Goal: Task Accomplishment & Management: Complete application form

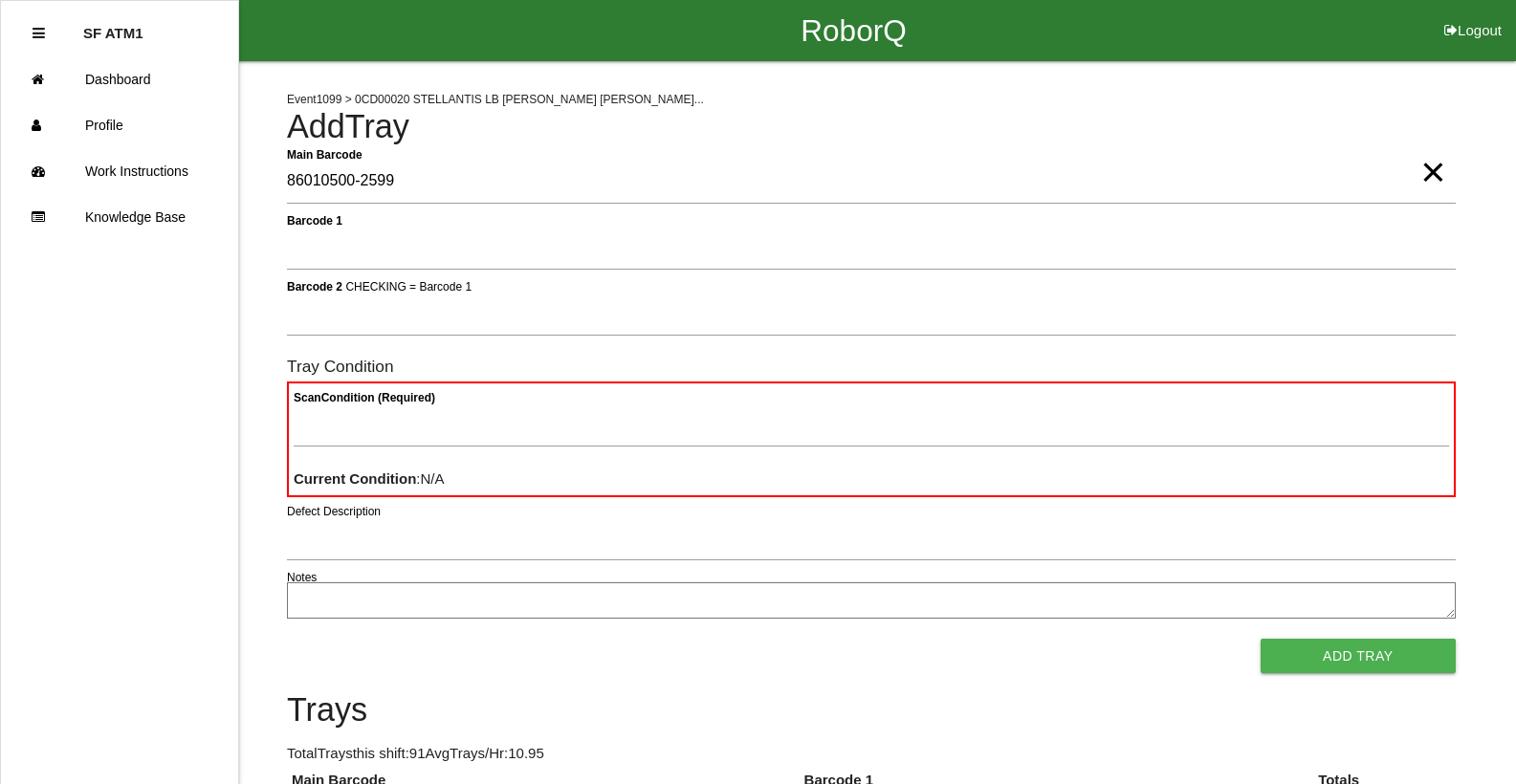
type Barcode "86010500-2599"
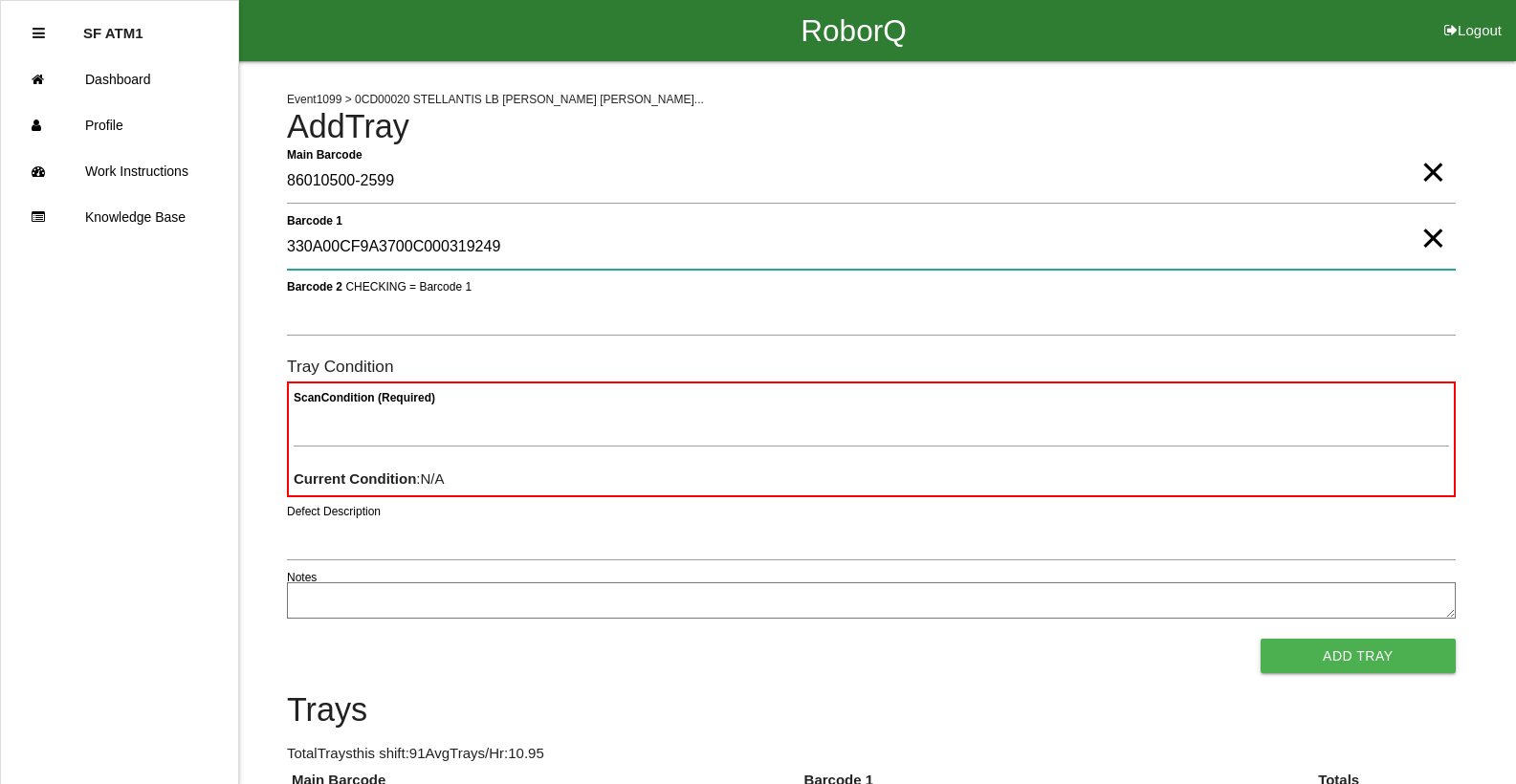
type 1 "330A00CF9A3700C000319249"
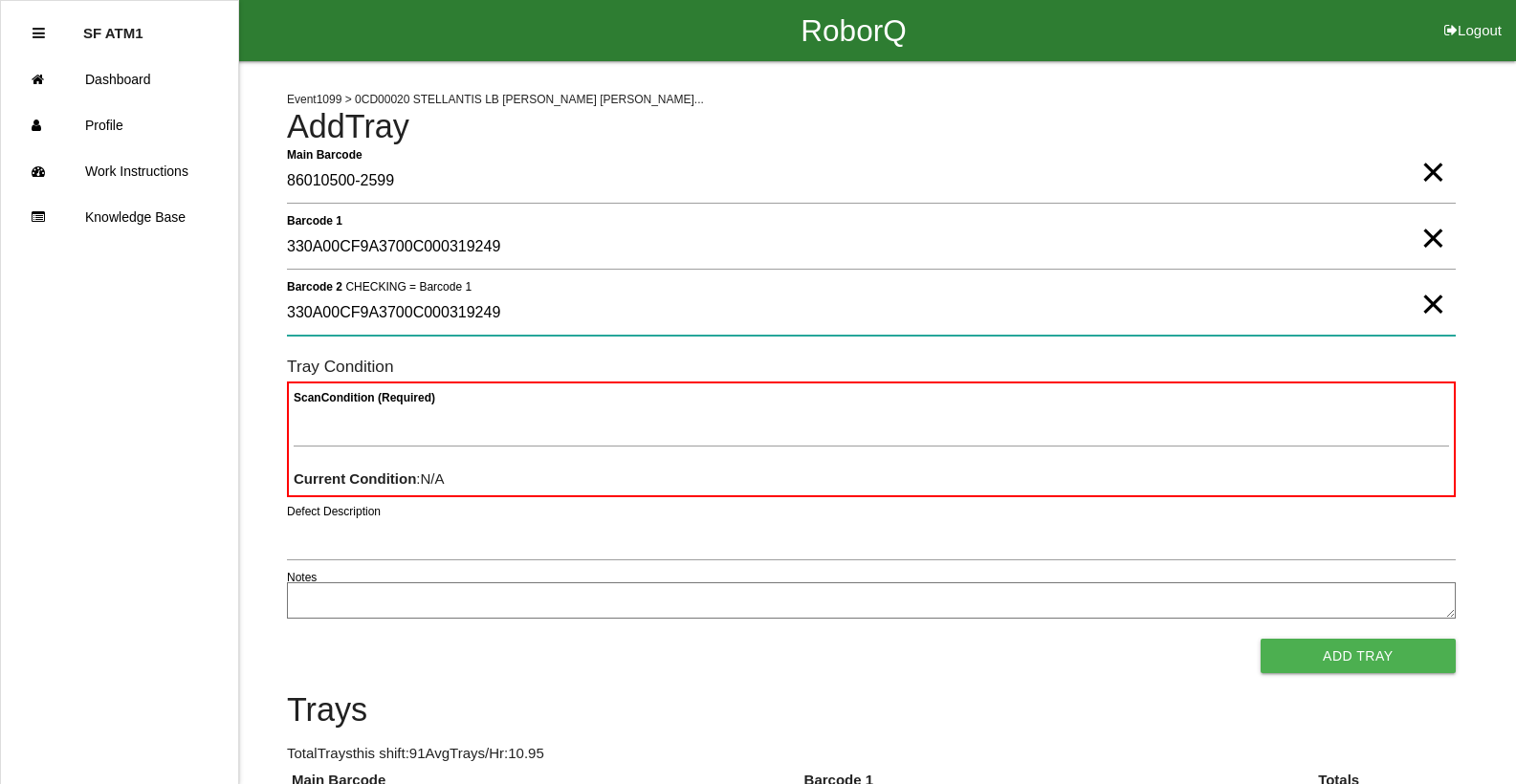
type 2 "330A00CF9A3700C000319249"
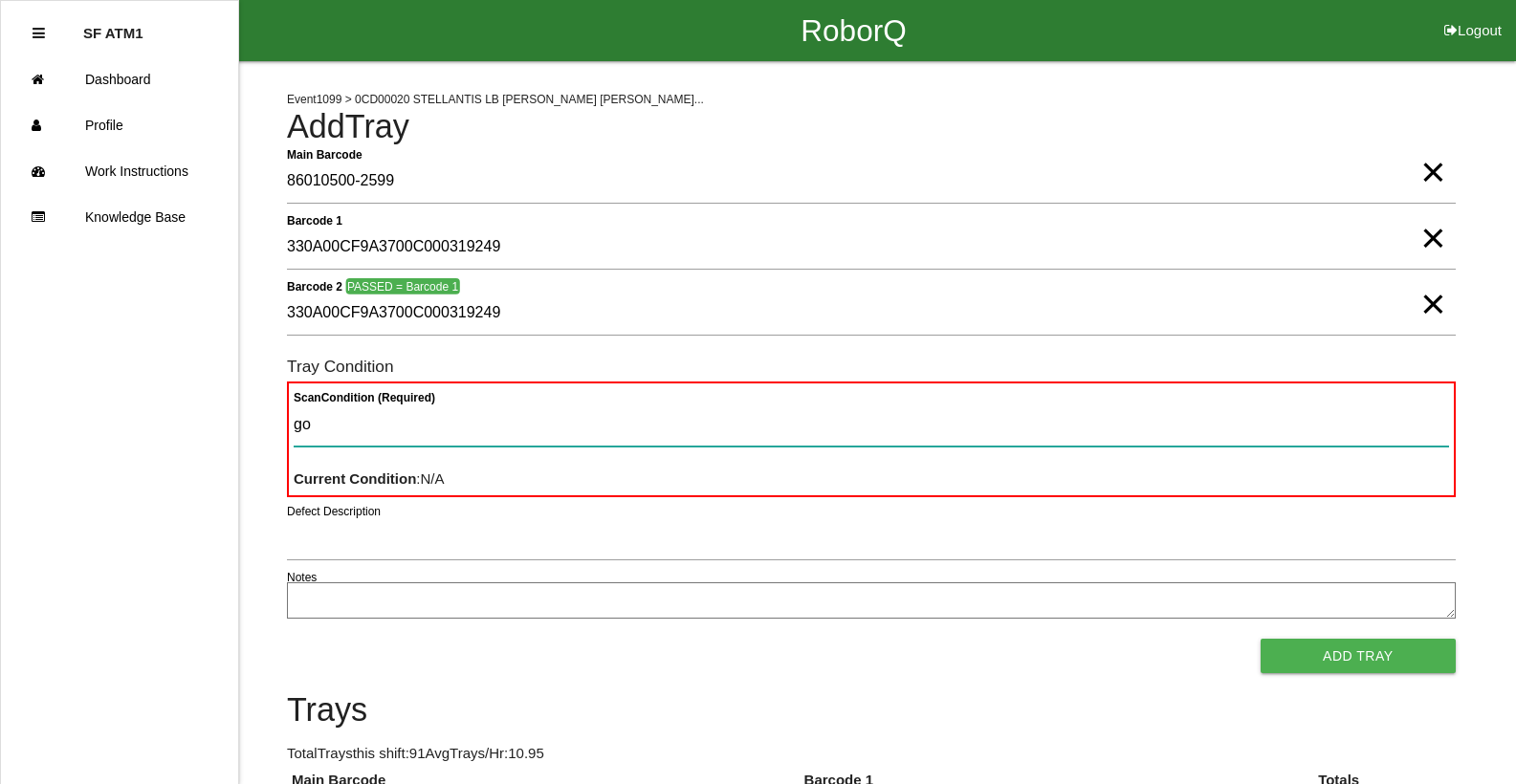
type Condition "goo"
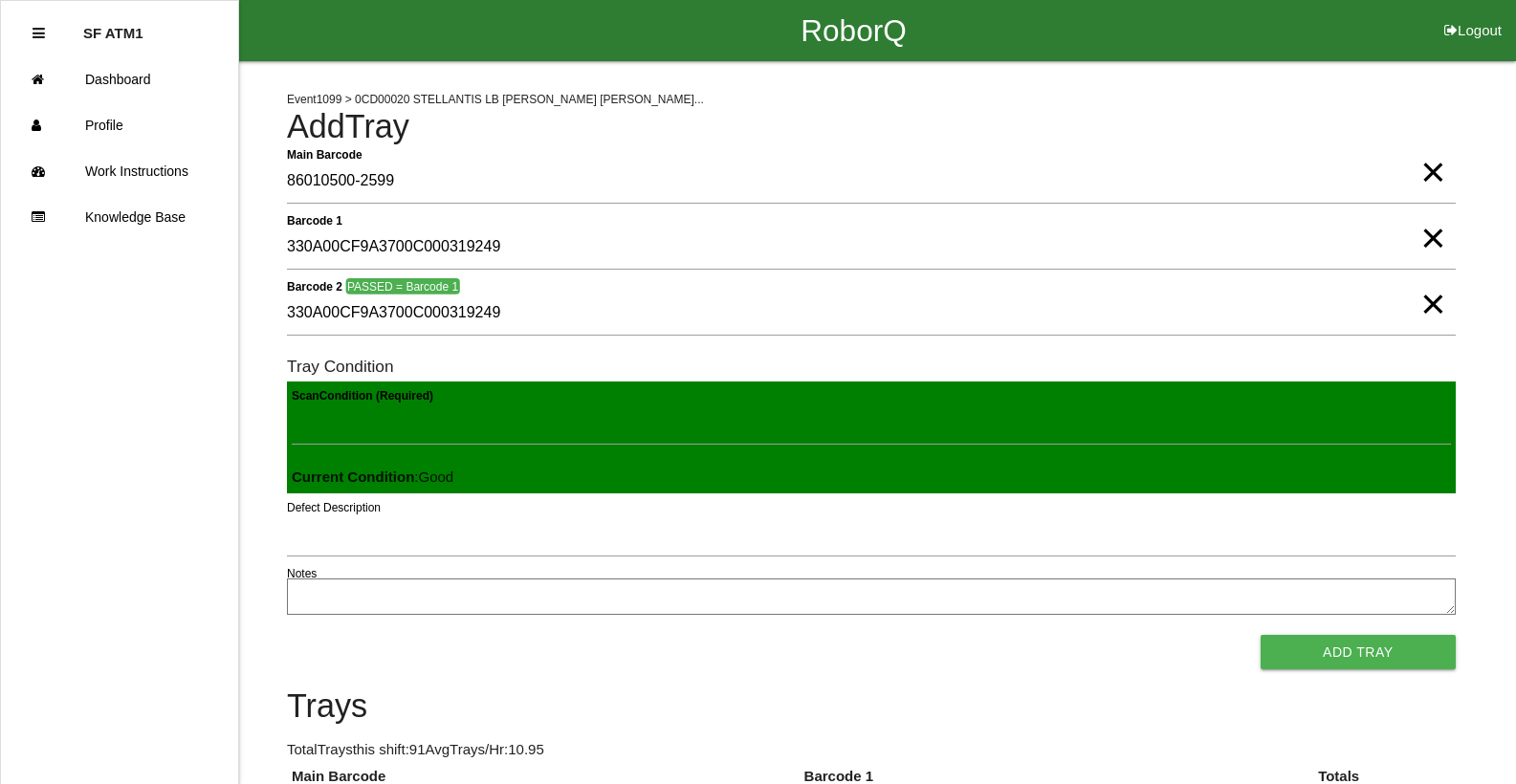
click button "Add Tray" at bounding box center [1358, 653] width 195 height 35
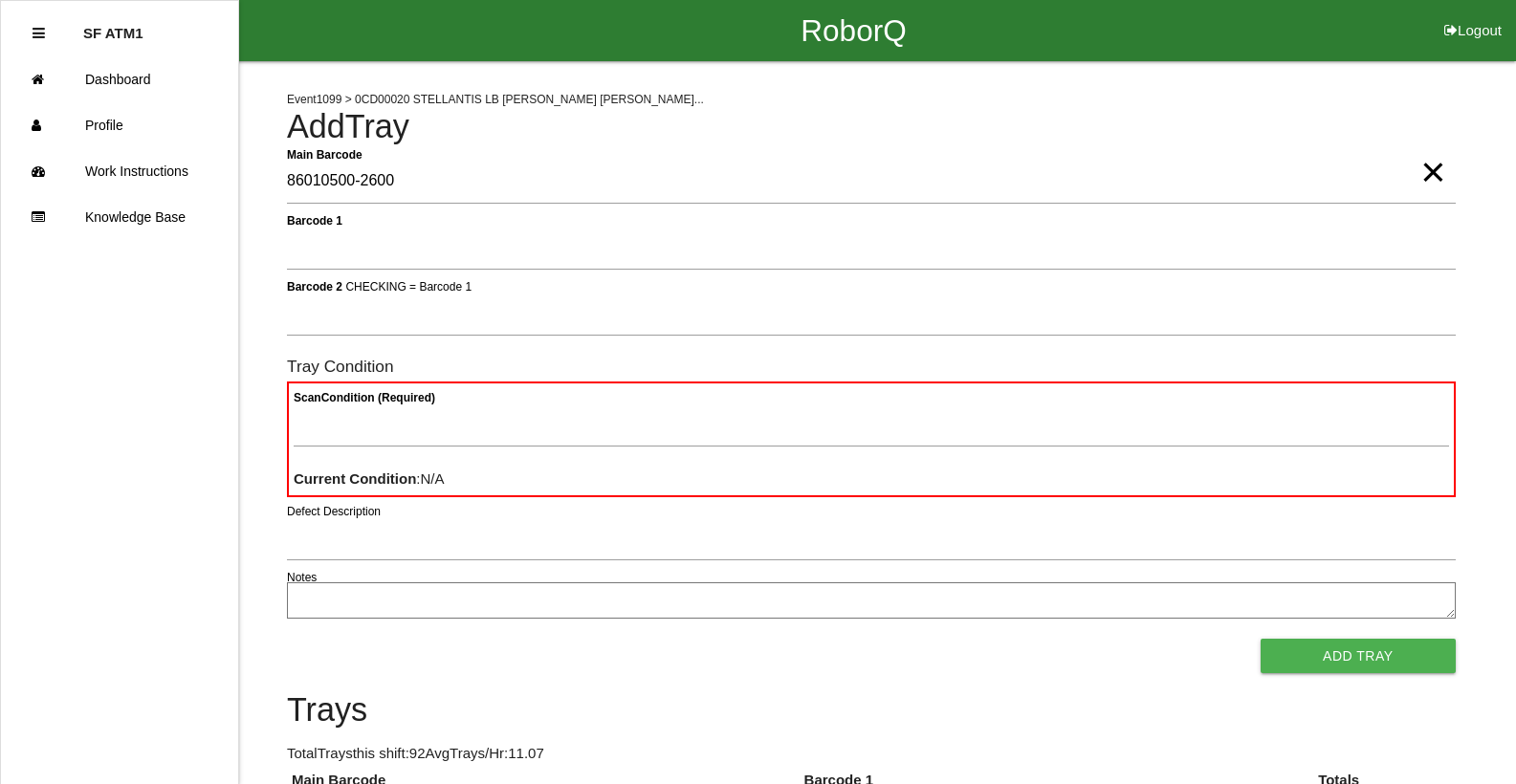
type Barcode "86010500-2600"
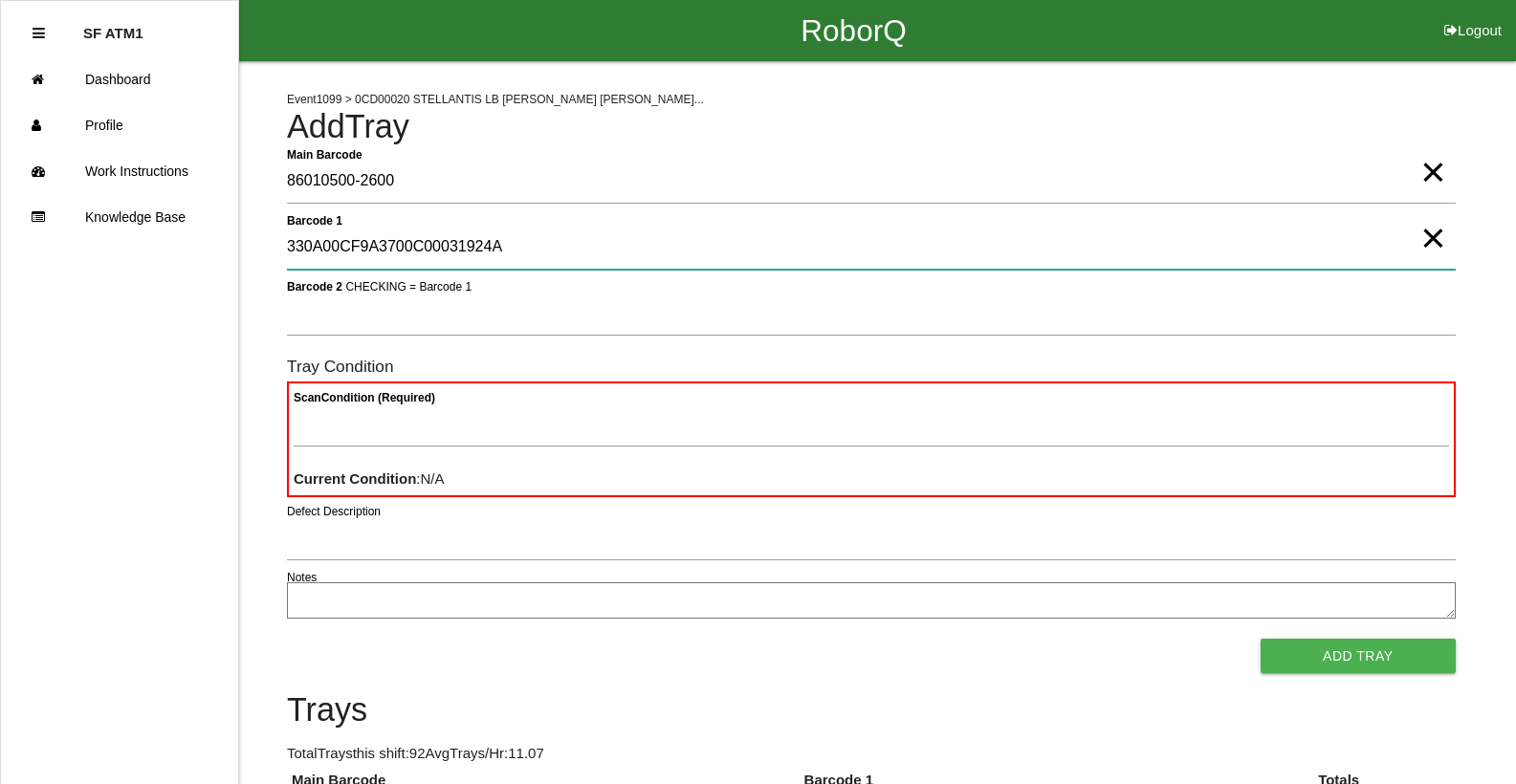
type 1 "330A00CF9A3700C00031924A"
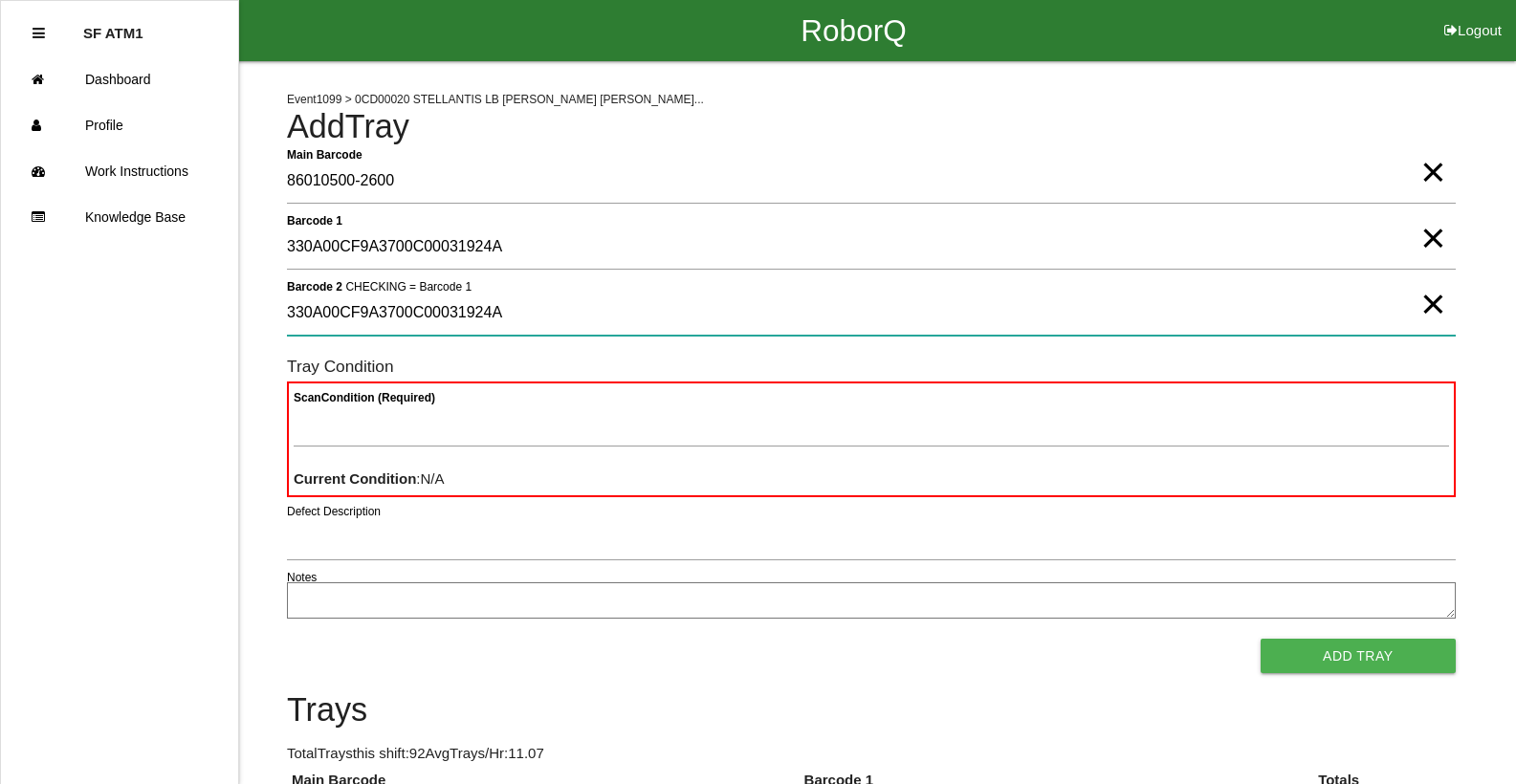
type 2 "330A00CF9A3700C00031924A"
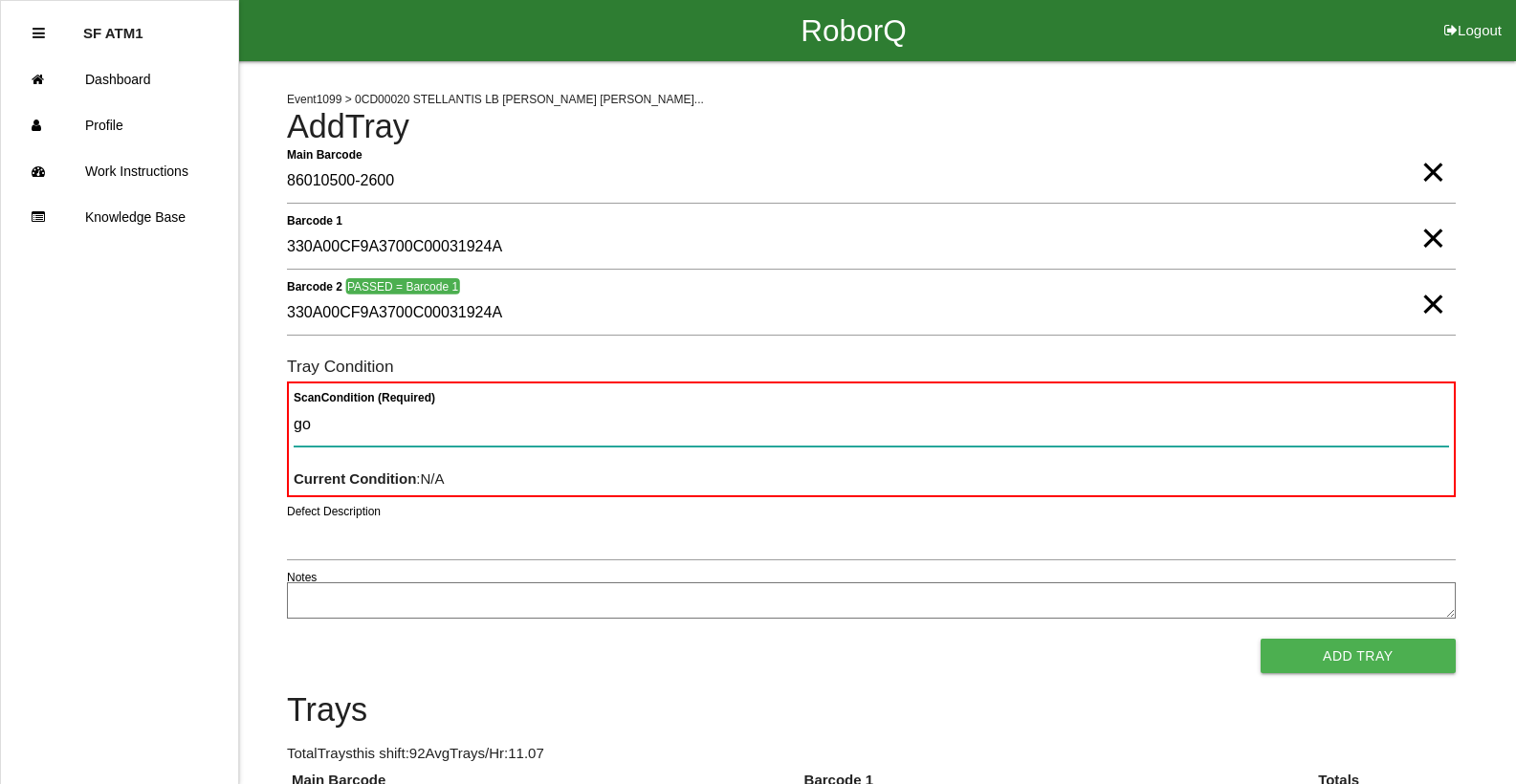
type Condition "goo"
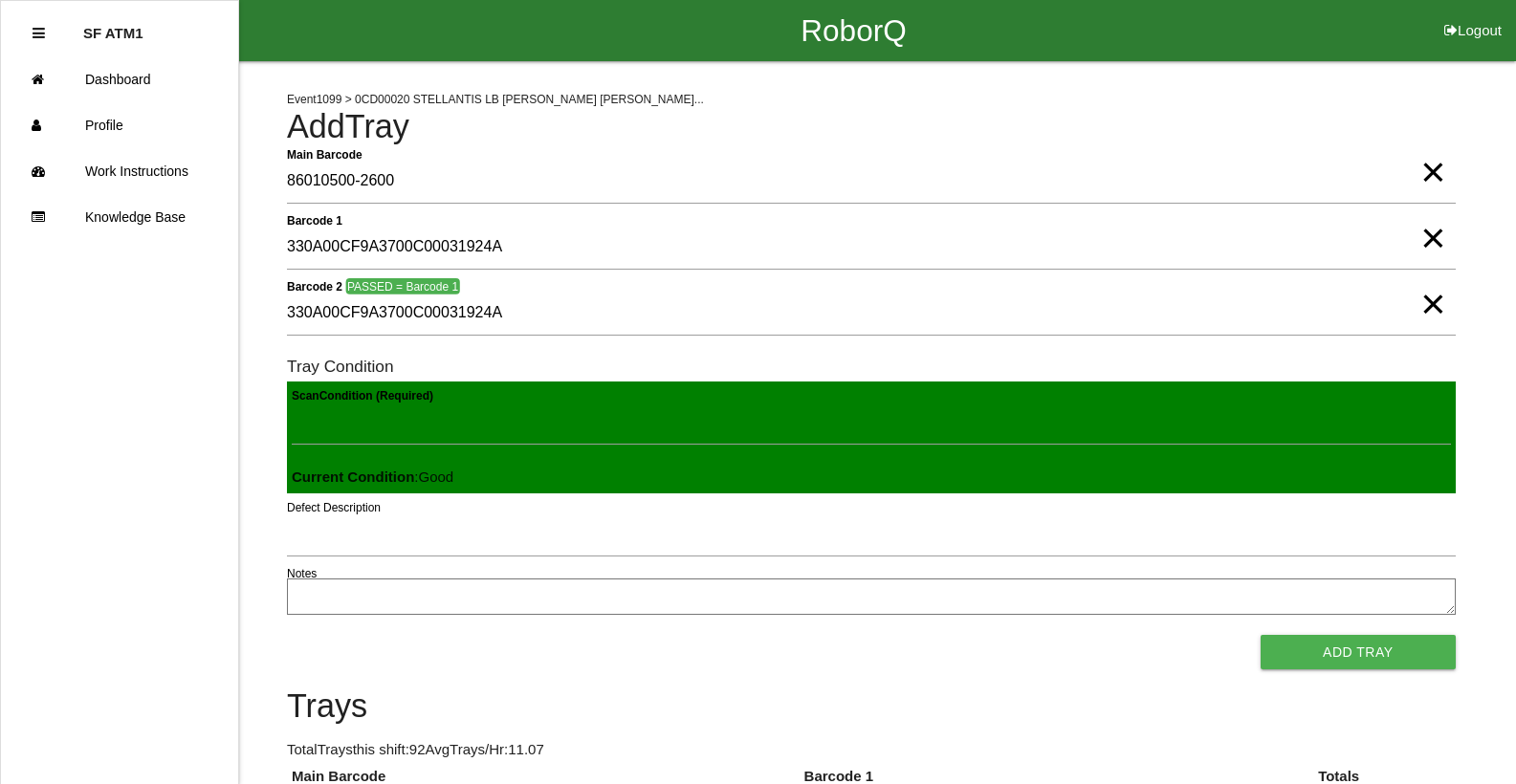
click at [1261, 635] on button "Add Tray" at bounding box center [1358, 653] width 195 height 35
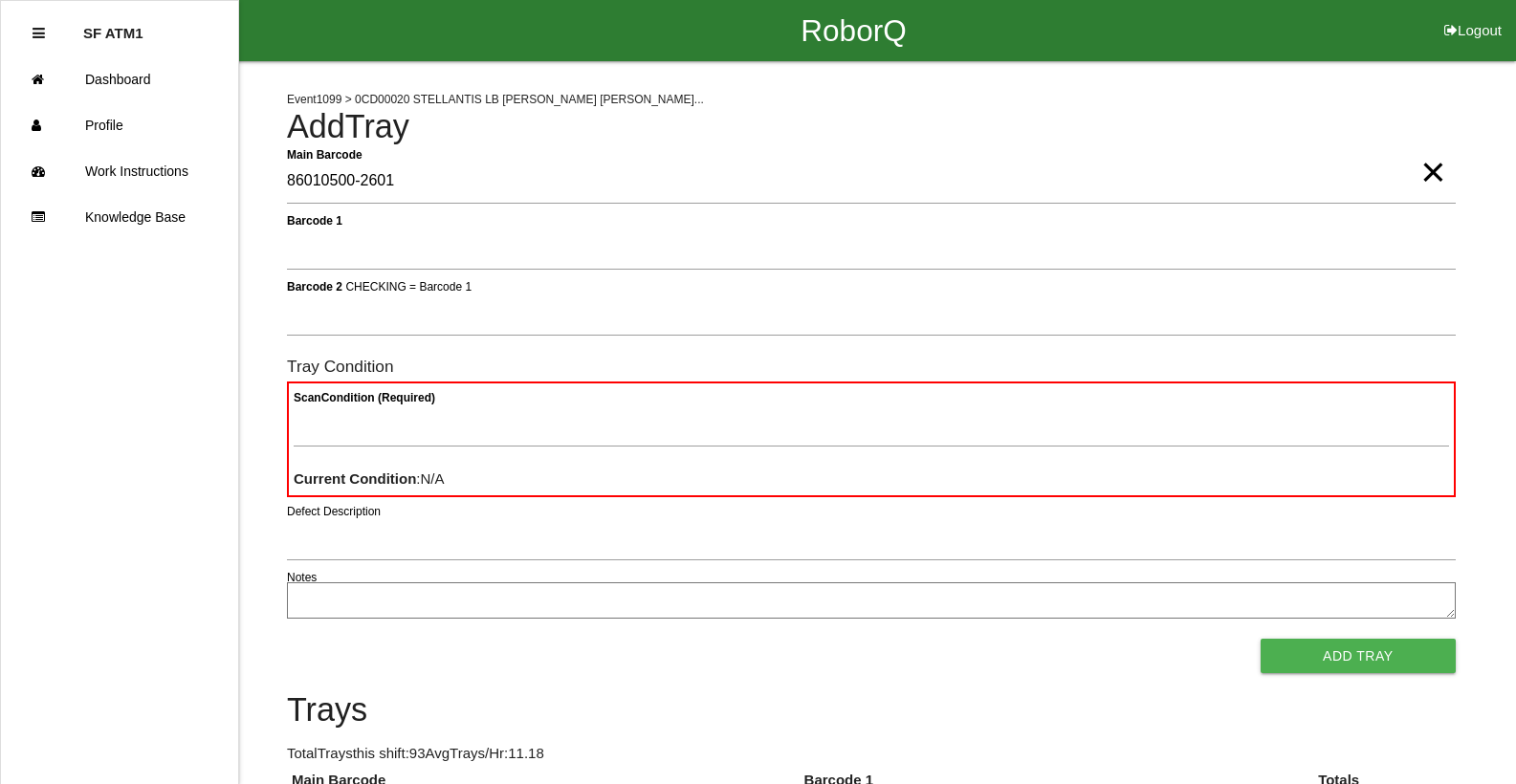
type Barcode "86010500-2601"
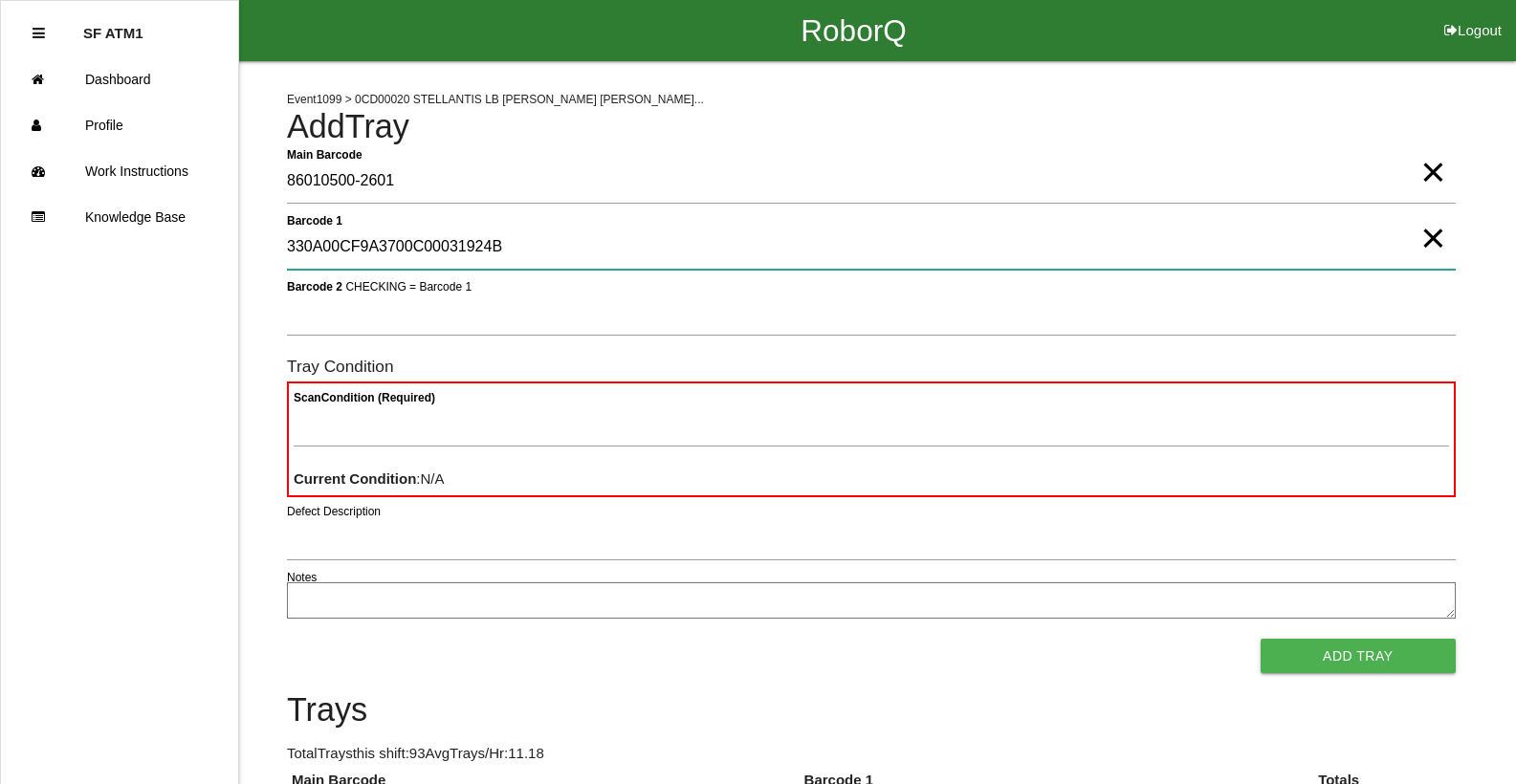
type 1 "330A00CF9A3700C00031924B"
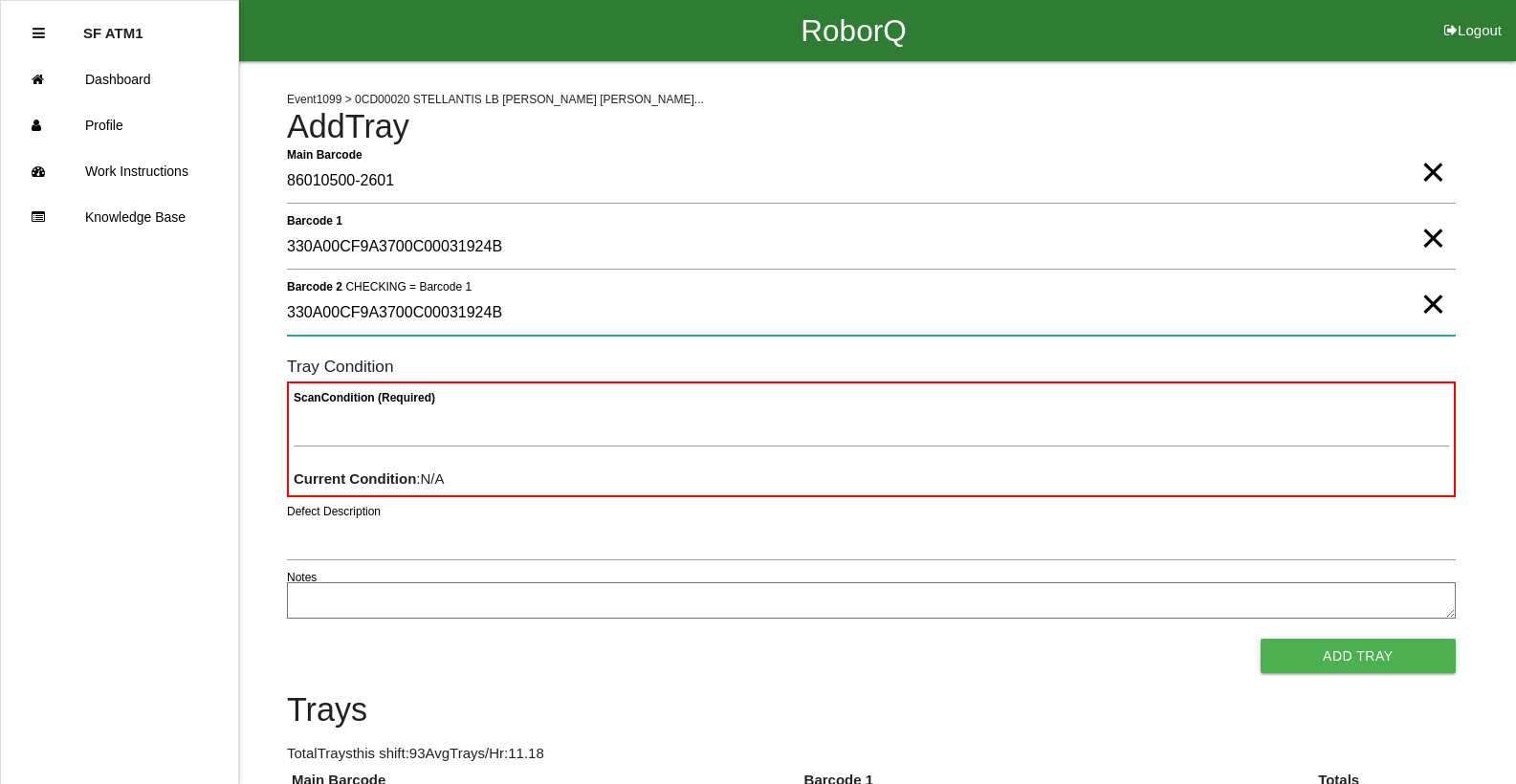
type 2 "330A00CF9A3700C00031924B"
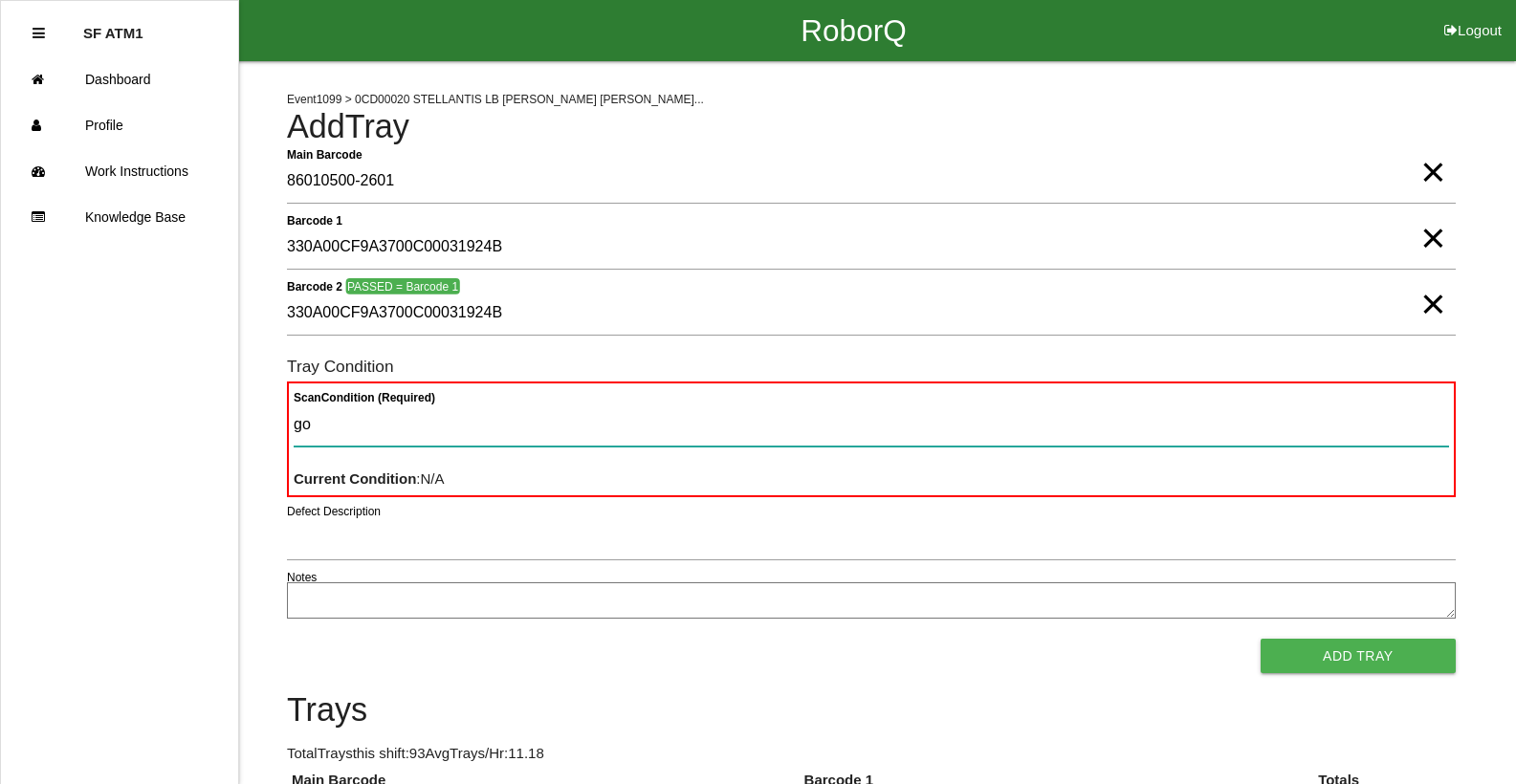
type Condition "goo"
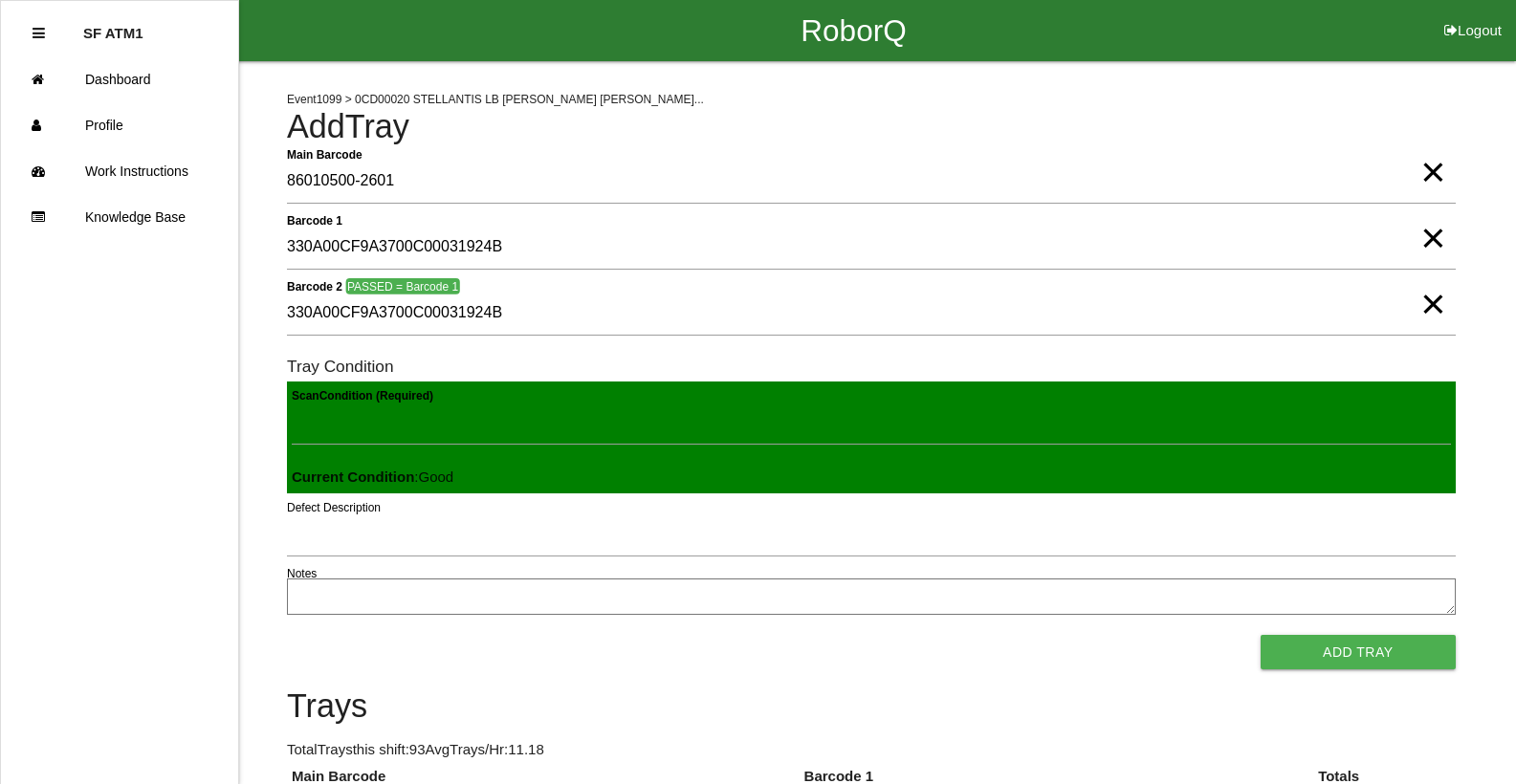
click at [1261, 635] on button "Add Tray" at bounding box center [1358, 653] width 195 height 35
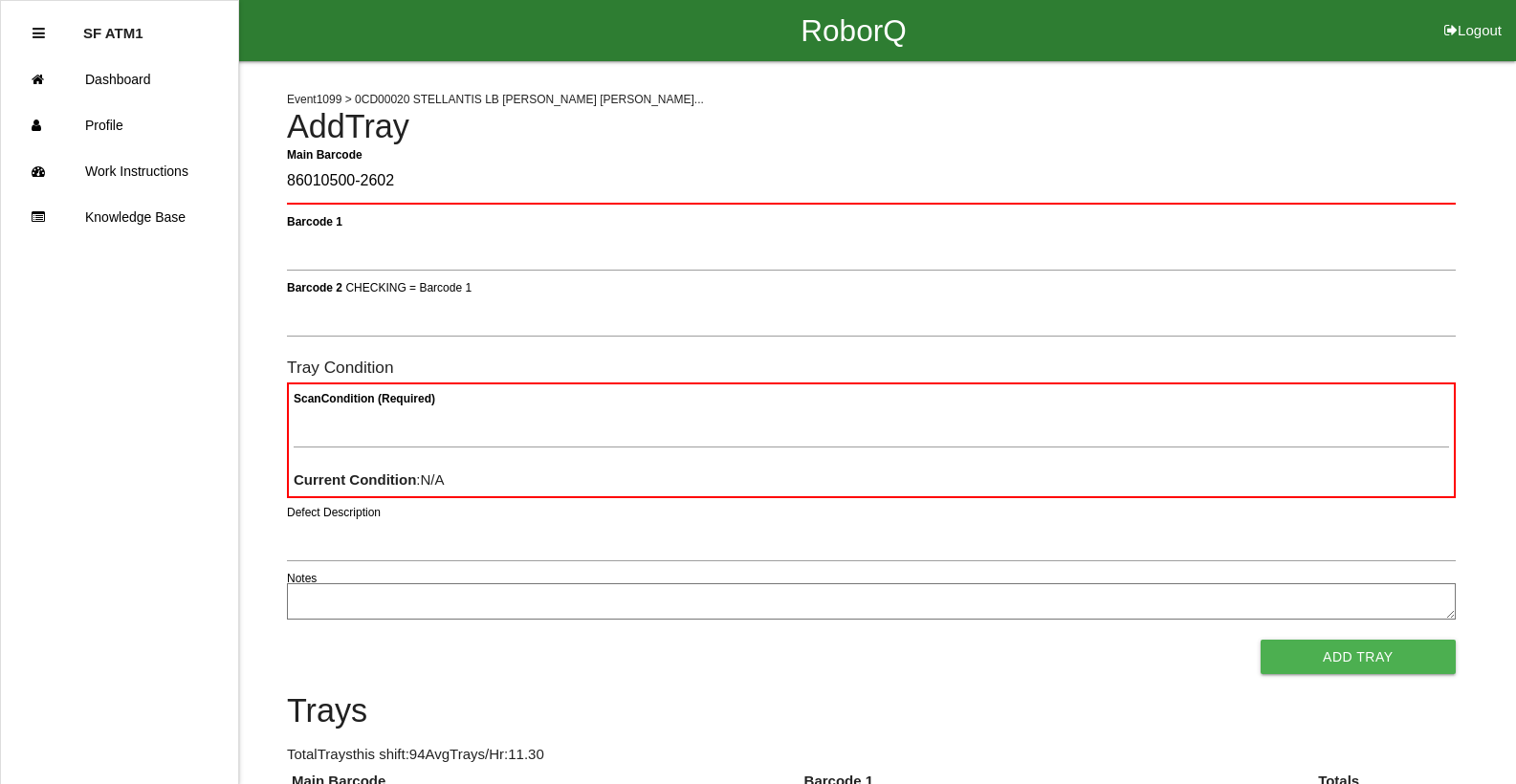
type Barcode "86010500-2602"
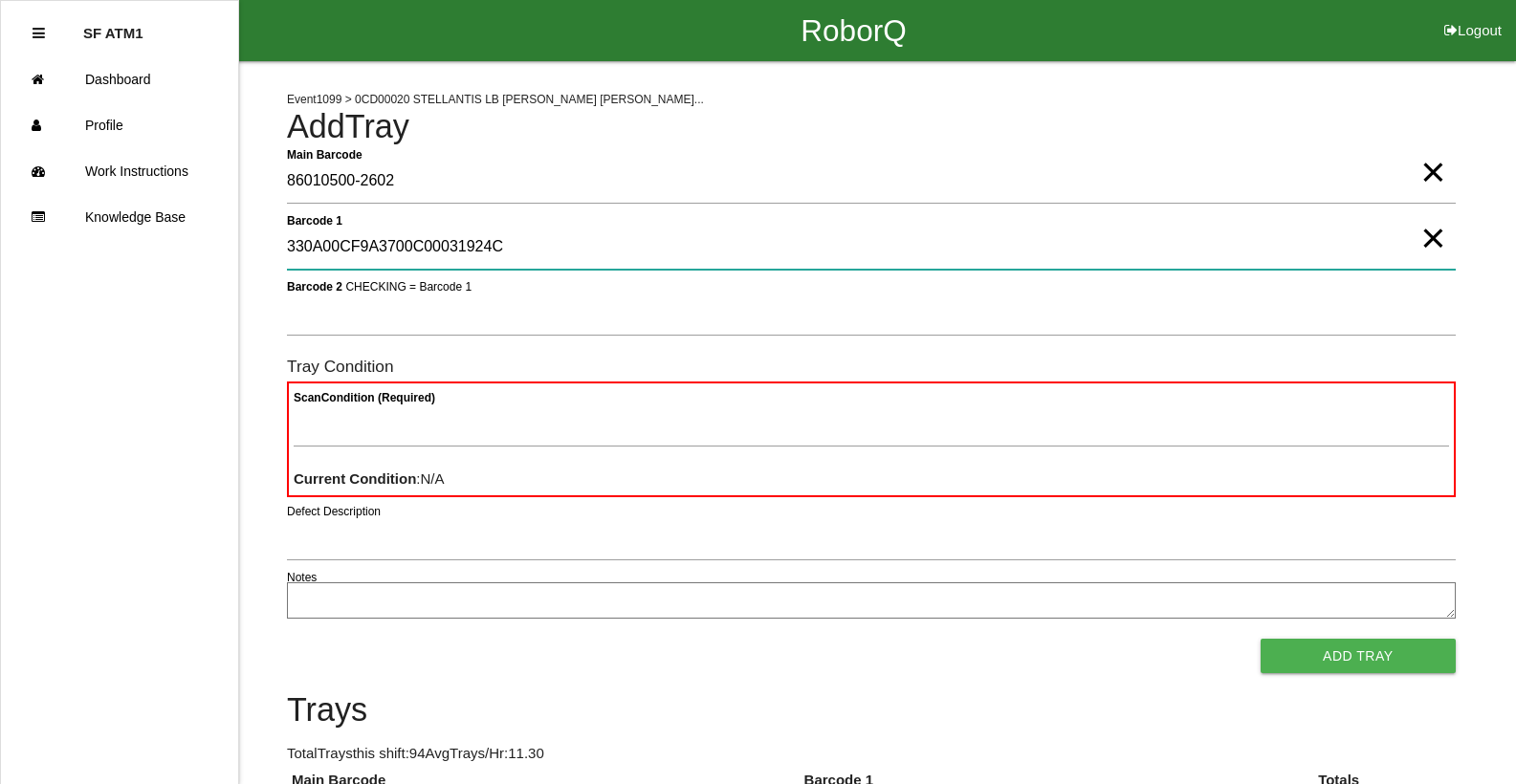
type 1 "330A00CF9A3700C00031924C"
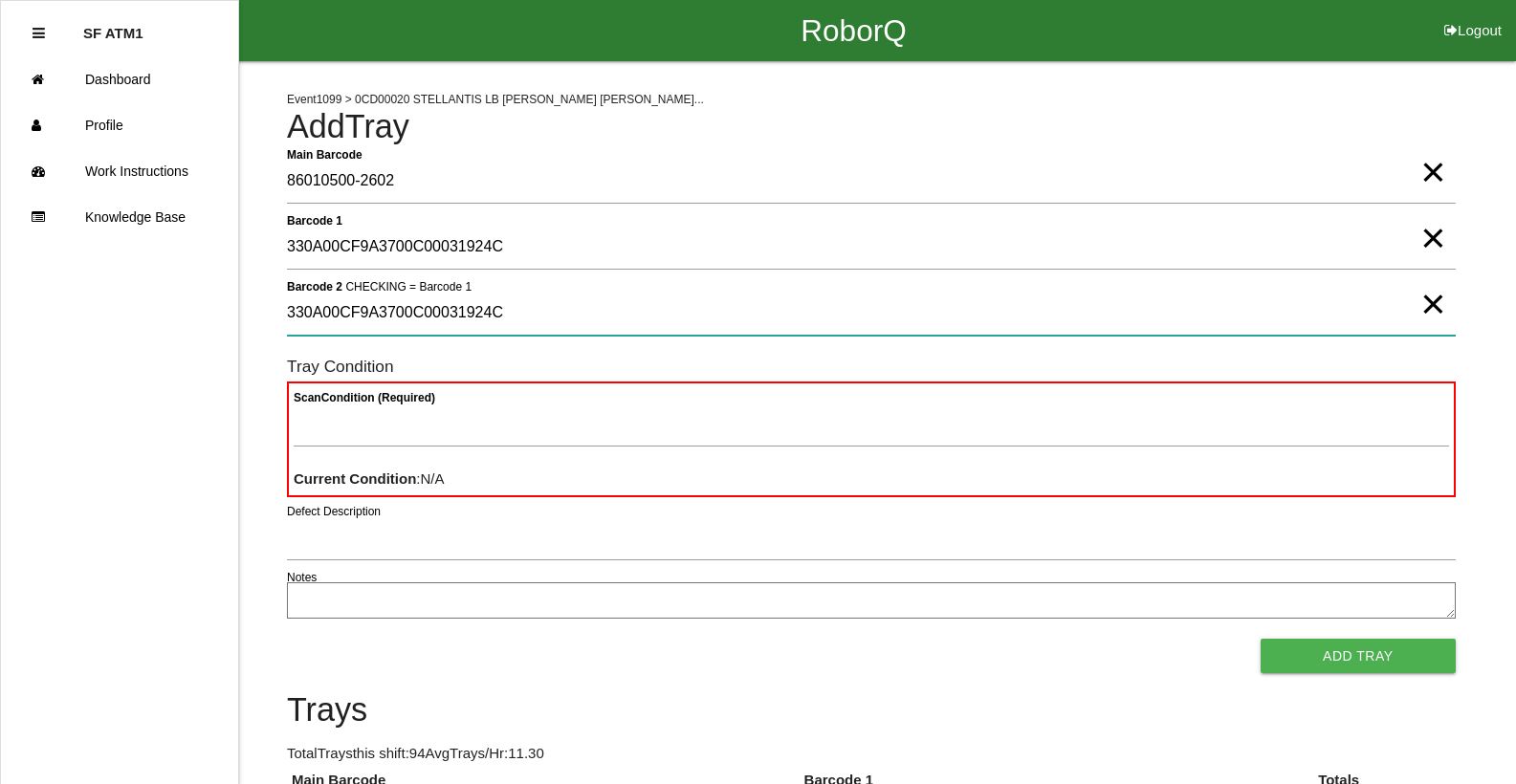
type 2 "330A00CF9A3700C00031924C"
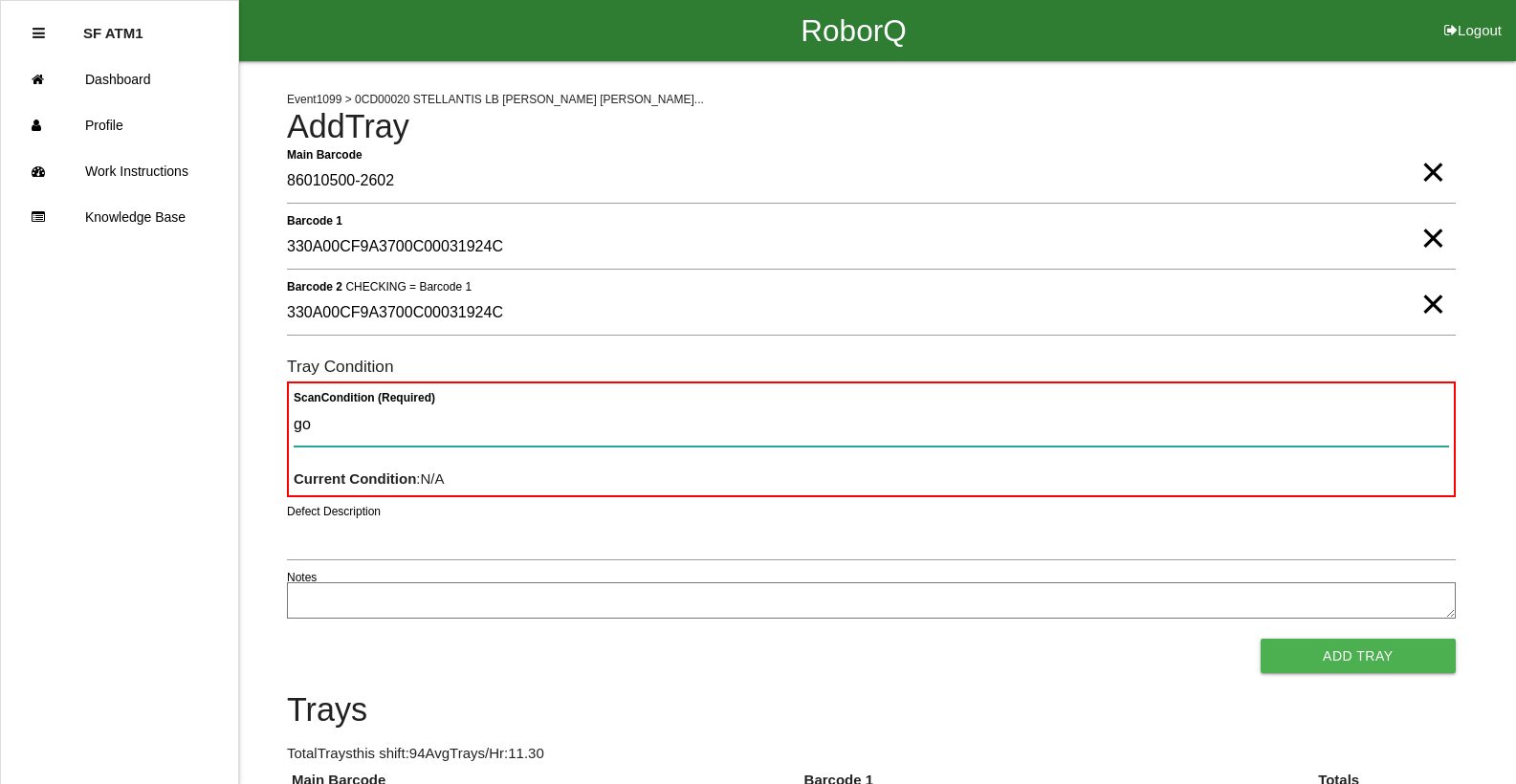
type Condition "goo"
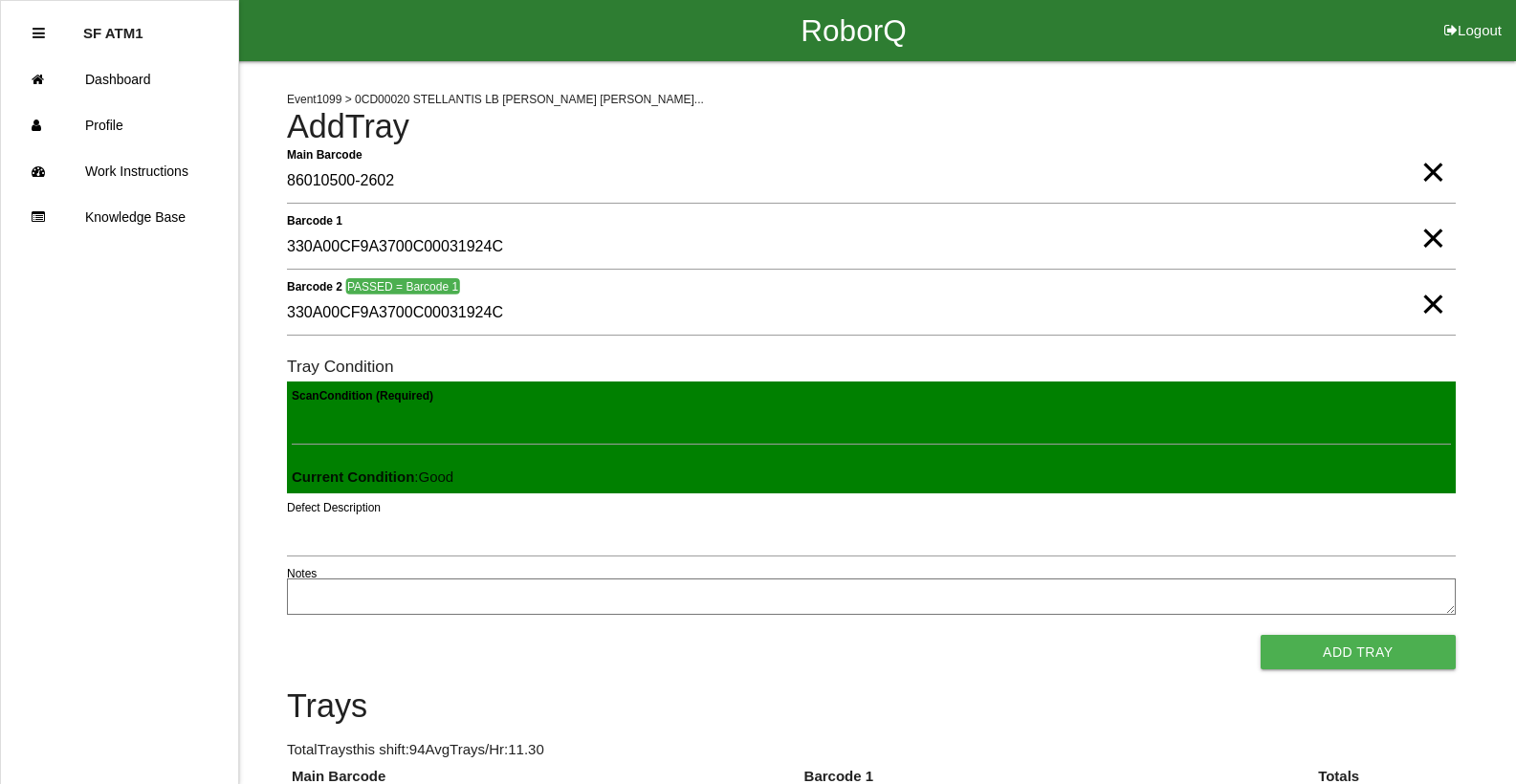
click at [1261, 635] on button "Add Tray" at bounding box center [1358, 653] width 195 height 35
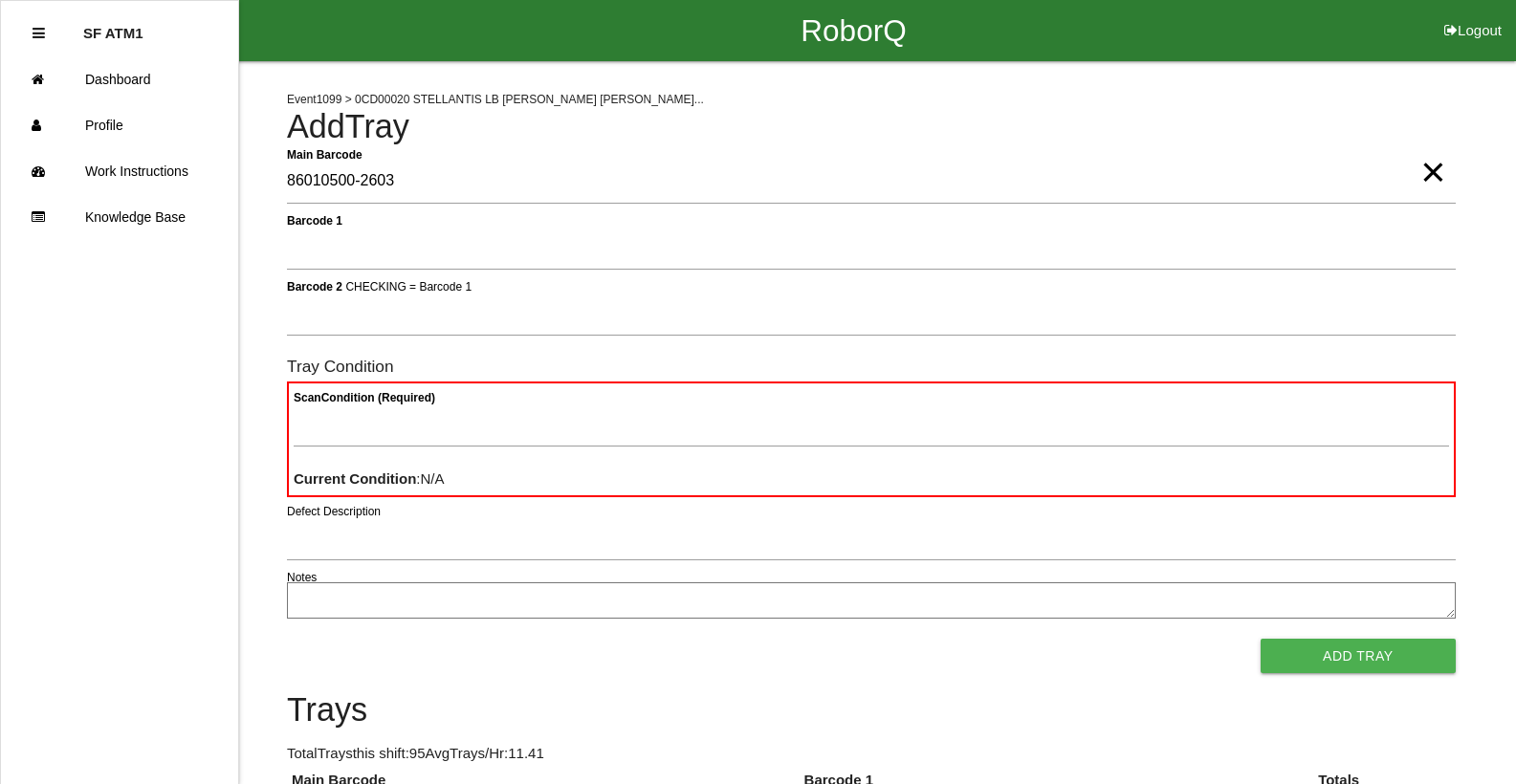
type Barcode "86010500-2603"
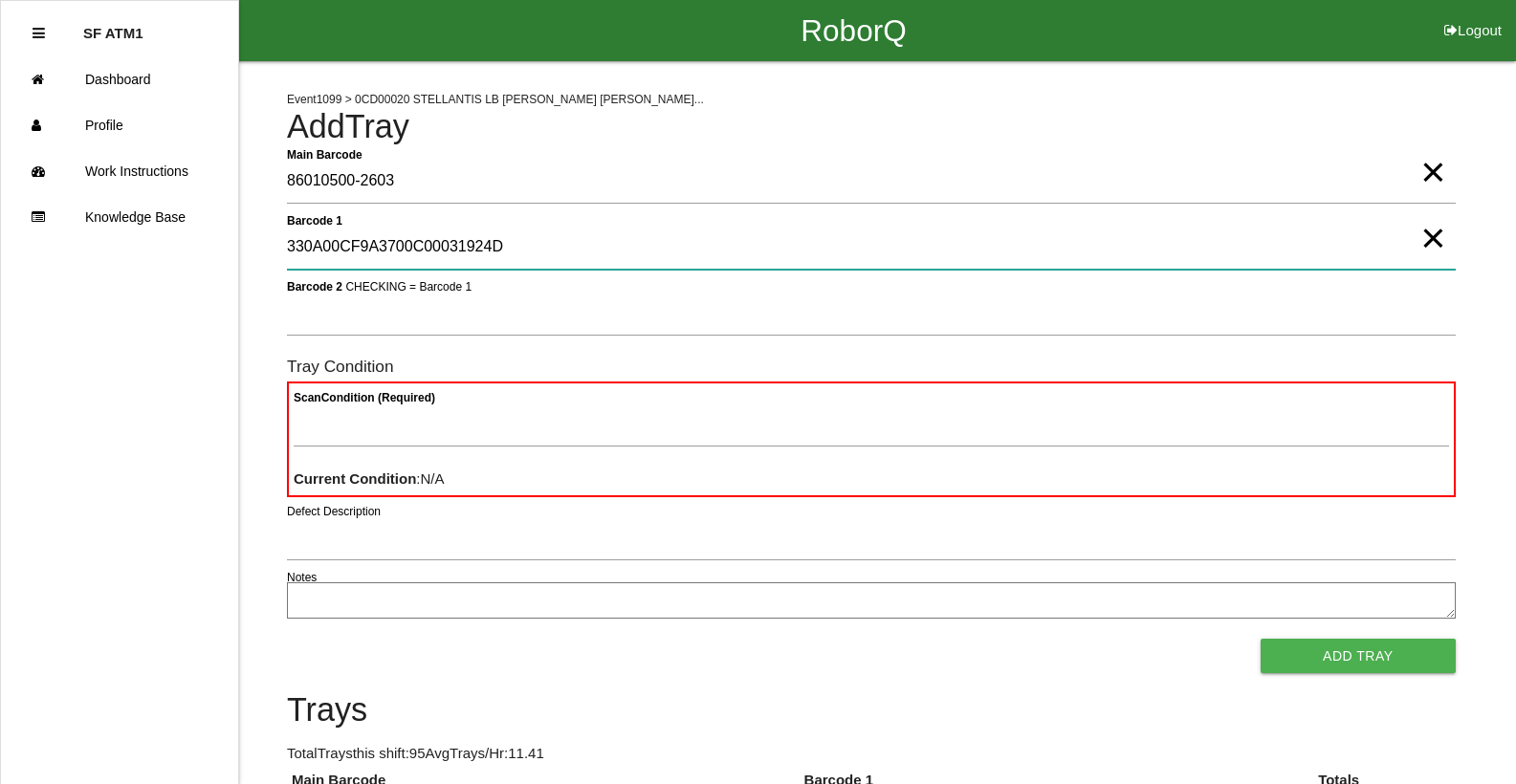
type 1 "330A00CF9A3700C00031924D"
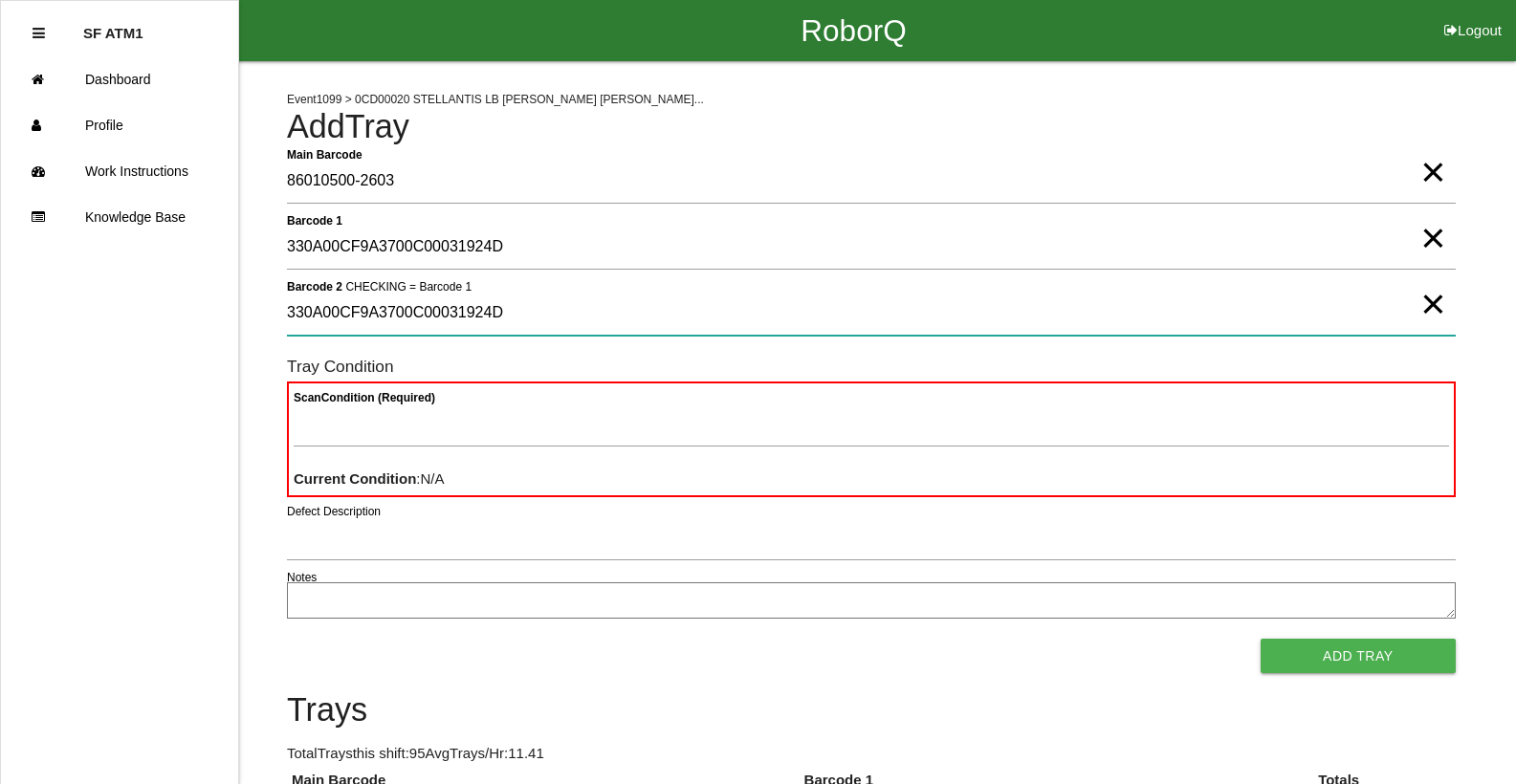
type 2 "330A00CF9A3700C00031924D"
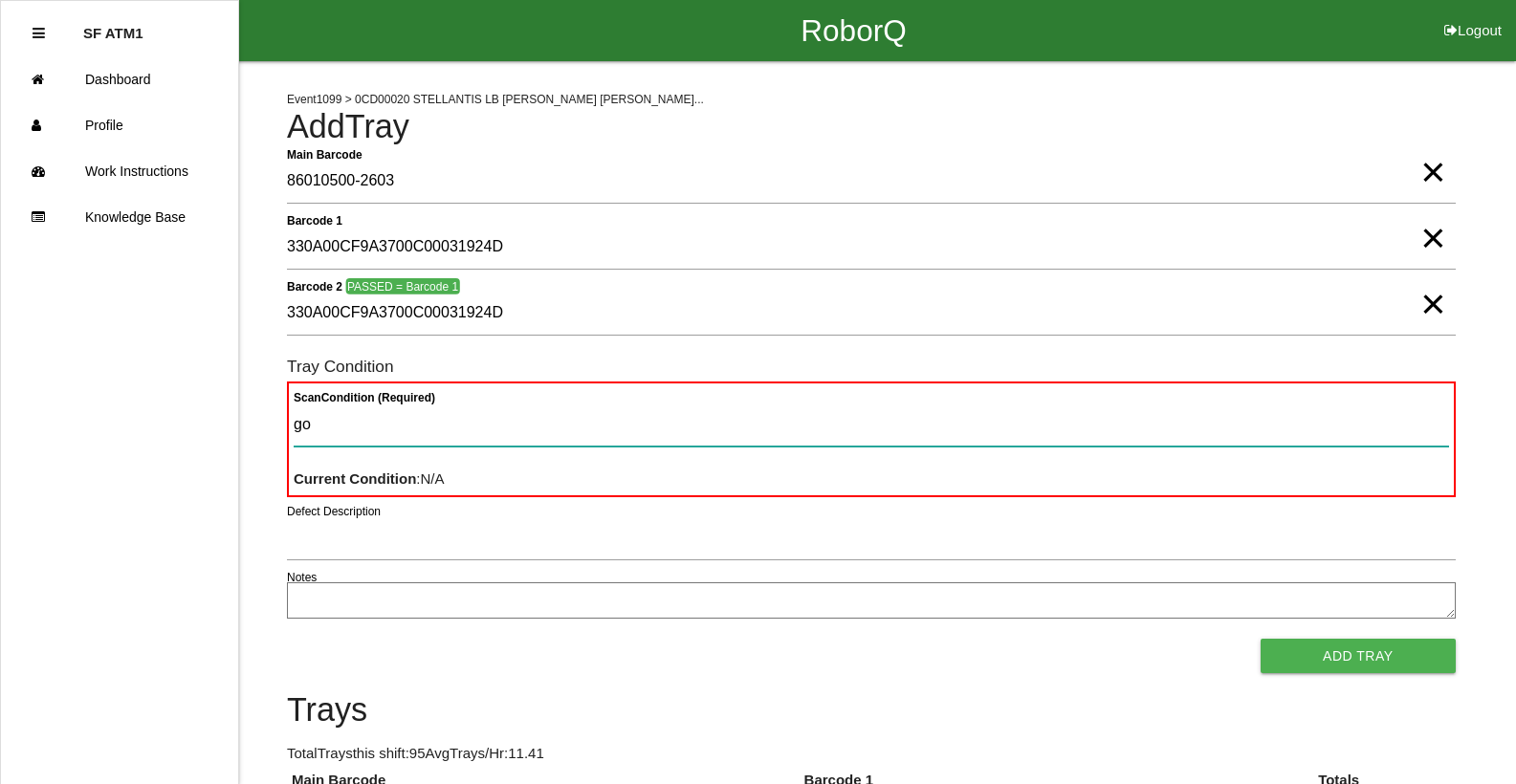
type Condition "goo"
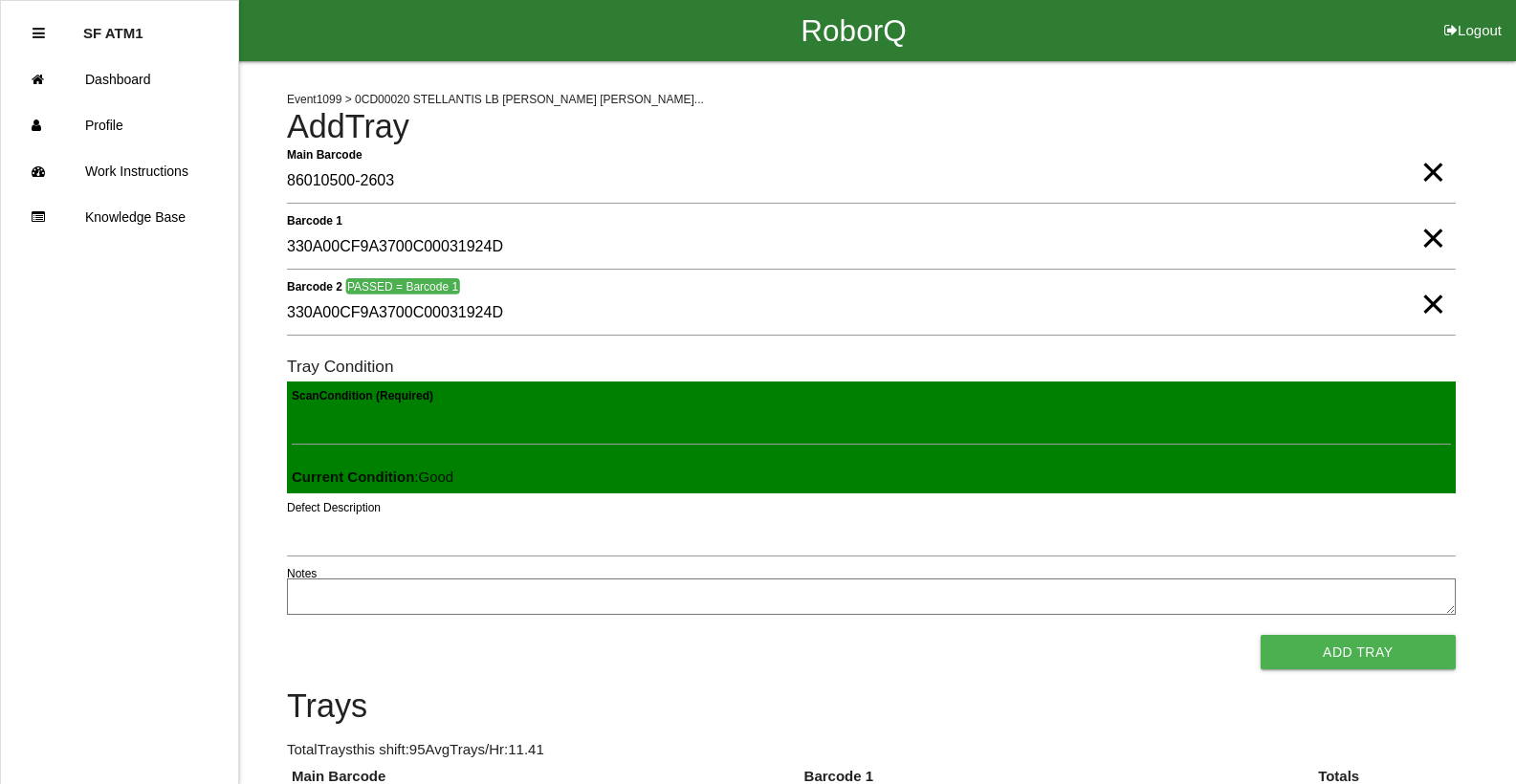
click at [1261, 635] on button "Add Tray" at bounding box center [1358, 653] width 195 height 35
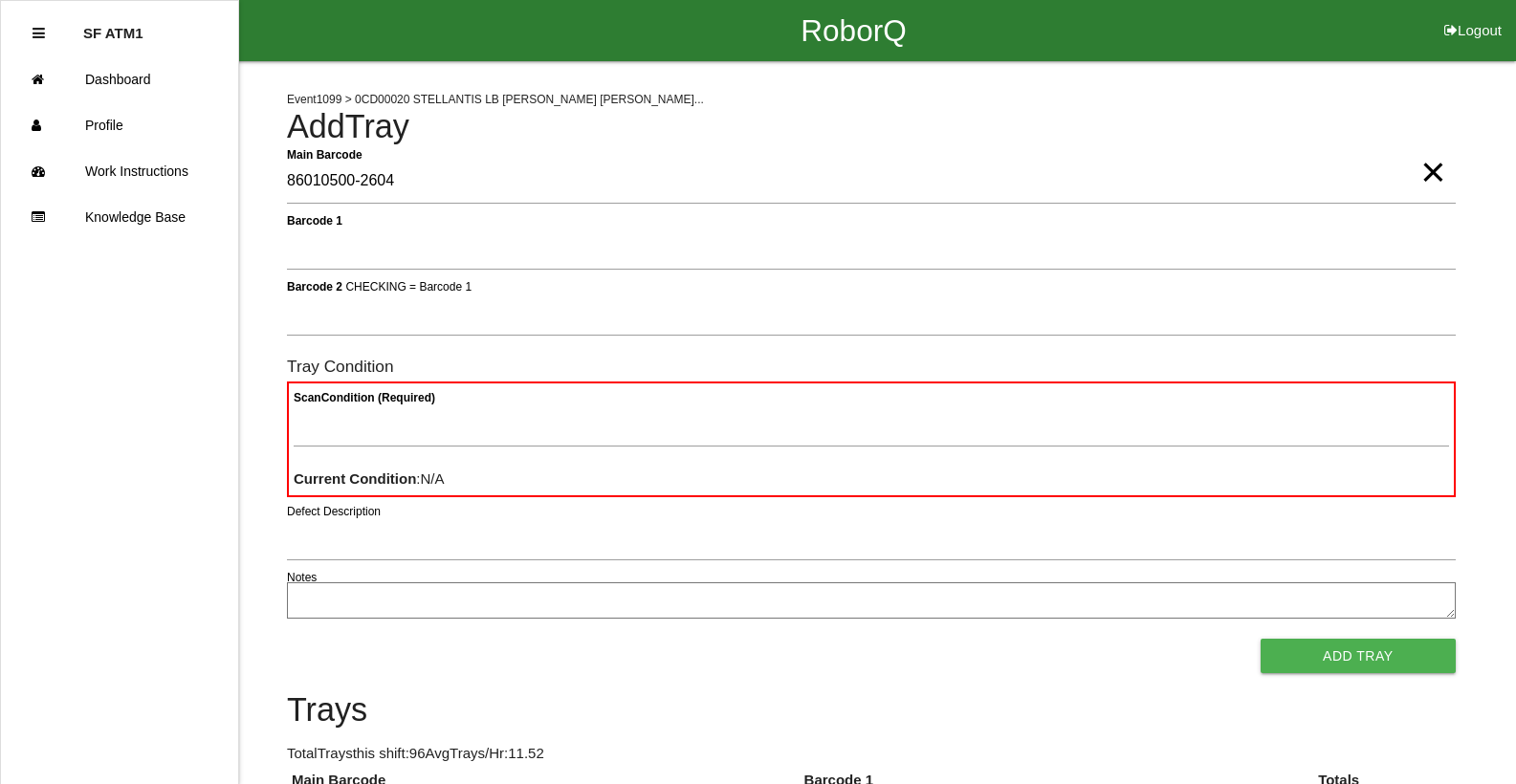
type Barcode "86010500-2604"
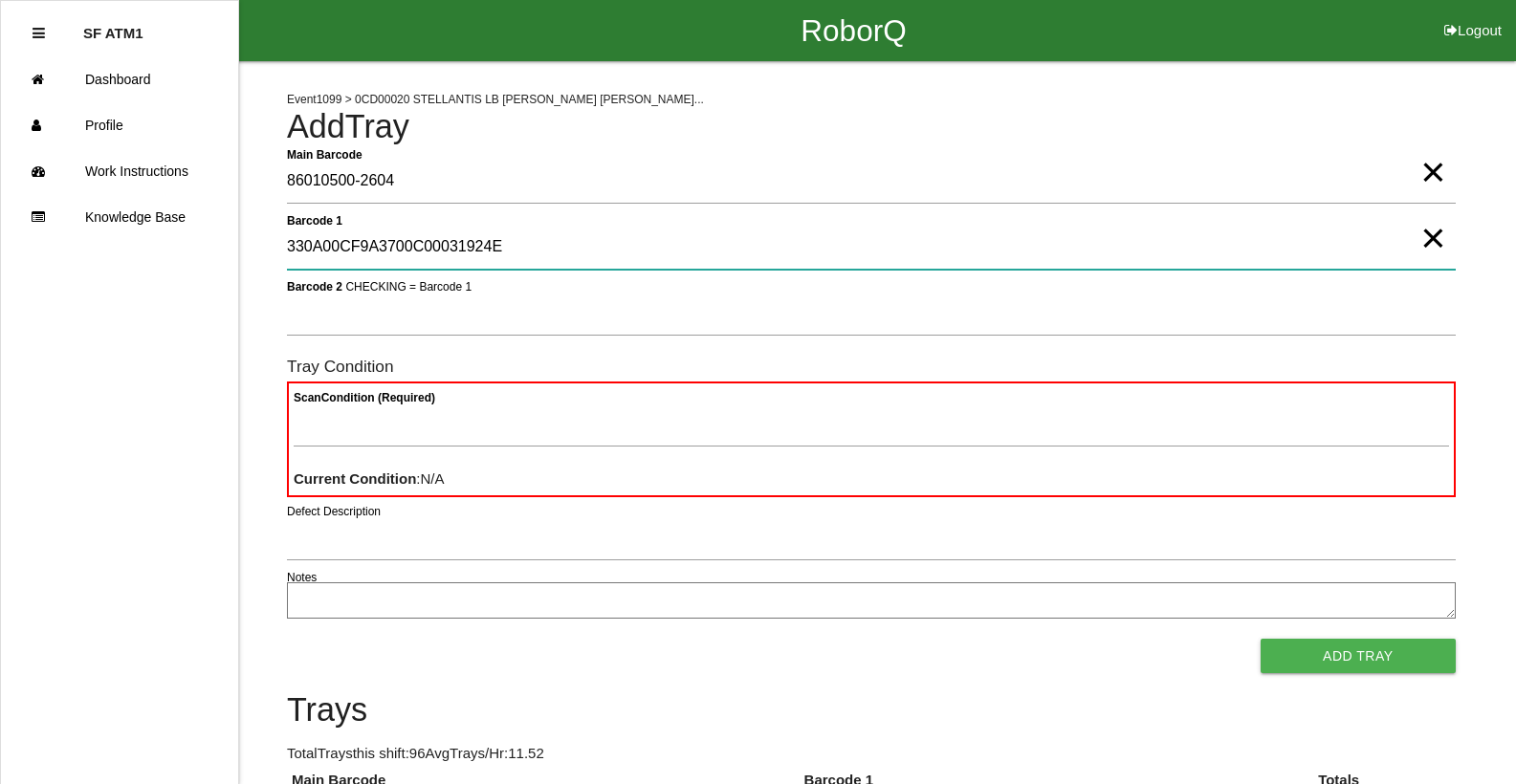
type 1 "330A00CF9A3700C00031924E"
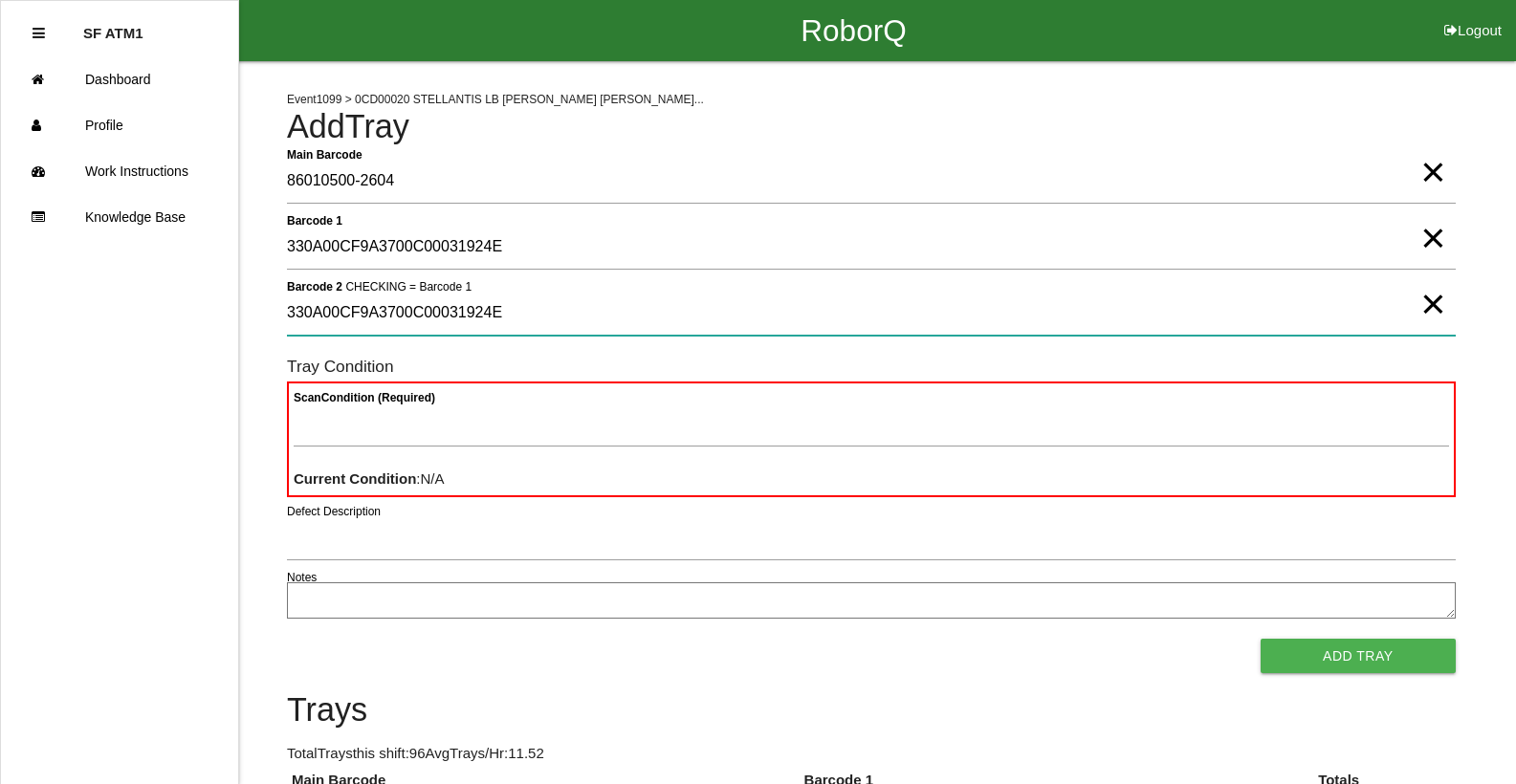
type 2 "330A00CF9A3700C00031924E"
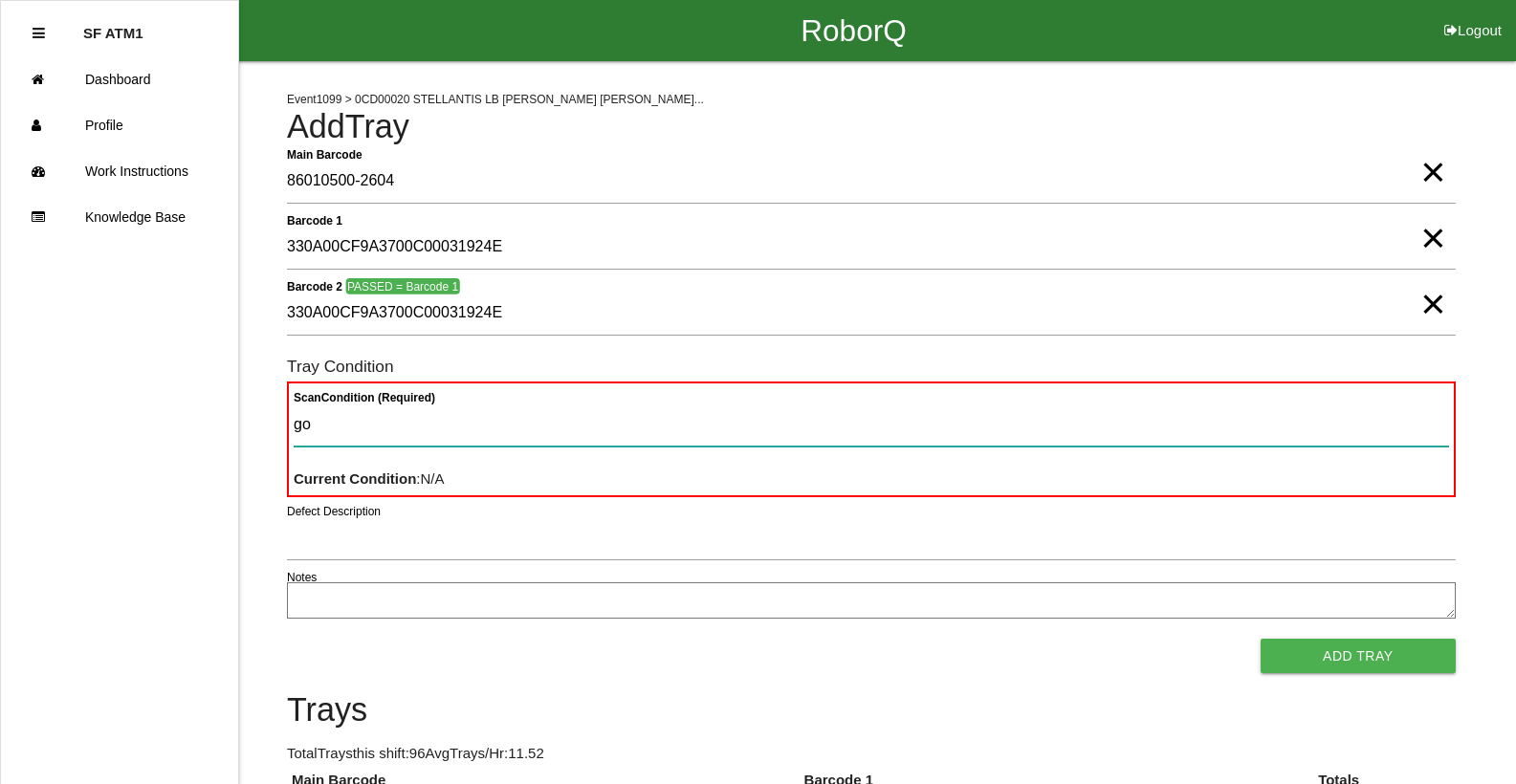
type Condition "goo"
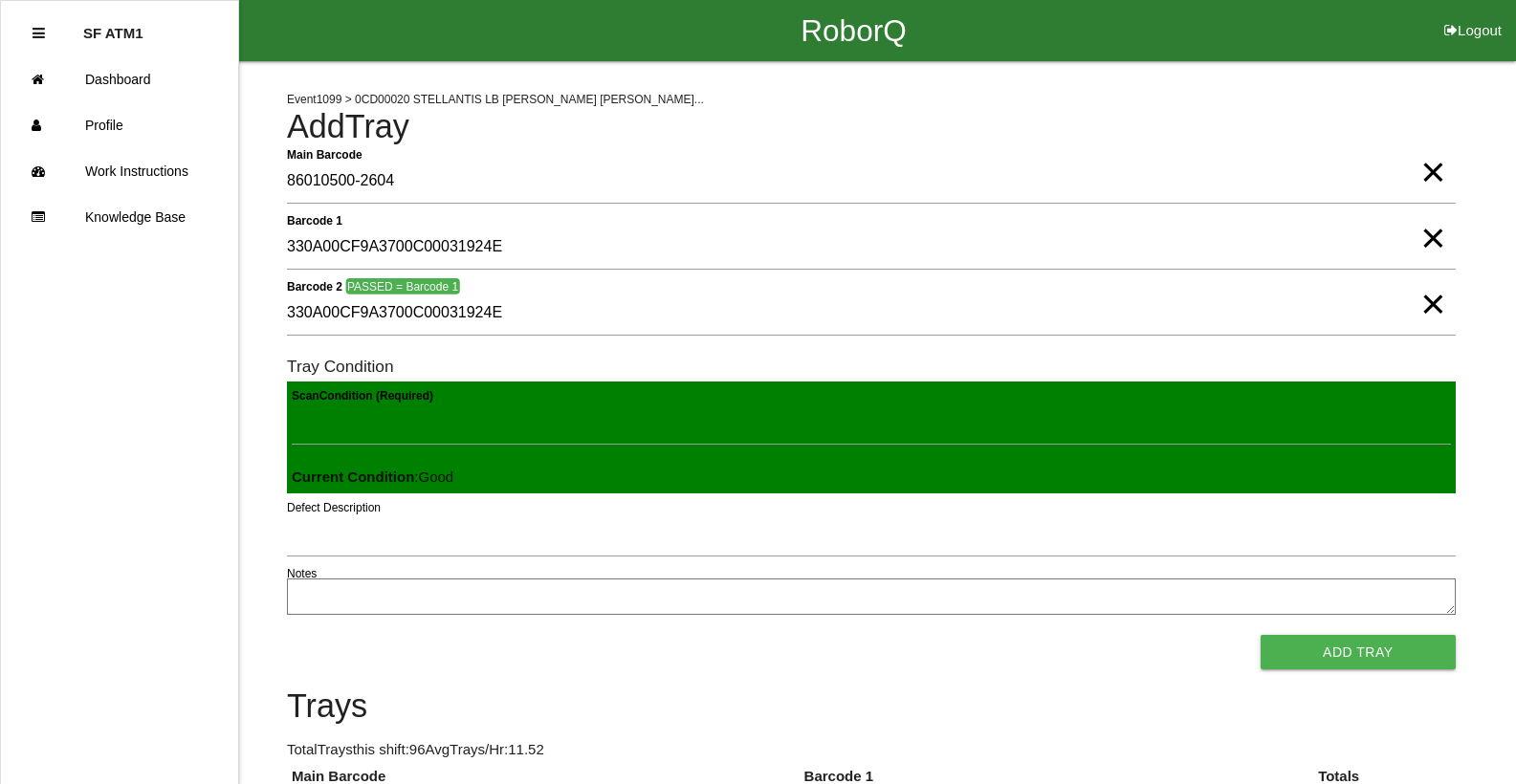
click at [1261, 635] on button "Add Tray" at bounding box center [1358, 653] width 195 height 35
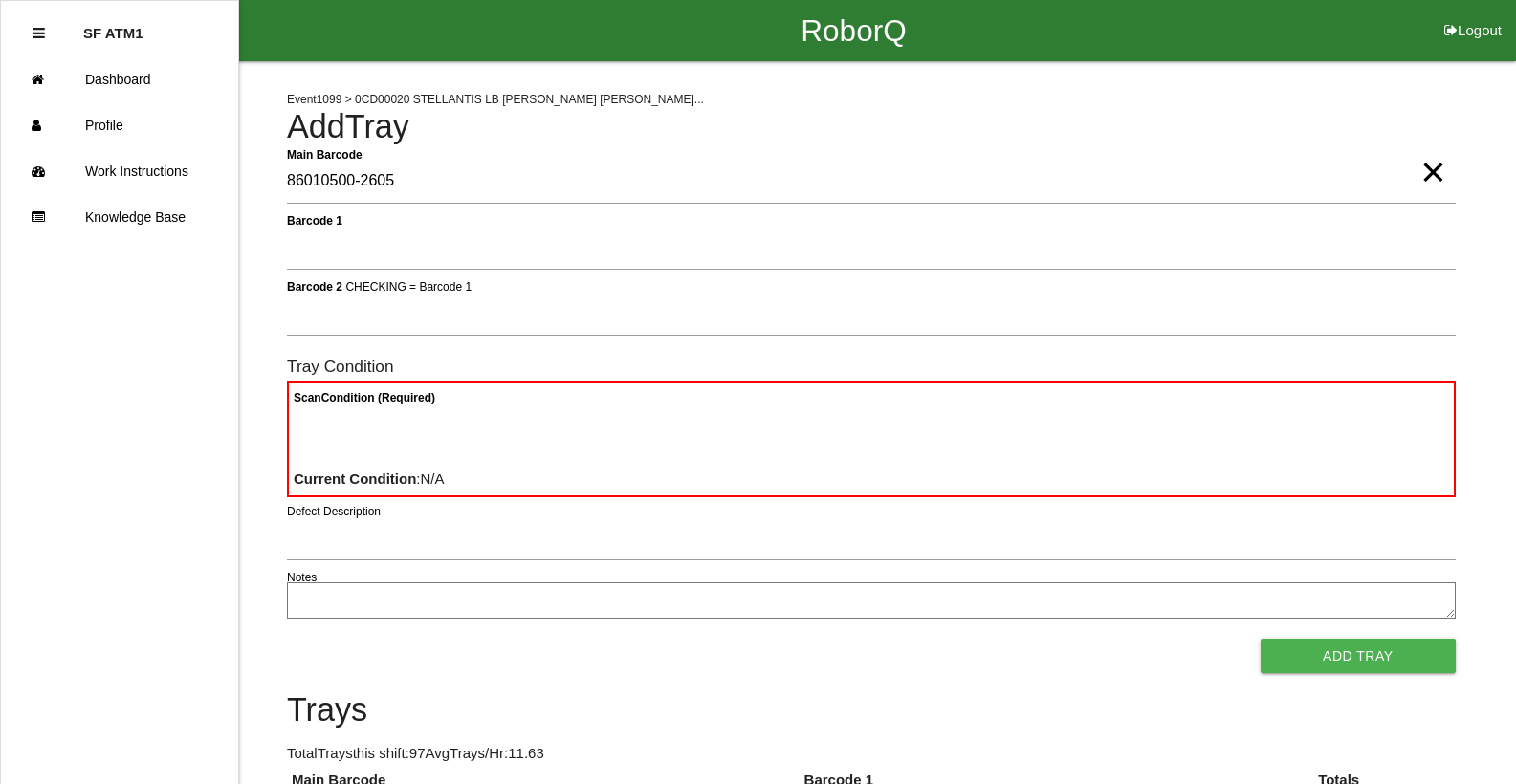
type Barcode "86010500-2605"
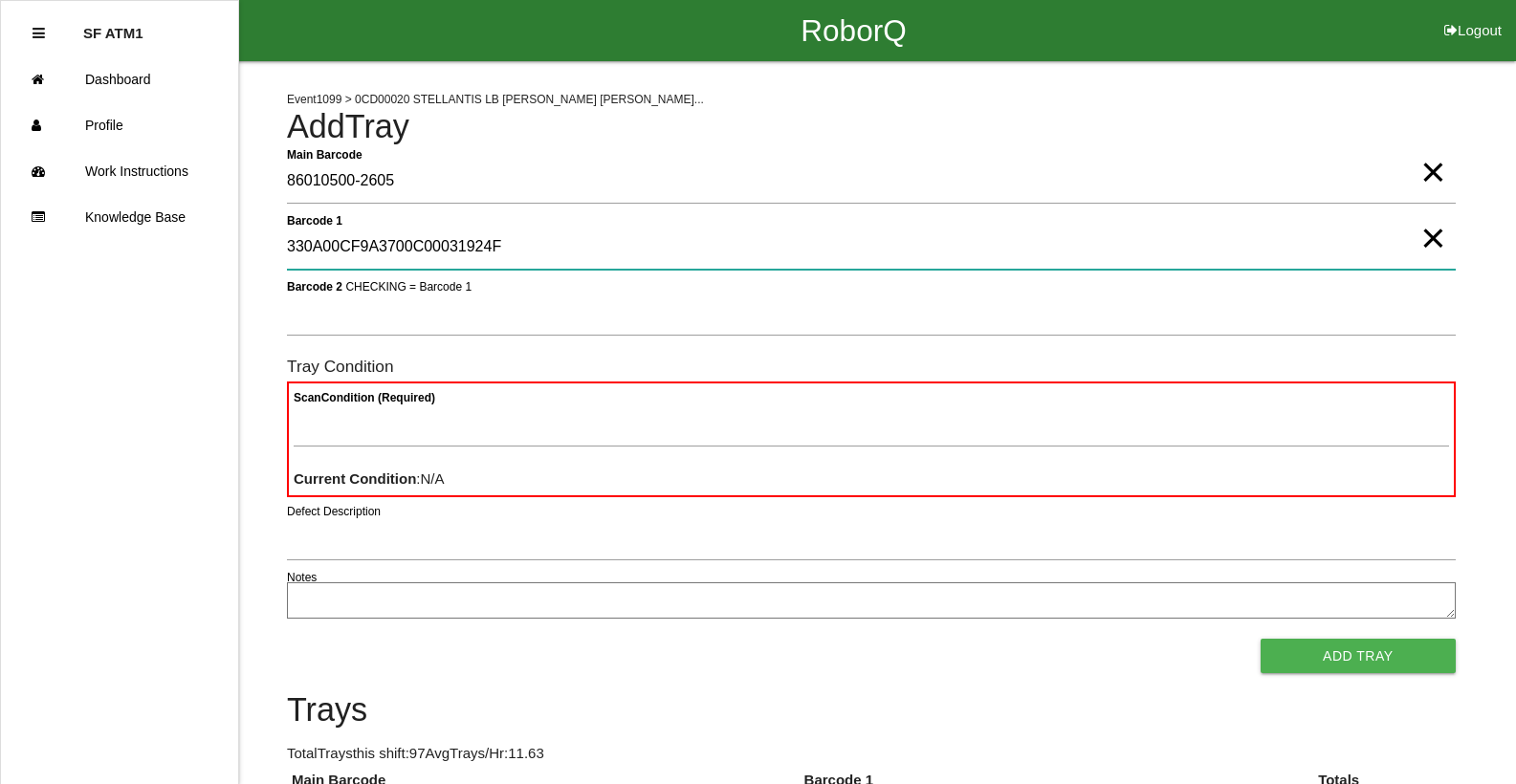
type 1 "330A00CF9A3700C00031924F"
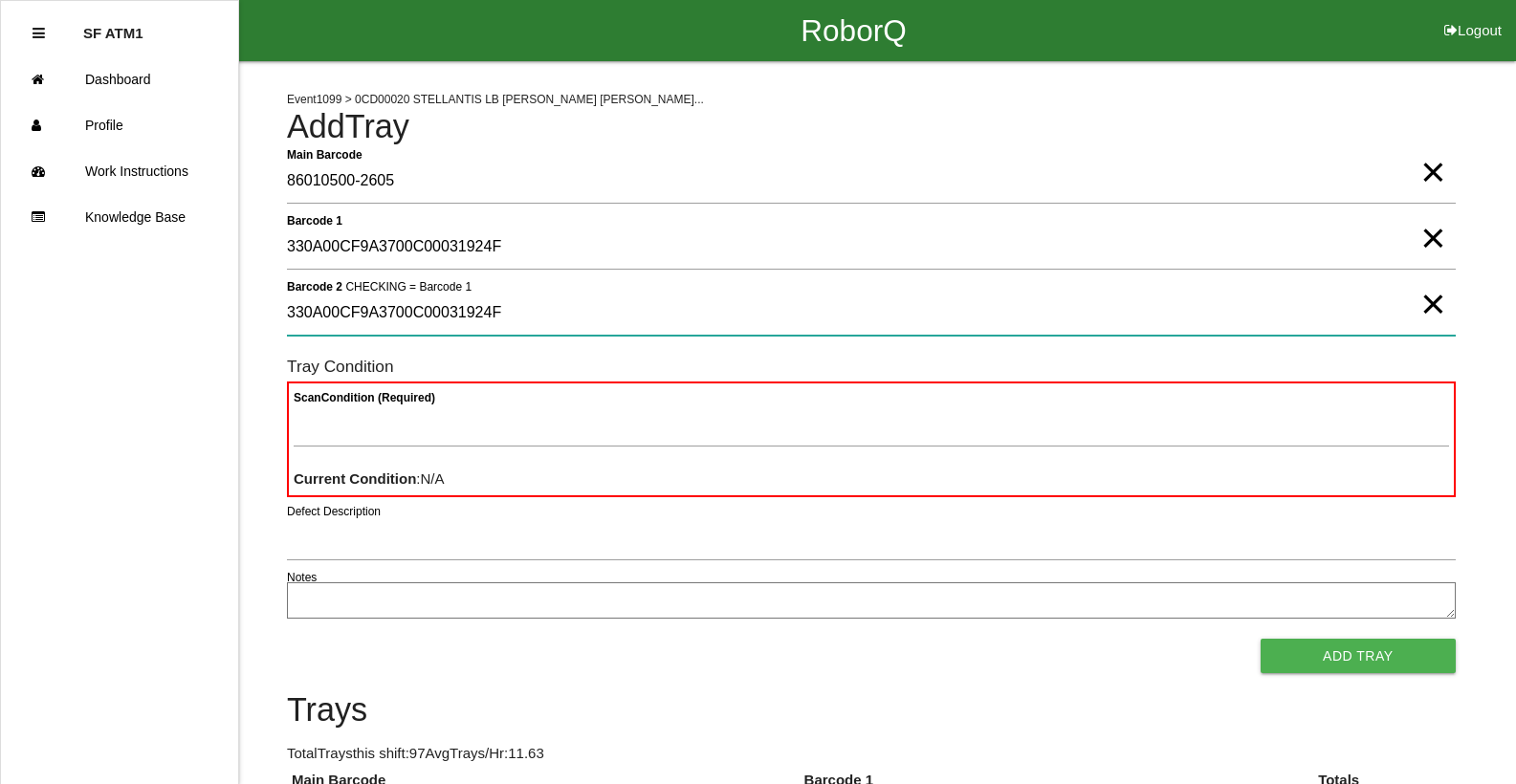
type 2 "330A00CF9A3700C00031924F"
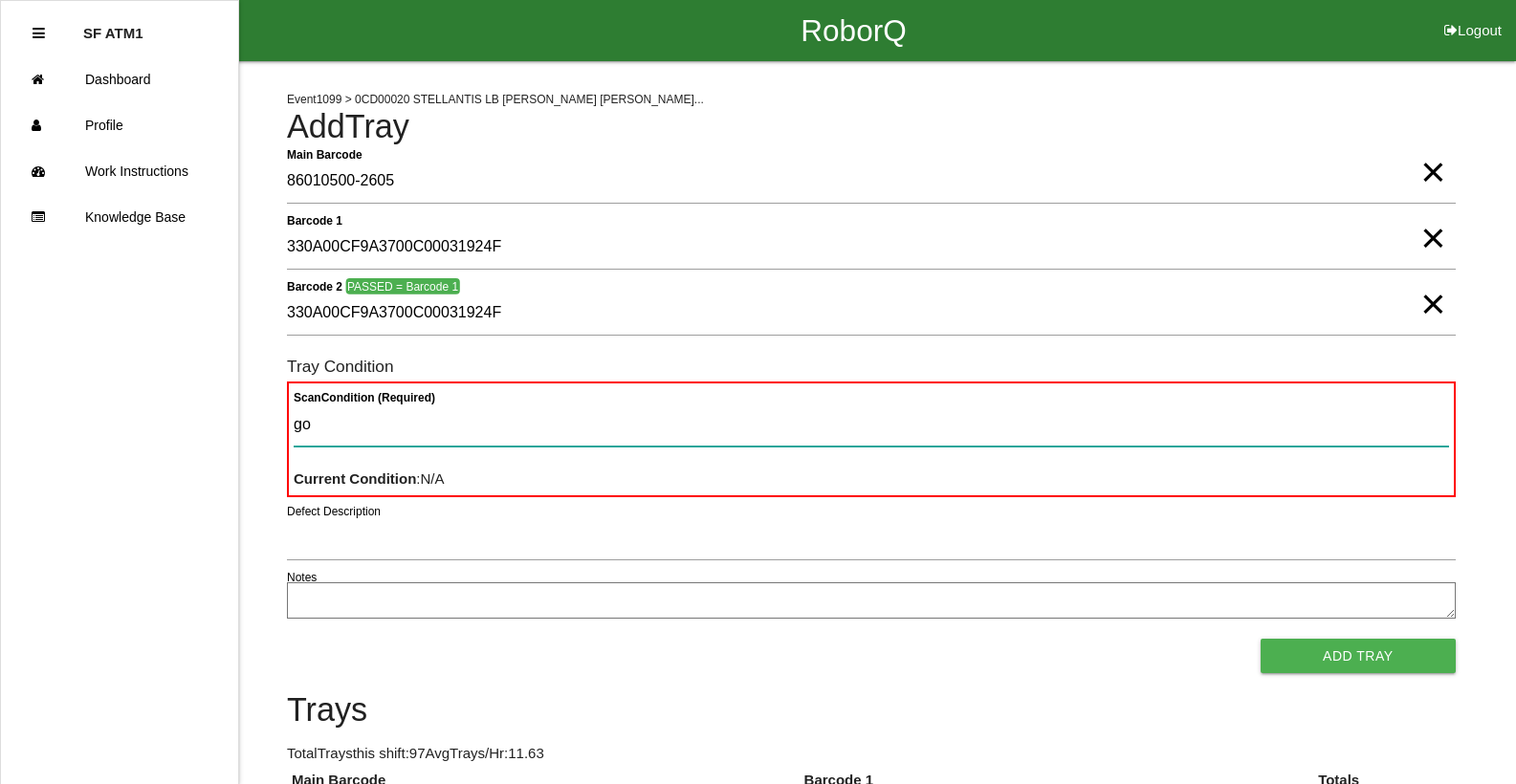
type Condition "goo"
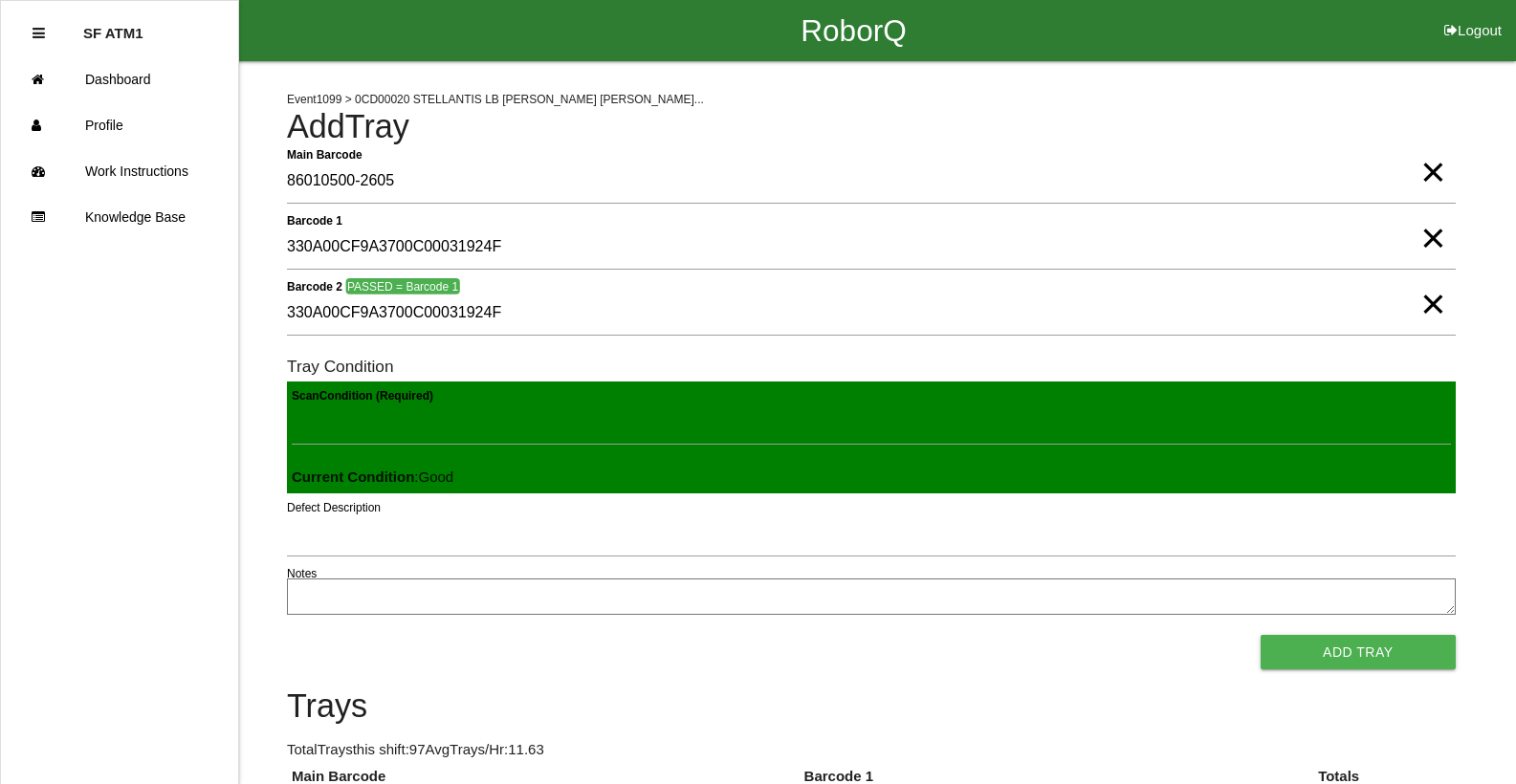
click at [1261, 635] on button "Add Tray" at bounding box center [1358, 653] width 195 height 35
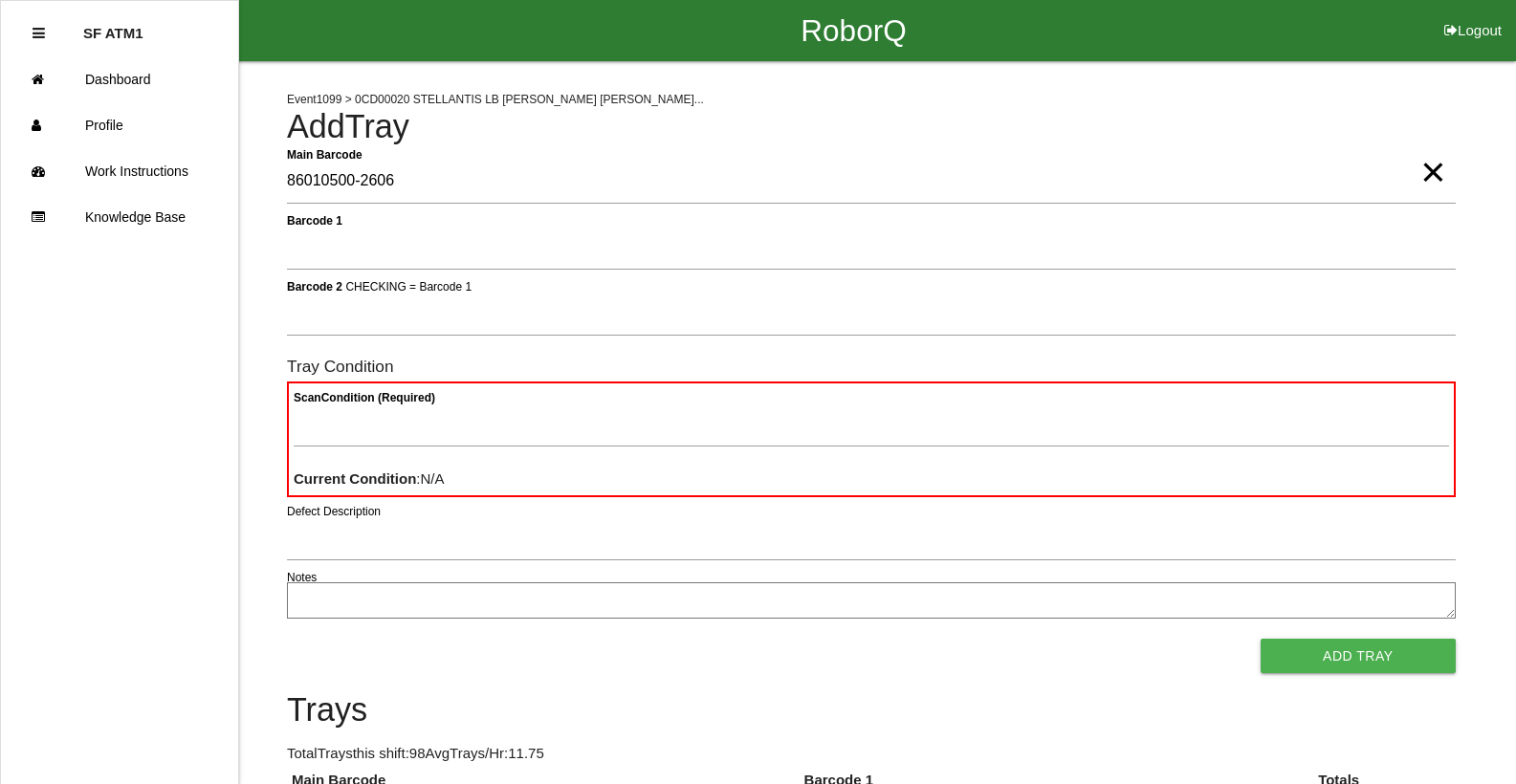
type Barcode "86010500-2606"
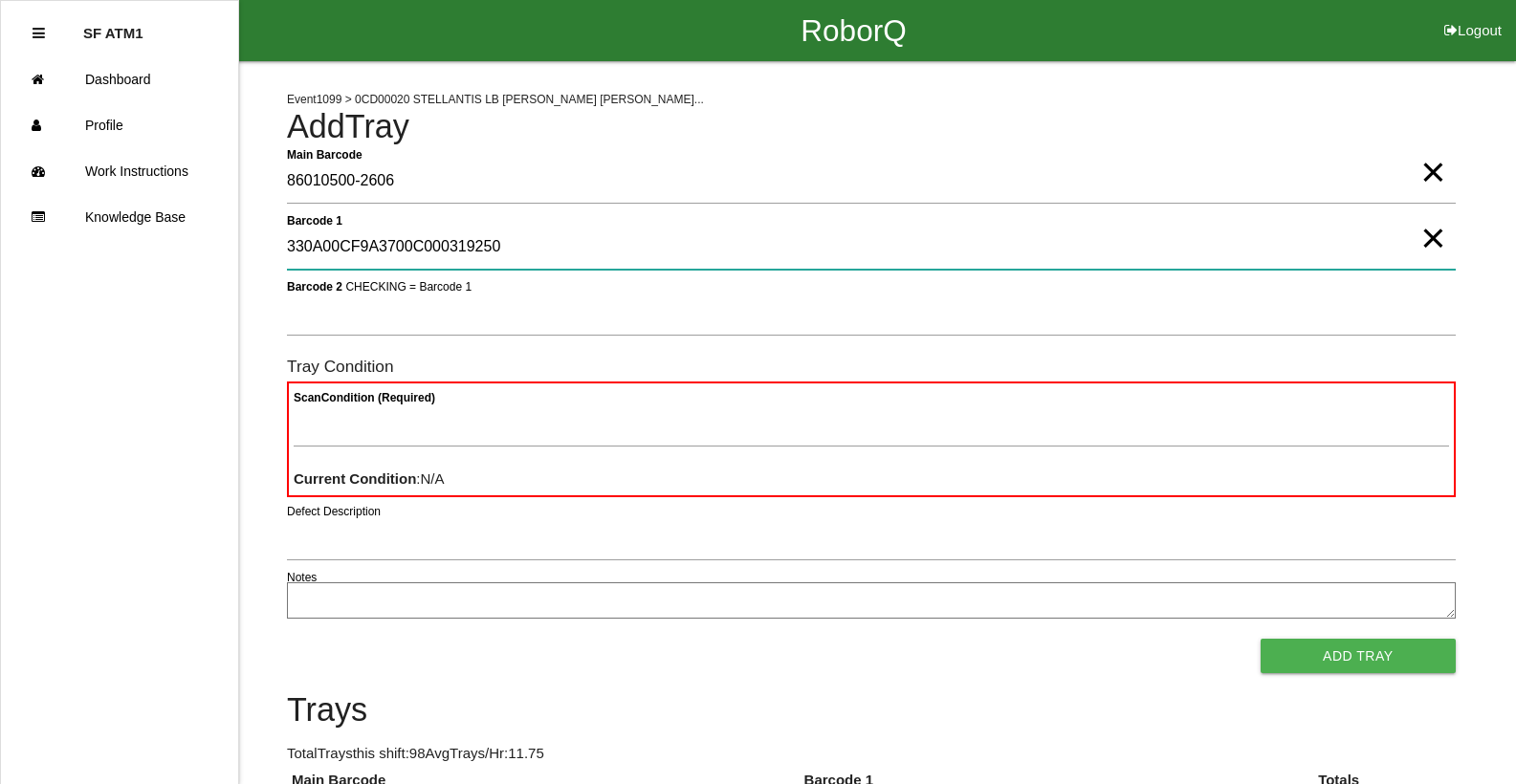
type 1 "330A00CF9A3700C000319250"
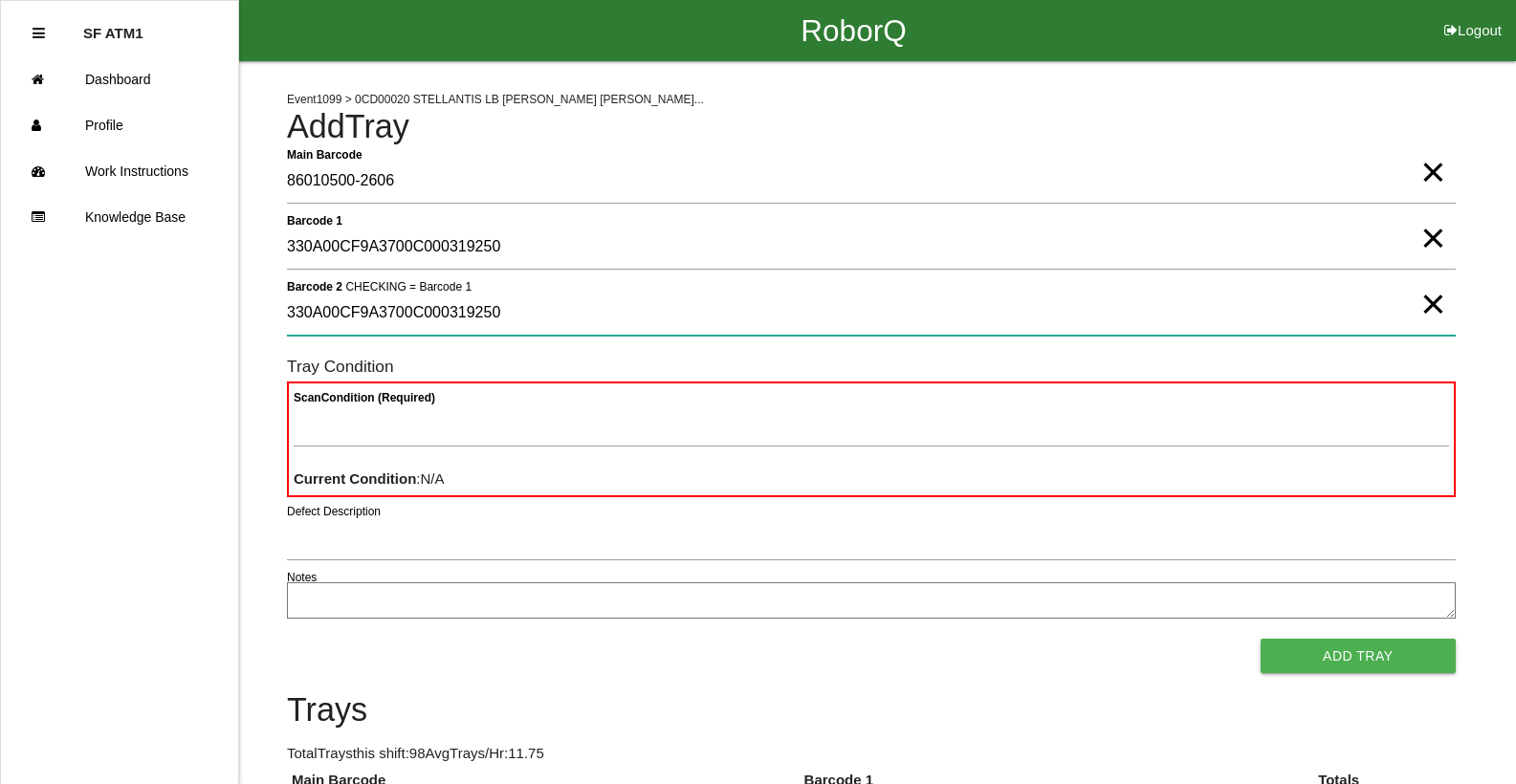
type 2 "330A00CF9A3700C000319250"
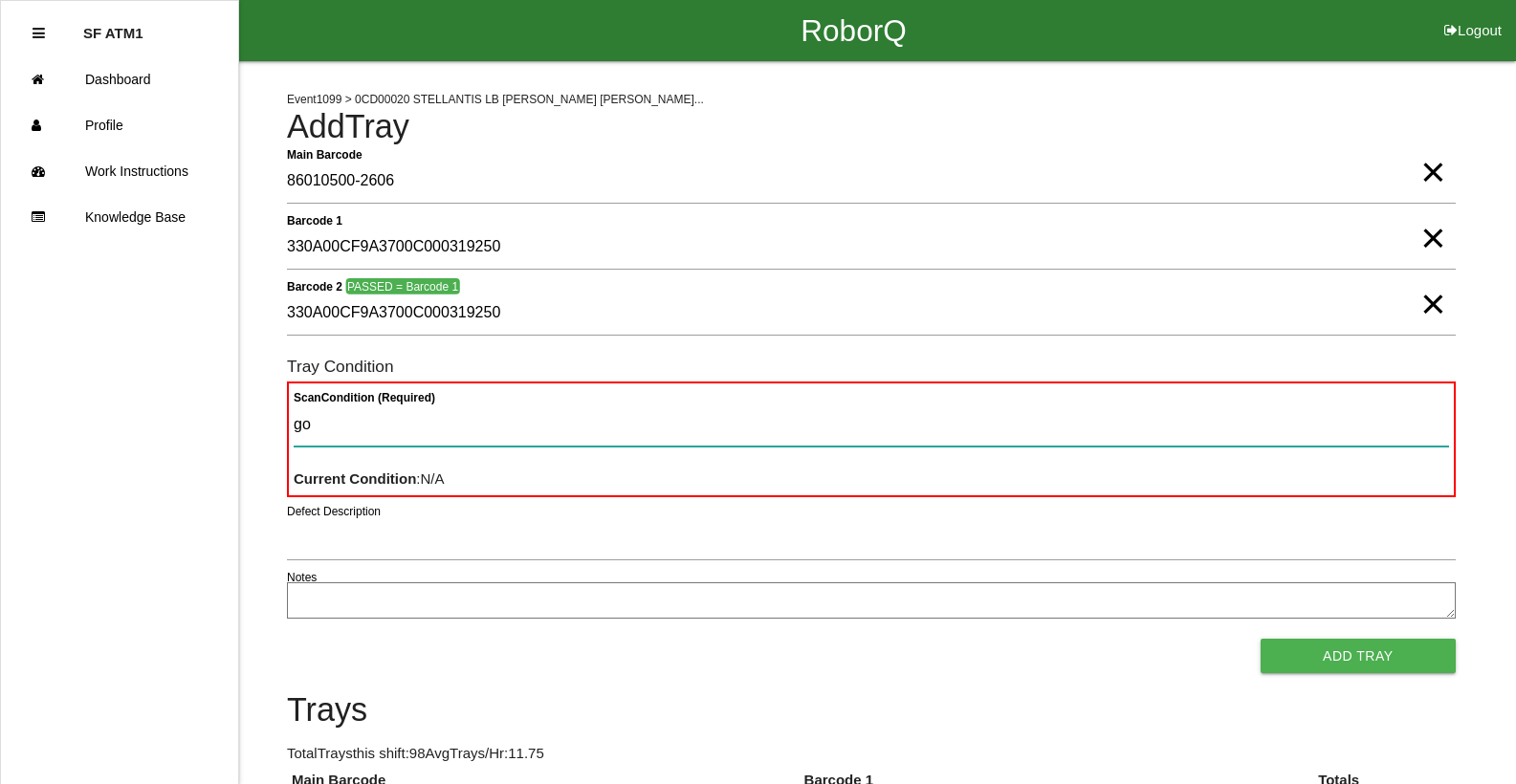
type Condition "goo"
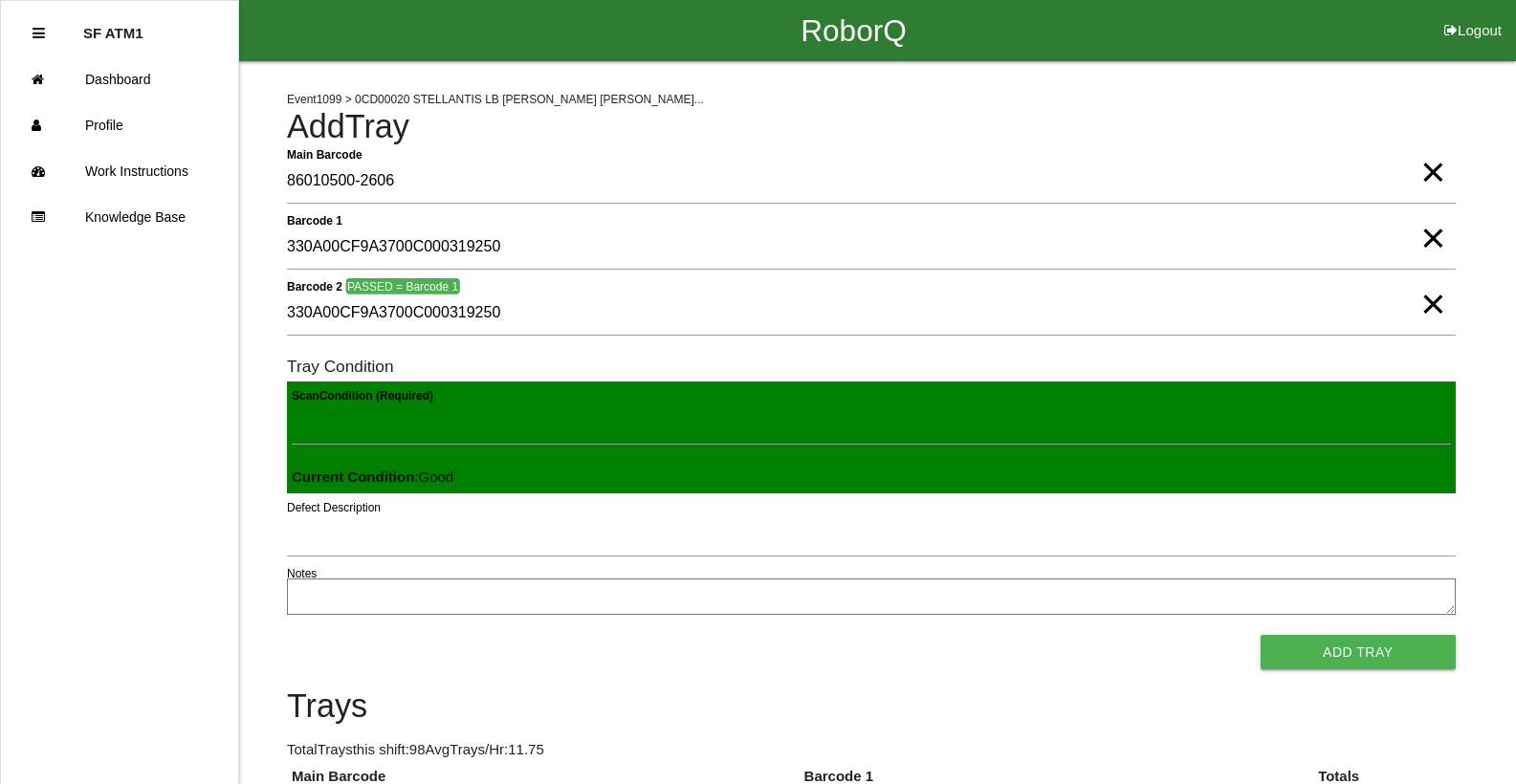
click at [1261, 635] on button "Add Tray" at bounding box center [1358, 653] width 195 height 35
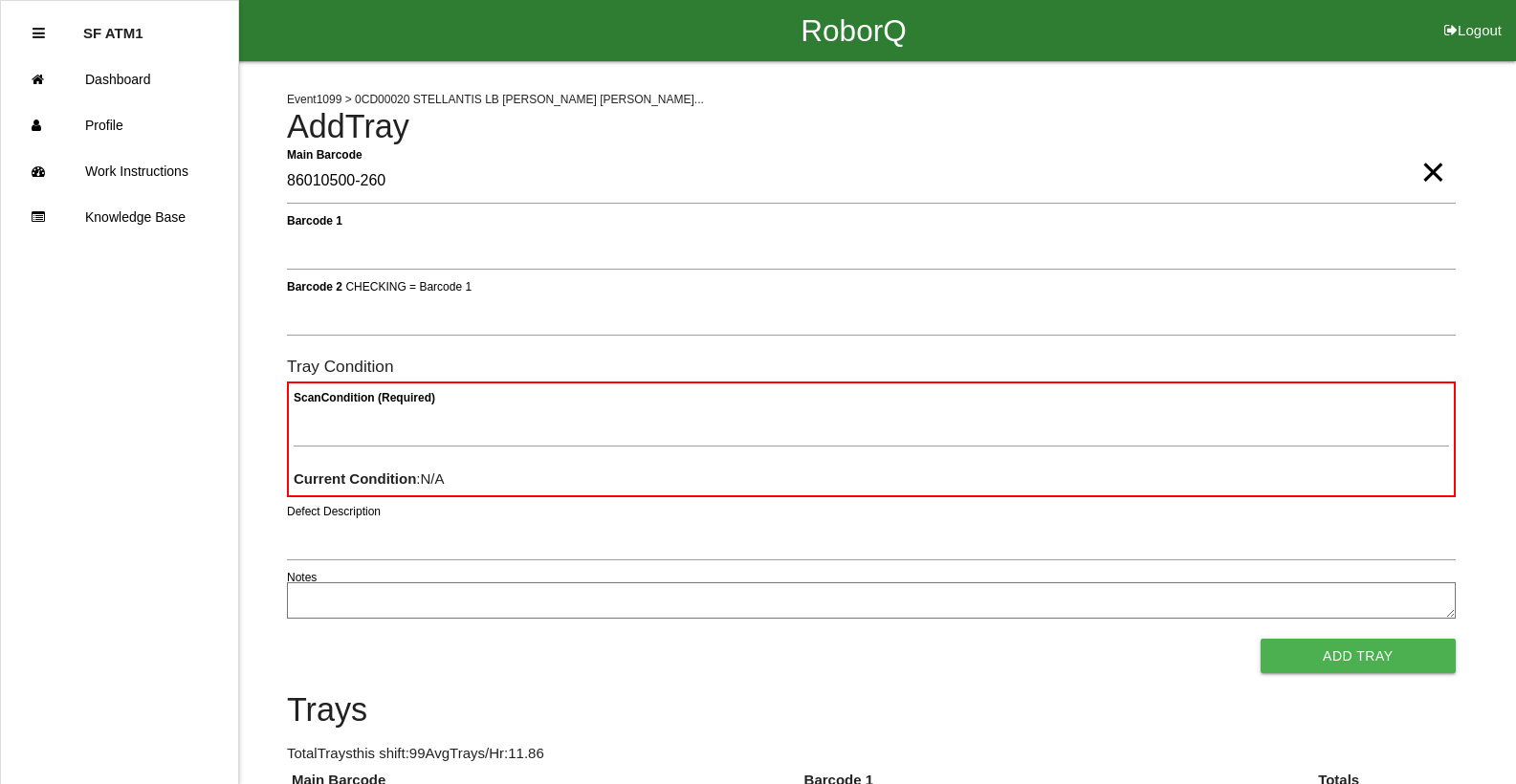
type Barcode "86010500-2607"
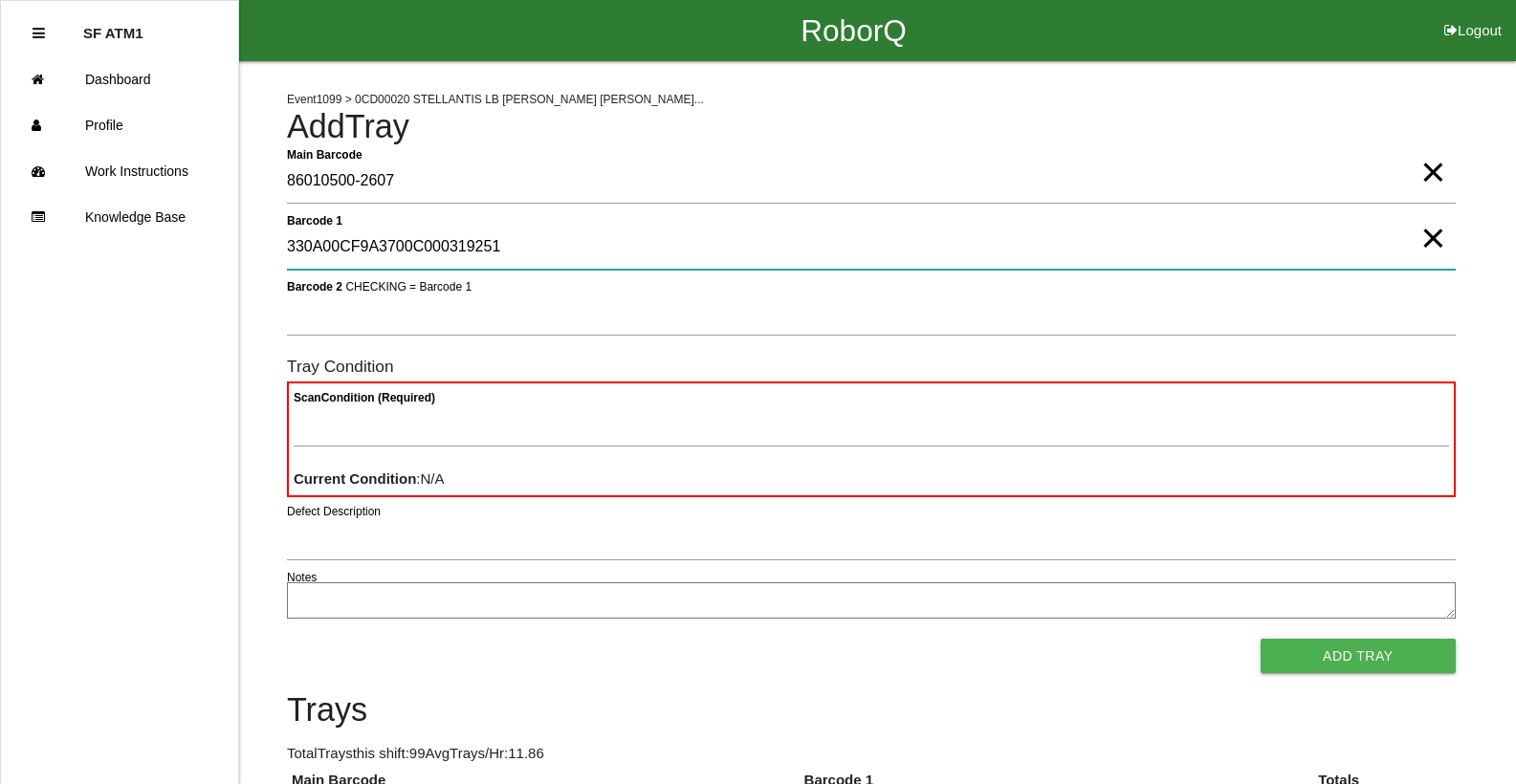
type 1 "330A00CF9A3700C000319251"
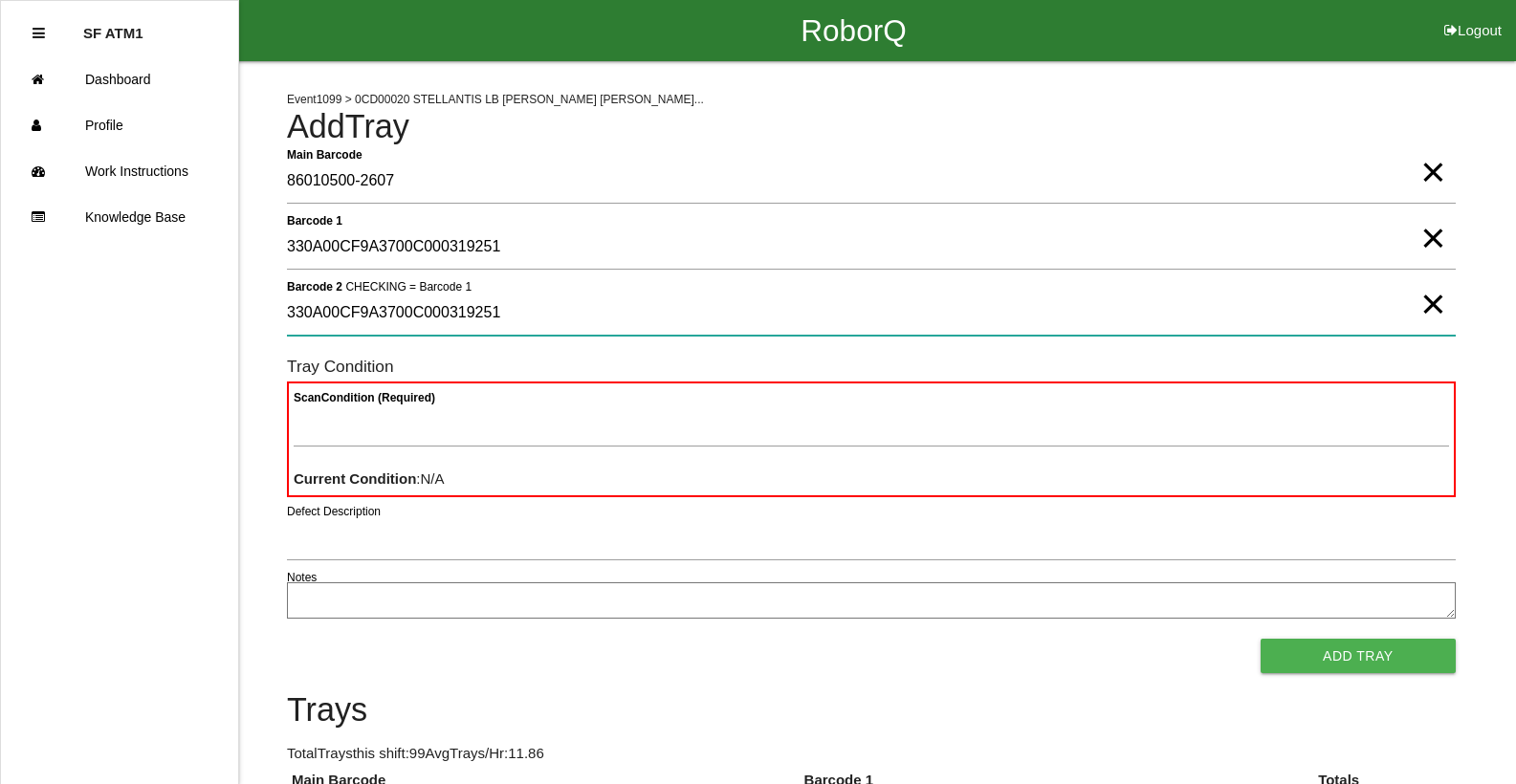
type 2 "330A00CF9A3700C000319251"
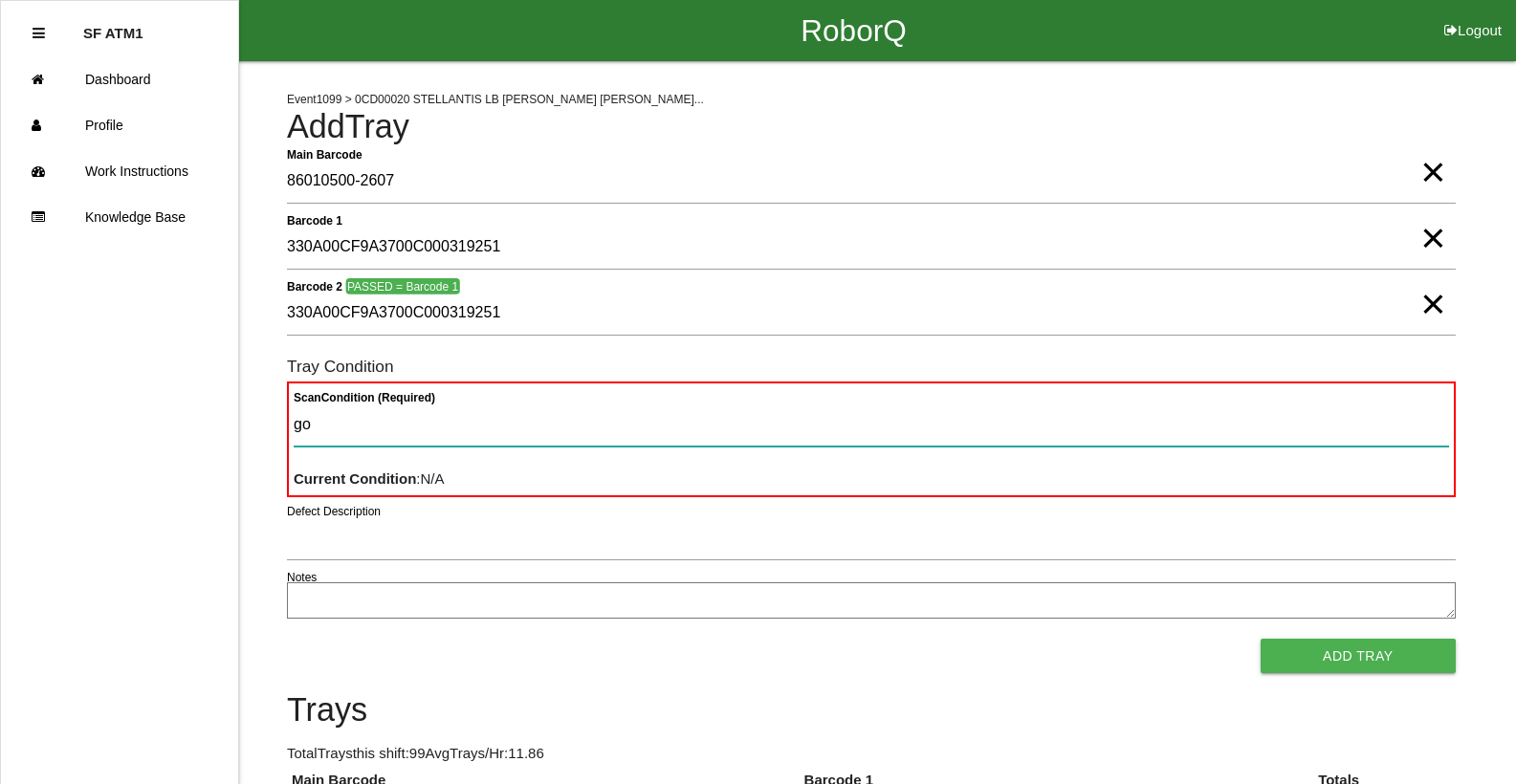
type Condition "goo"
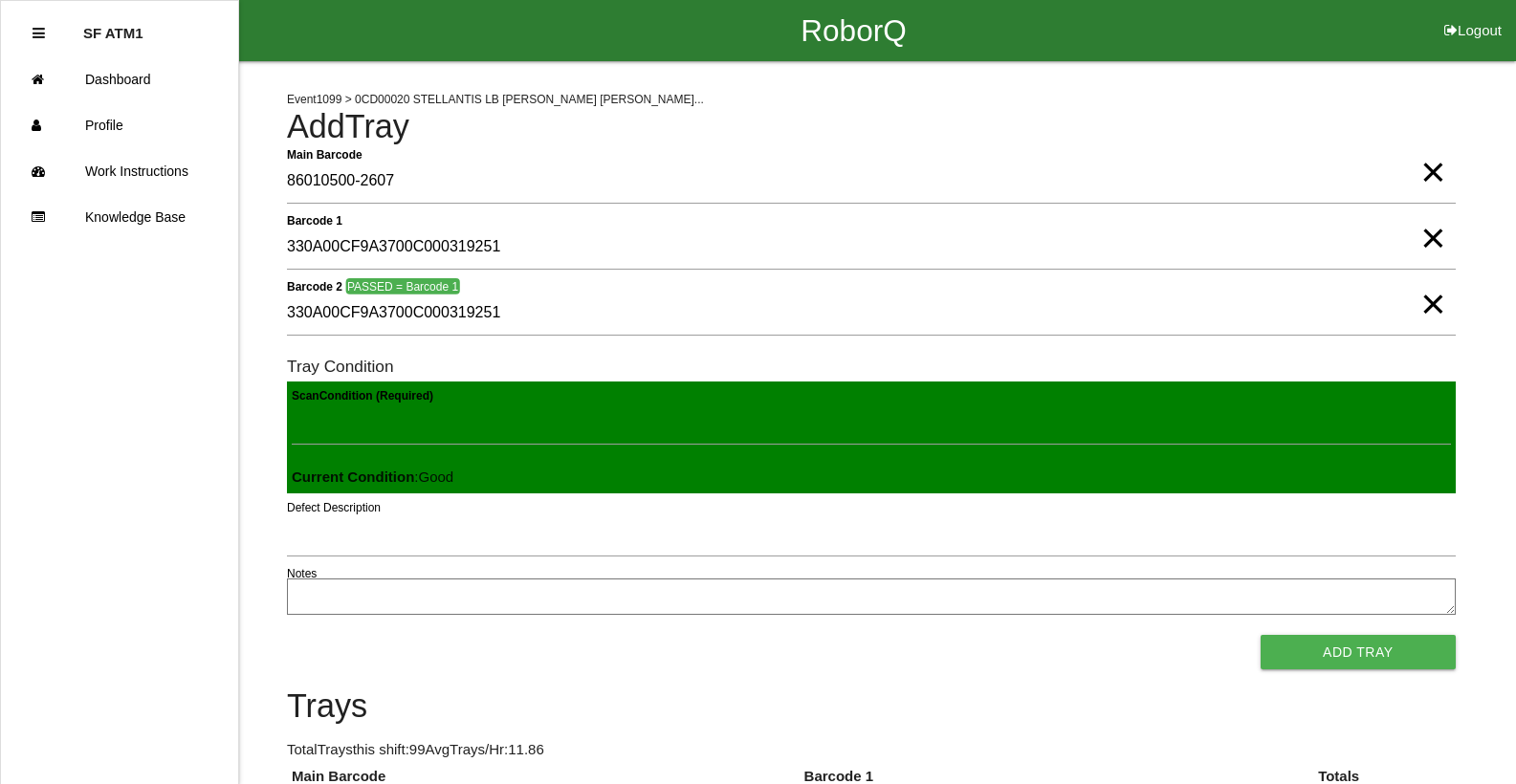
click at [1261, 635] on button "Add Tray" at bounding box center [1358, 653] width 195 height 35
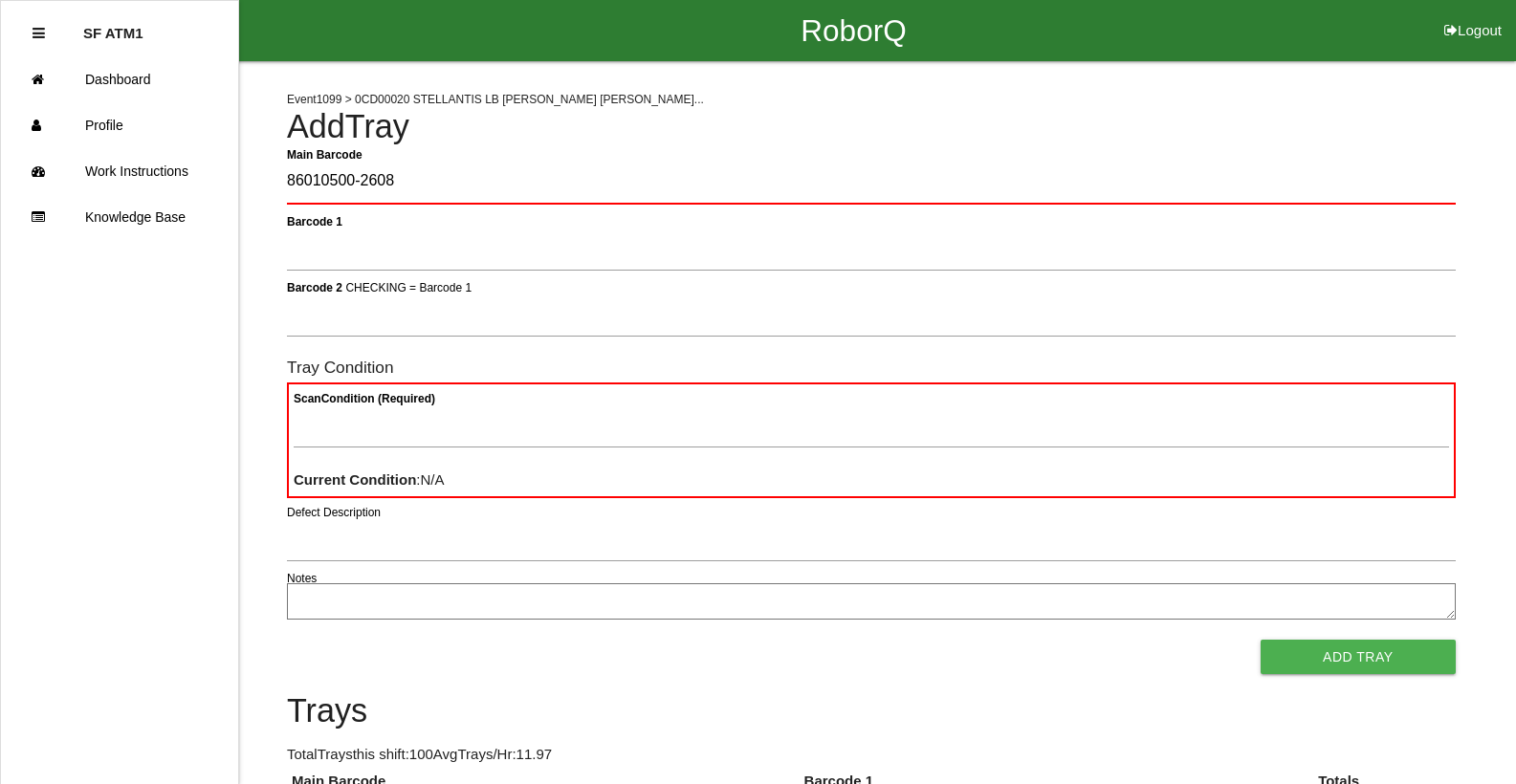
type Barcode "86010500-2608"
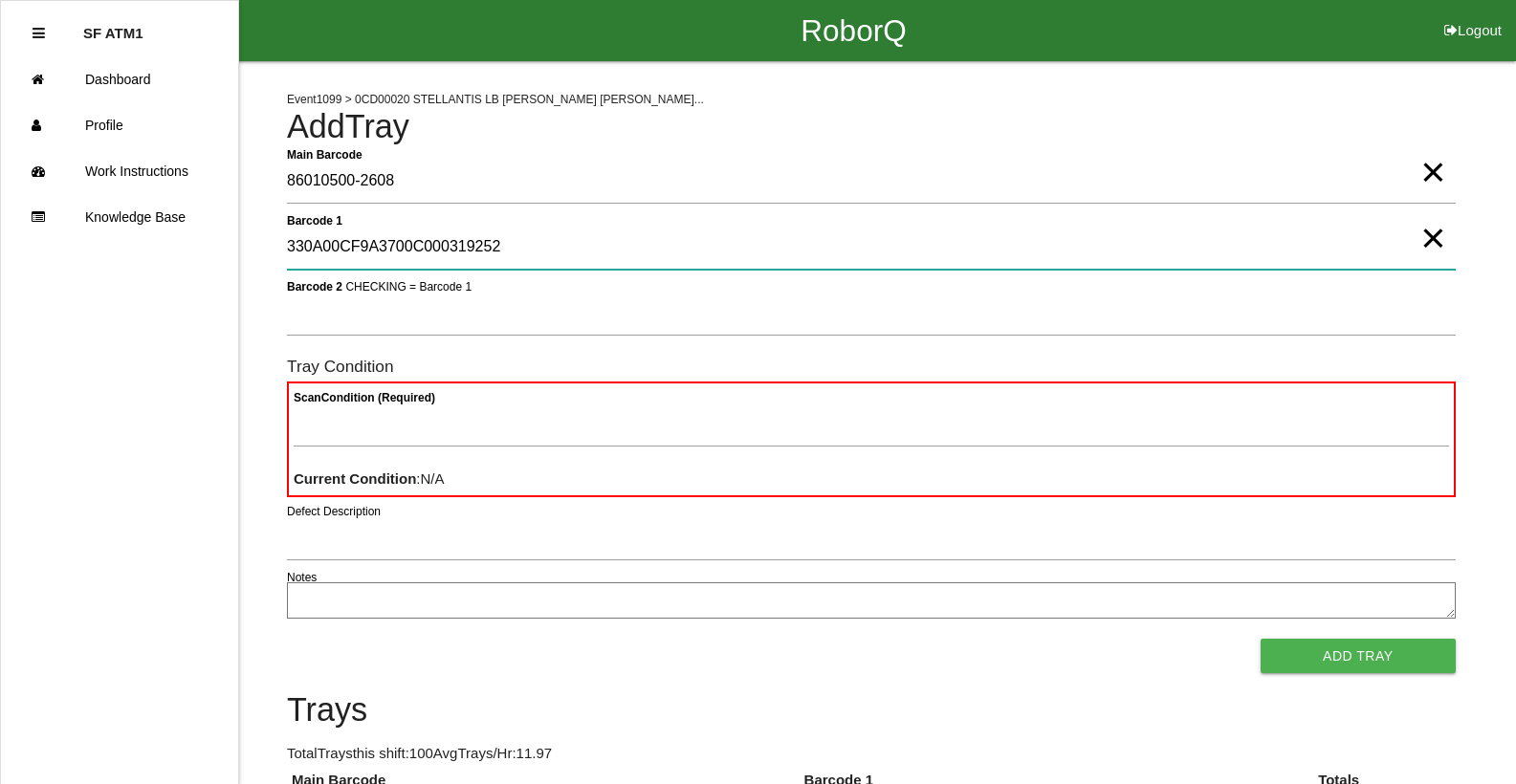
type 1 "330A00CF9A3700C000319252"
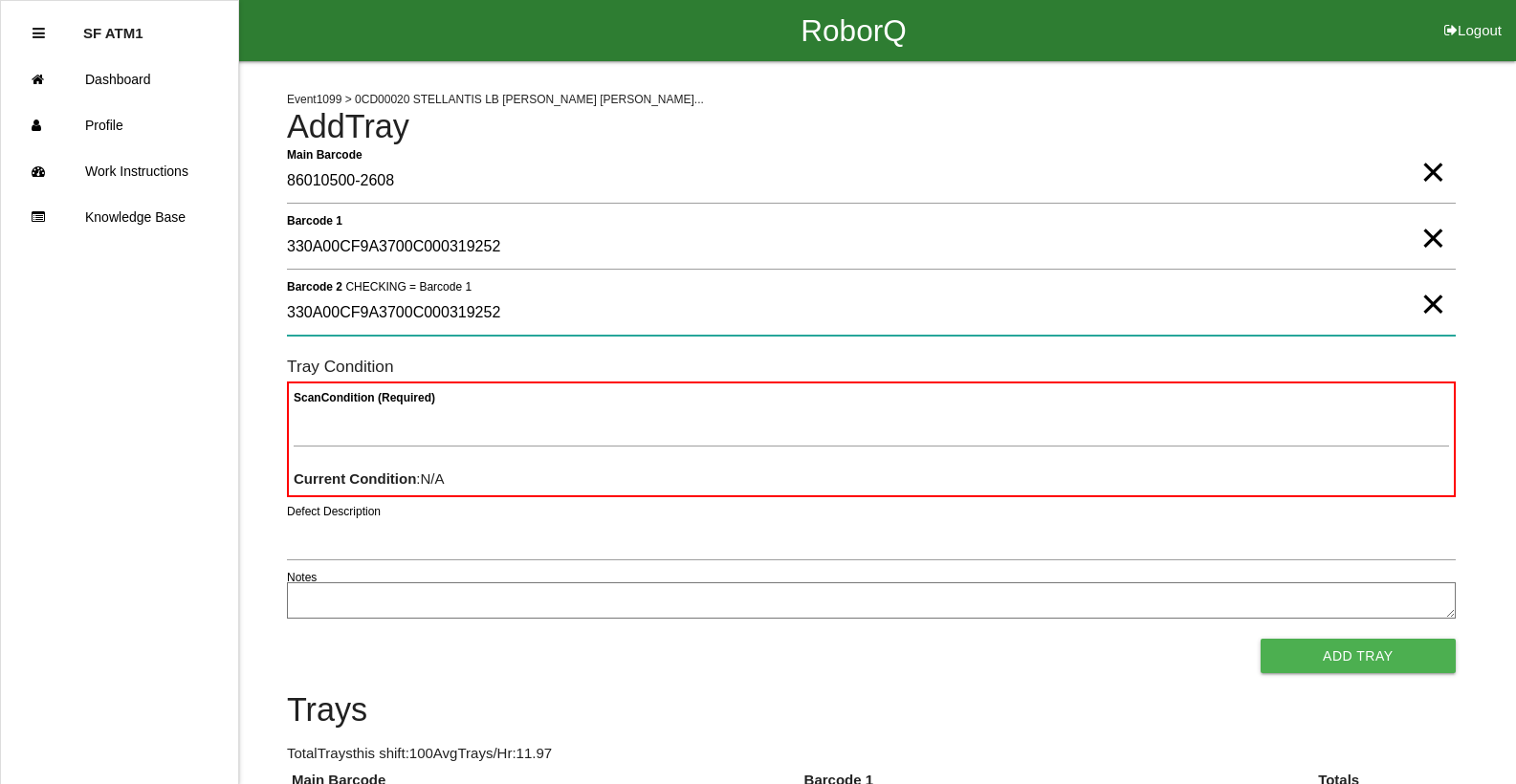
type 2 "330A00CF9A3700C000319252"
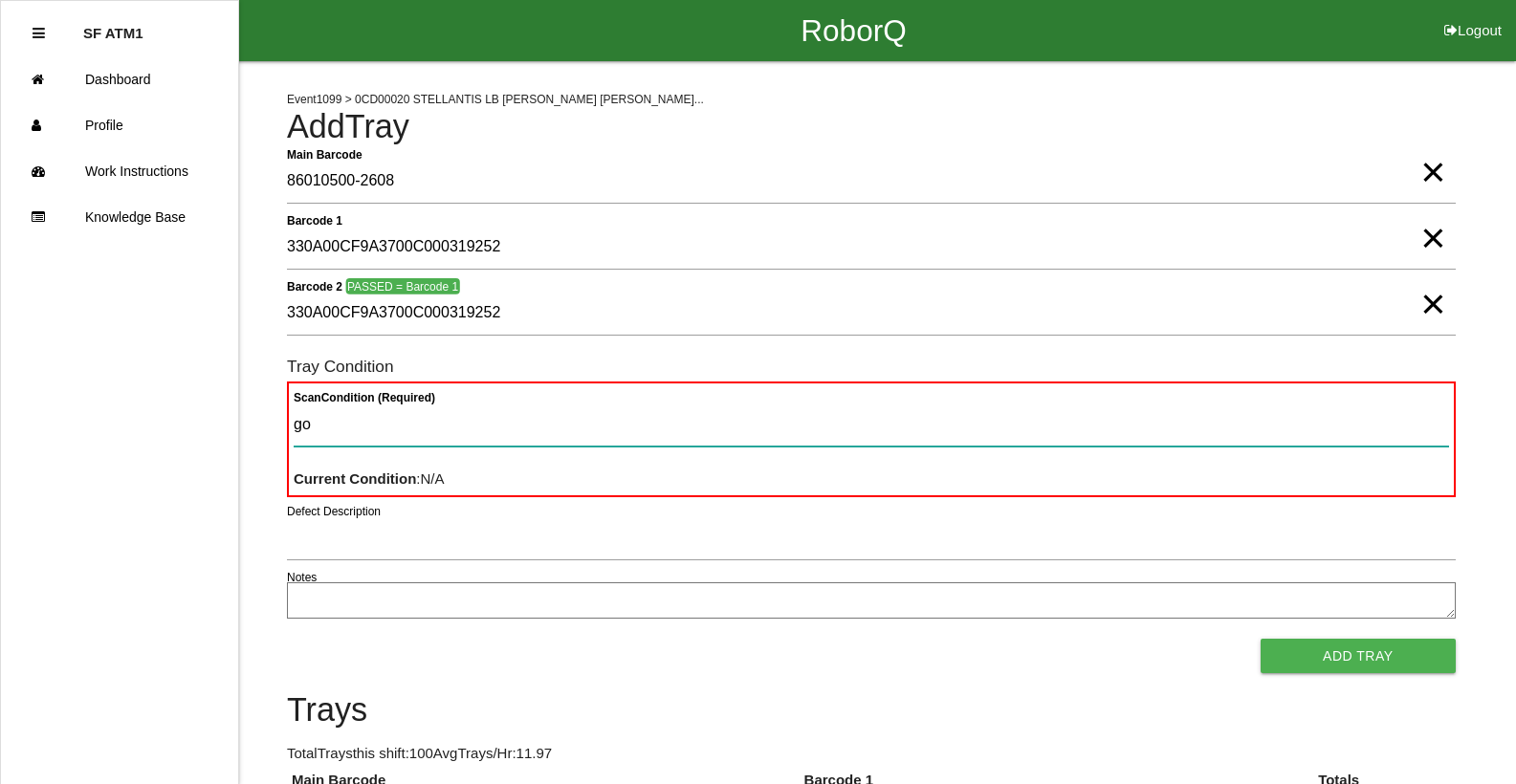
type Condition "goo"
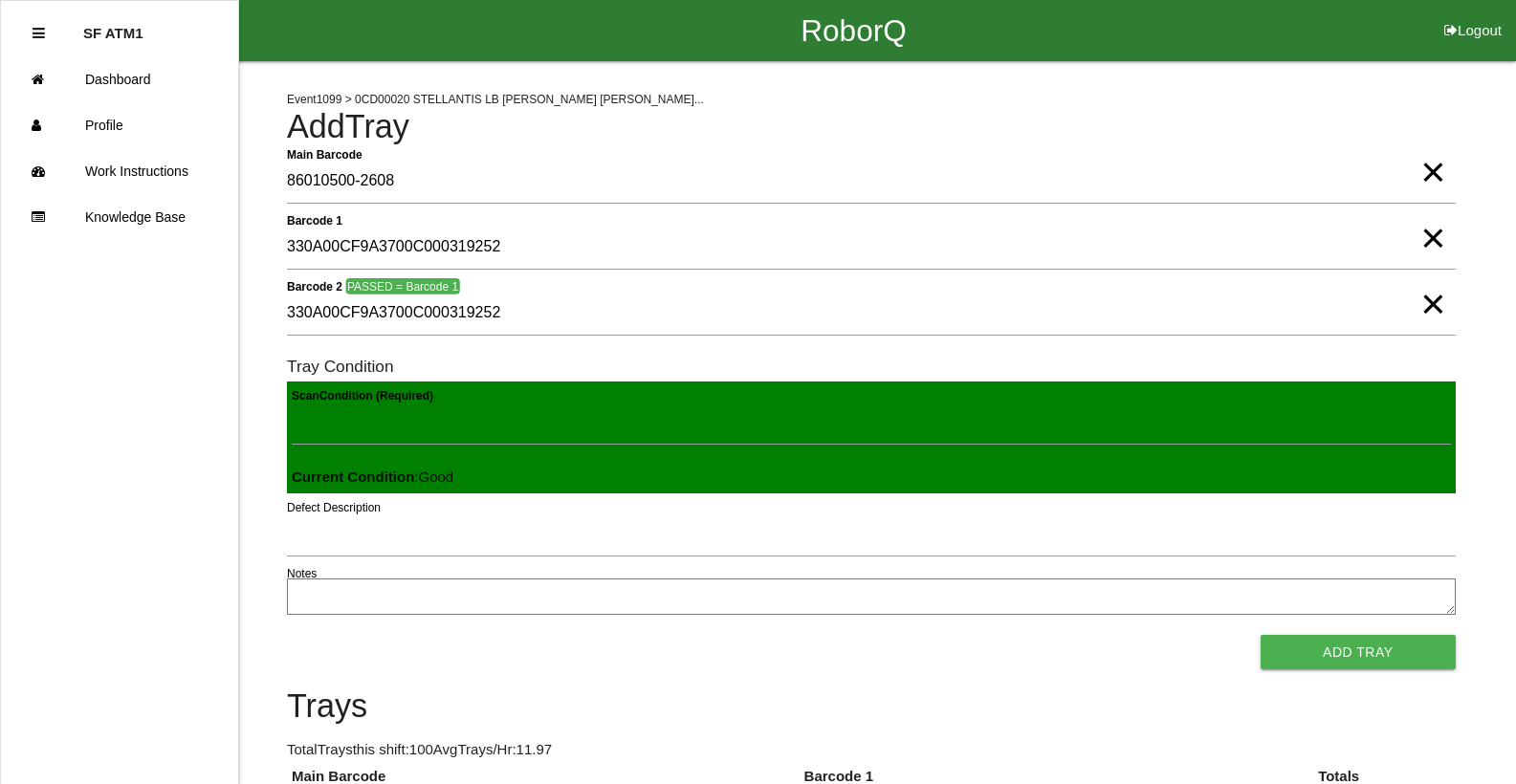
click at [1261, 635] on button "Add Tray" at bounding box center [1358, 653] width 195 height 35
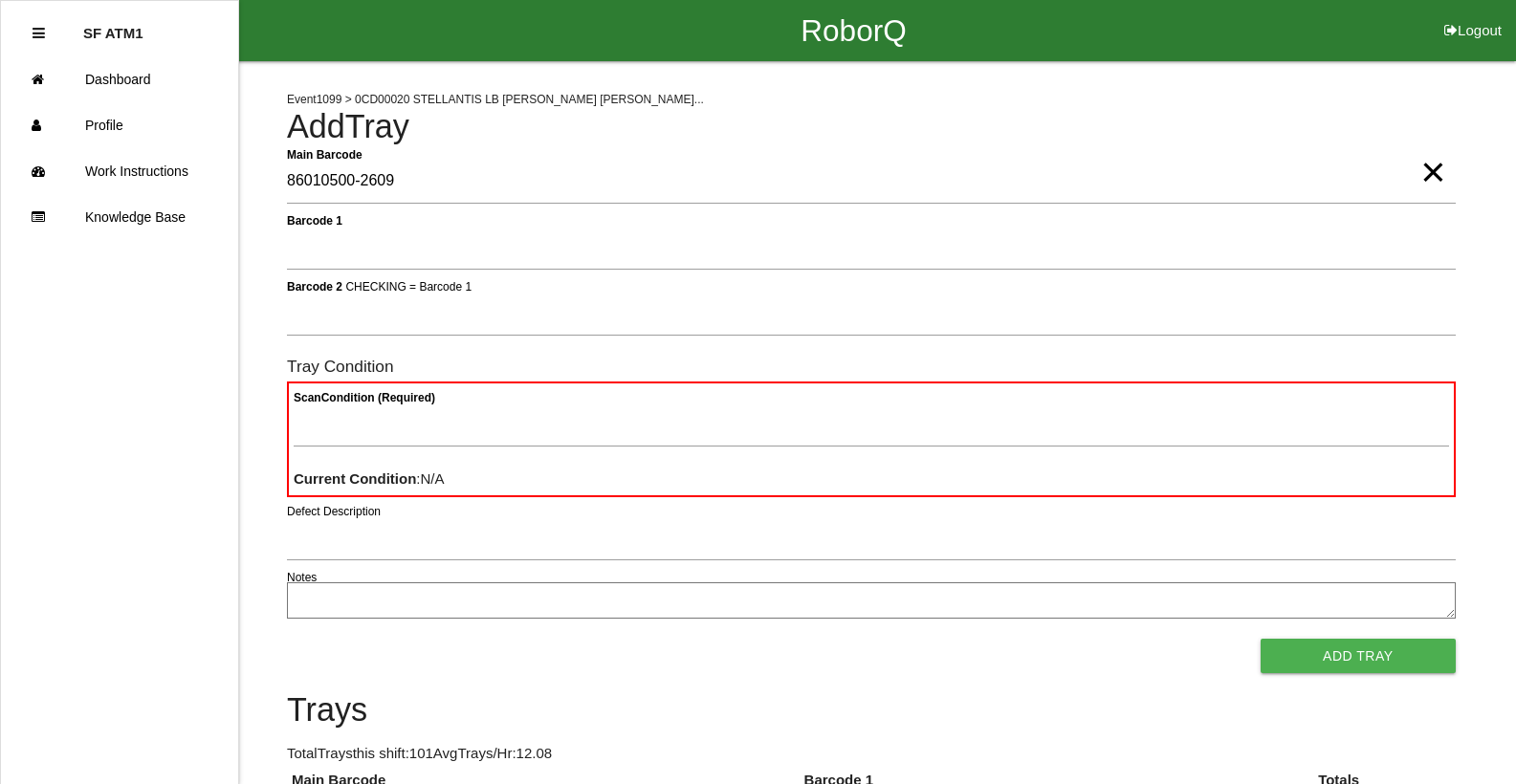
type Barcode "86010500-2609"
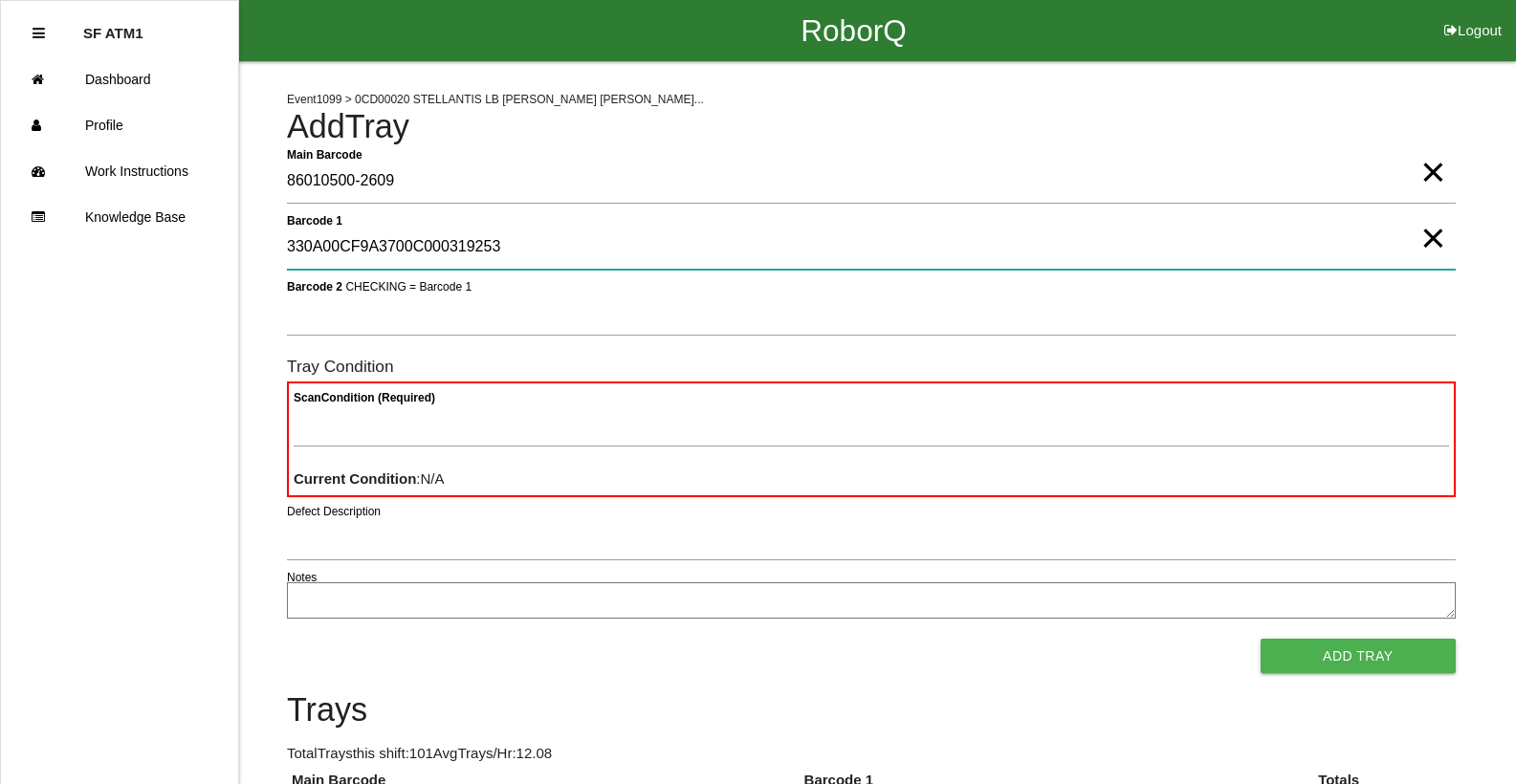
type 1 "330A00CF9A3700C000319253"
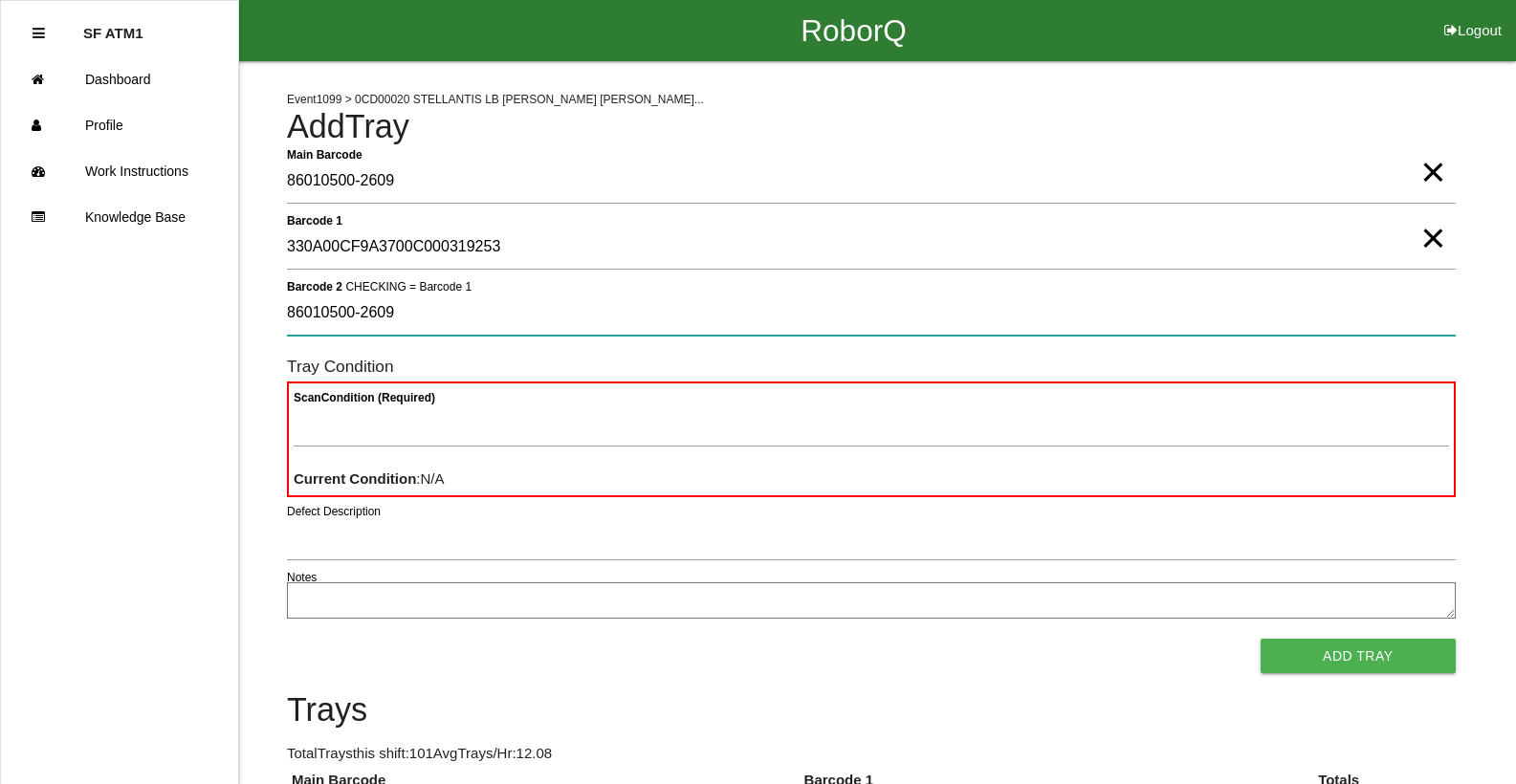
type 2 "86010500-2609"
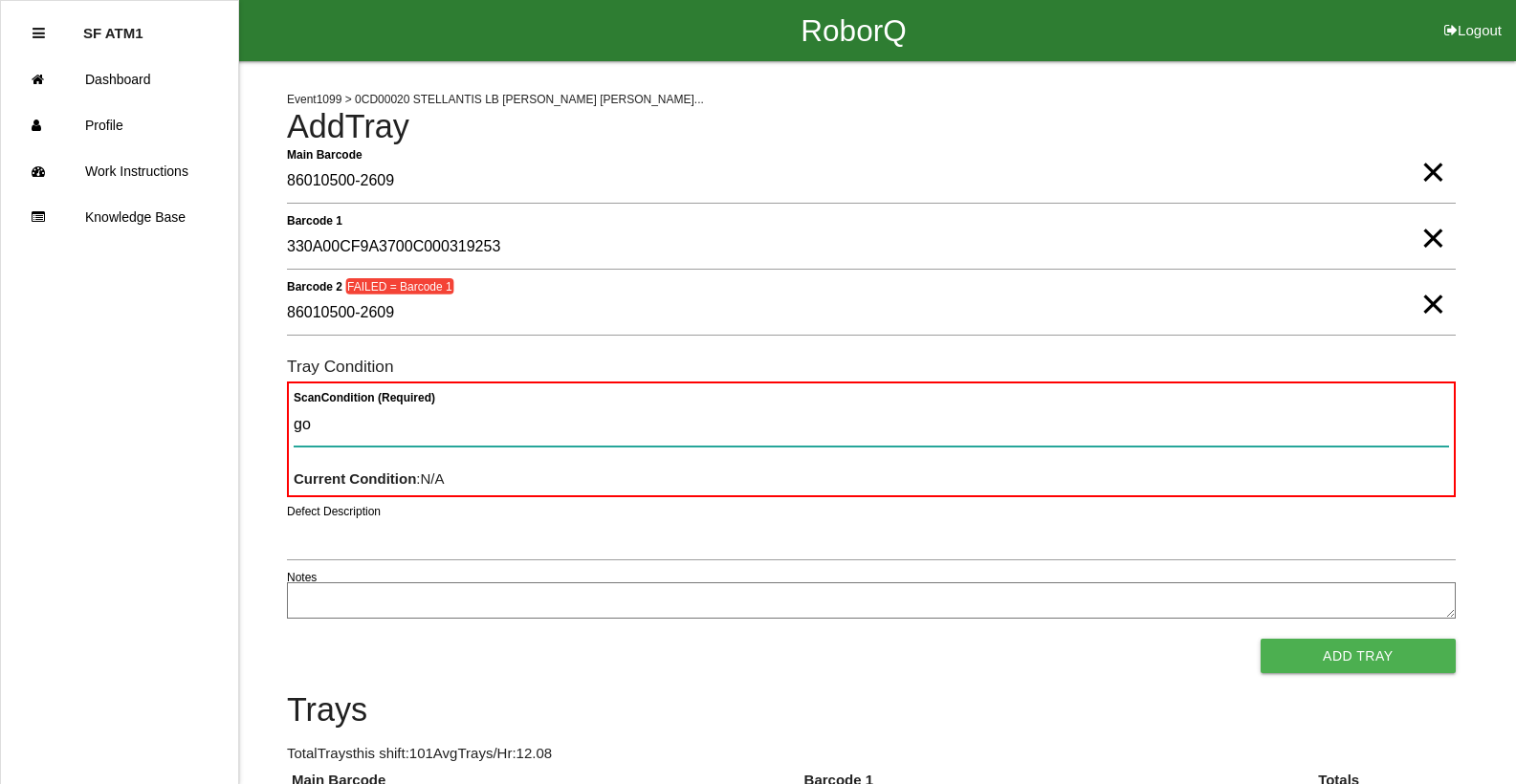
type Condition "goo"
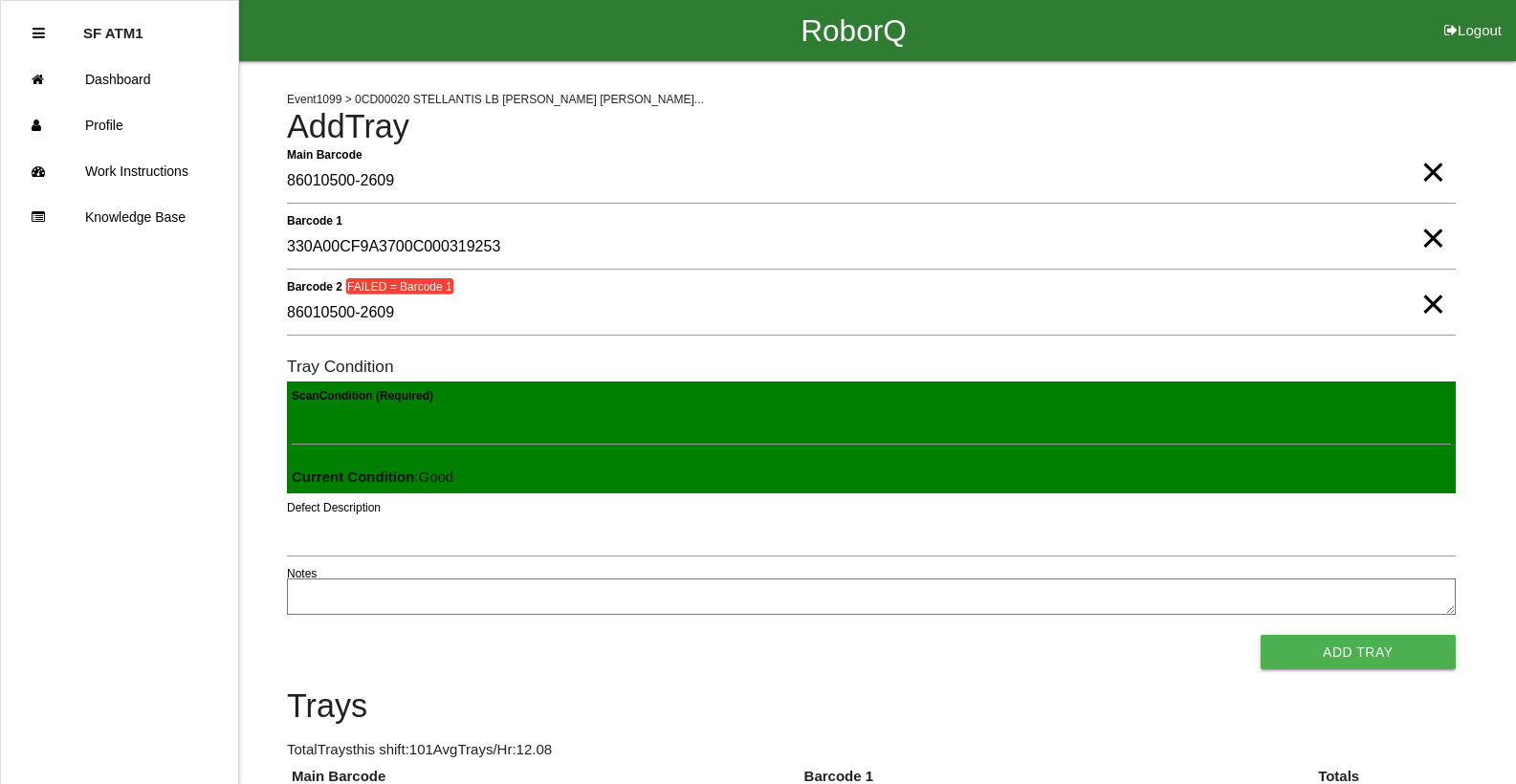
click at [1261, 635] on button "Add Tray" at bounding box center [1358, 653] width 195 height 35
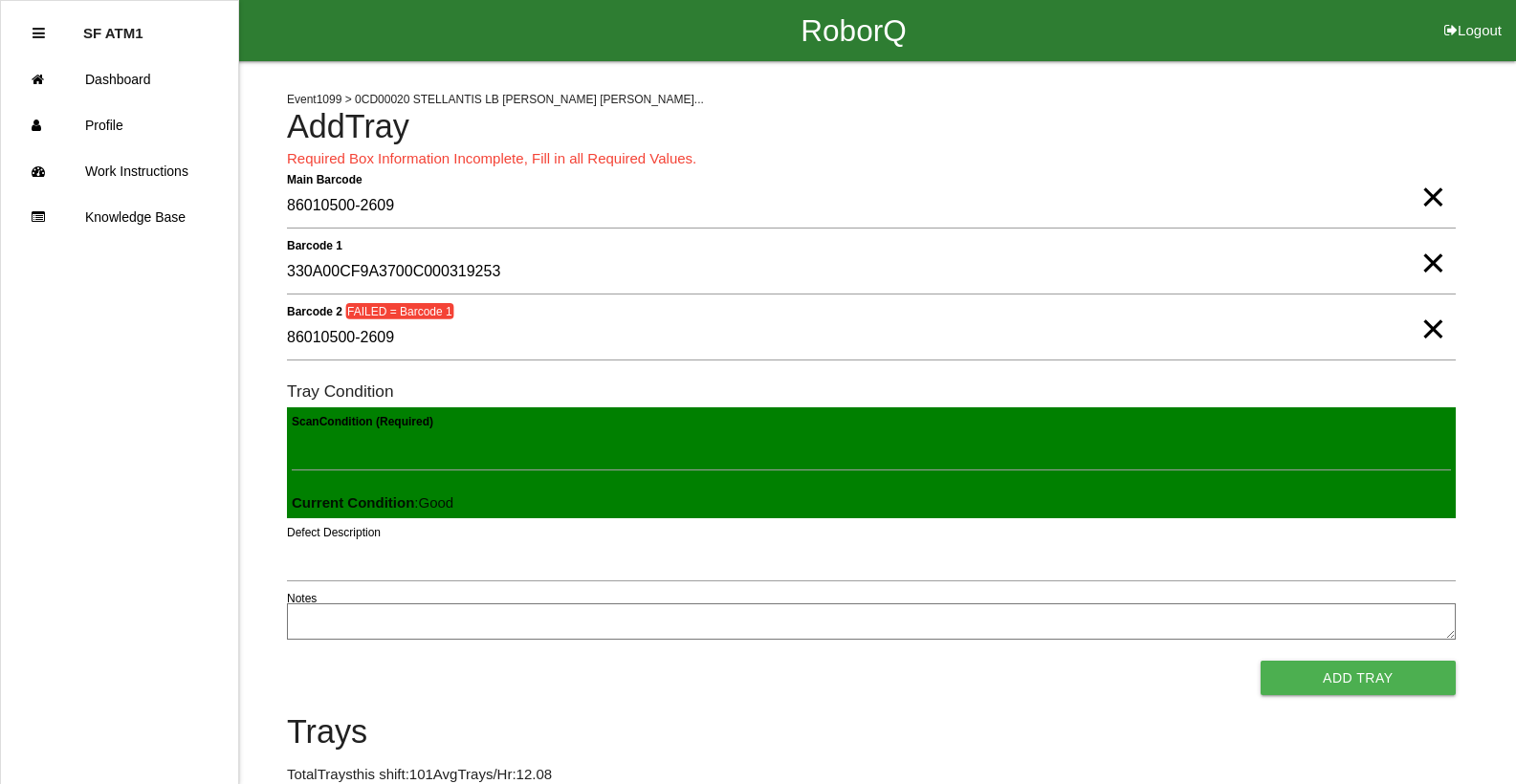
click at [1424, 195] on span "×" at bounding box center [1433, 178] width 25 height 39
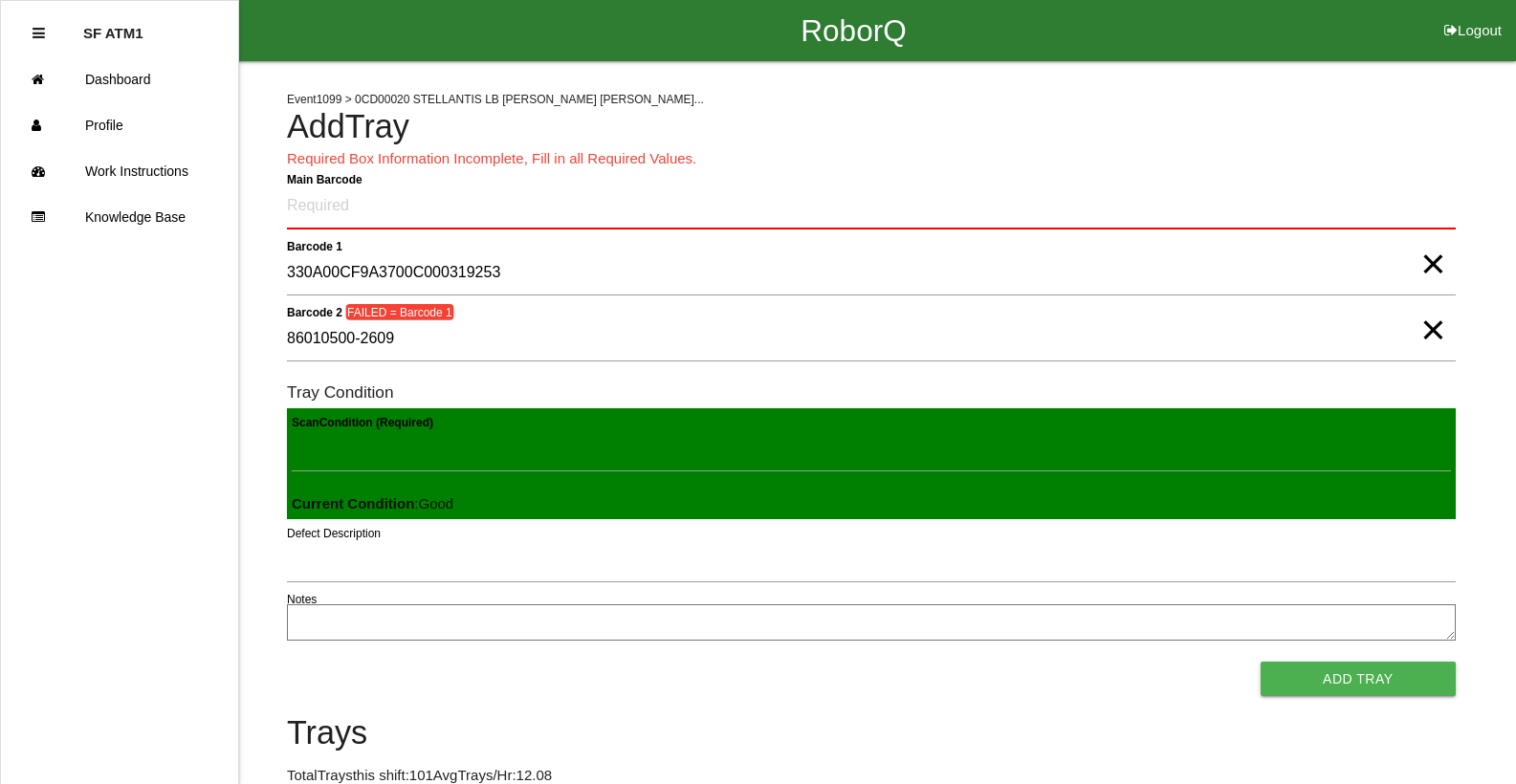
click at [1442, 259] on span "×" at bounding box center [1433, 245] width 25 height 39
click at [1429, 330] on span "×" at bounding box center [1433, 311] width 25 height 39
click at [1348, 204] on Barcode "Main Barcode" at bounding box center [871, 207] width 1169 height 44
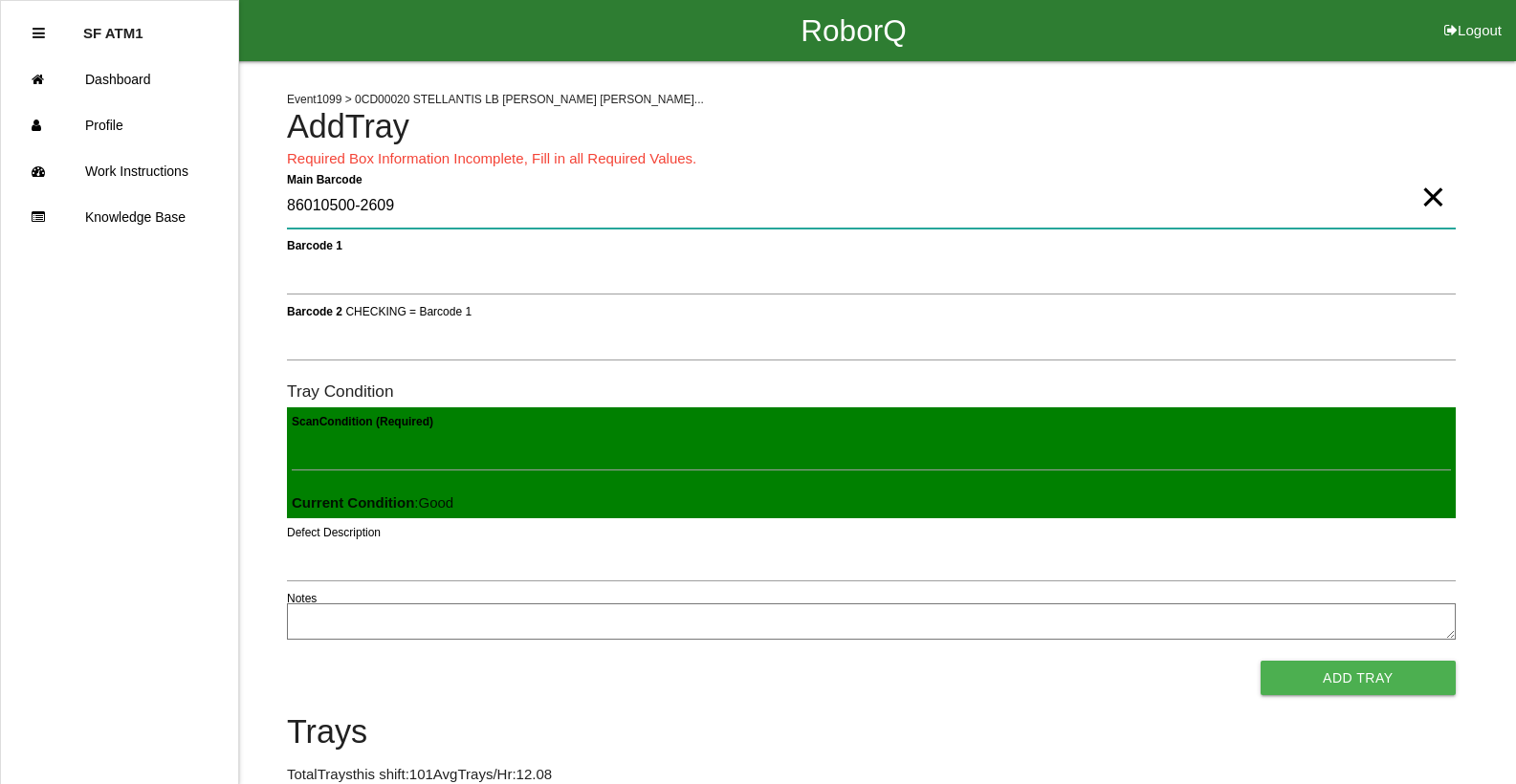
type Barcode "86010500-2609"
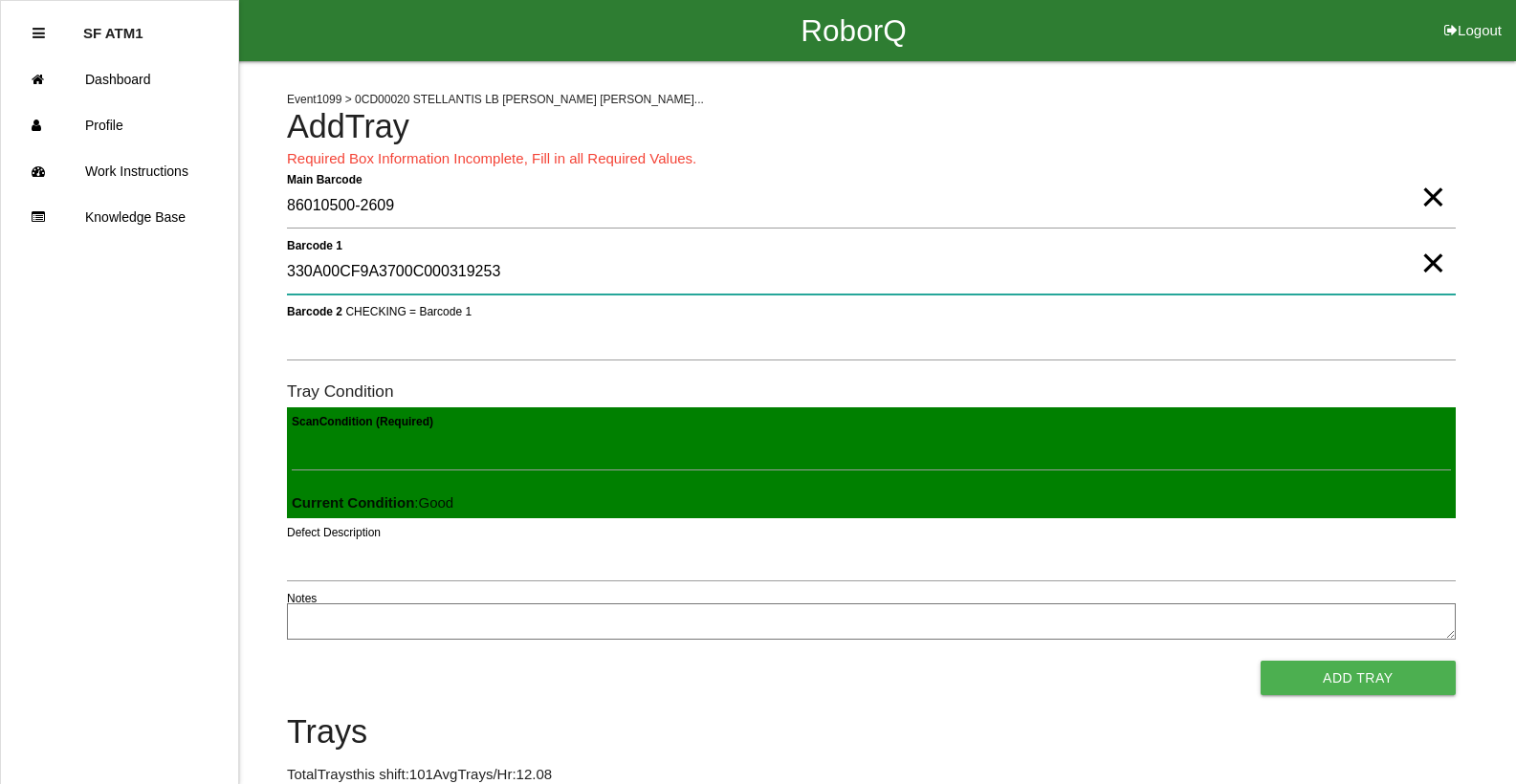
type 1 "330A00CF9A3700C000319253"
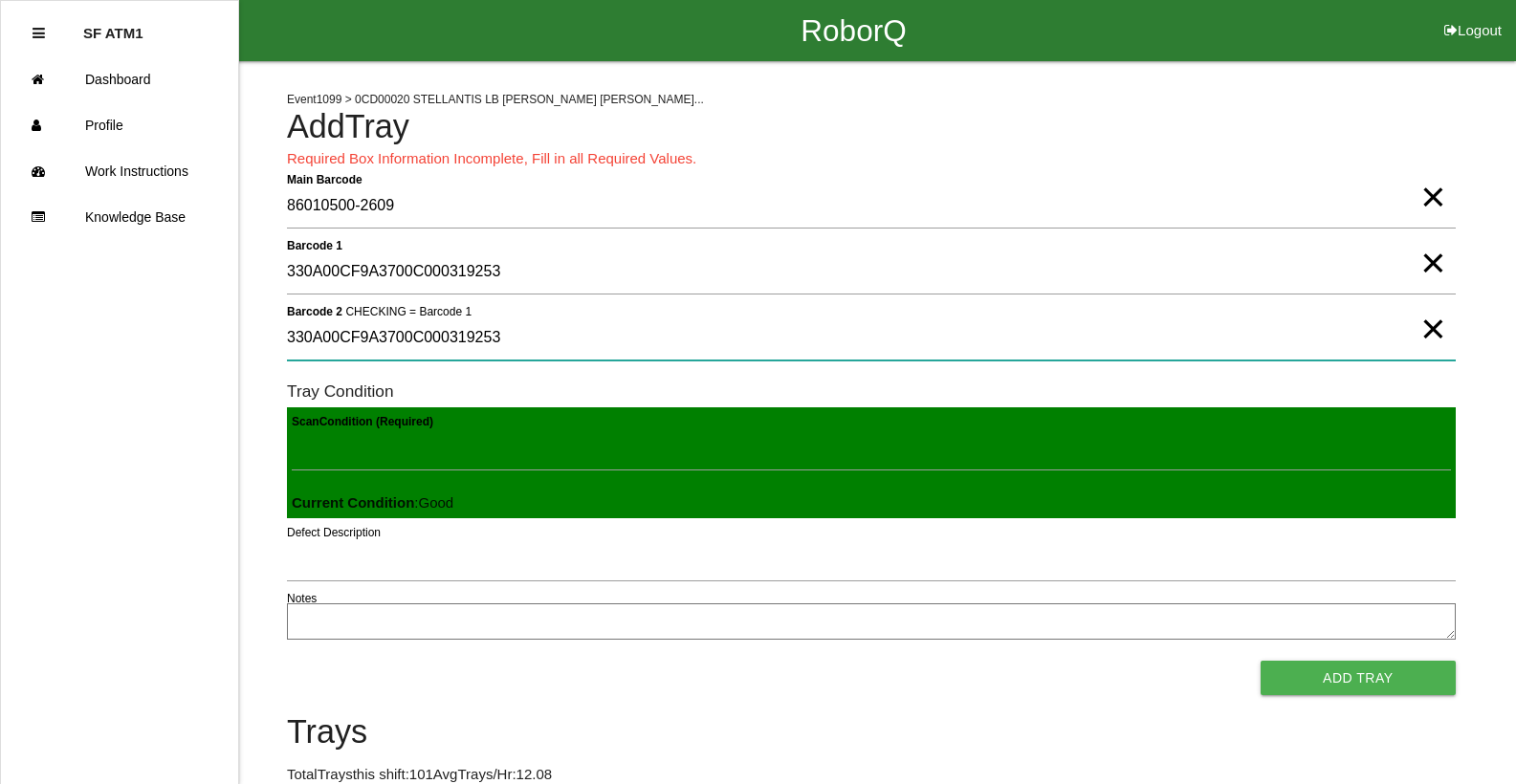
type 2 "330A00CF9A3700C000319253"
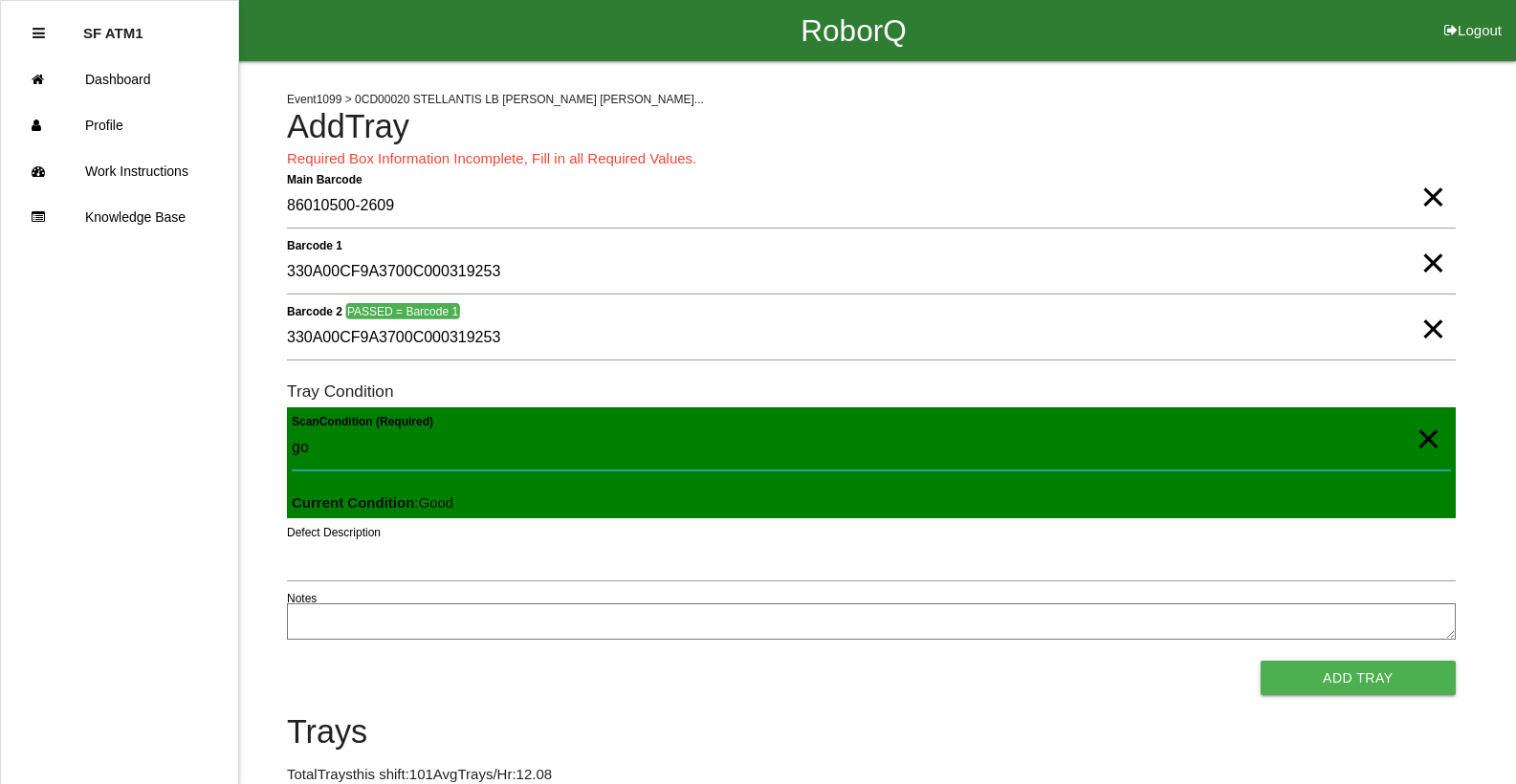
type Condition "goo"
click at [1261, 660] on button "Add Tray" at bounding box center [1358, 678] width 195 height 35
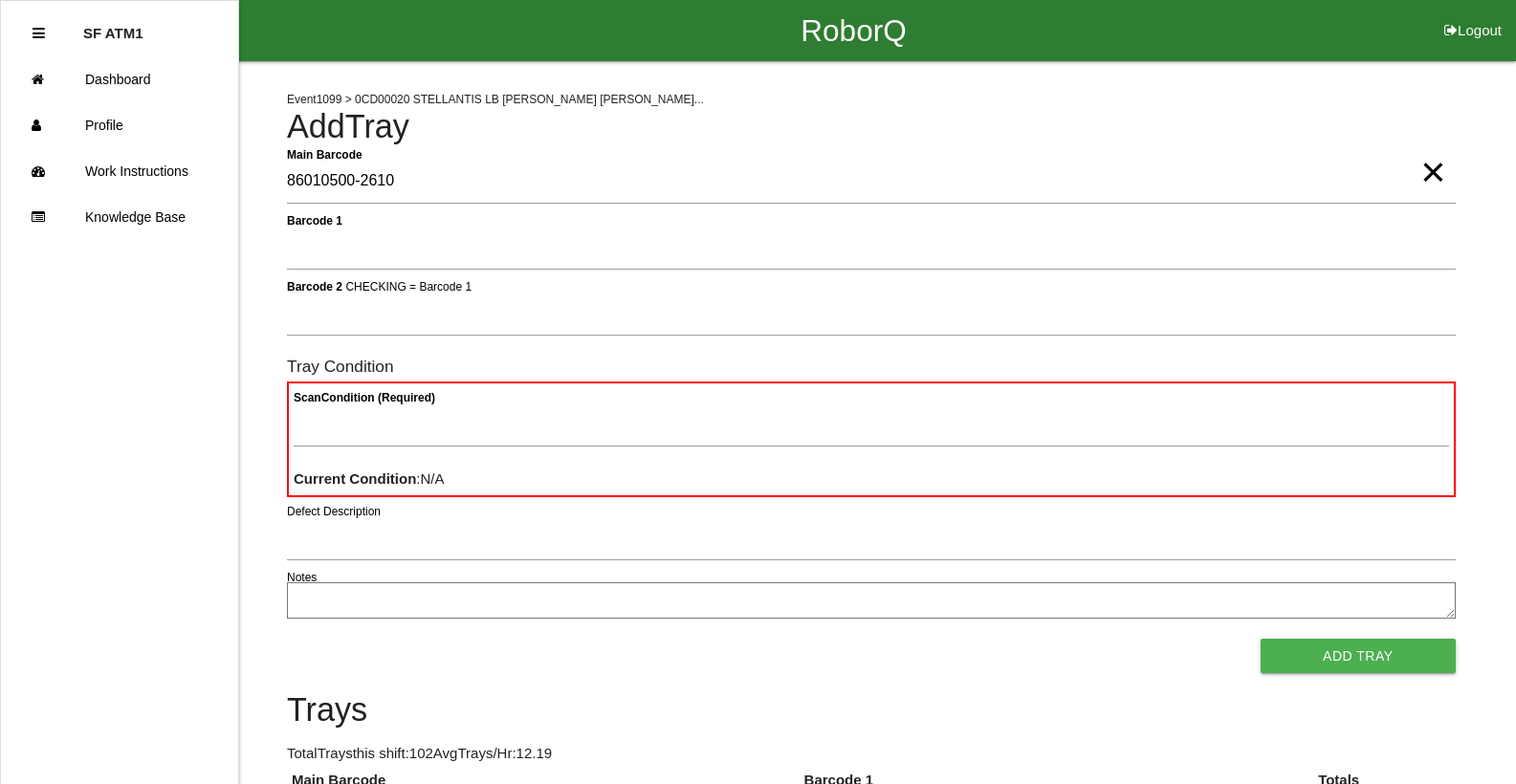
type Barcode "86010500-2610"
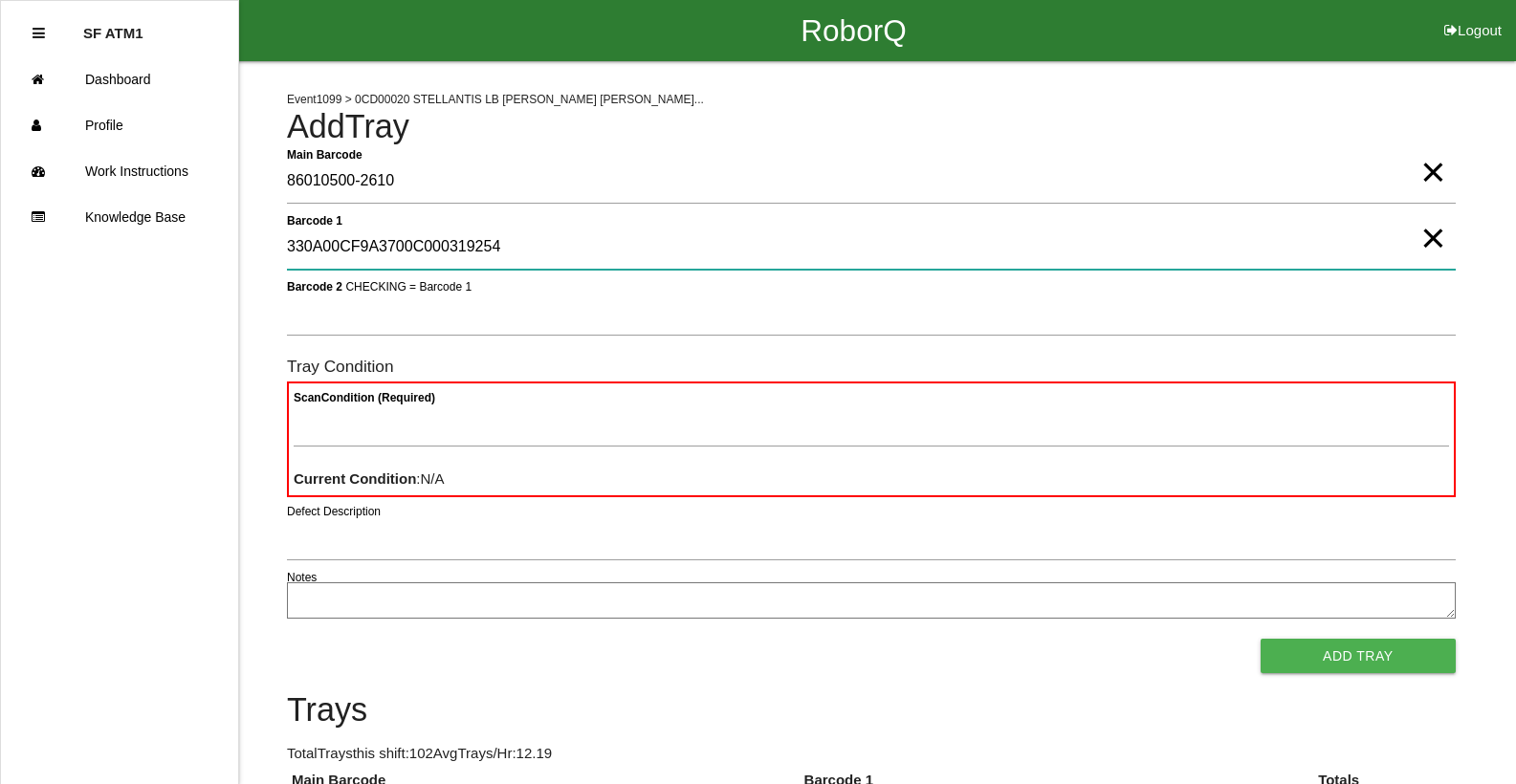
type 1 "330A00CF9A3700C000319254"
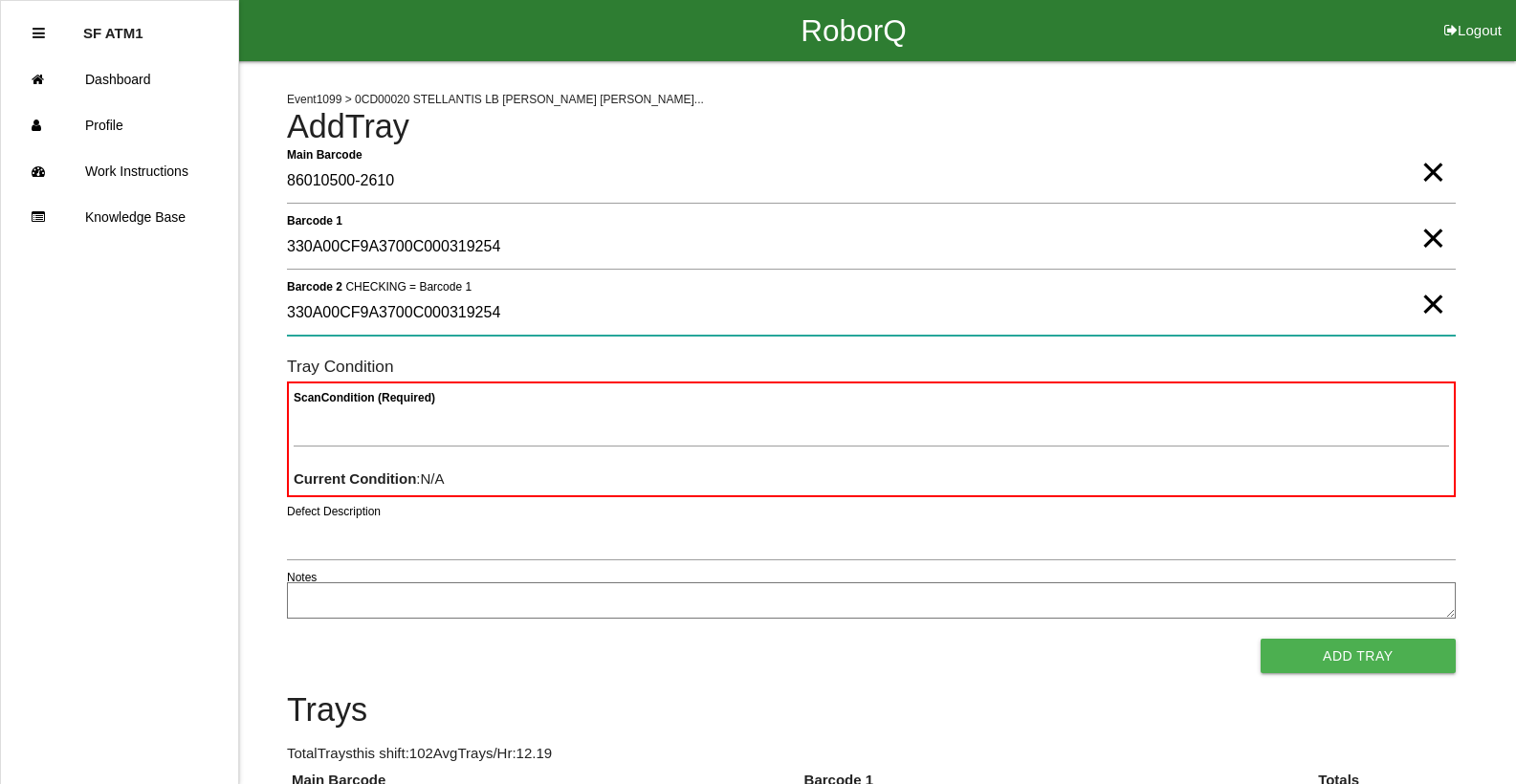
type 2 "330A00CF9A3700C000319254"
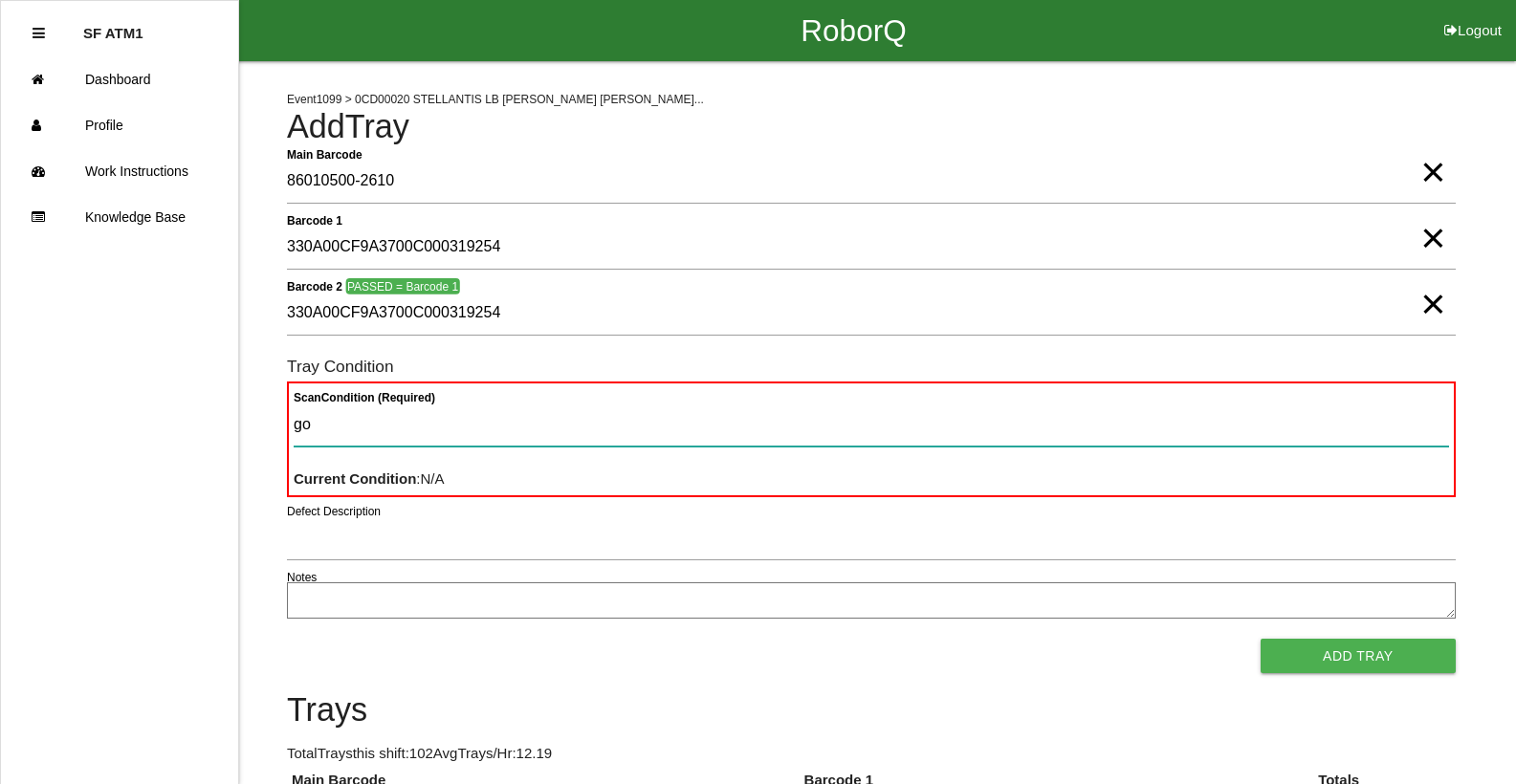
type Condition "goo"
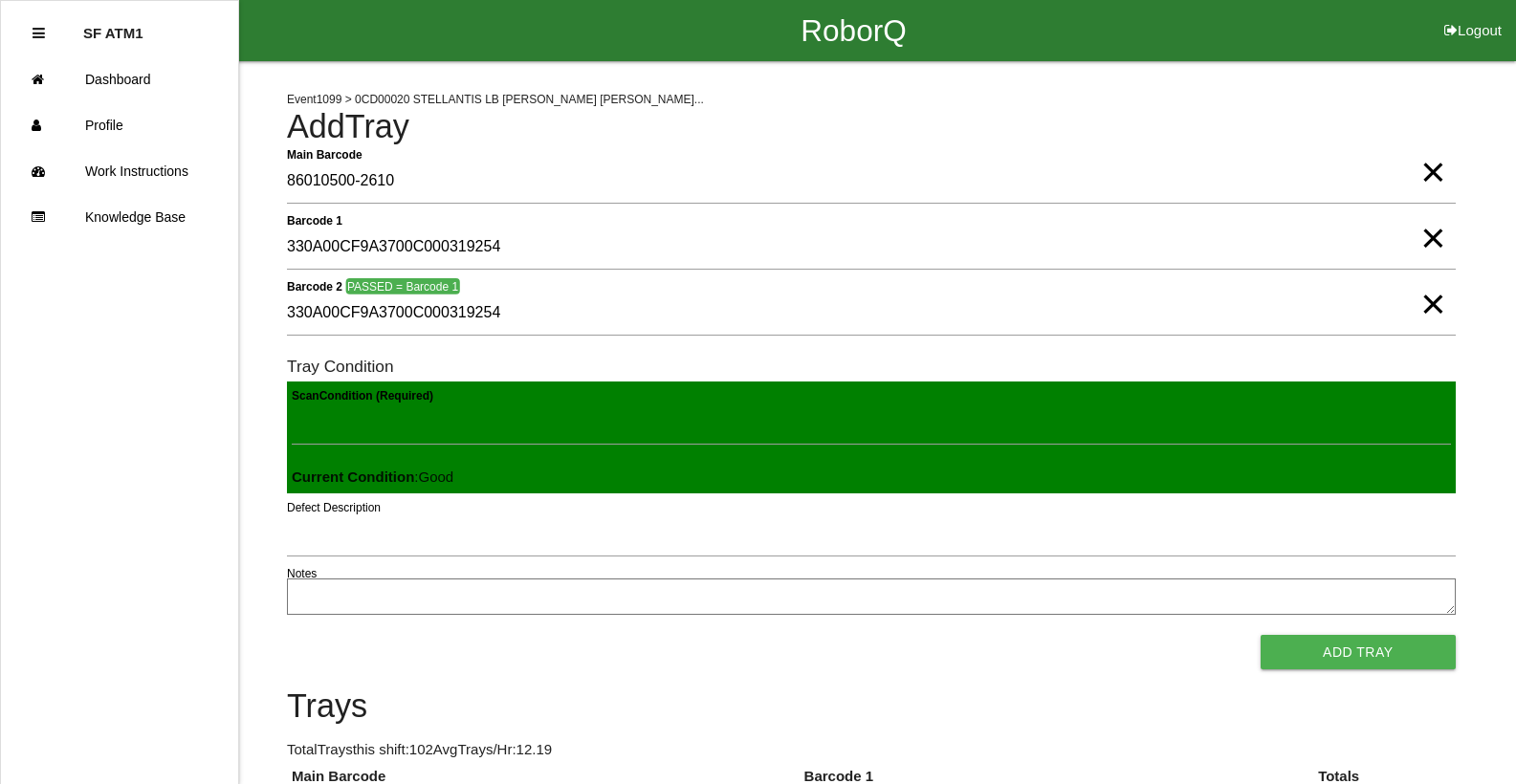
click at [1261, 635] on button "Add Tray" at bounding box center [1358, 653] width 195 height 35
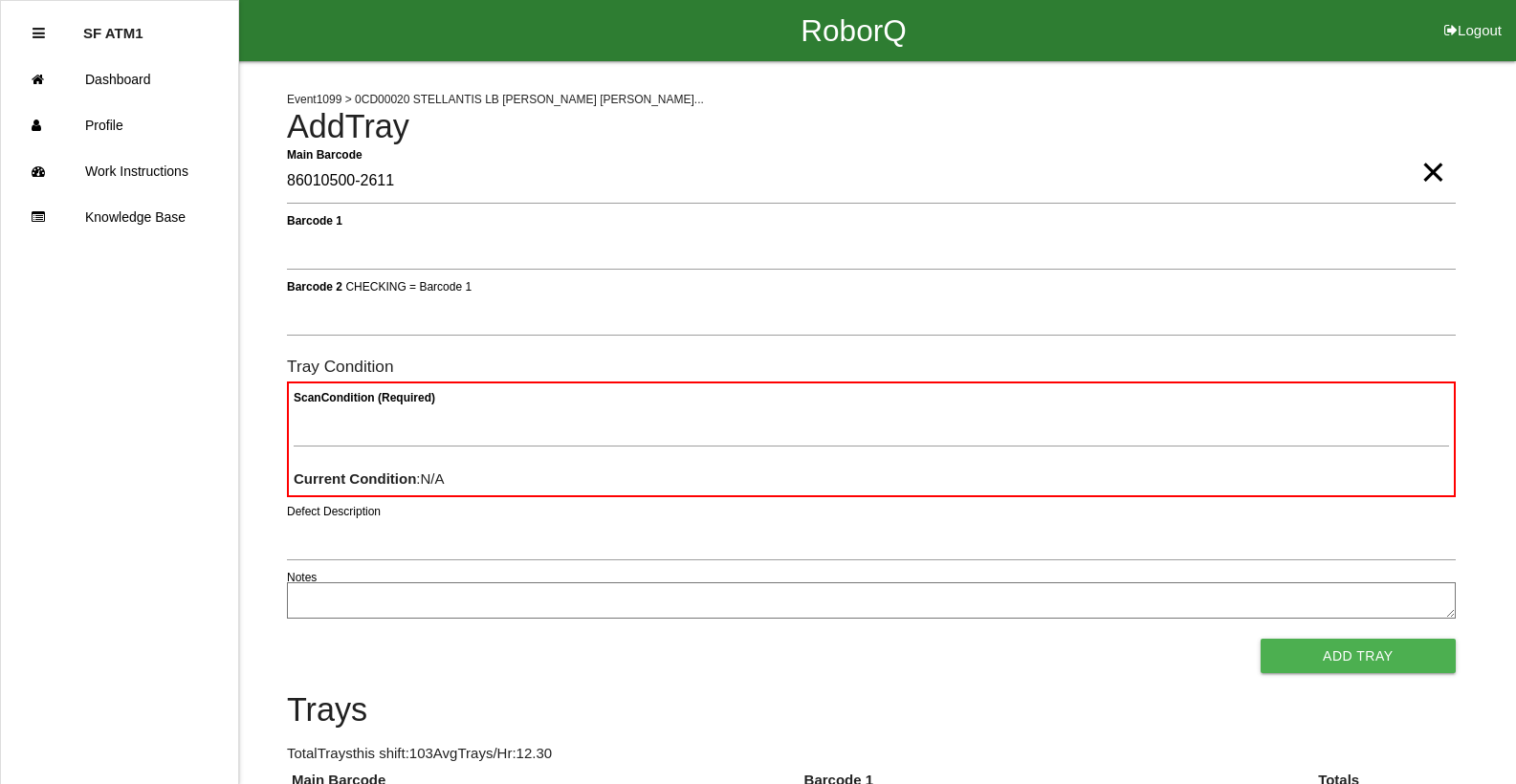
type Barcode "86010500-2611"
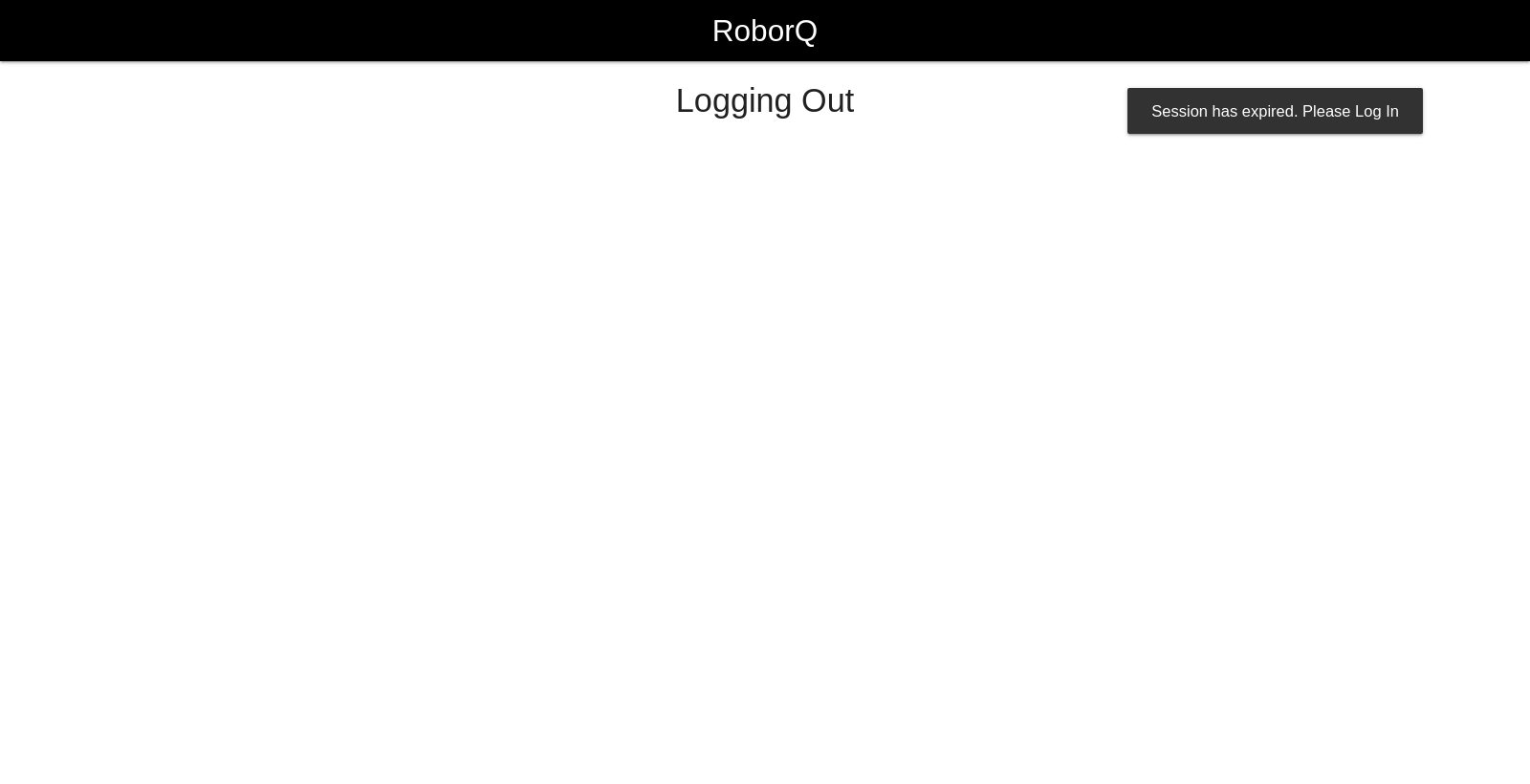
select select "Worker"
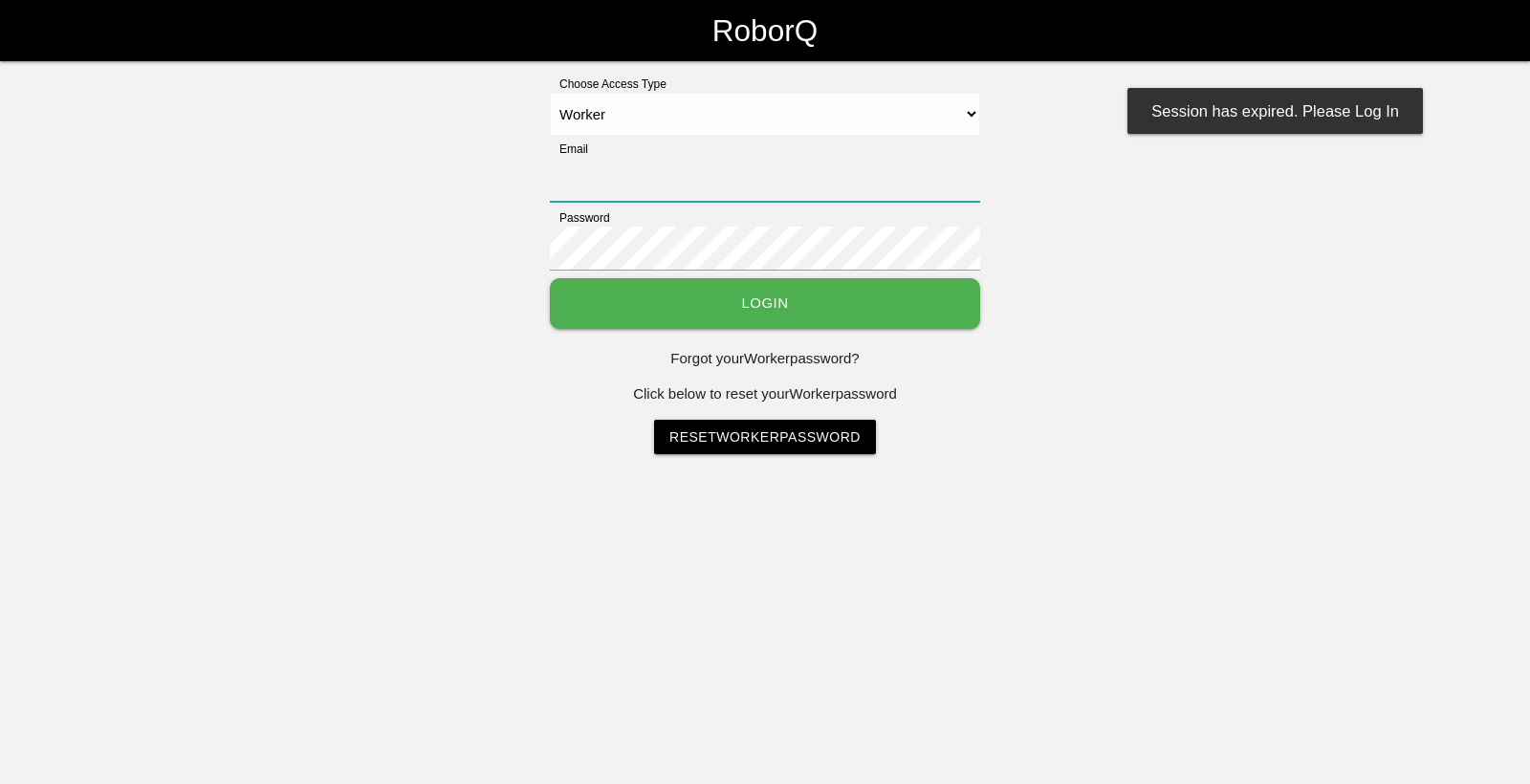
type input "[EMAIL_ADDRESS][DOMAIN_NAME]"
click at [841, 292] on button "Login" at bounding box center [765, 304] width 430 height 50
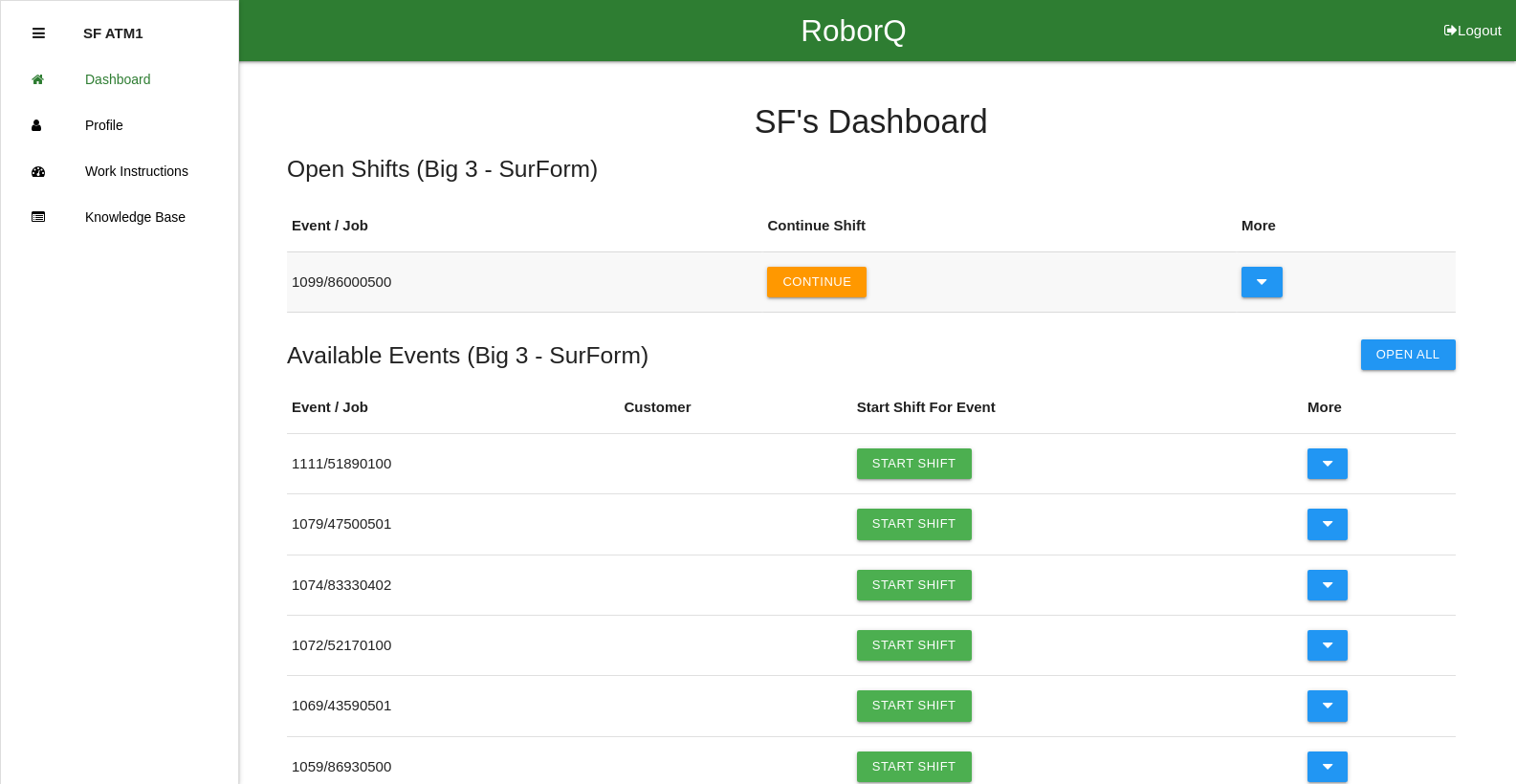
click at [847, 299] on td "Continue" at bounding box center [999, 281] width 475 height 60
click at [856, 281] on button "Continue" at bounding box center [816, 282] width 100 height 31
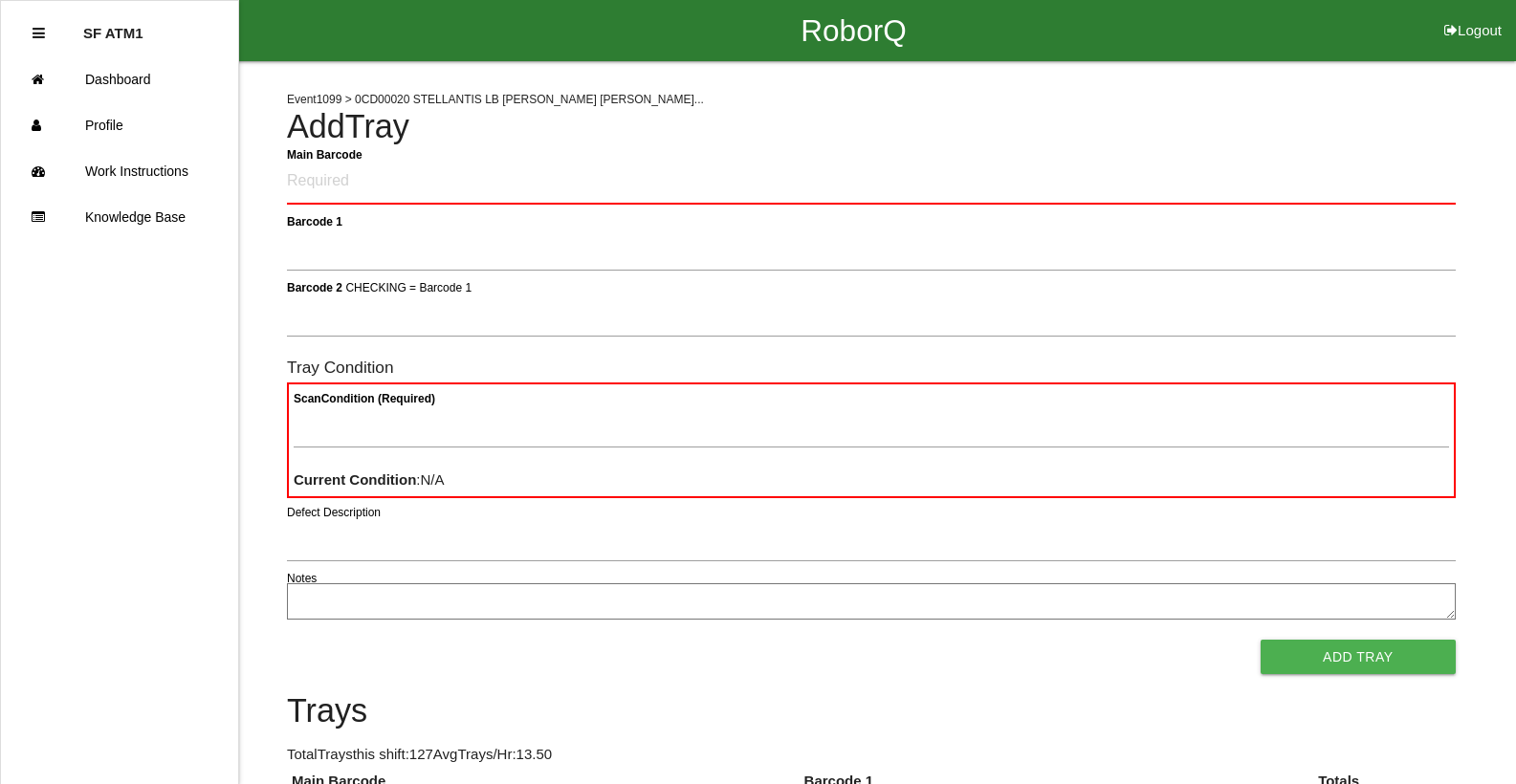
click at [809, 192] on Barcode "Main Barcode" at bounding box center [871, 182] width 1169 height 44
type Barcode "86010500-2611"
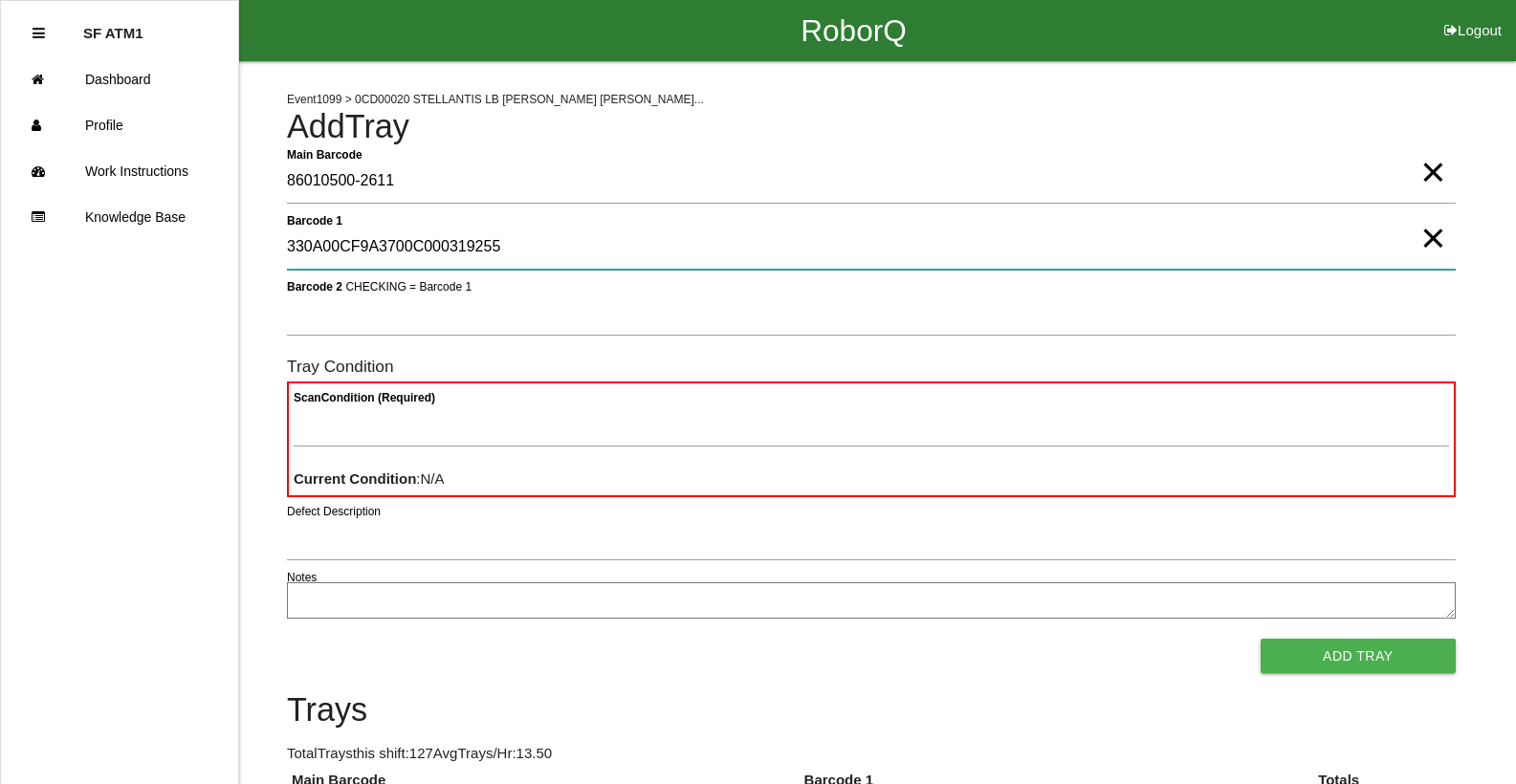
type 1 "330A00CF9A3700C000319255"
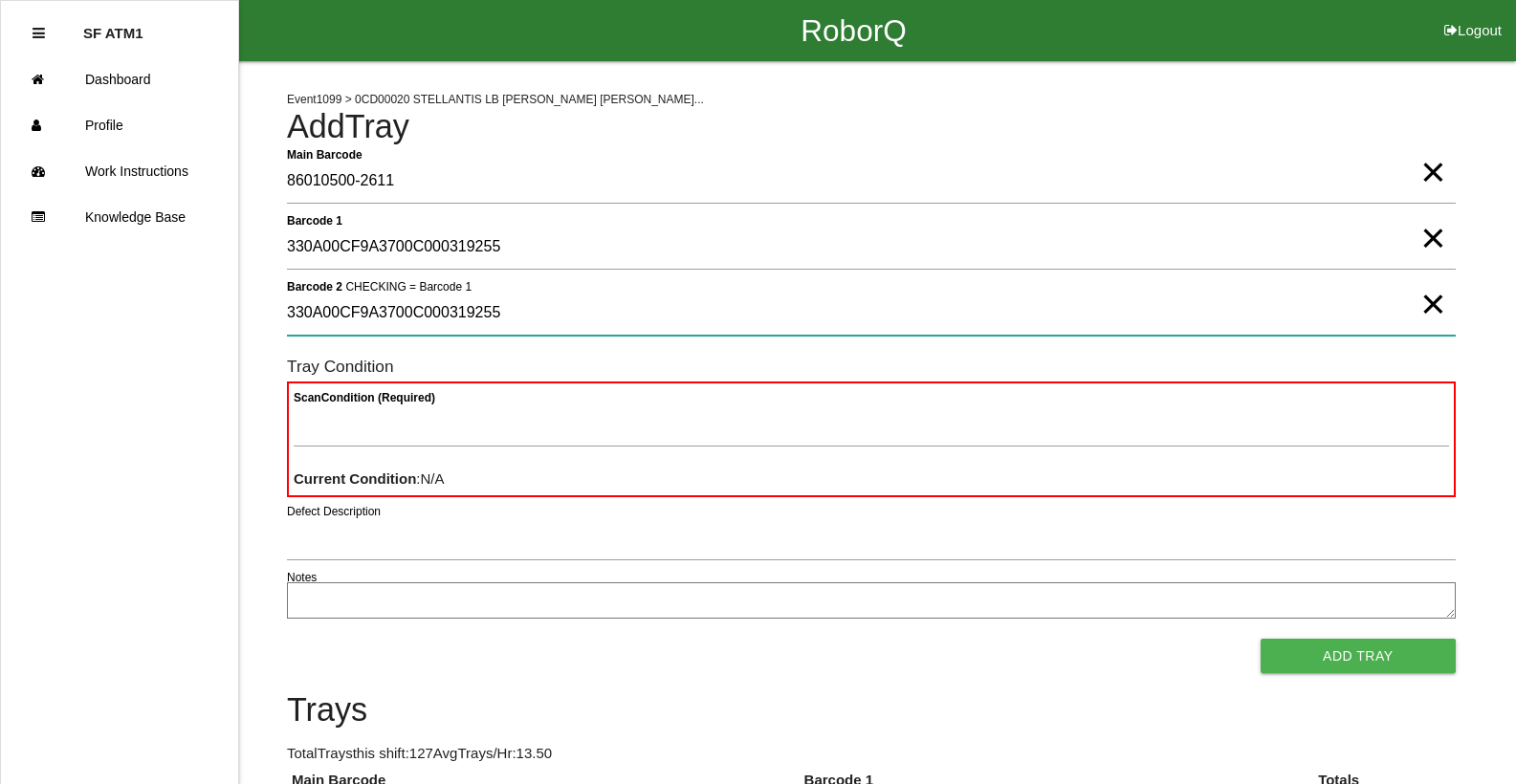
type 2 "330A00CF9A3700C000319255"
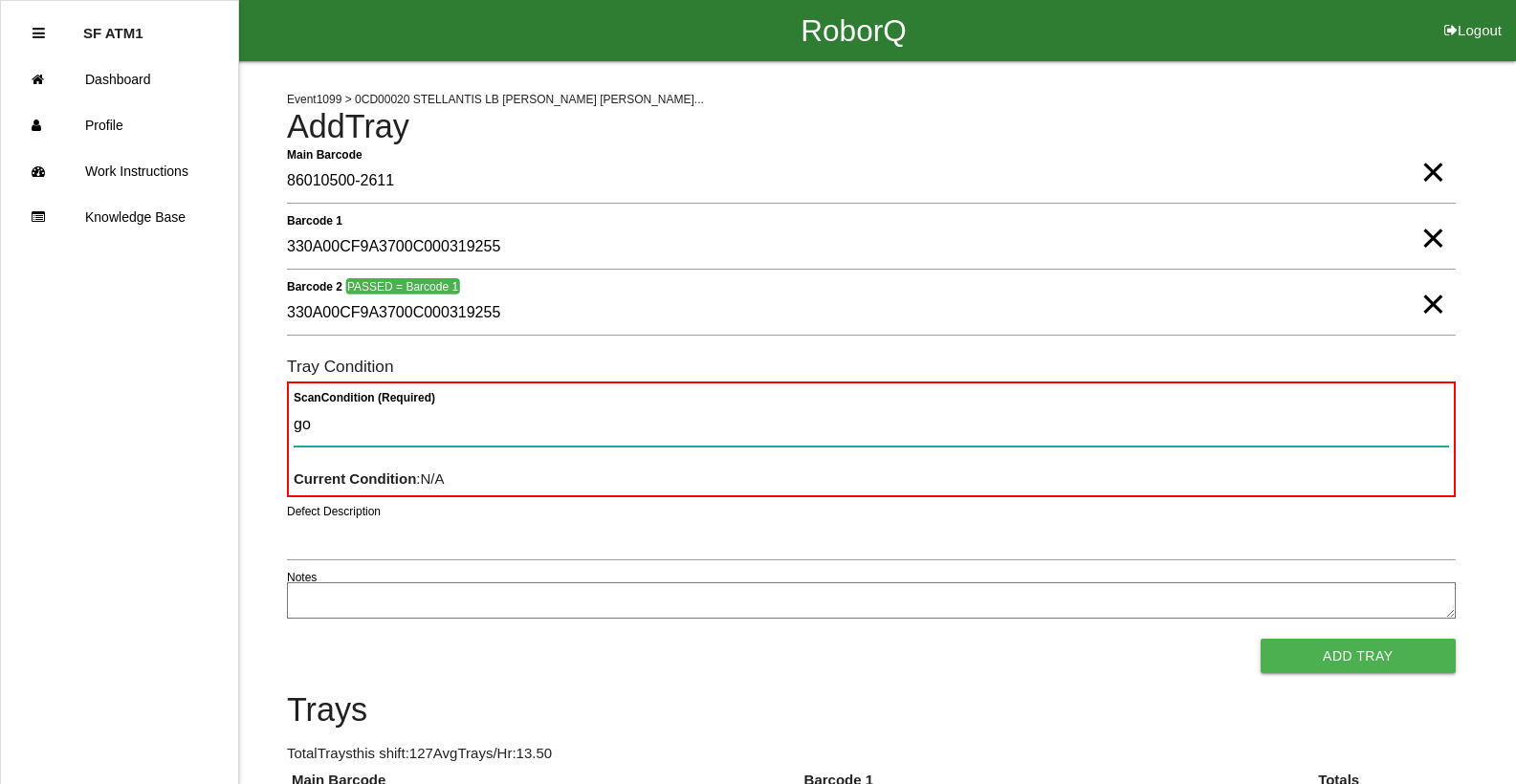
type Condition "goo"
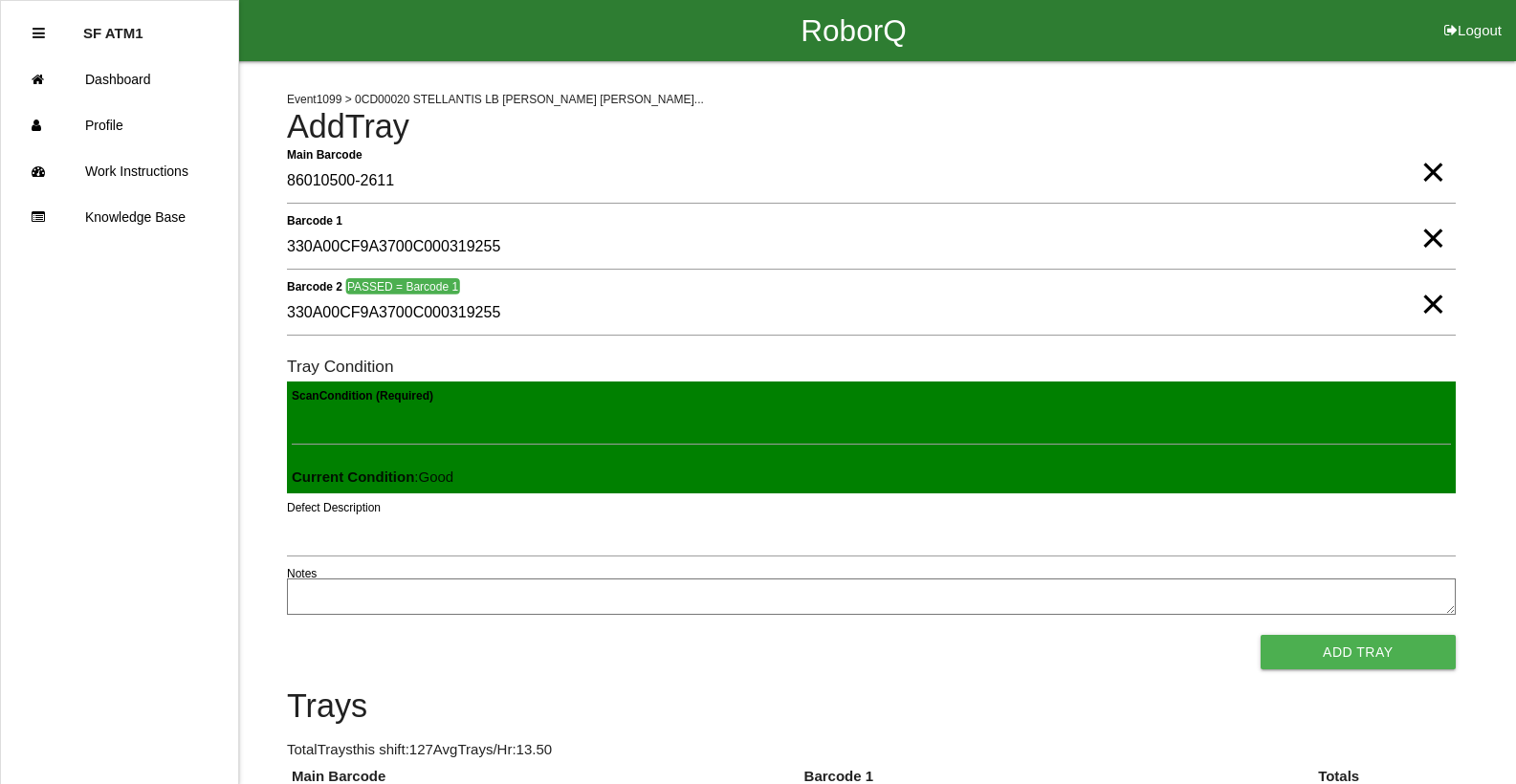
click at [1261, 635] on button "Add Tray" at bounding box center [1358, 653] width 195 height 35
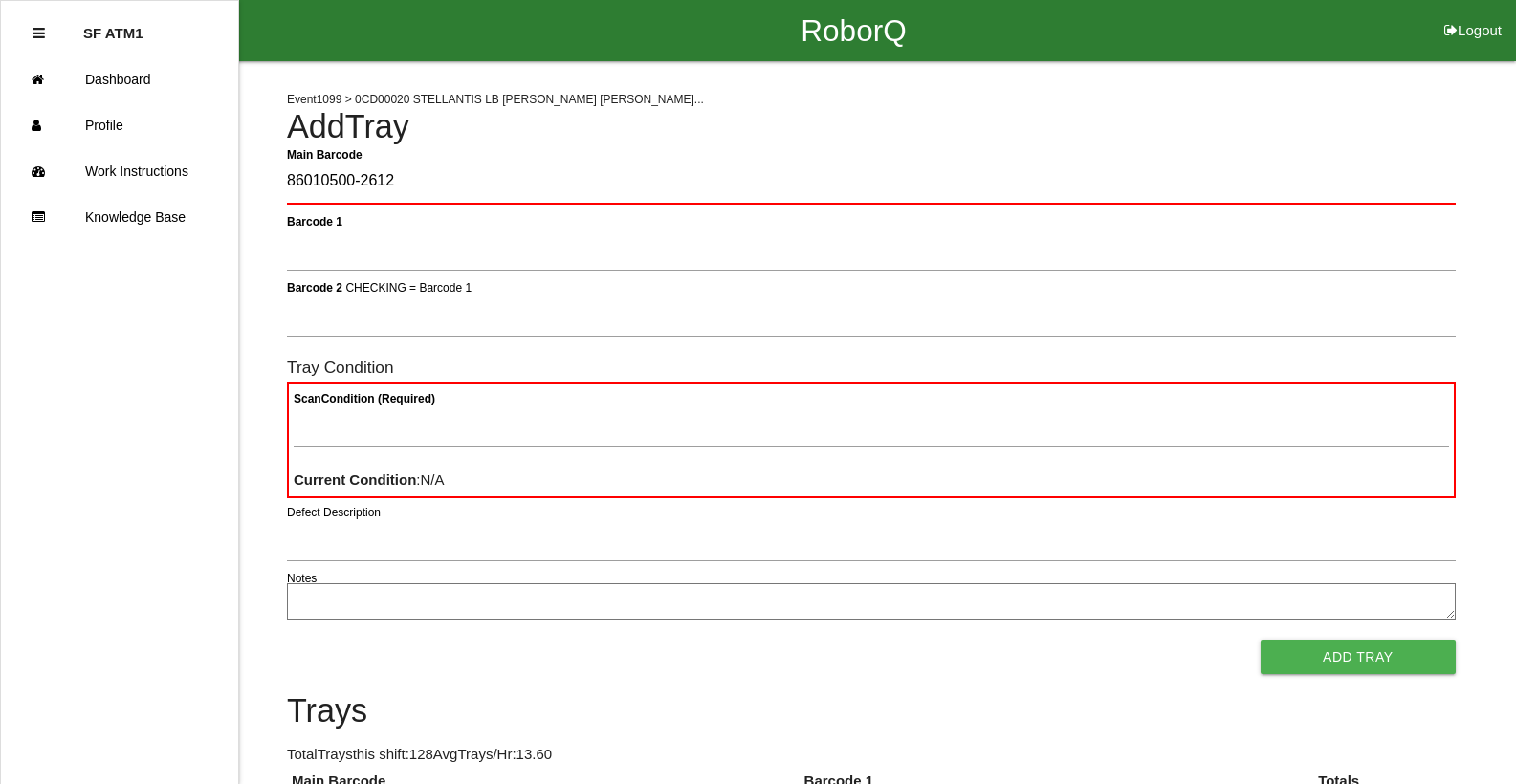
type Barcode "86010500-2612"
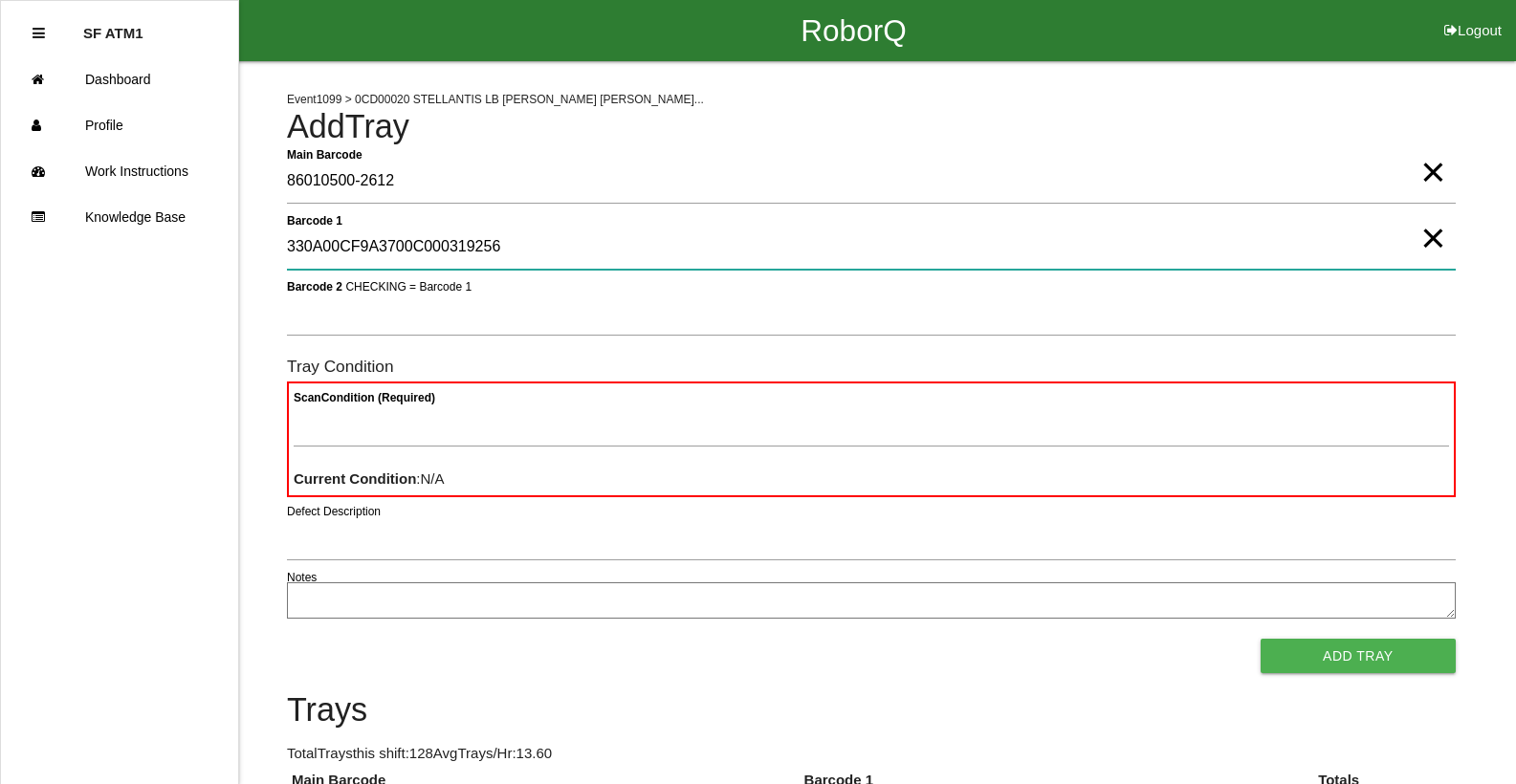
type 1 "330A00CF9A3700C000319256"
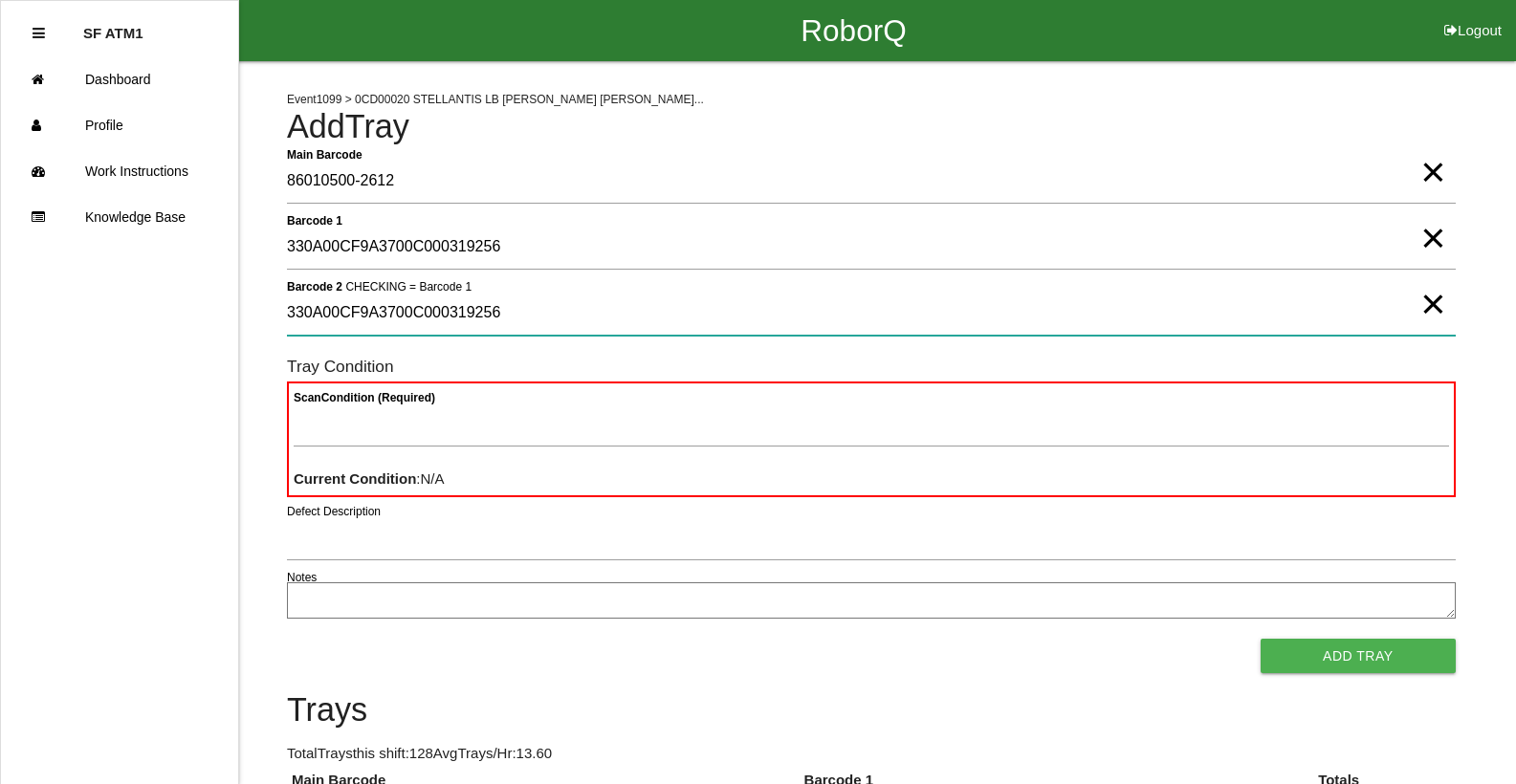
type 2 "330A00CF9A3700C000319256"
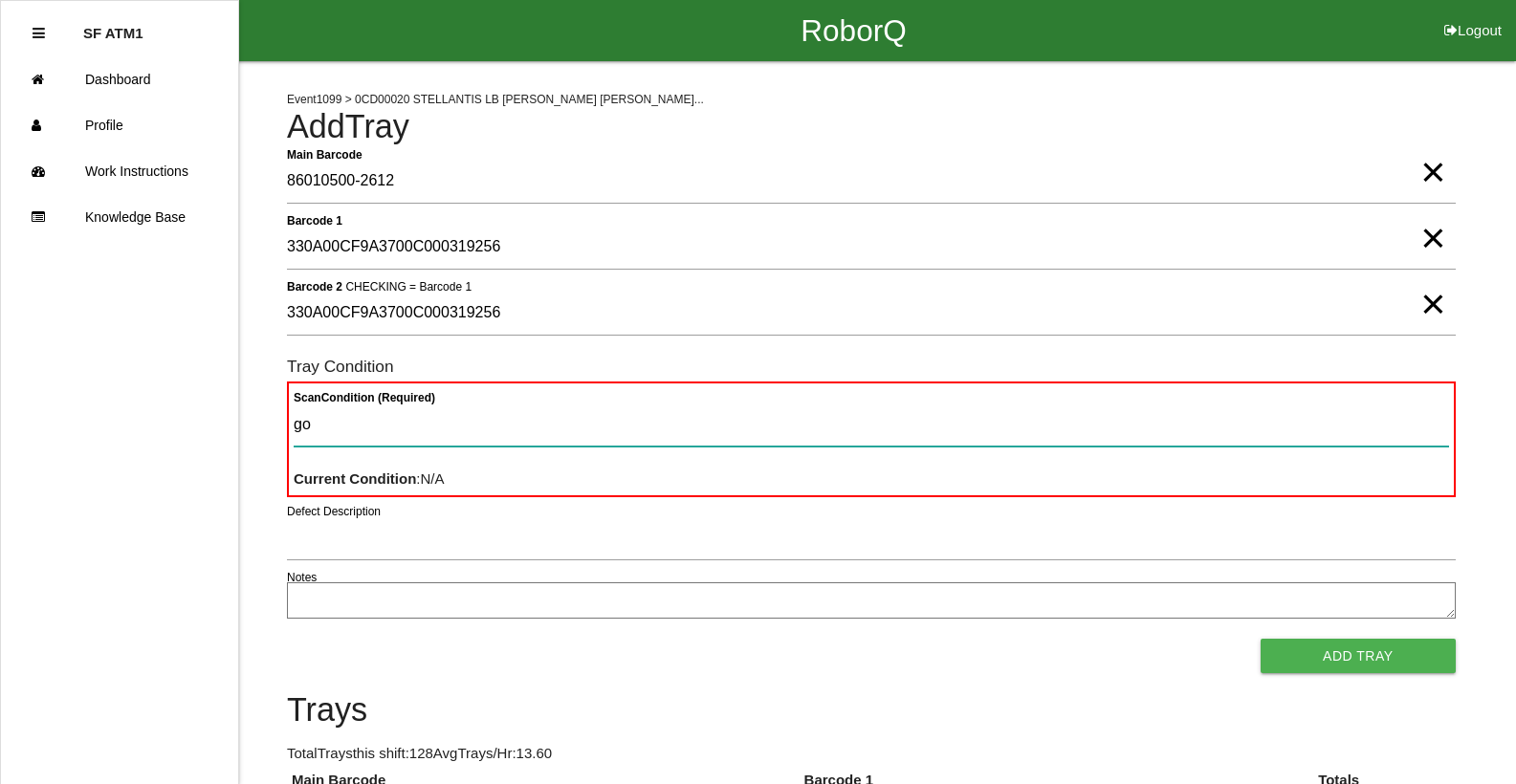
type Condition "goo"
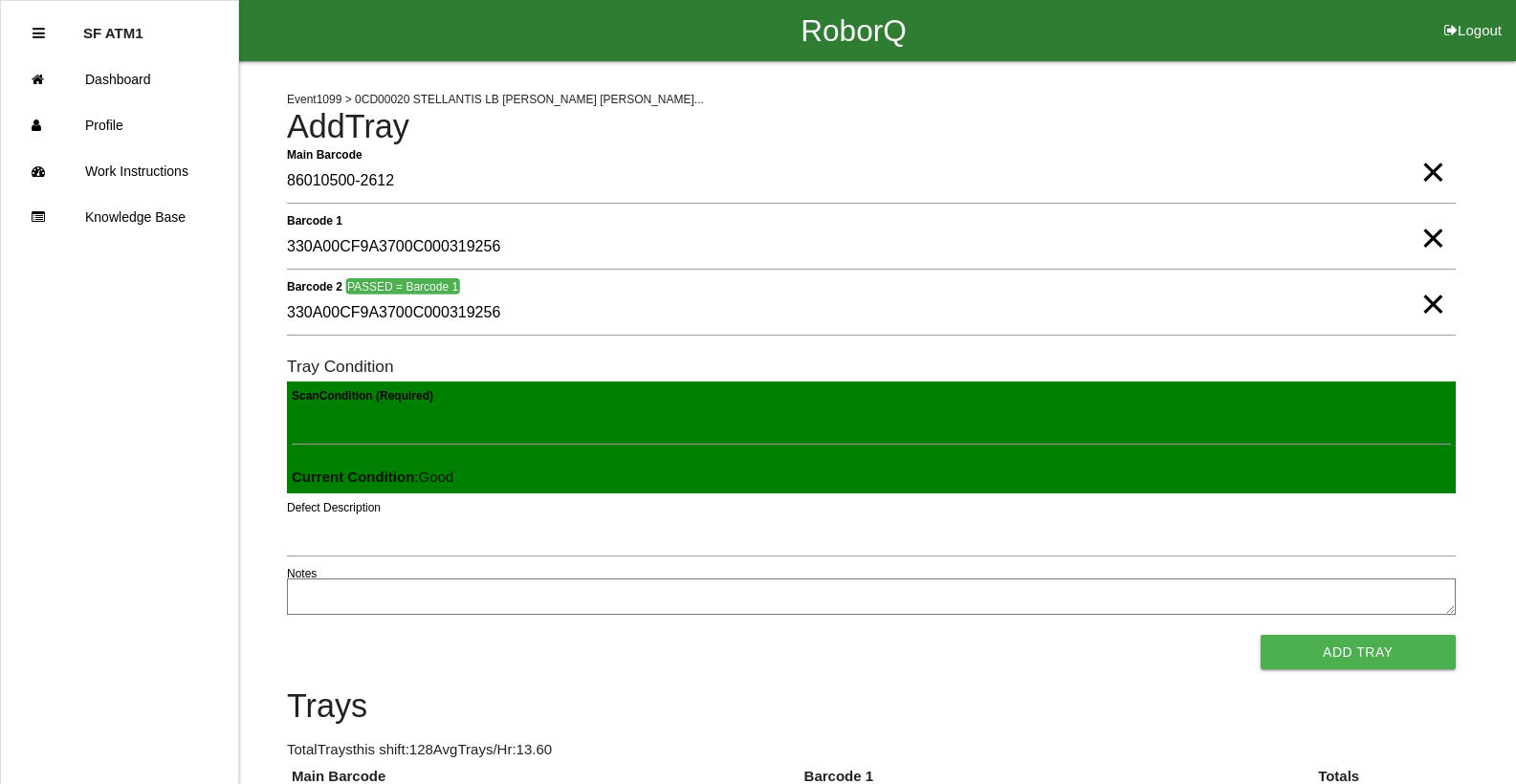
click at [1261, 635] on button "Add Tray" at bounding box center [1358, 653] width 195 height 35
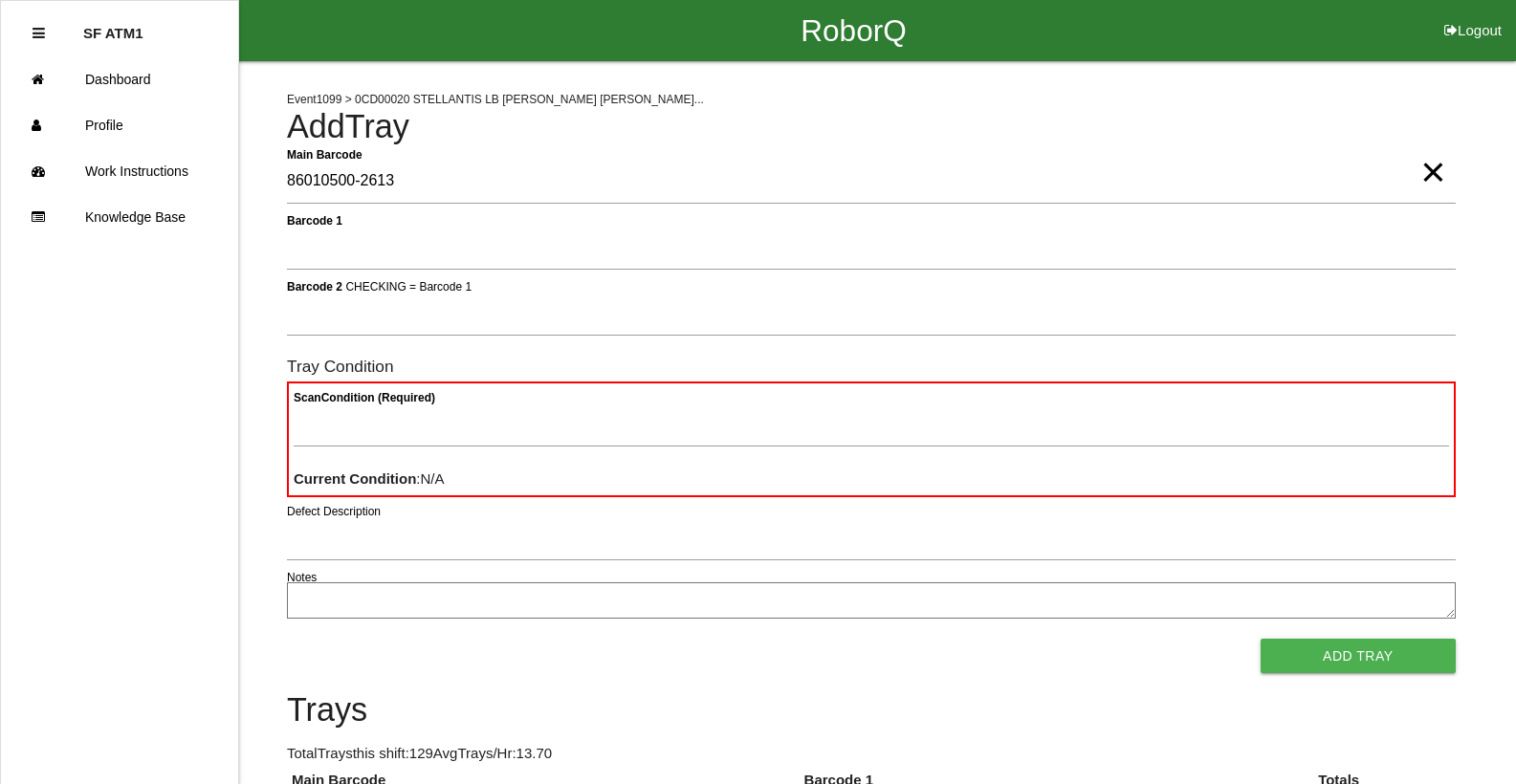
type Barcode "86010500-2613"
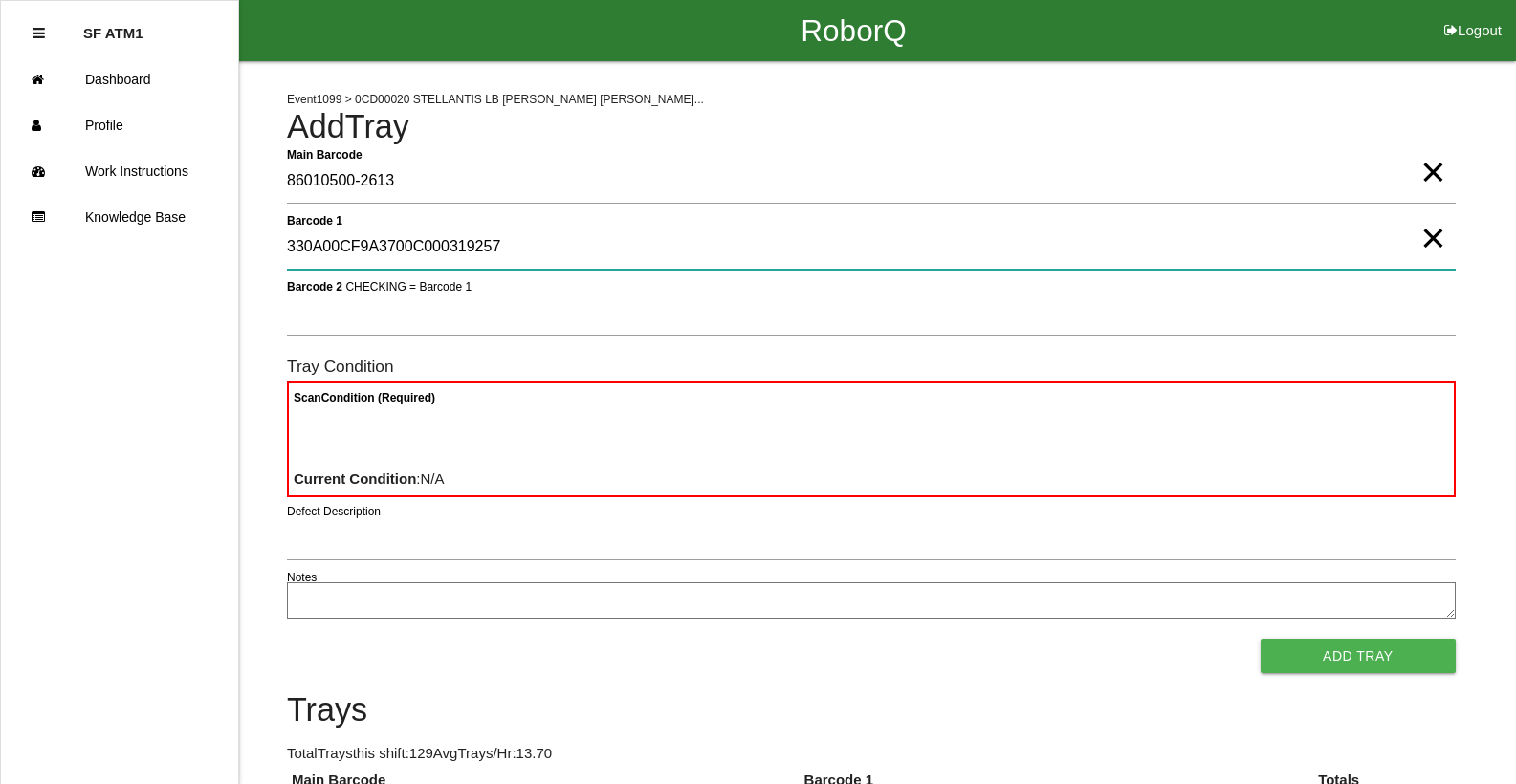
type 1 "330A00CF9A3700C000319257"
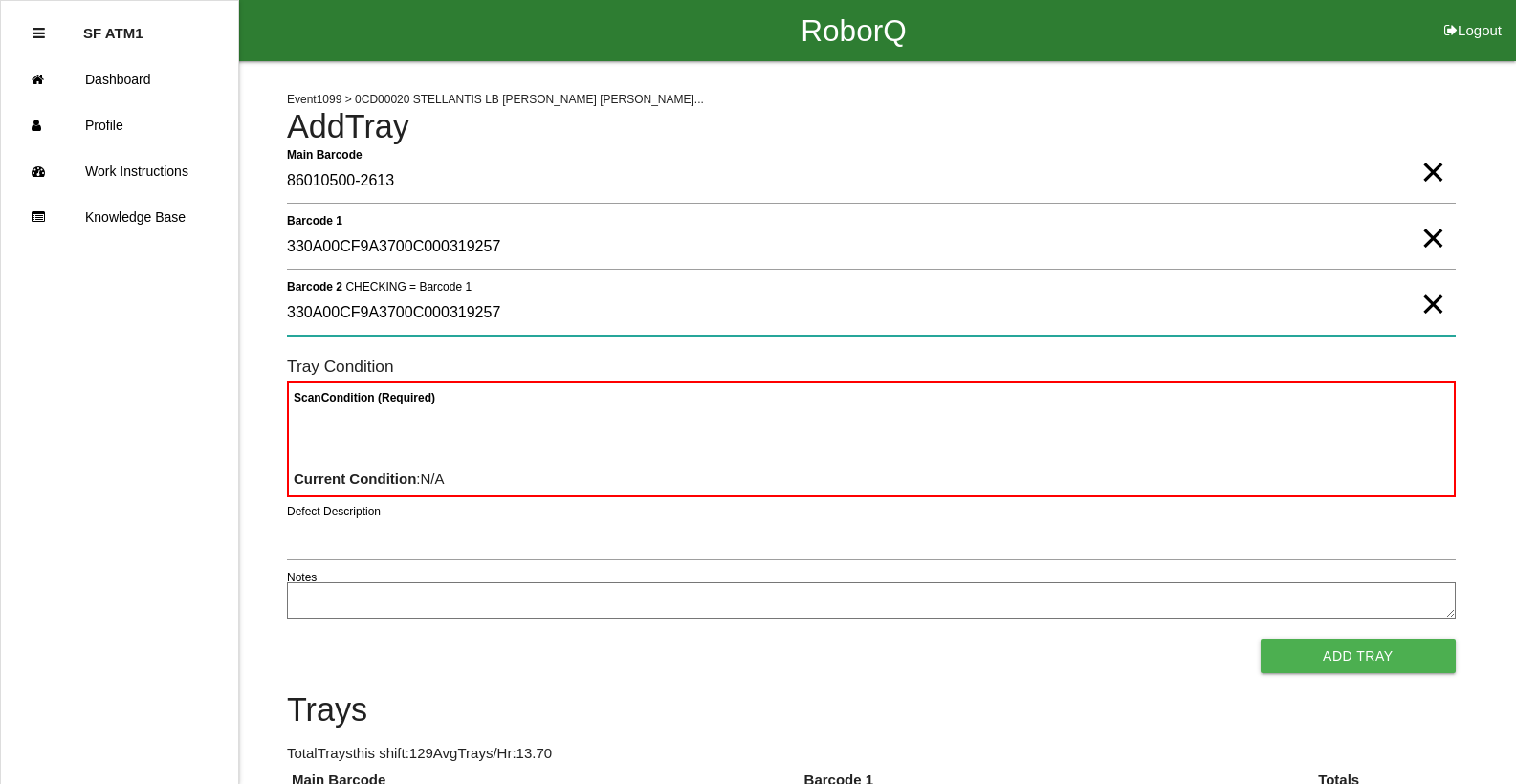
type 2 "330A00CF9A3700C000319257"
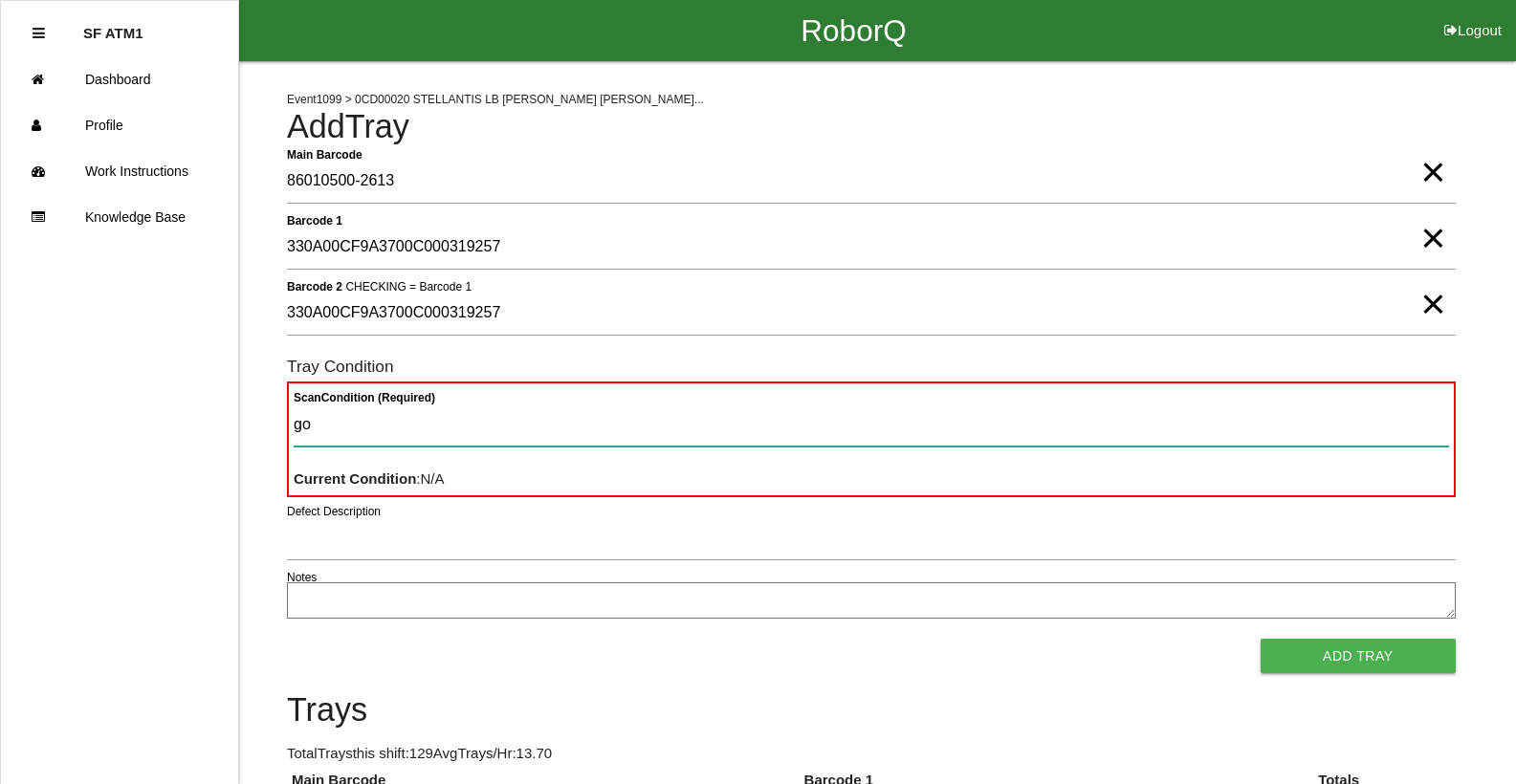
type Condition "goo"
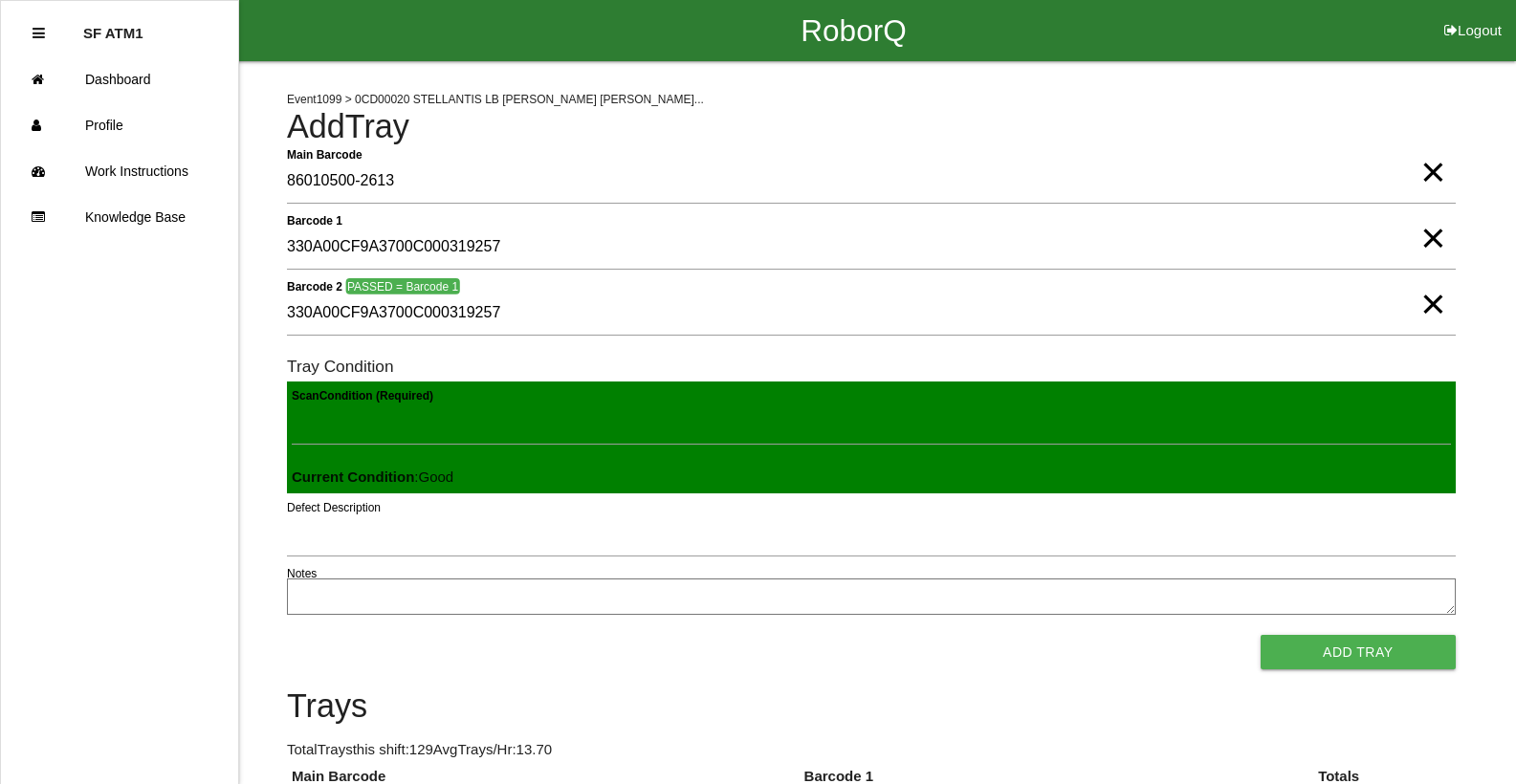
click at [1261, 635] on button "Add Tray" at bounding box center [1358, 653] width 195 height 35
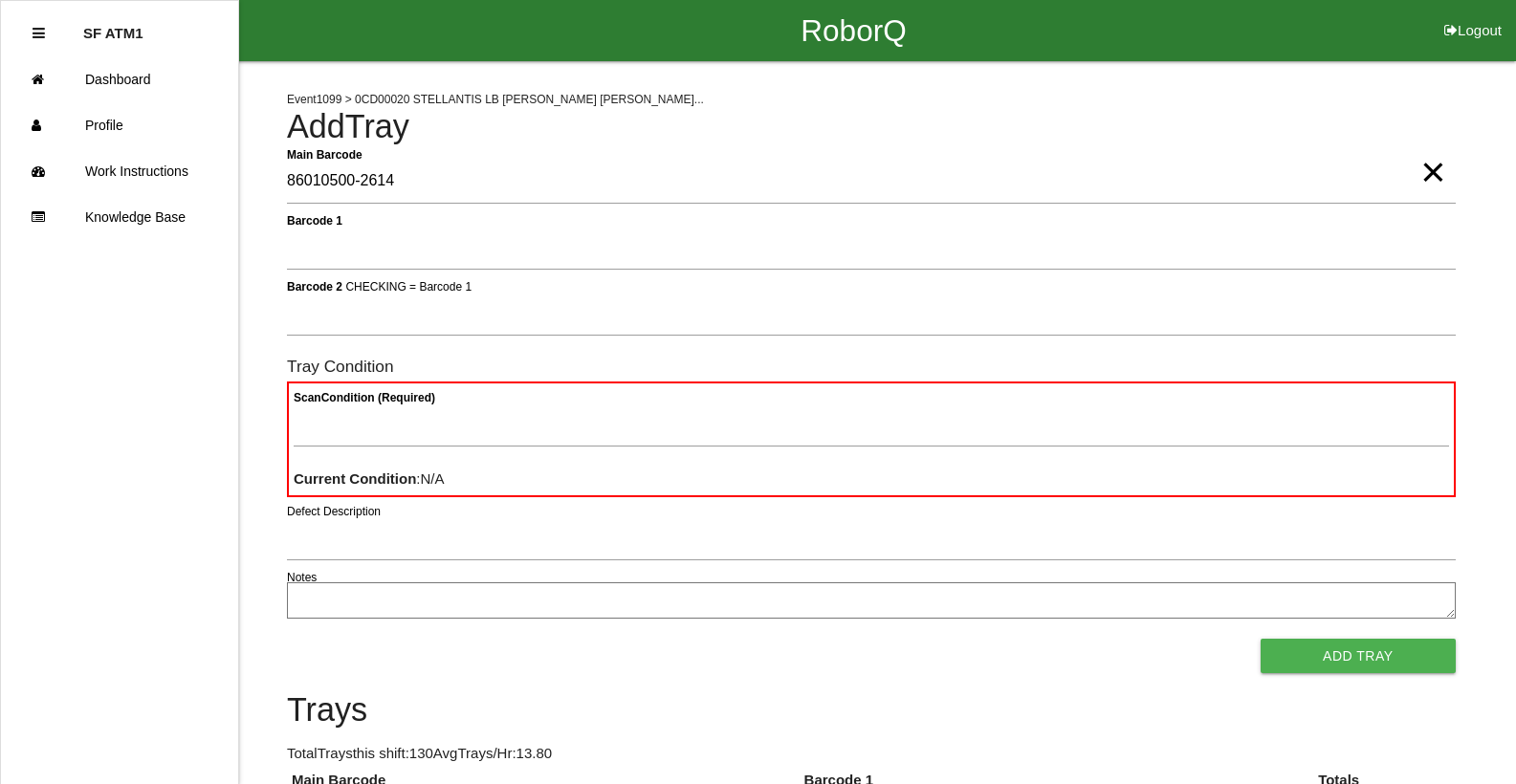
type Barcode "86010500-2614"
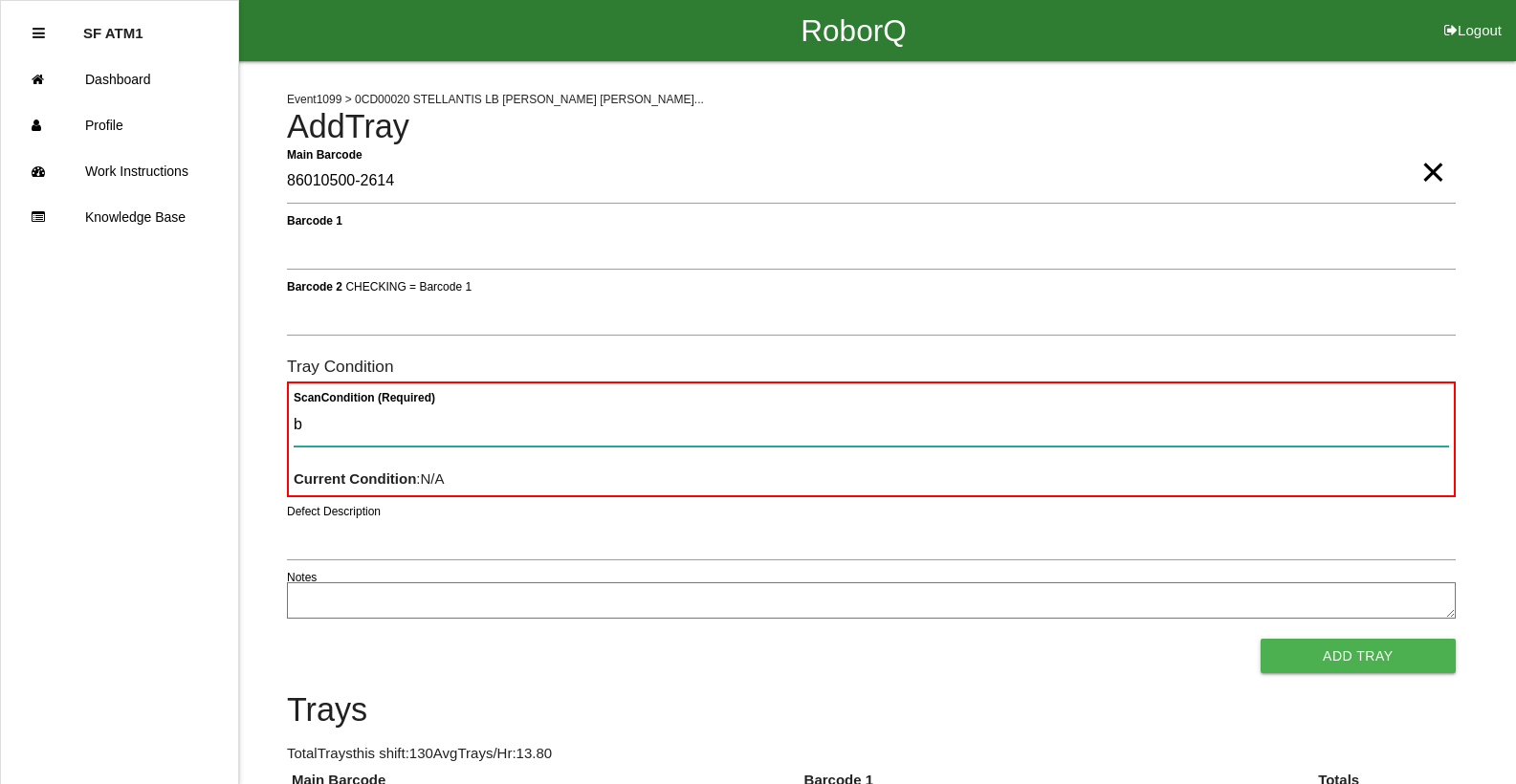
type Condition "ba"
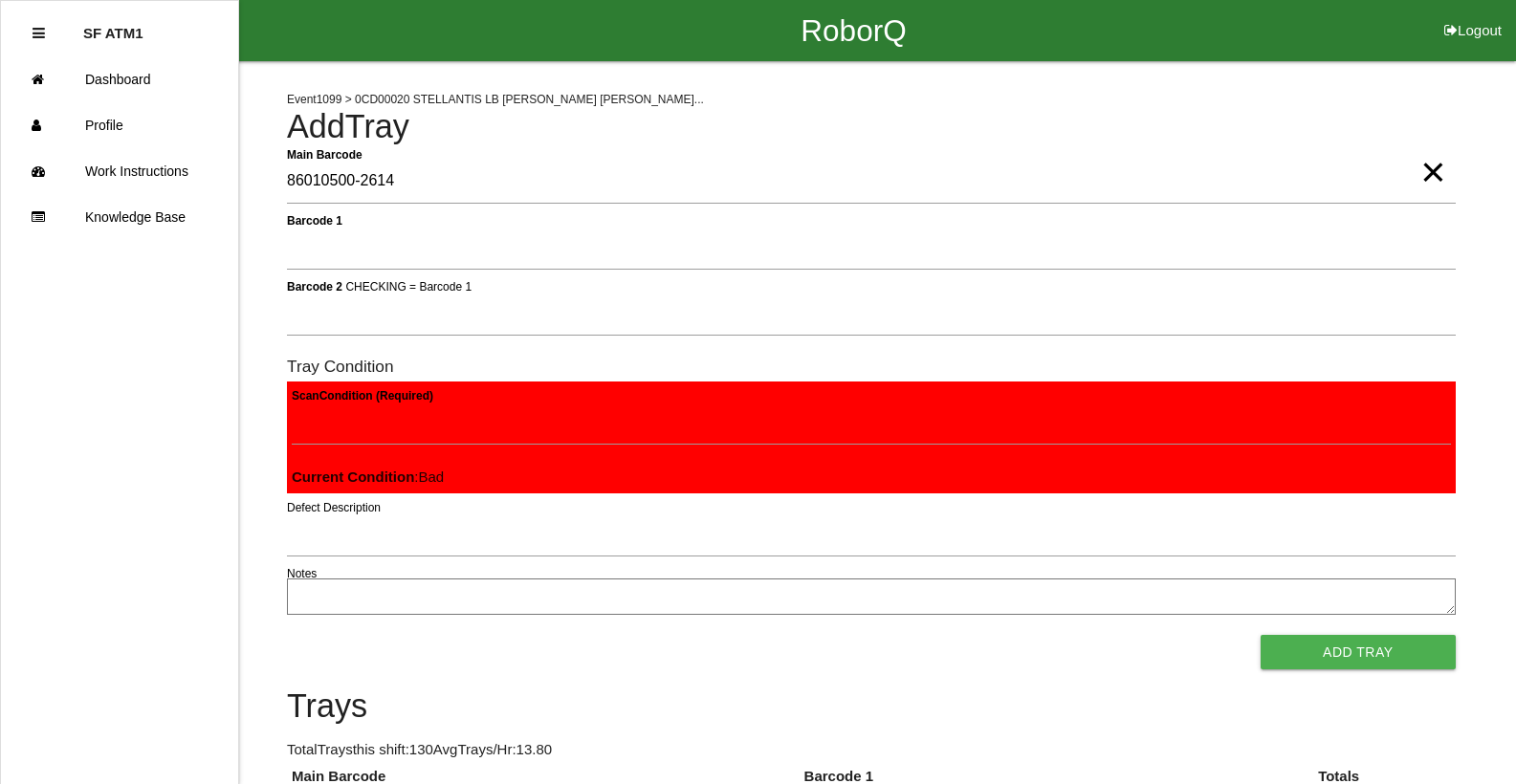
click at [1261, 635] on button "Add Tray" at bounding box center [1358, 653] width 195 height 35
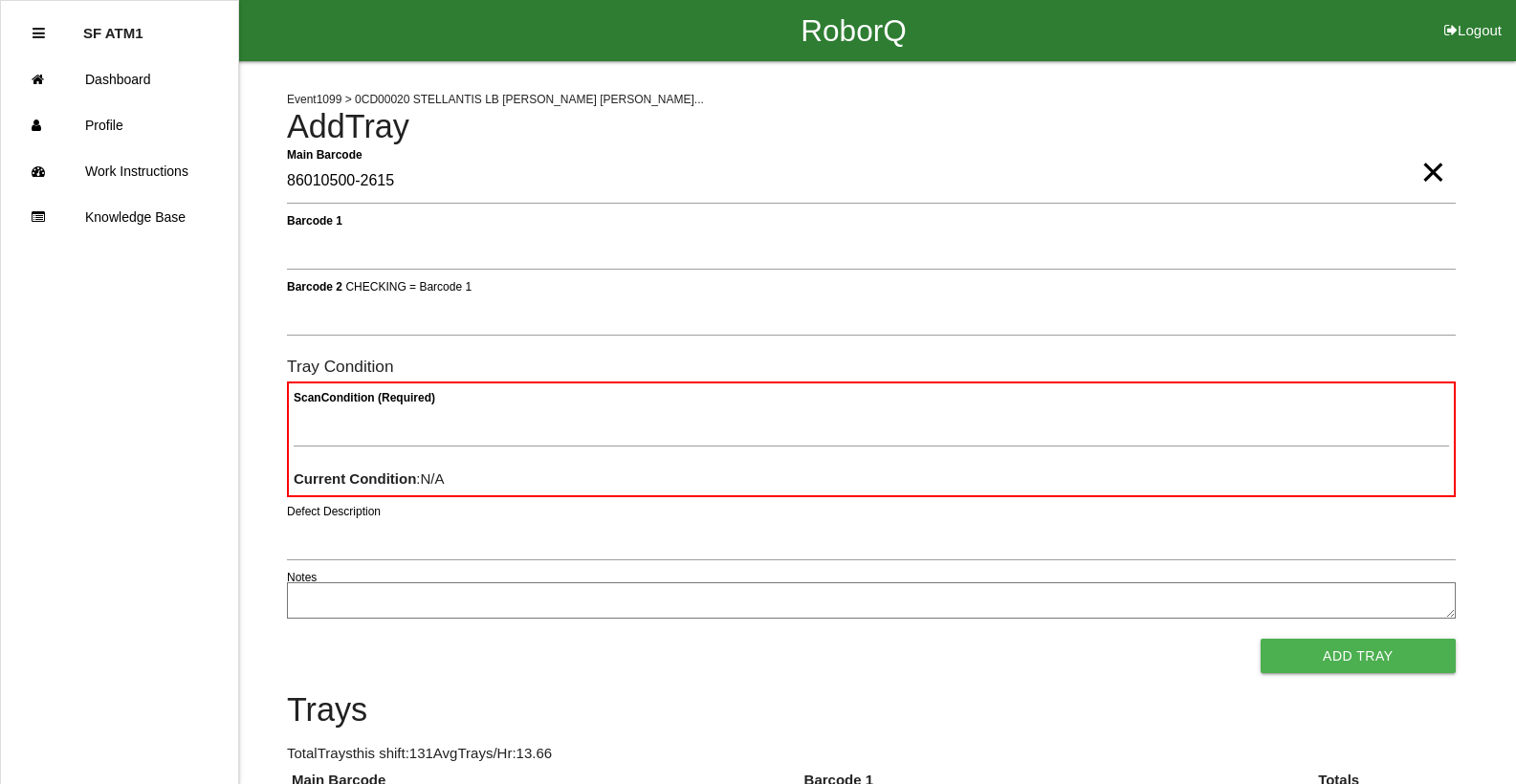
type Barcode "86010500-2615"
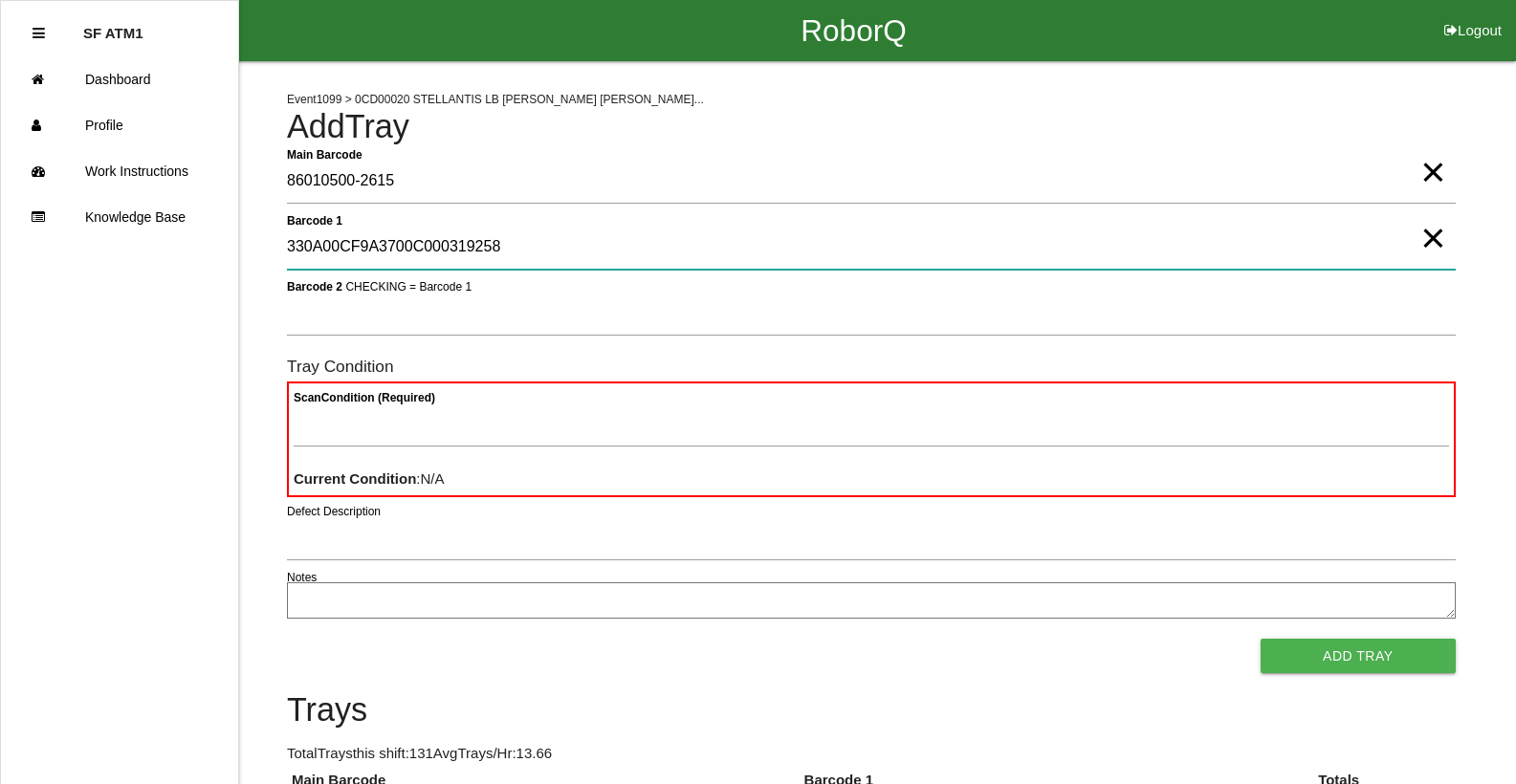
type 1 "330A00CF9A3700C000319258"
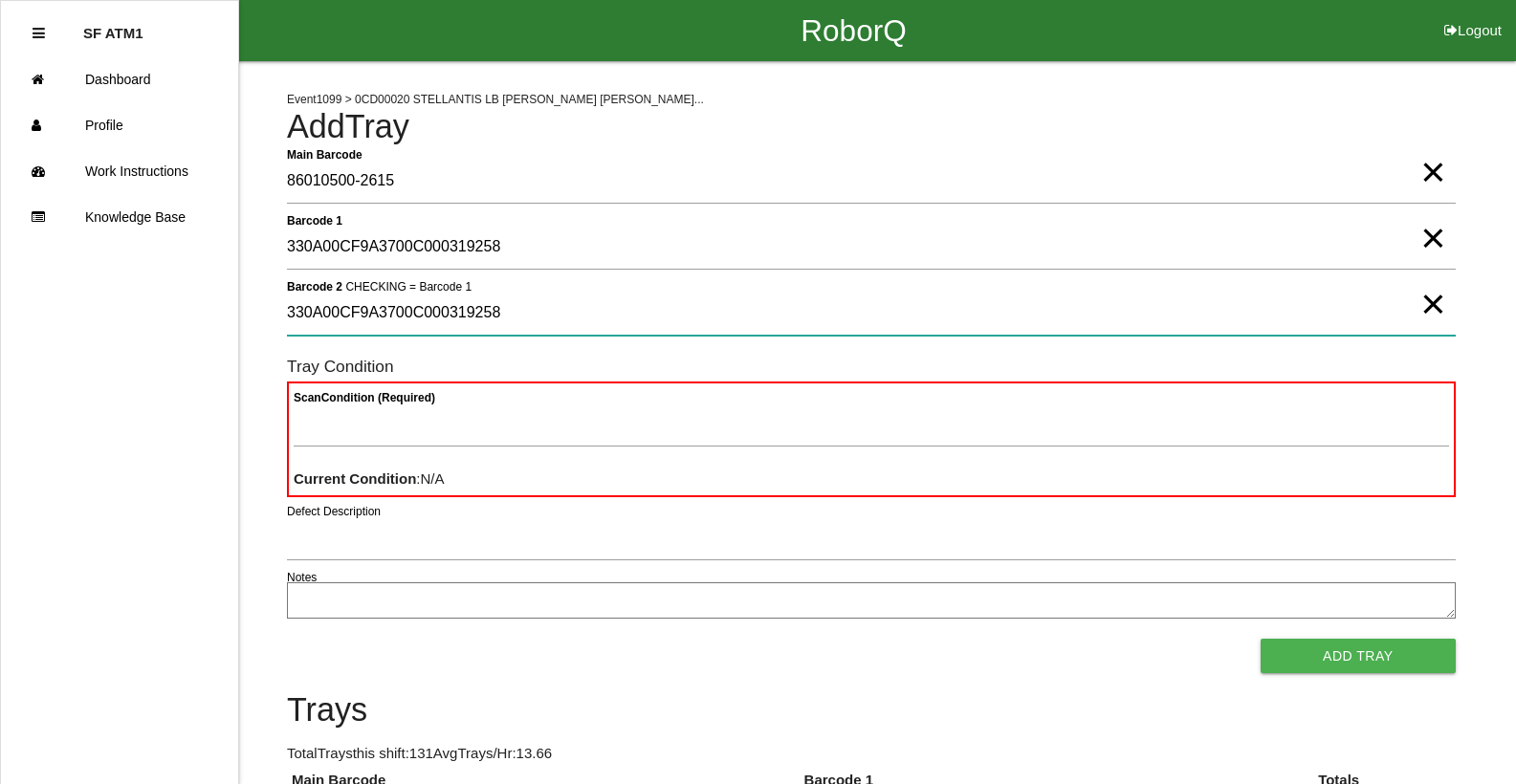
type 2 "330A00CF9A3700C000319258"
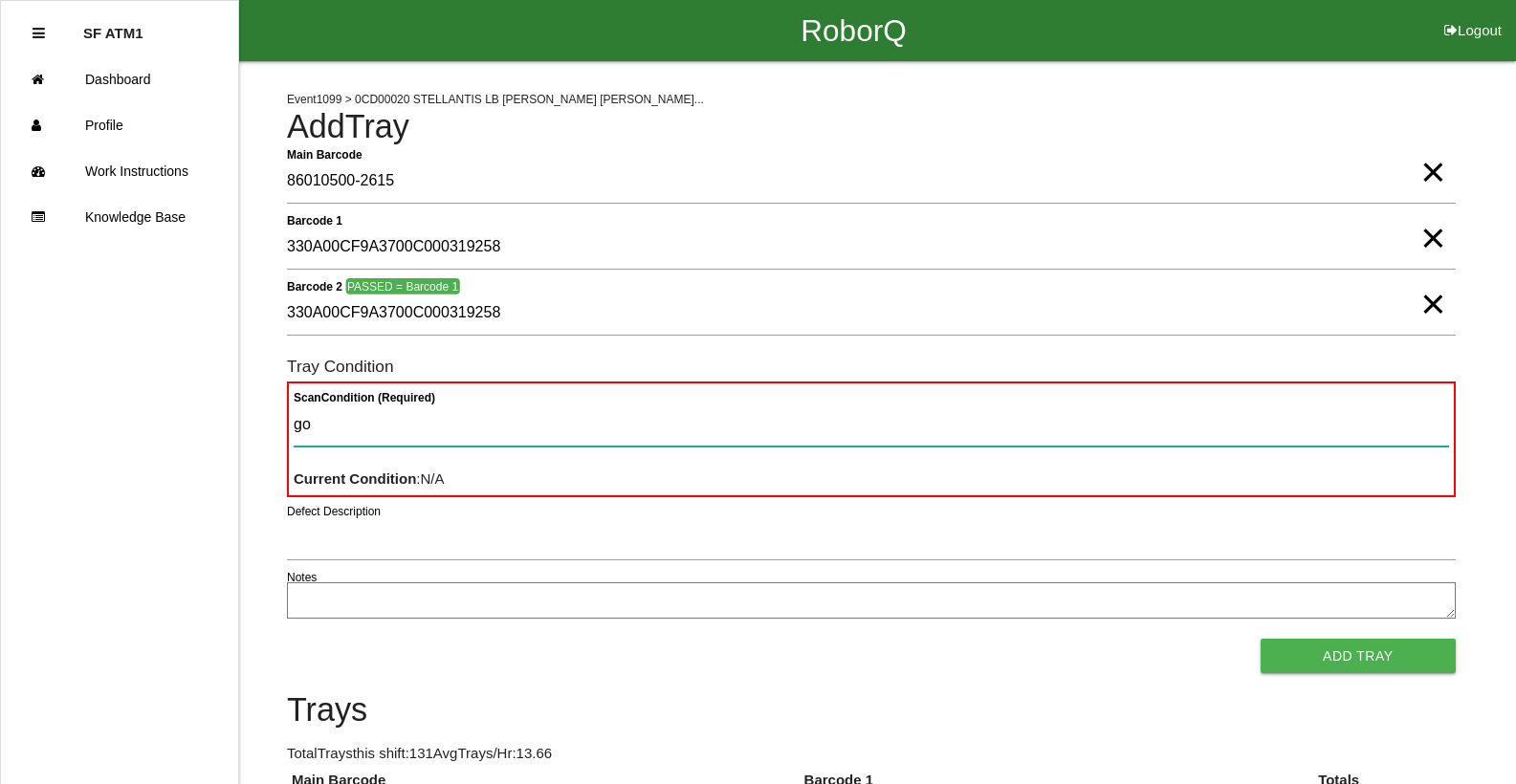
type Condition "goo"
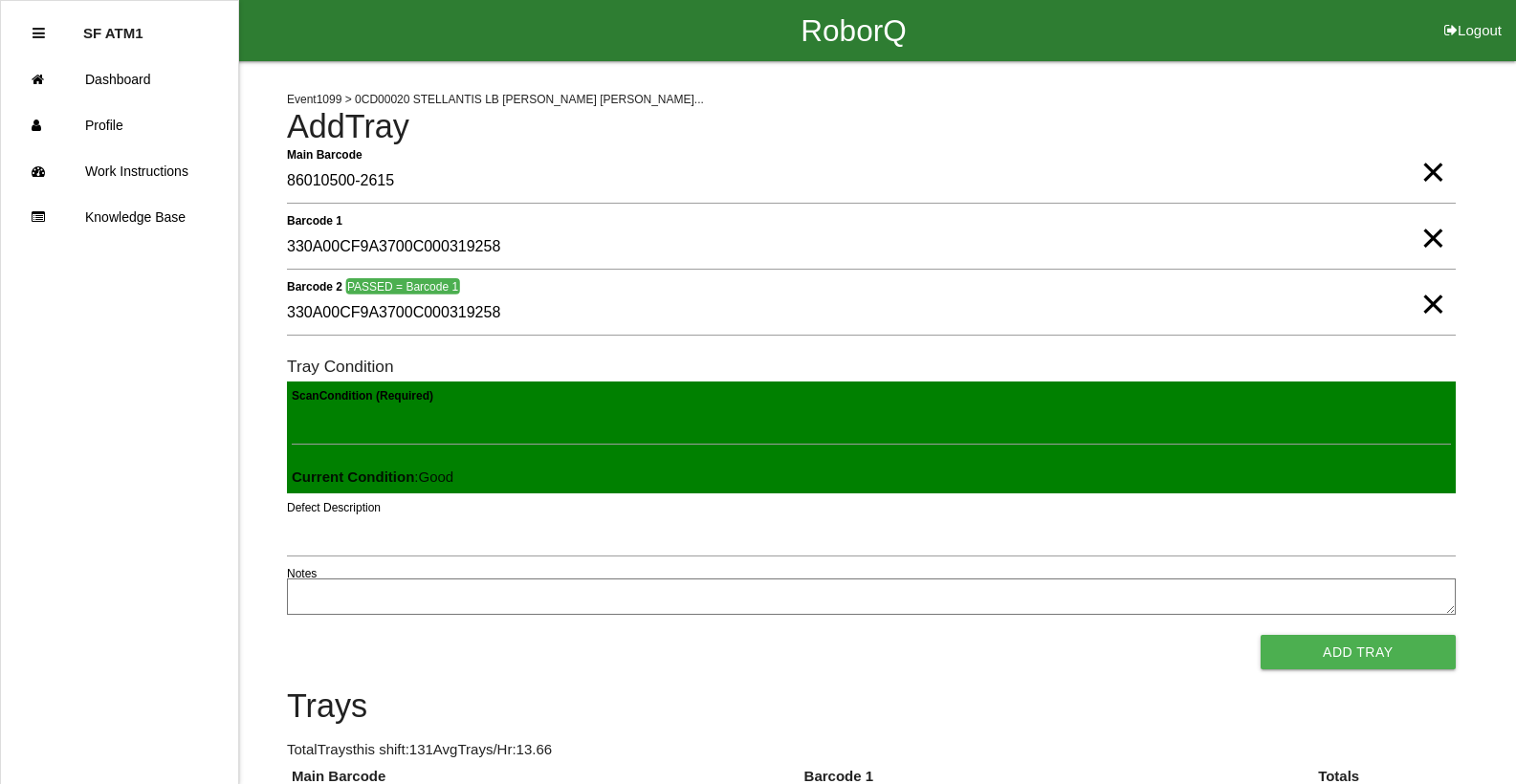
click at [1261, 635] on button "Add Tray" at bounding box center [1358, 653] width 195 height 35
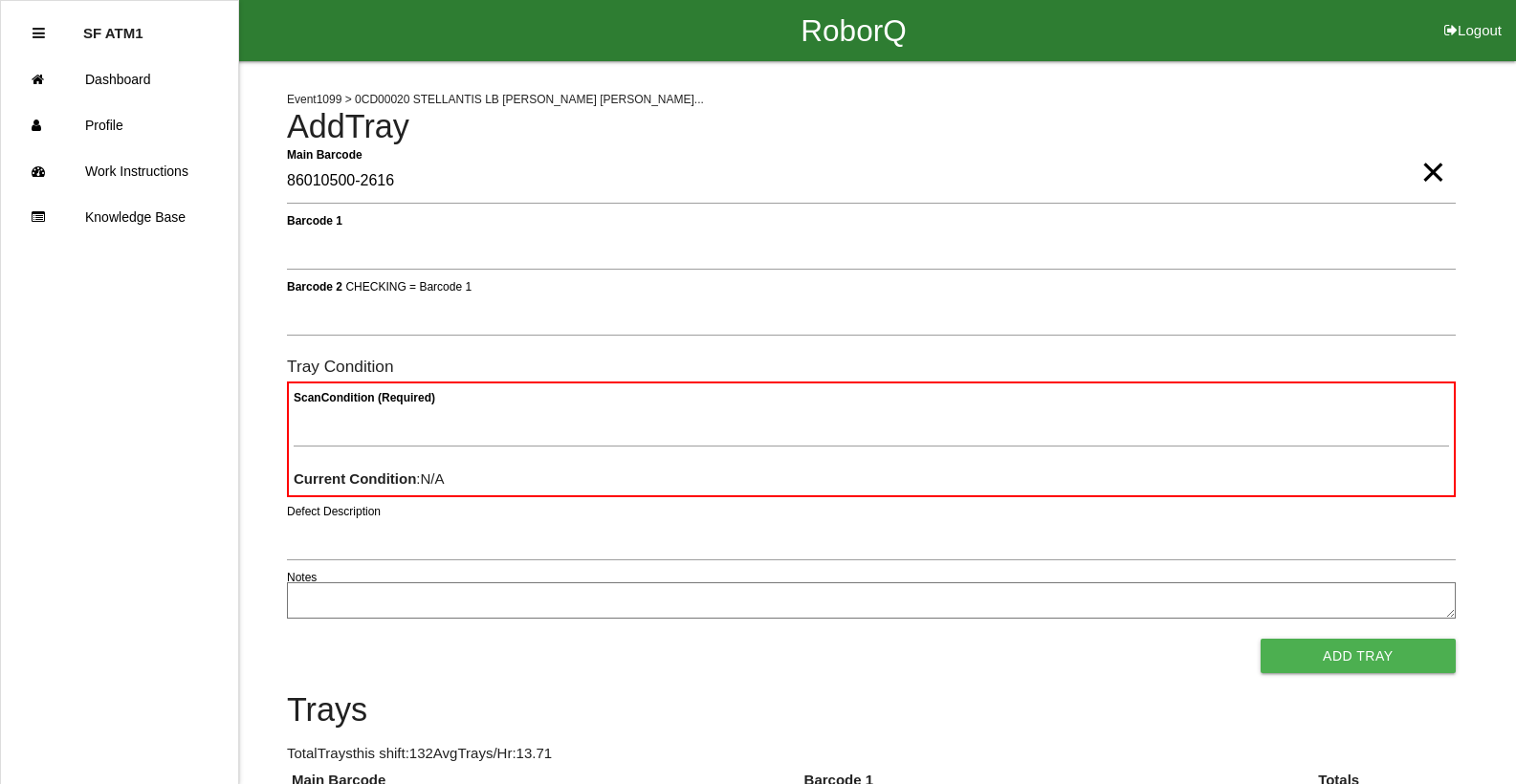
type Barcode "86010500-2616"
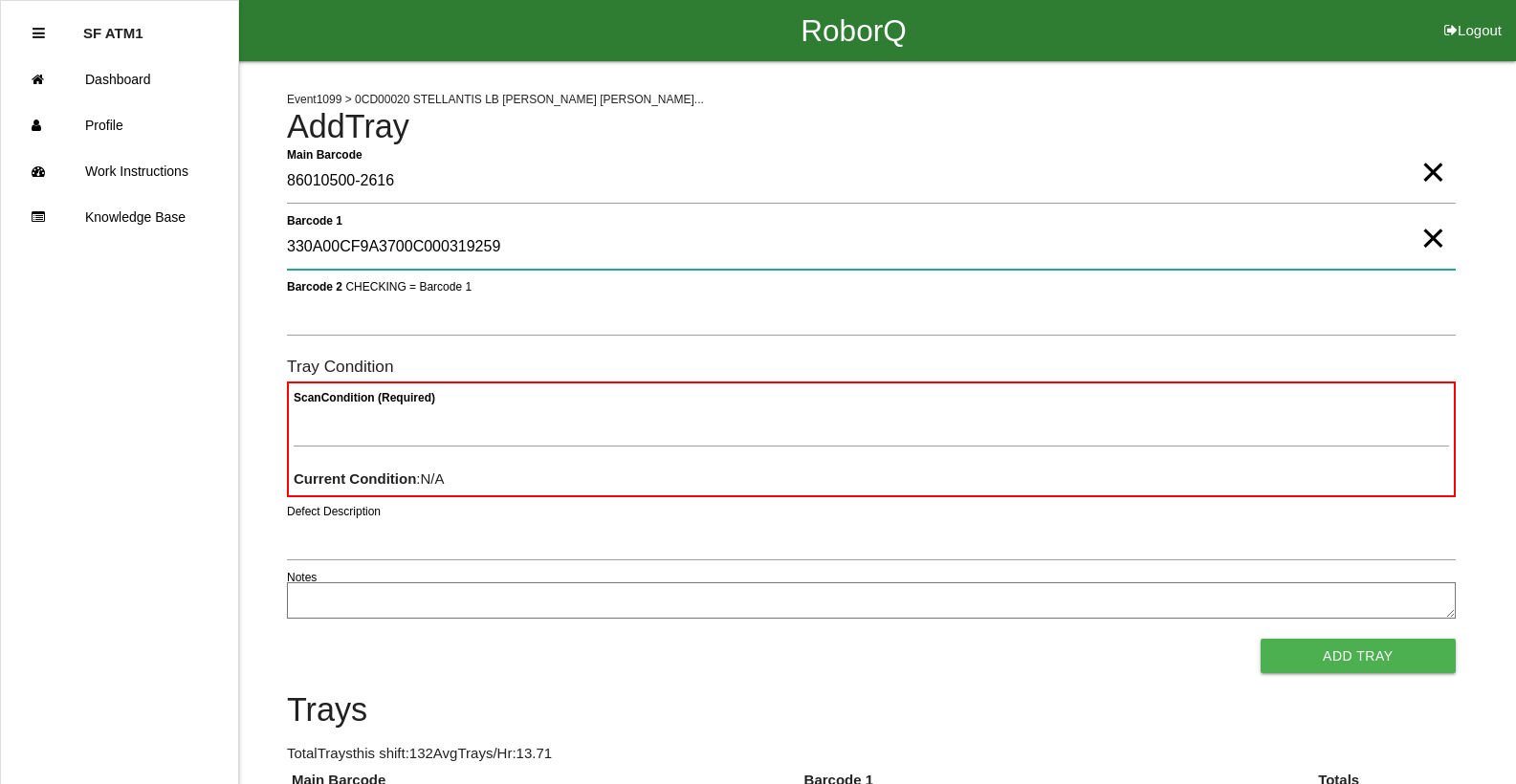
type 1 "330A00CF9A3700C000319259"
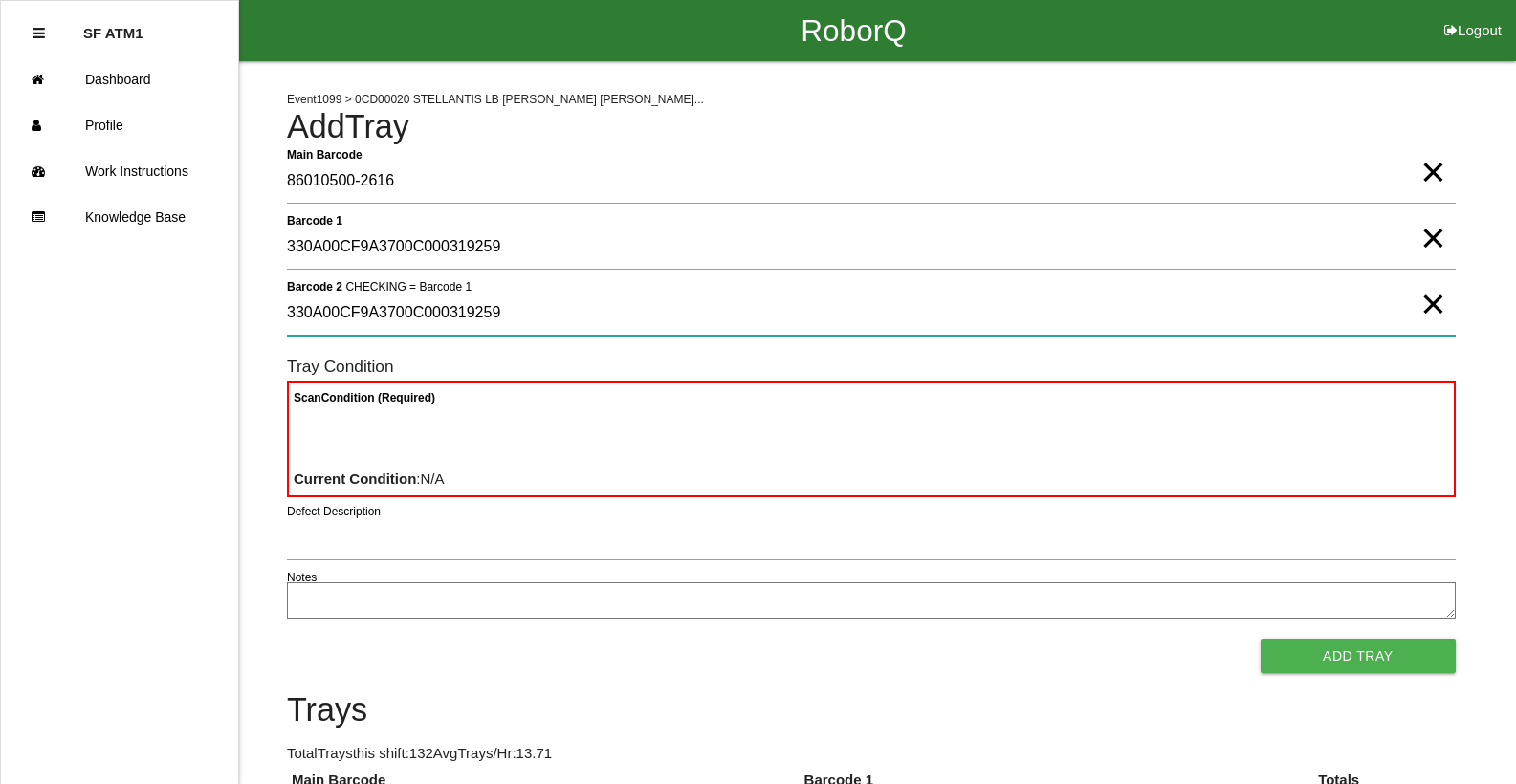
type 2 "330A00CF9A3700C000319259"
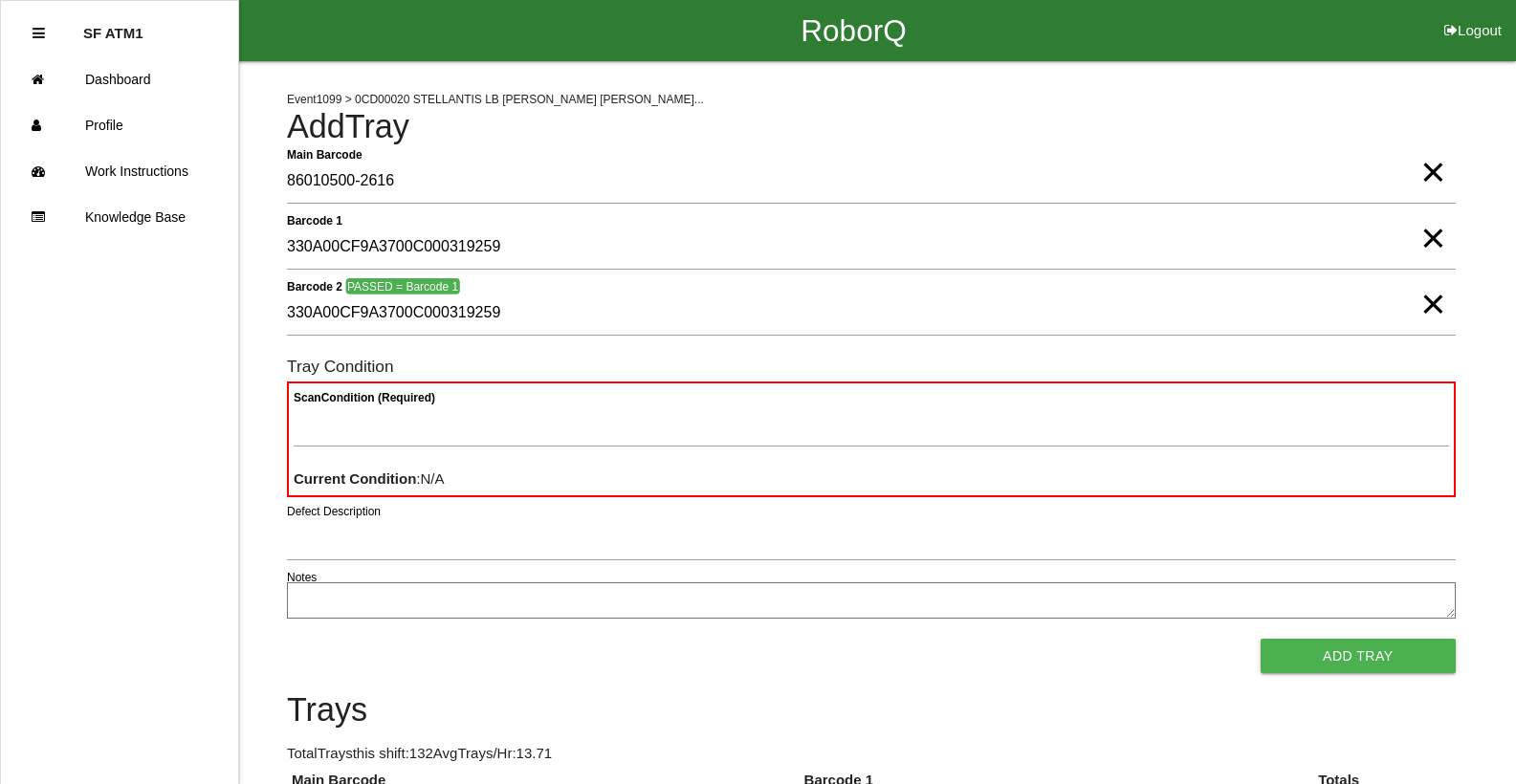
drag, startPoint x: 1427, startPoint y: 168, endPoint x: 1438, endPoint y: 219, distance: 52.2
click at [1431, 172] on span "×" at bounding box center [1433, 153] width 25 height 39
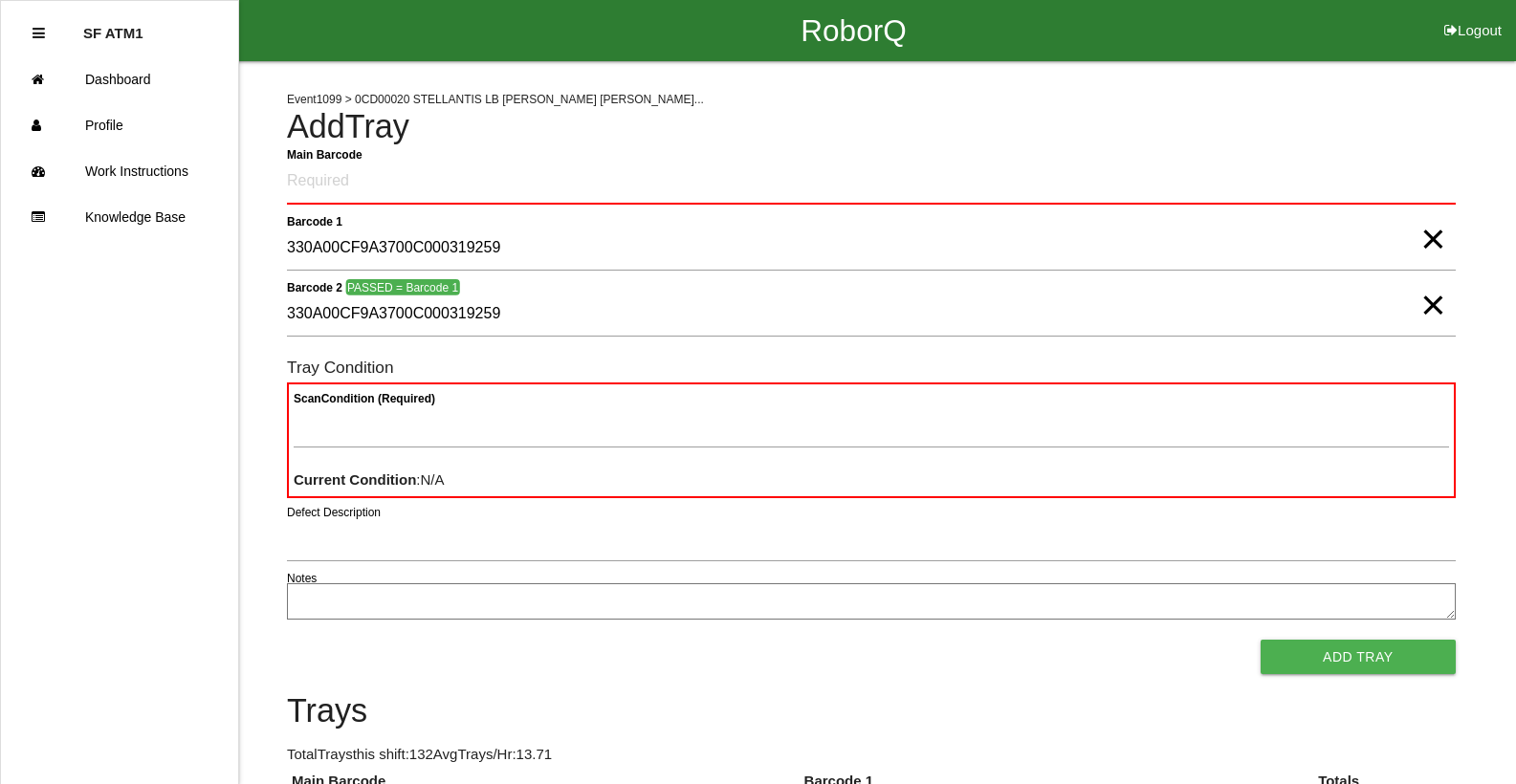
click at [1438, 226] on span "×" at bounding box center [1433, 220] width 25 height 39
click at [1430, 305] on span "×" at bounding box center [1433, 286] width 25 height 39
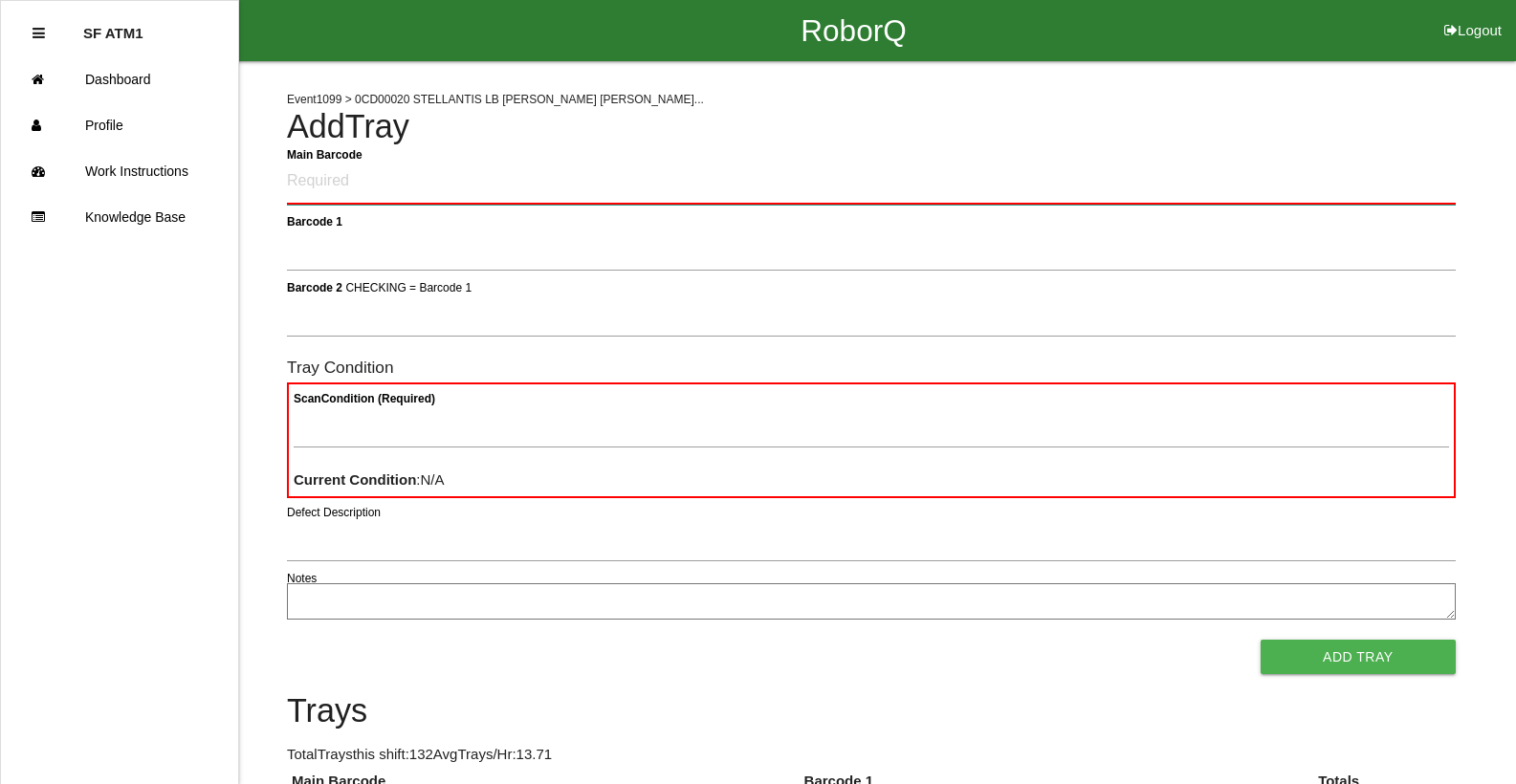
click at [1368, 191] on Barcode "Main Barcode" at bounding box center [871, 182] width 1169 height 44
type Barcode "86010500-2616"
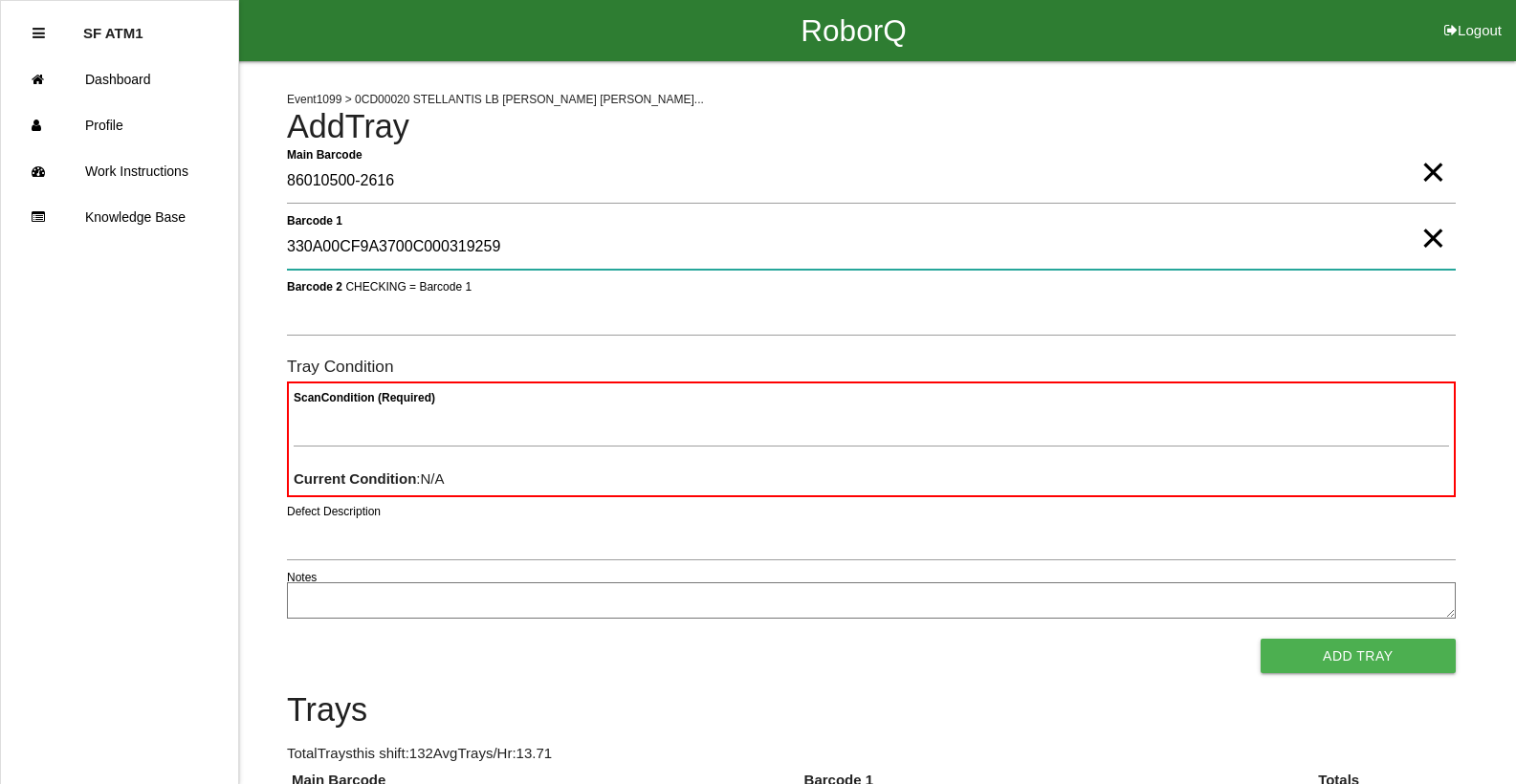
type 1 "330A00CF9A3700C000319259"
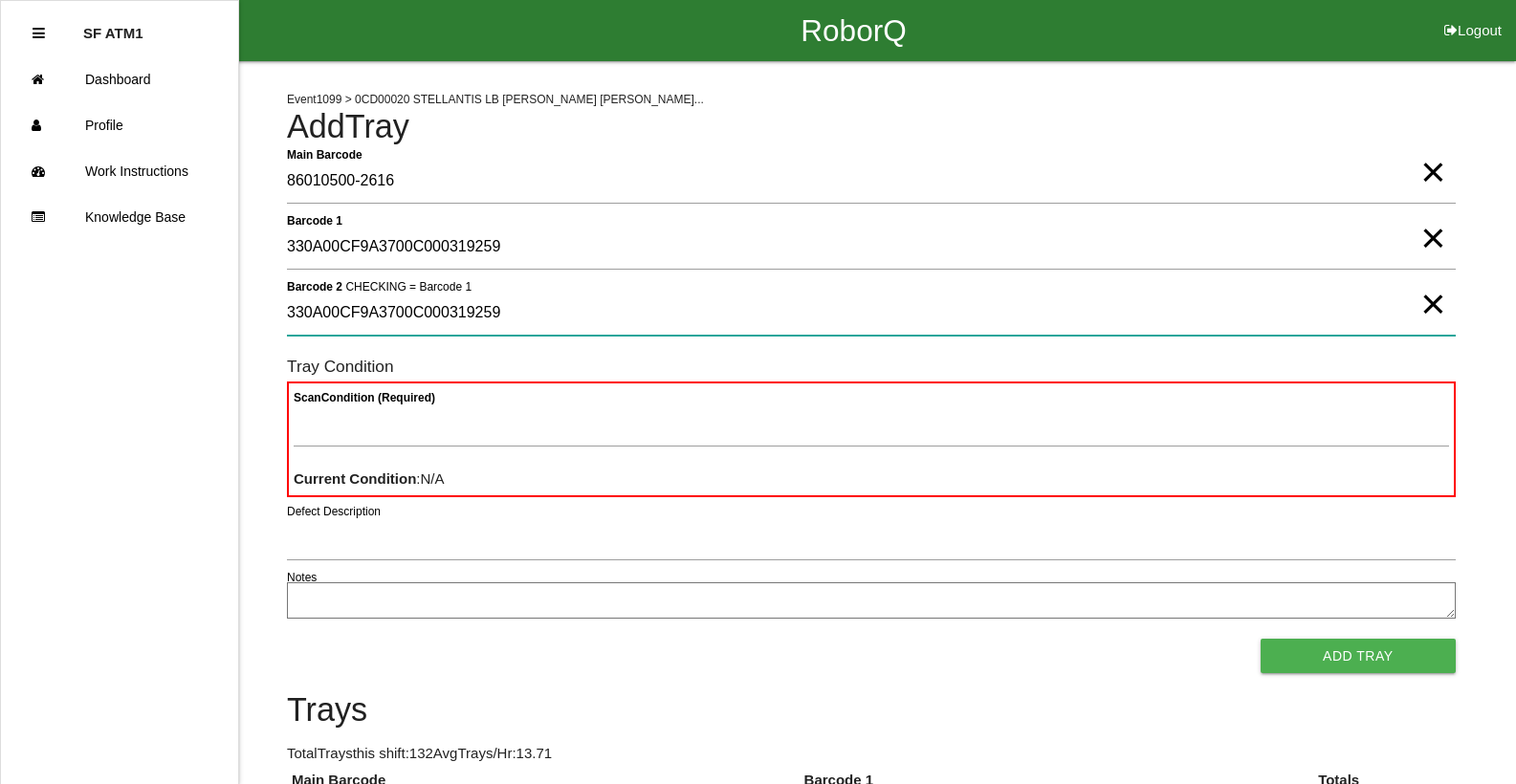
type 2 "330A00CF9A3700C000319259"
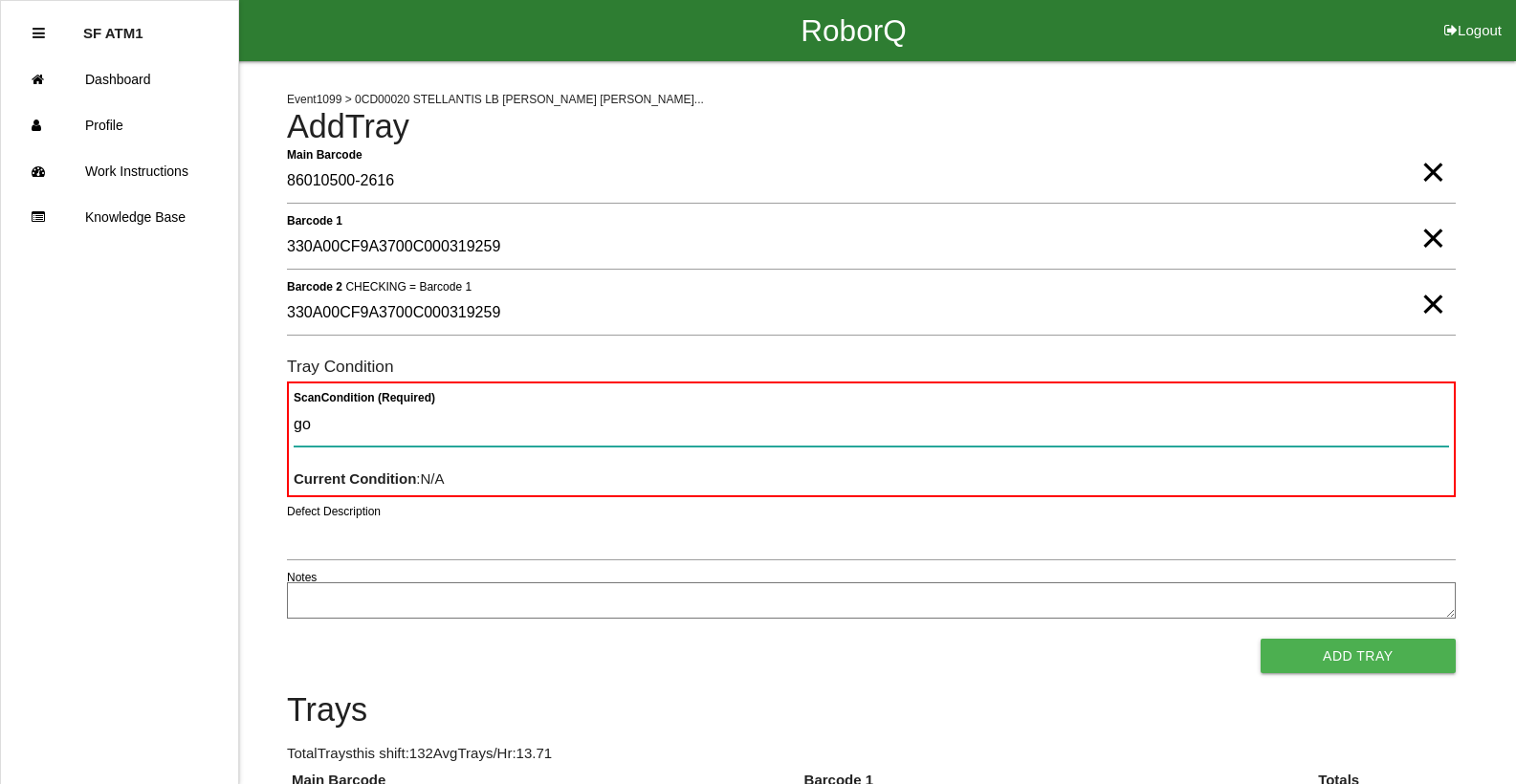
type Condition "goo"
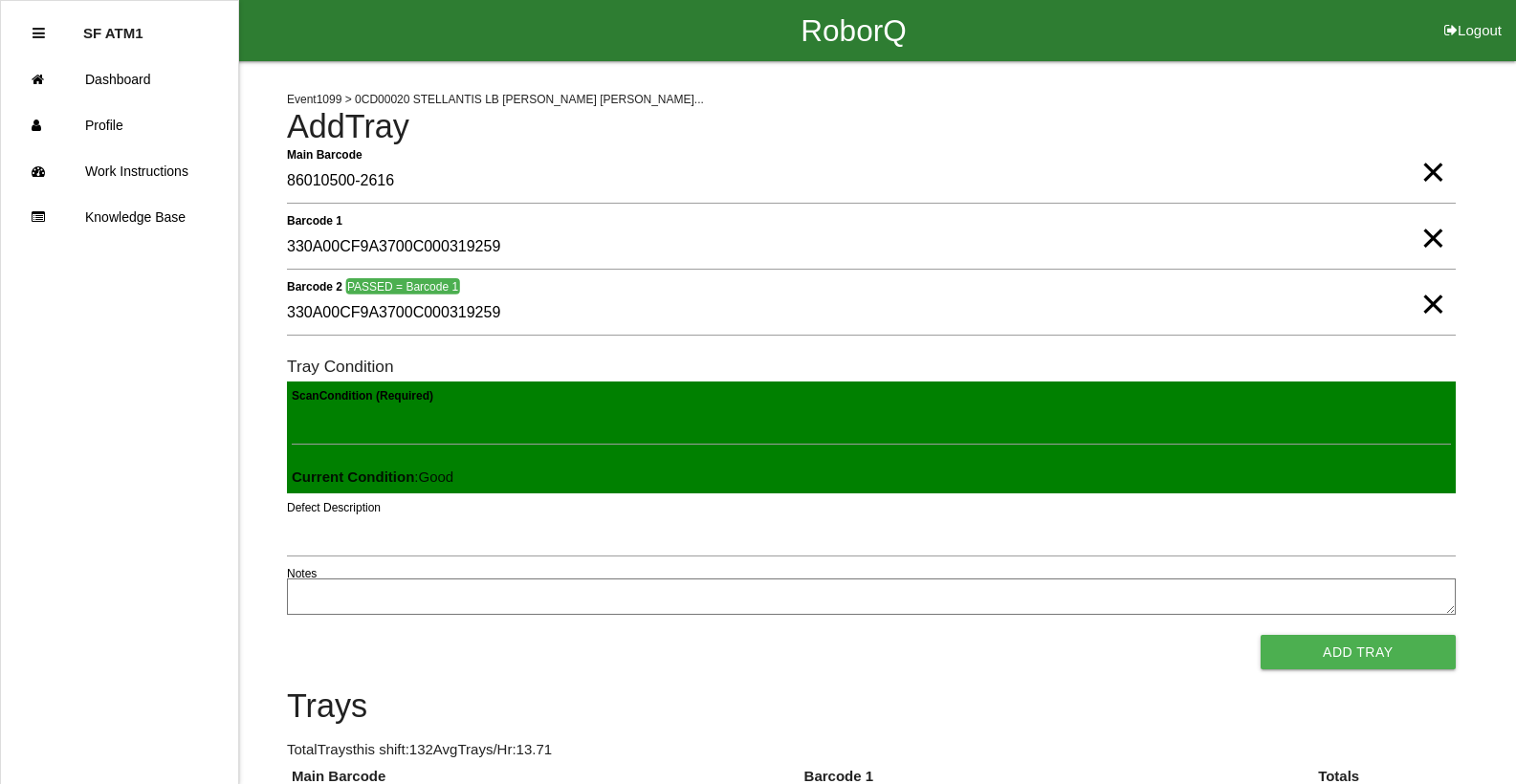
click at [1261, 635] on button "Add Tray" at bounding box center [1358, 653] width 195 height 35
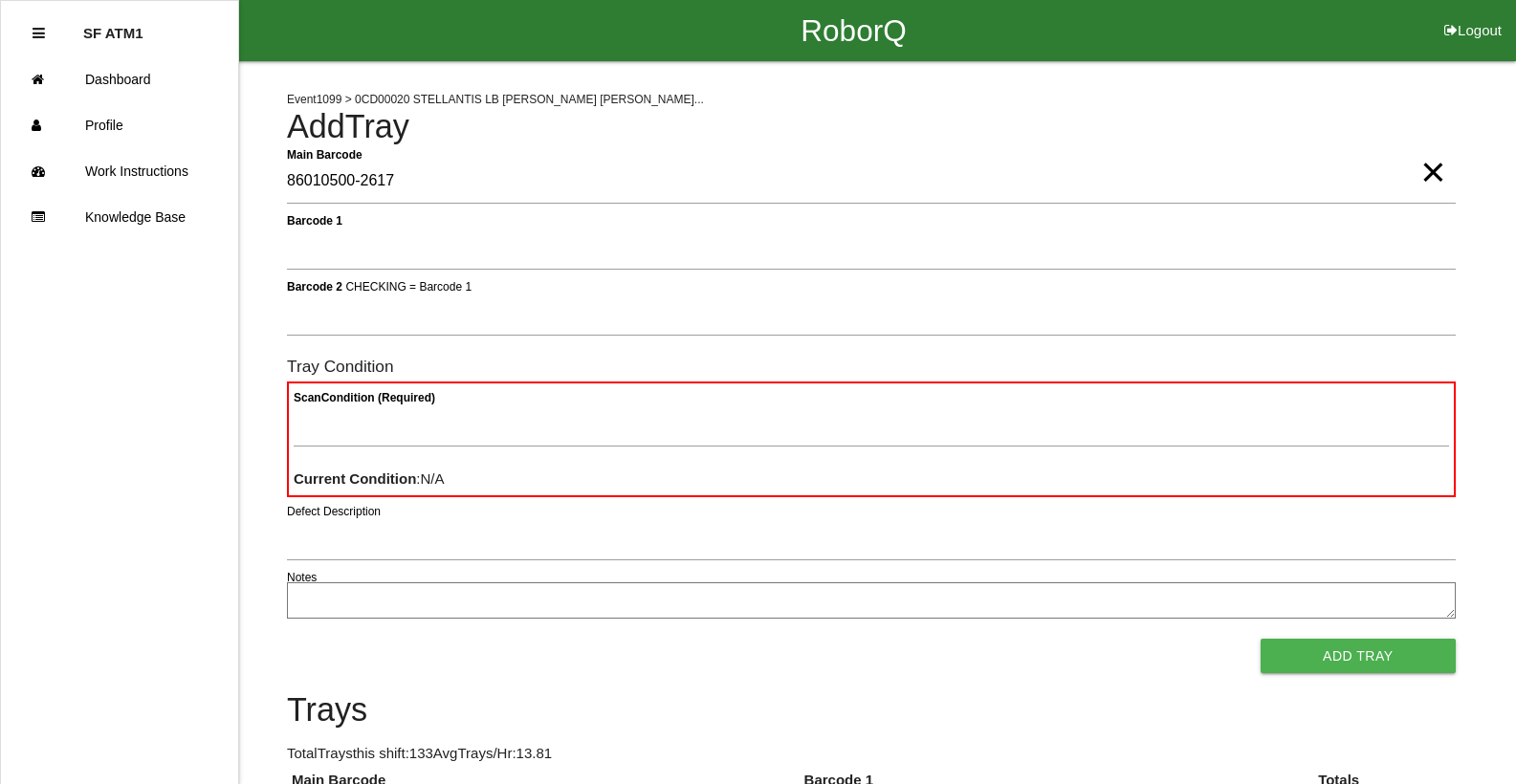
type Barcode "86010500-2617"
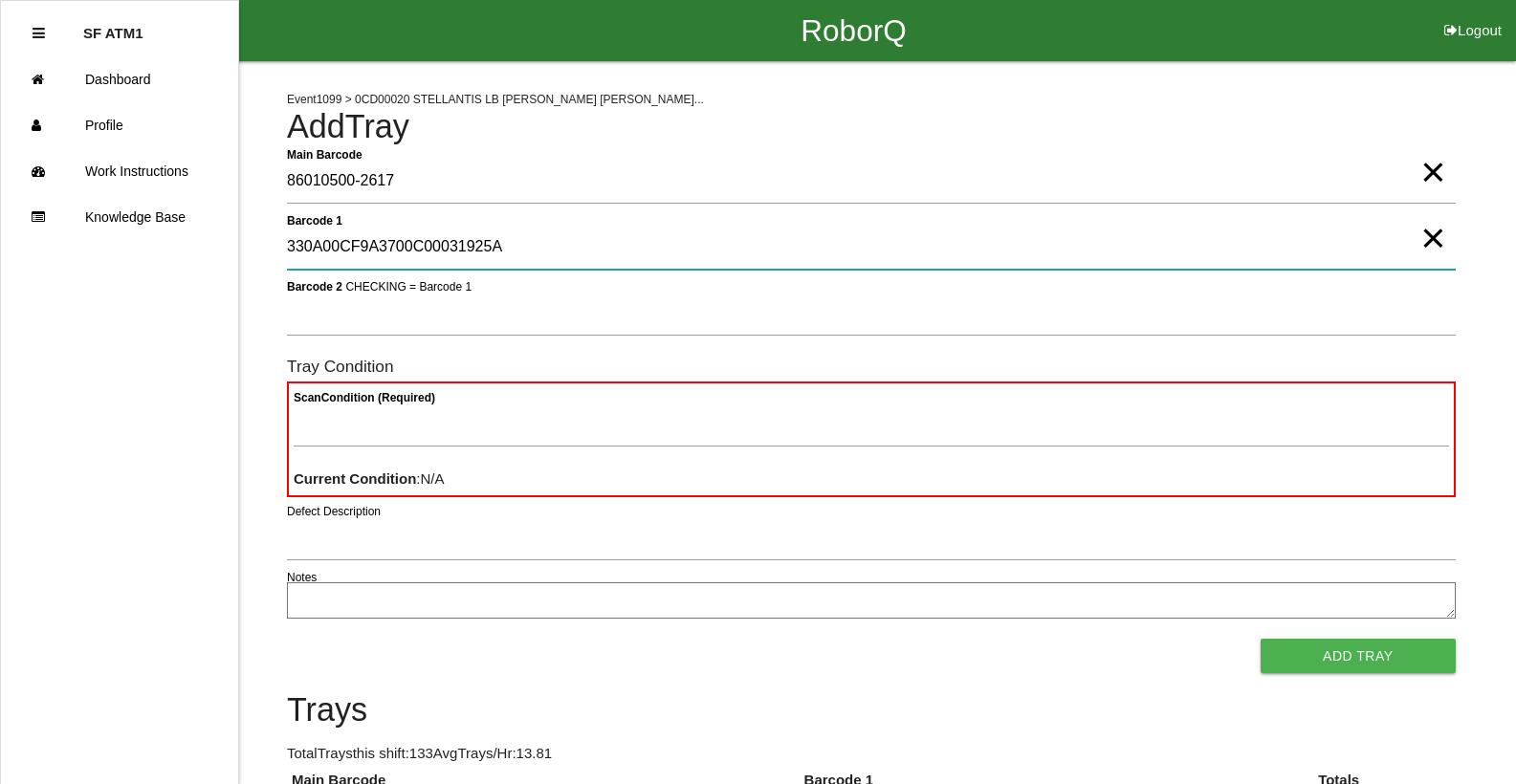
type 1 "330A00CF9A3700C00031925A"
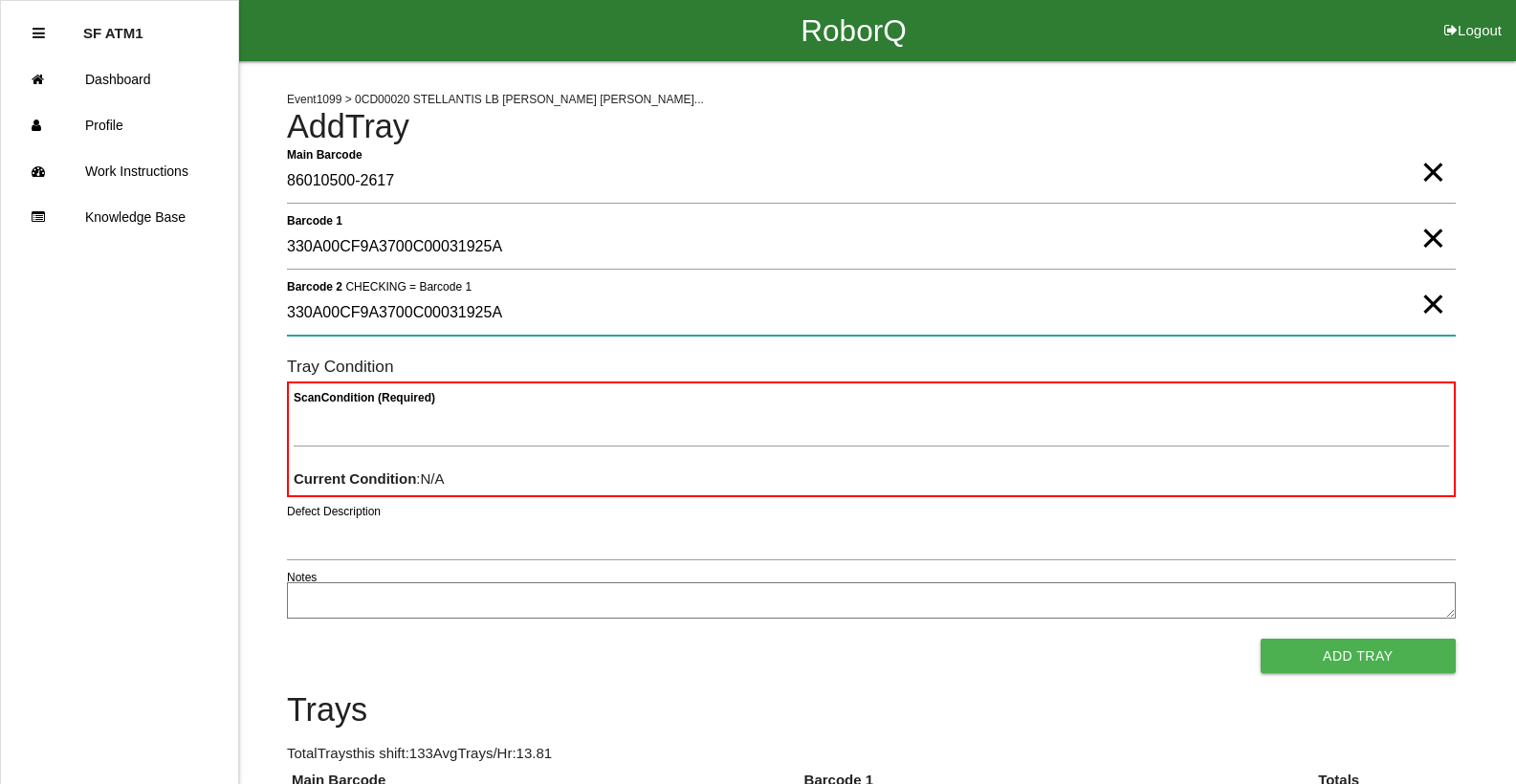
type 2 "330A00CF9A3700C00031925A"
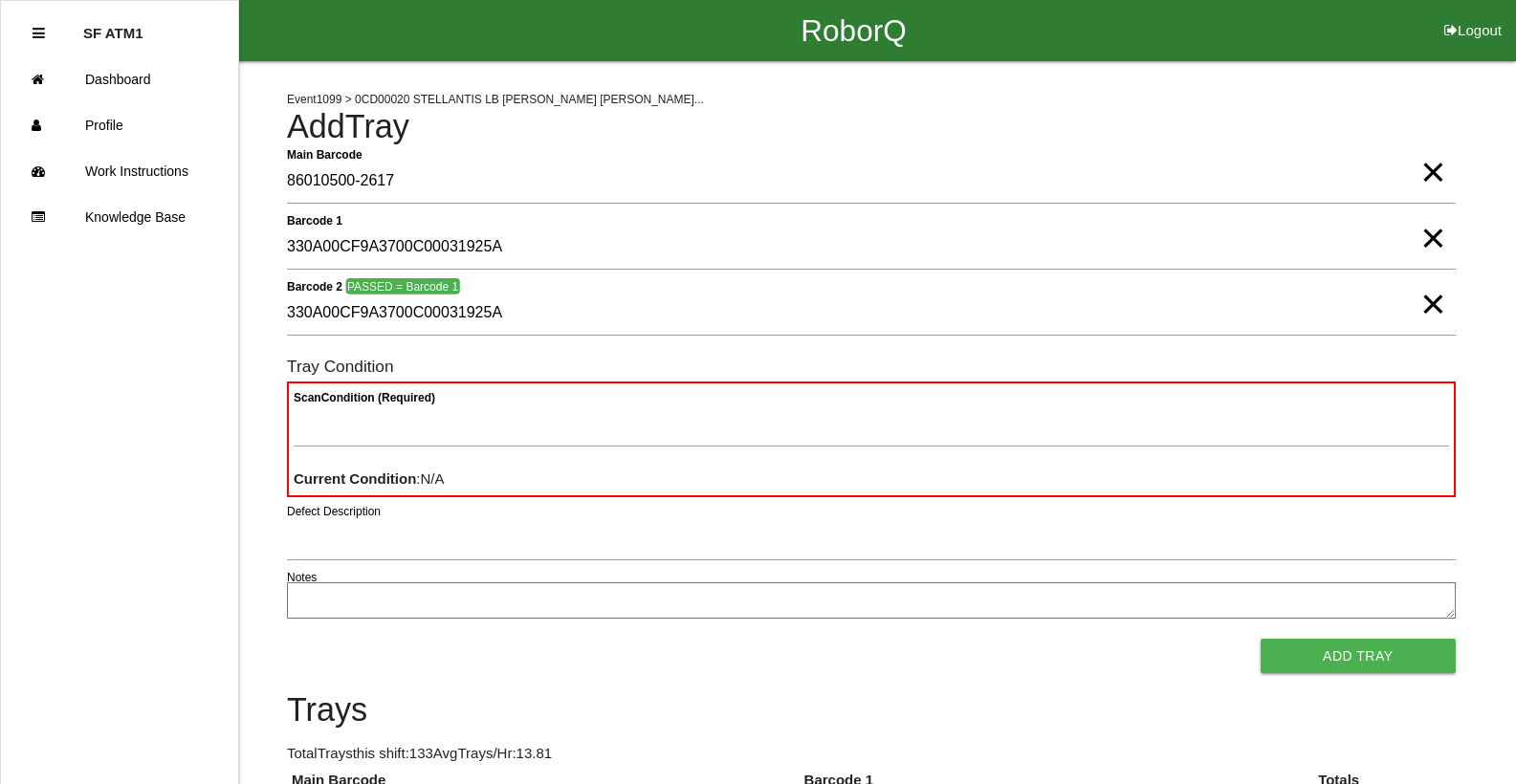
drag, startPoint x: 1430, startPoint y: 302, endPoint x: 1427, endPoint y: 250, distance: 52.1
click at [1429, 301] on span "×" at bounding box center [1433, 285] width 25 height 39
drag, startPoint x: 1427, startPoint y: 250, endPoint x: 1442, endPoint y: 197, distance: 55.1
click at [1427, 238] on span "×" at bounding box center [1433, 219] width 25 height 39
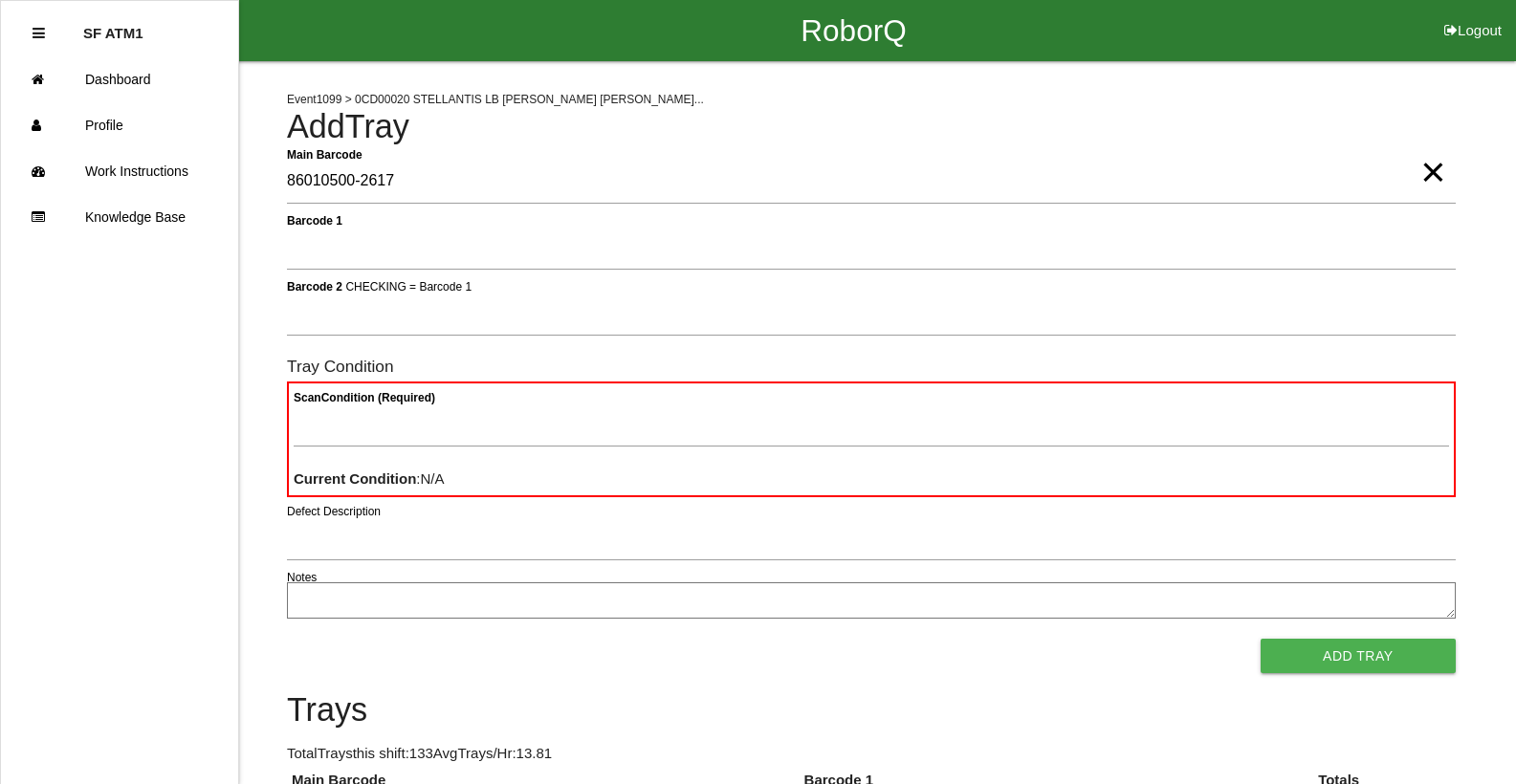
click at [1434, 172] on span "×" at bounding box center [1433, 153] width 25 height 39
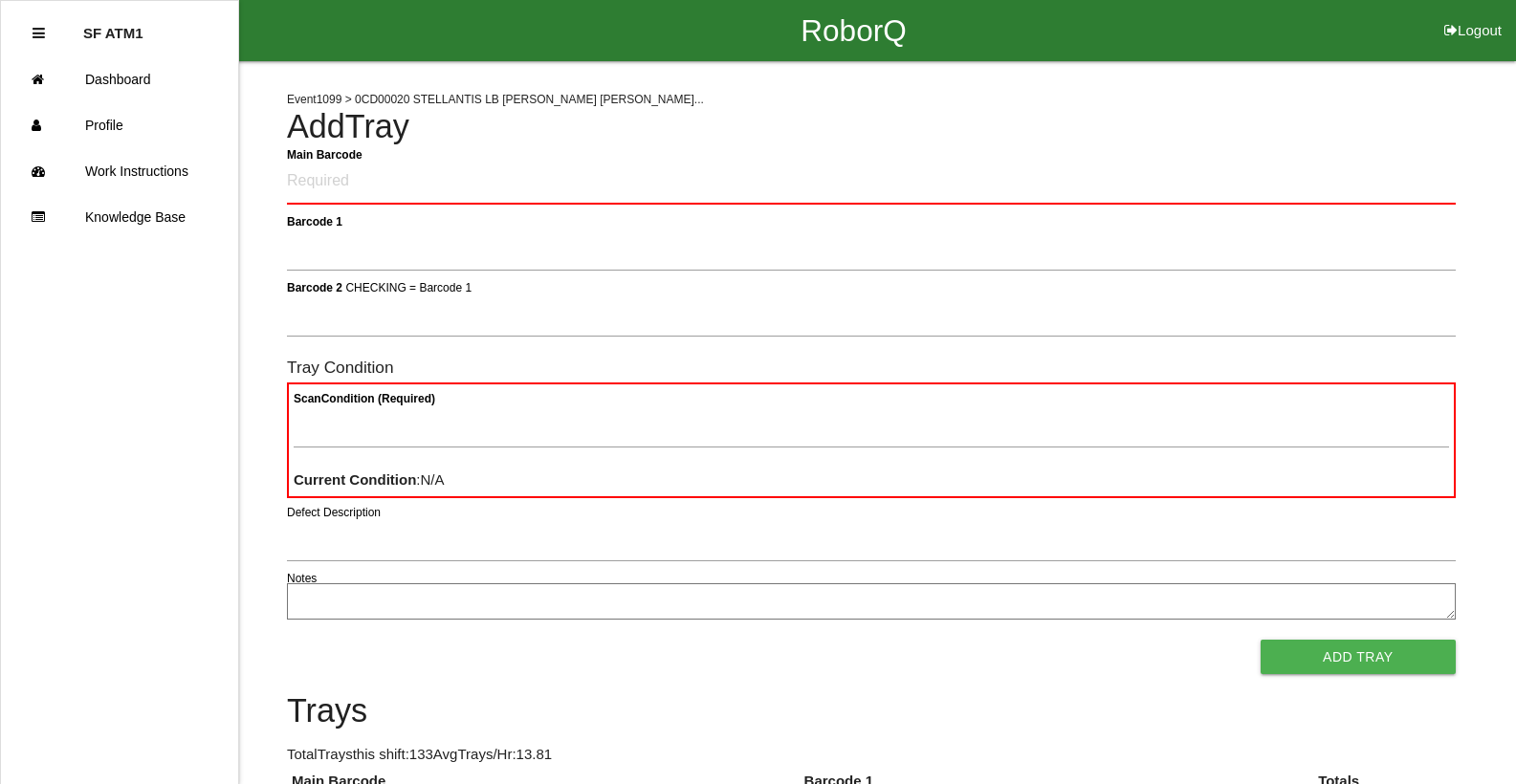
click at [1403, 207] on div "Main Barcode" at bounding box center [871, 186] width 1169 height 52
click at [1416, 193] on Barcode "Main Barcode" at bounding box center [871, 182] width 1169 height 44
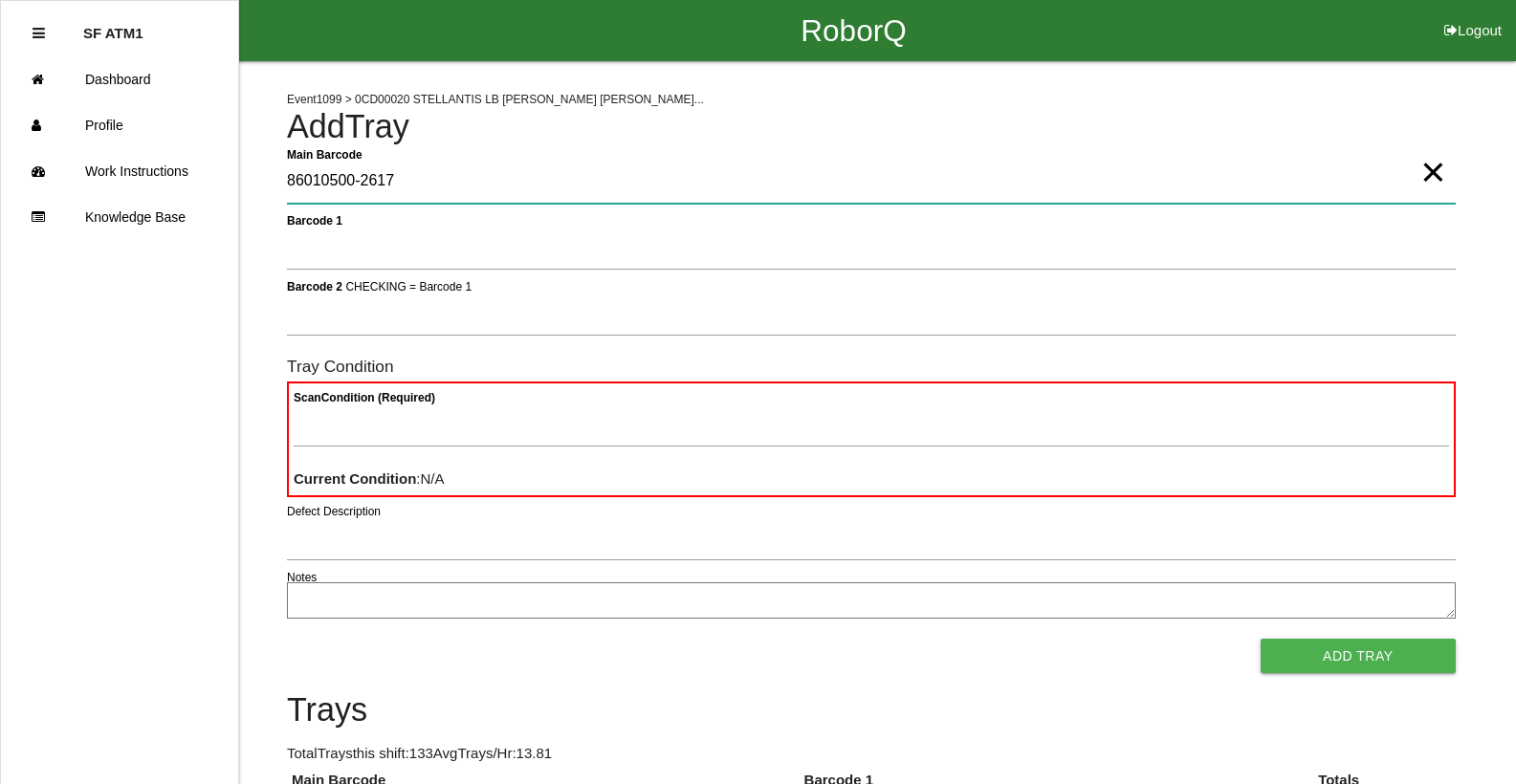
type Barcode "86010500-2617"
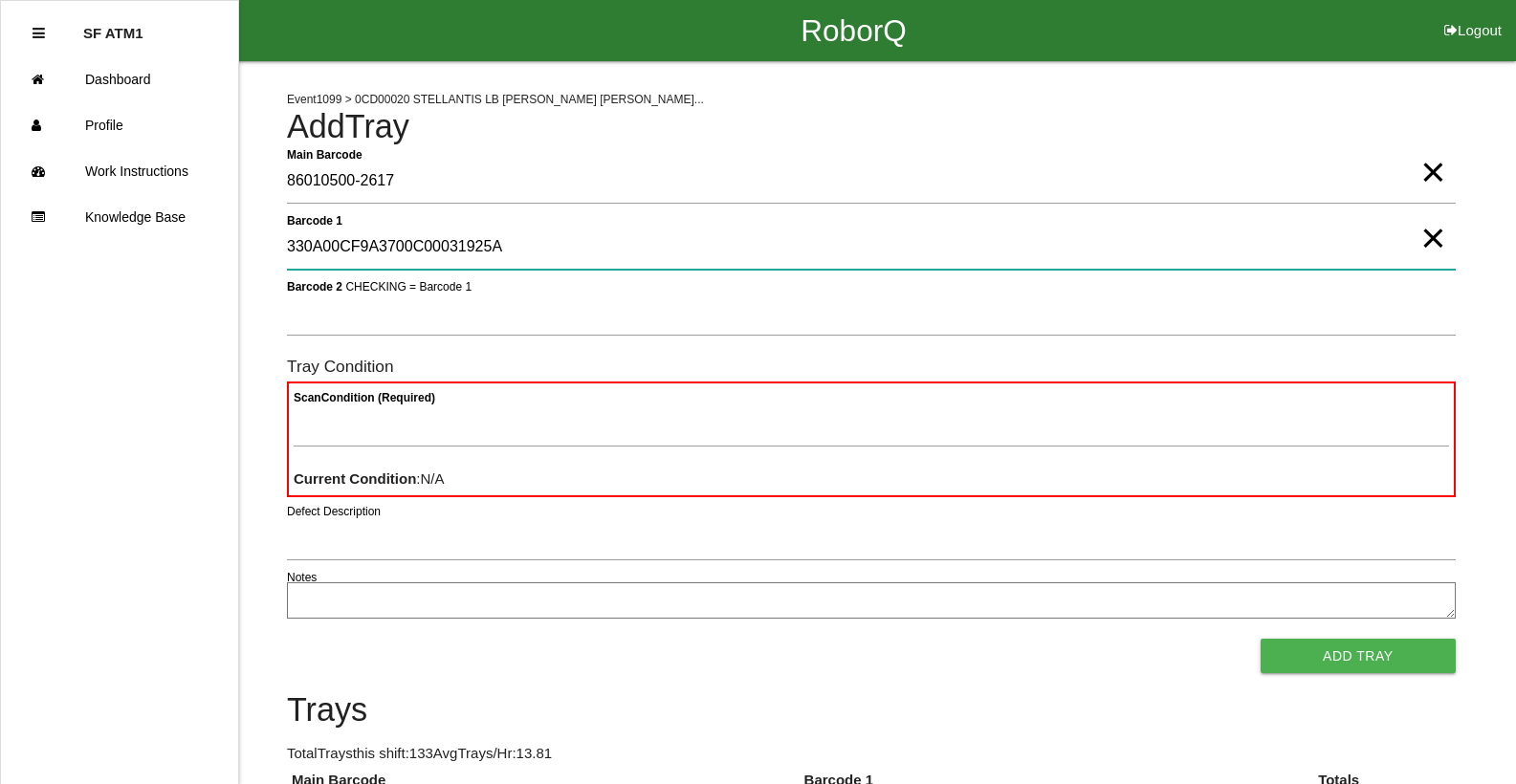
type 1 "330A00CF9A3700C00031925A"
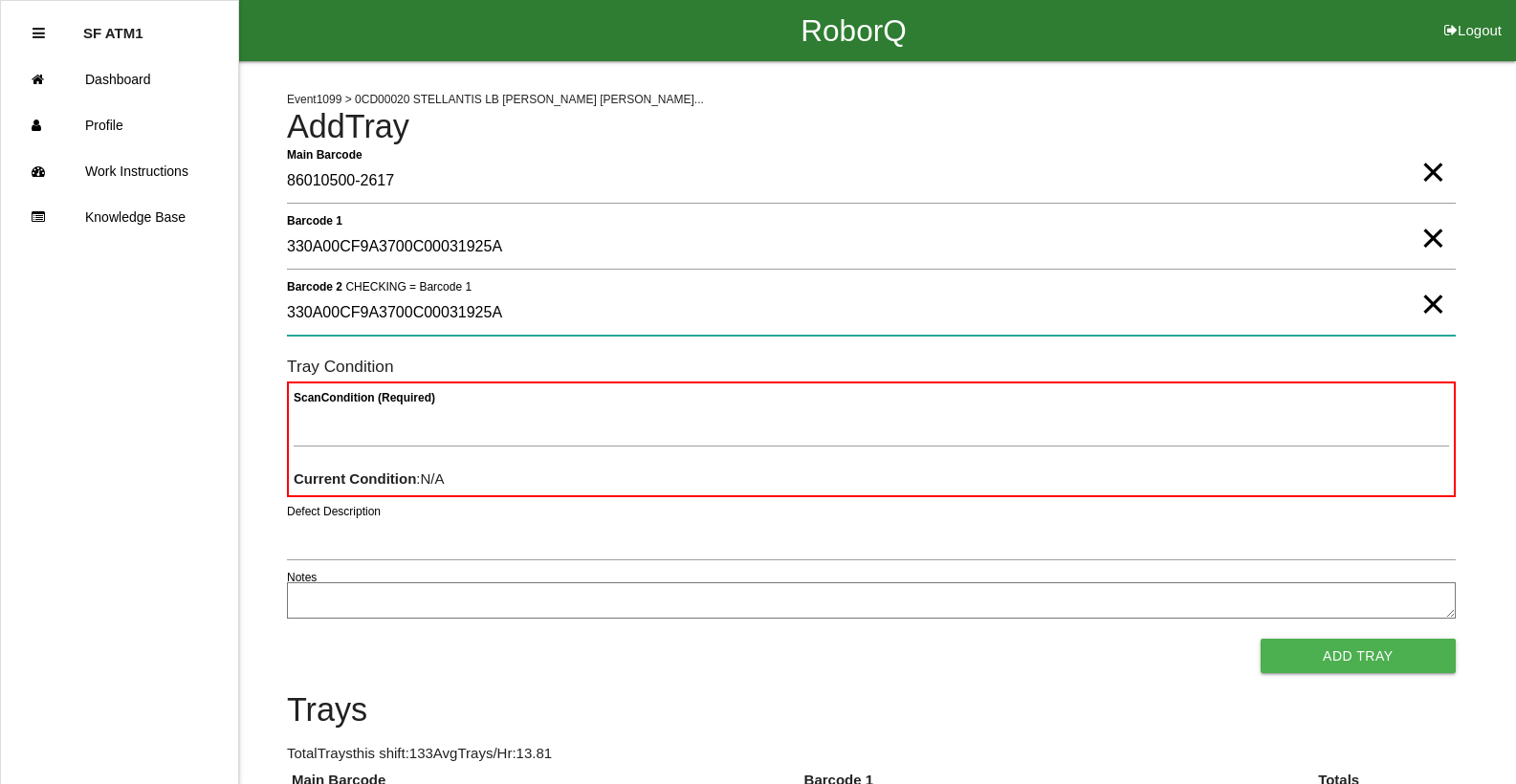
type 2 "330A00CF9A3700C00031925A"
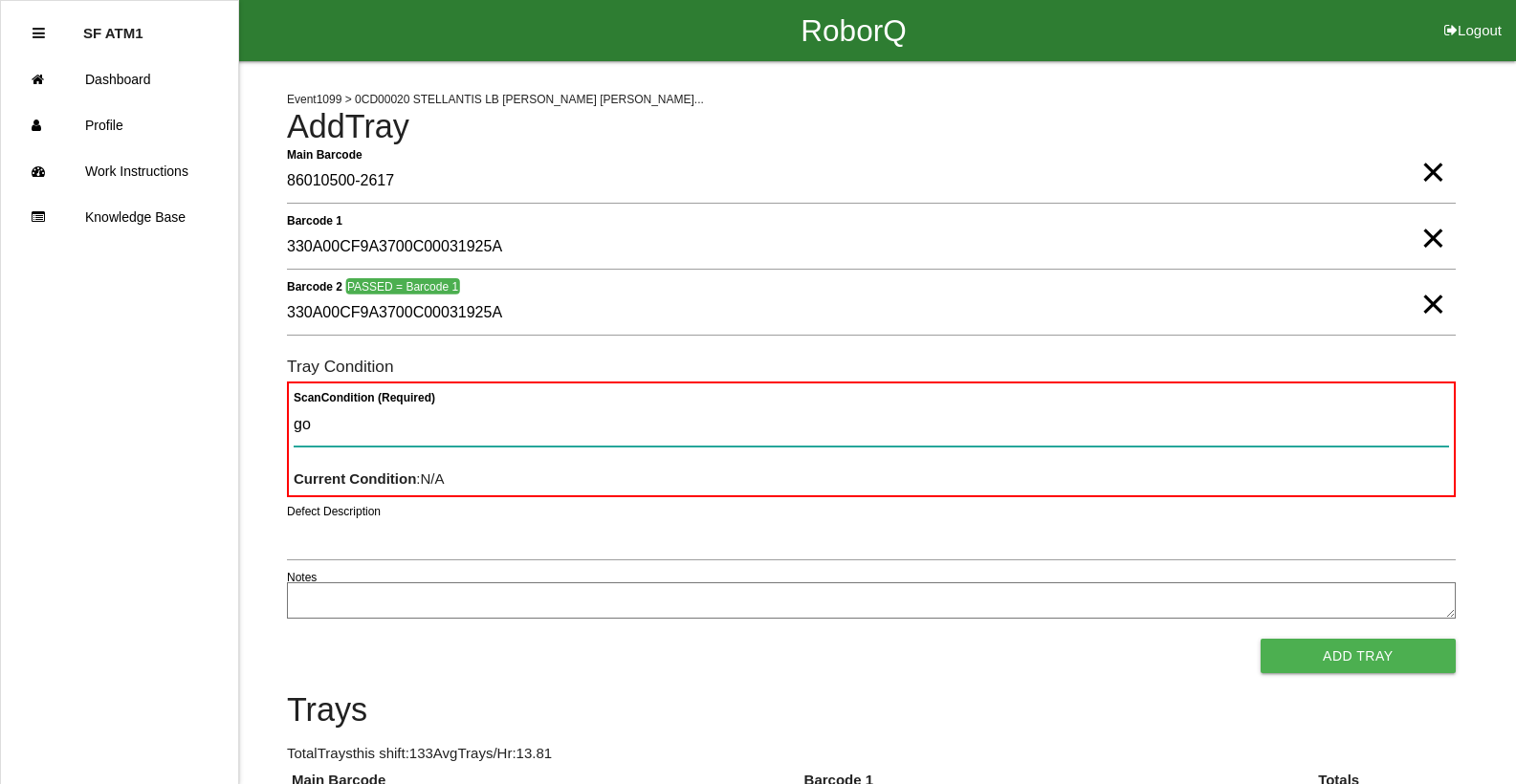
type Condition "goo"
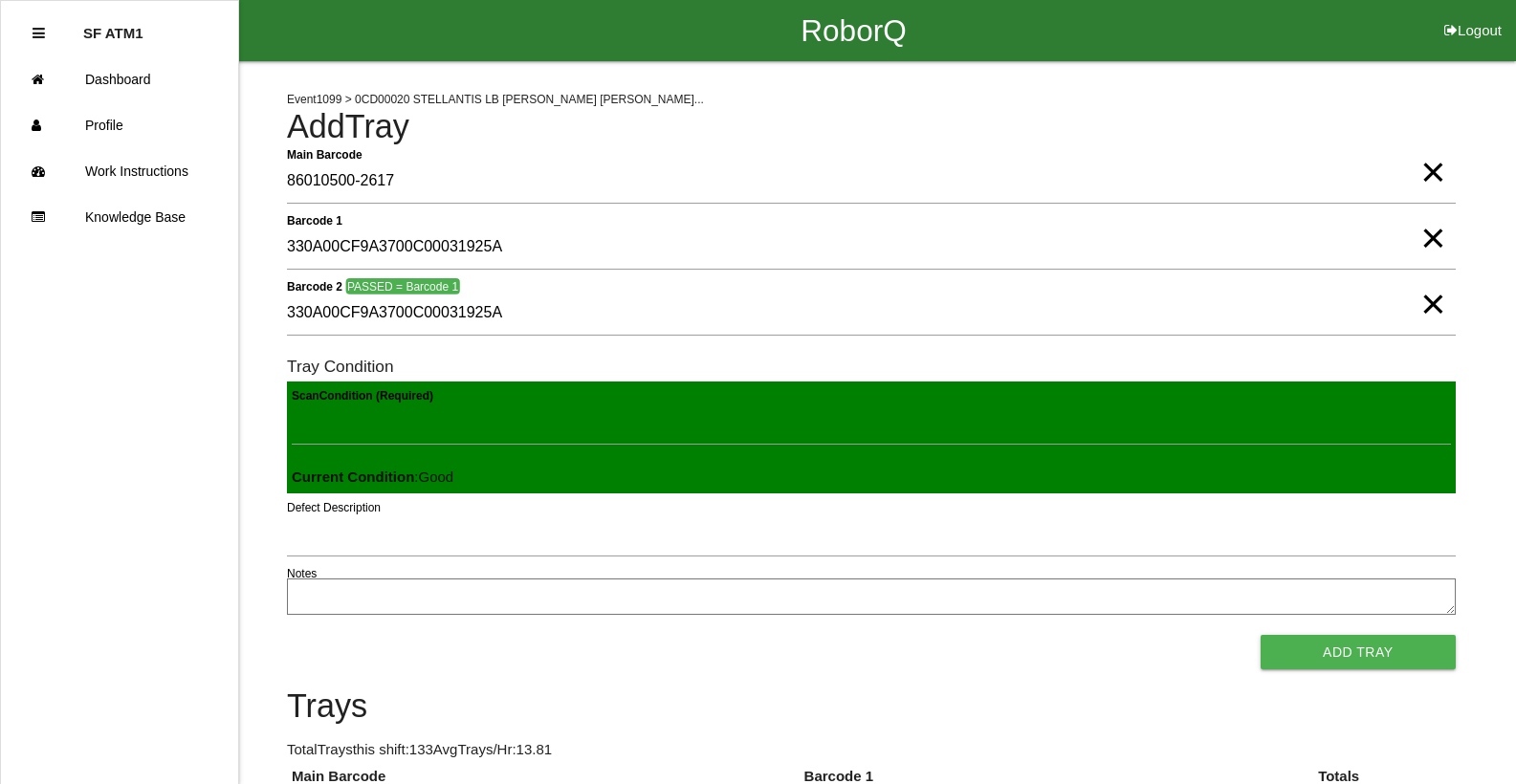
click at [1261, 635] on button "Add Tray" at bounding box center [1358, 653] width 195 height 35
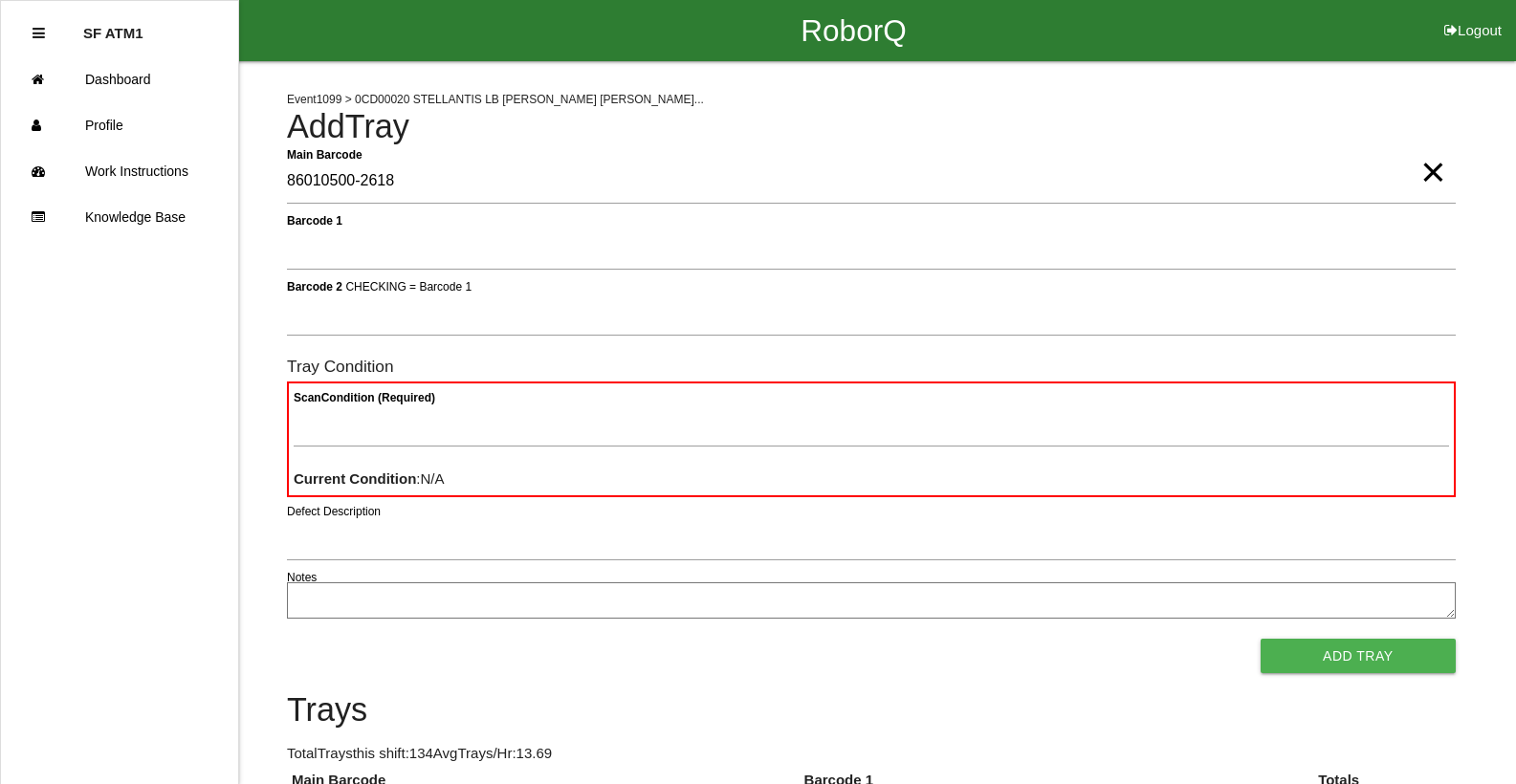
type Barcode "86010500-2618"
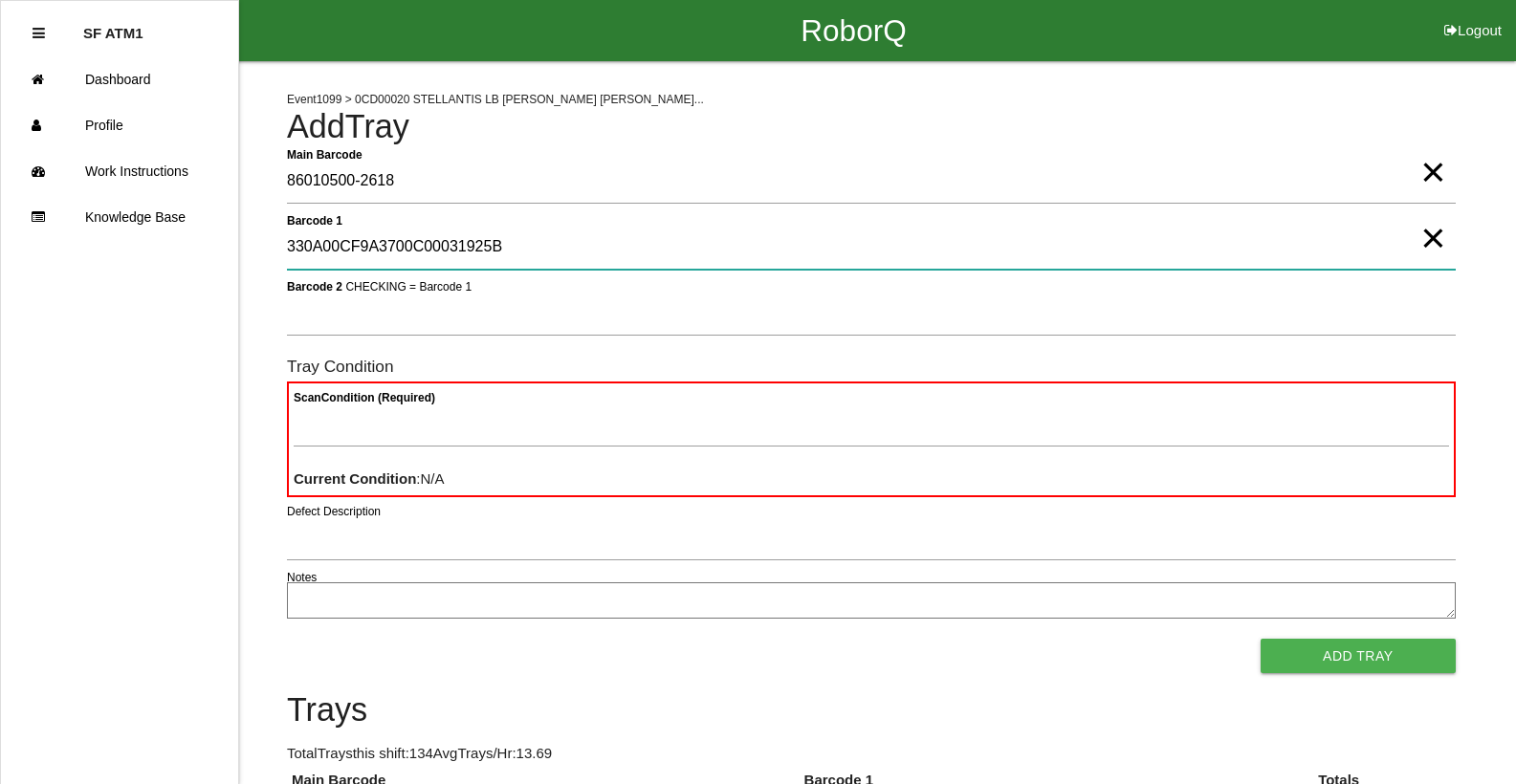
type 1 "330A00CF9A3700C00031925B"
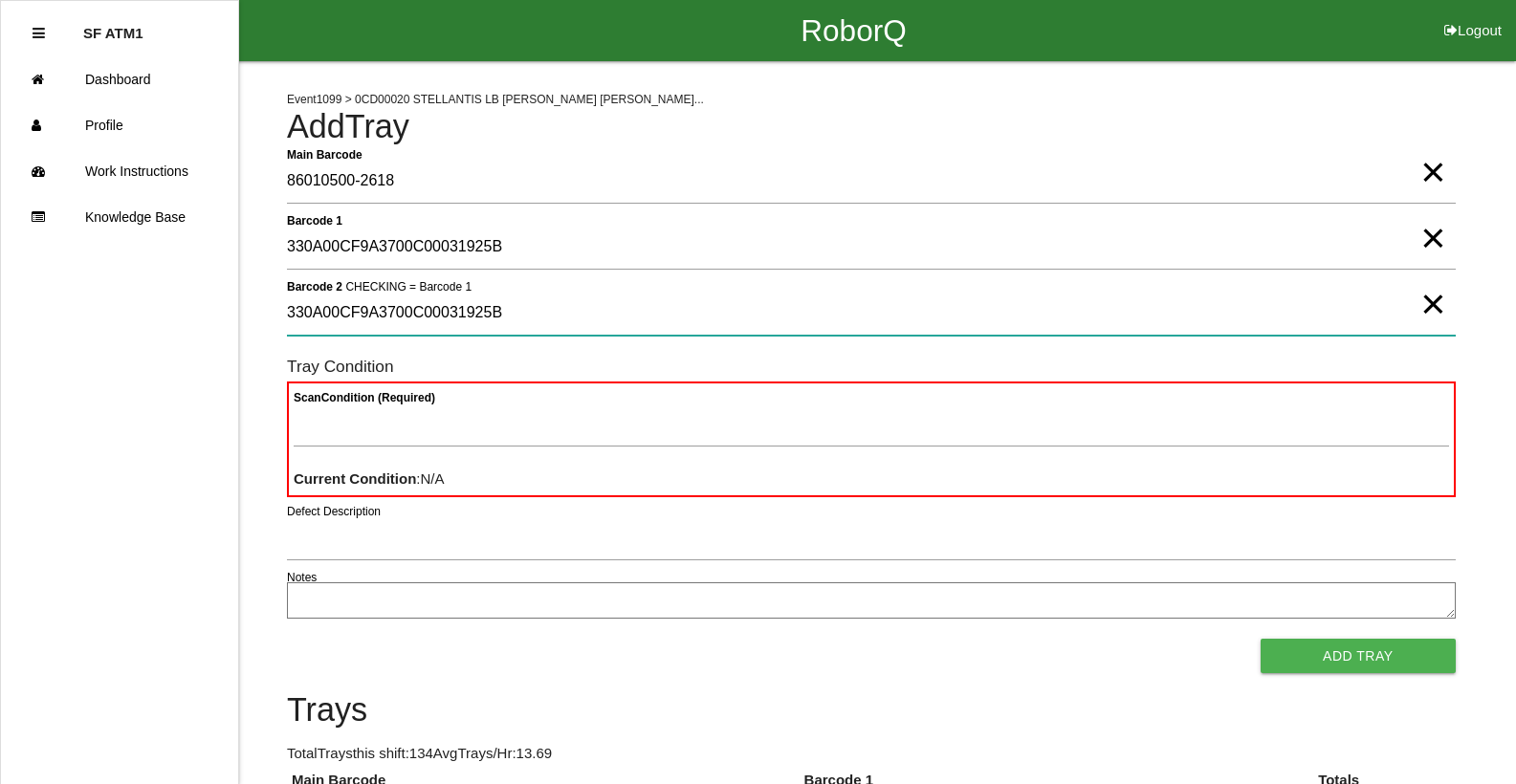
type 2 "330A00CF9A3700C00031925B"
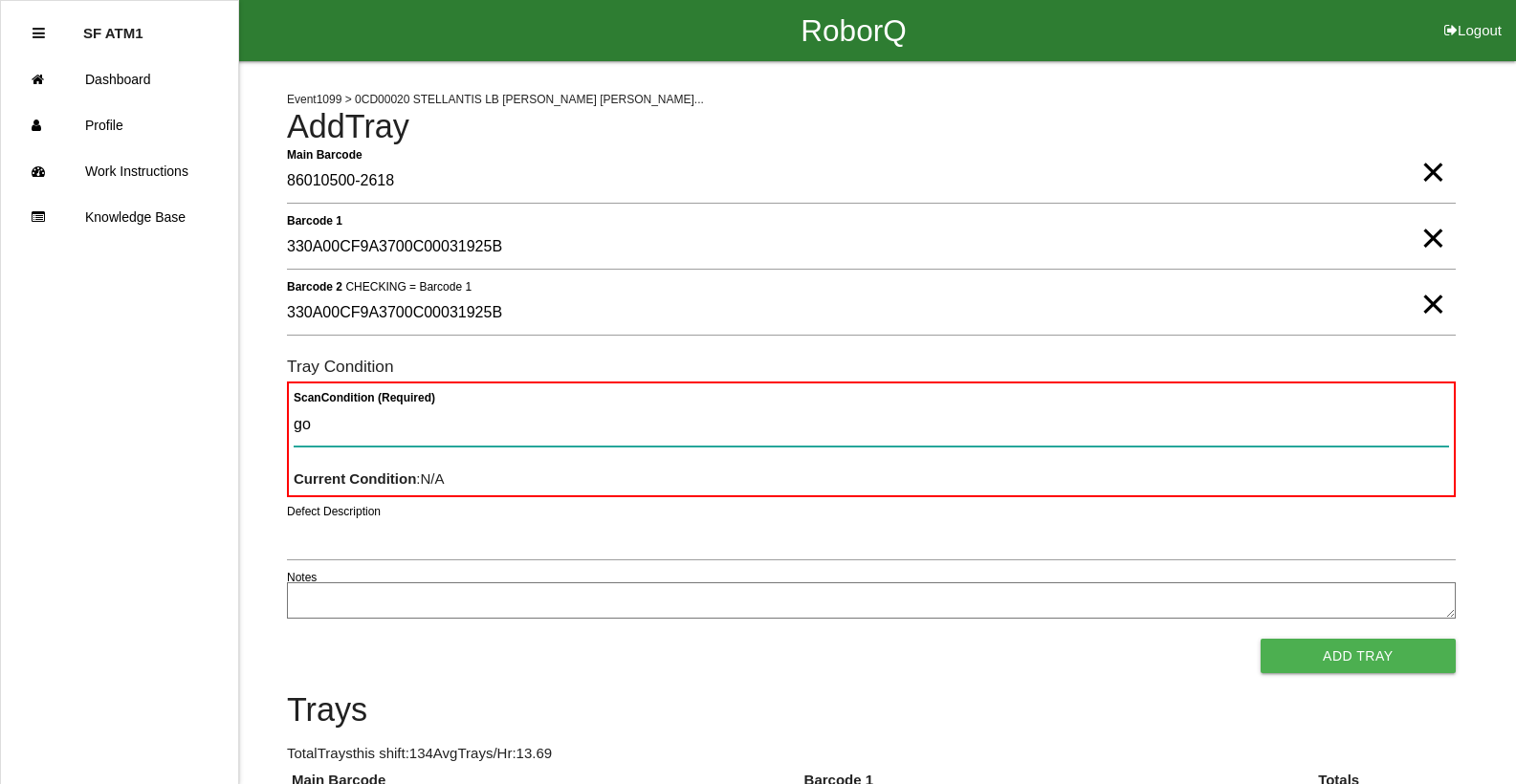
type Condition "goo"
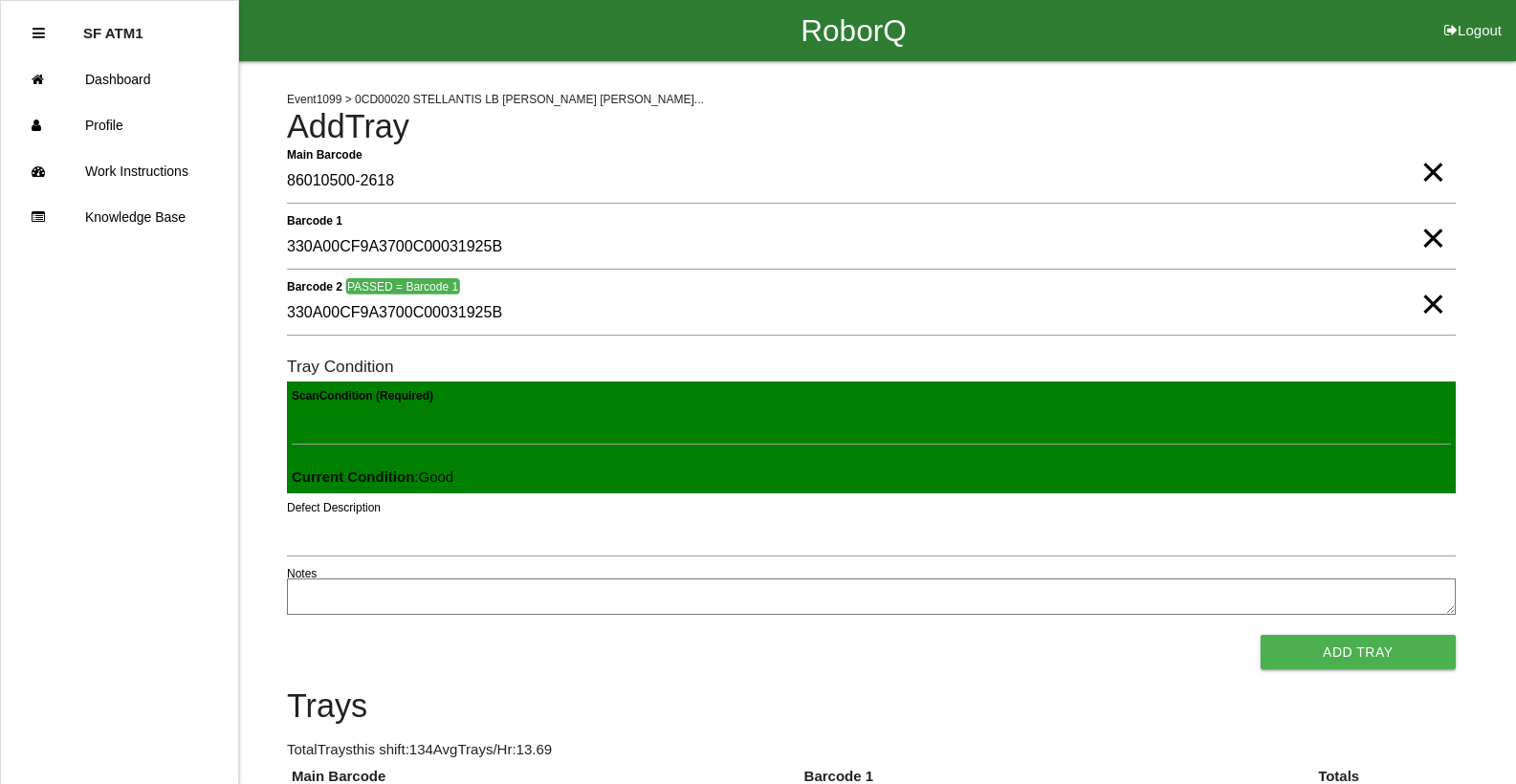
click button "Add Tray" at bounding box center [1358, 653] width 195 height 35
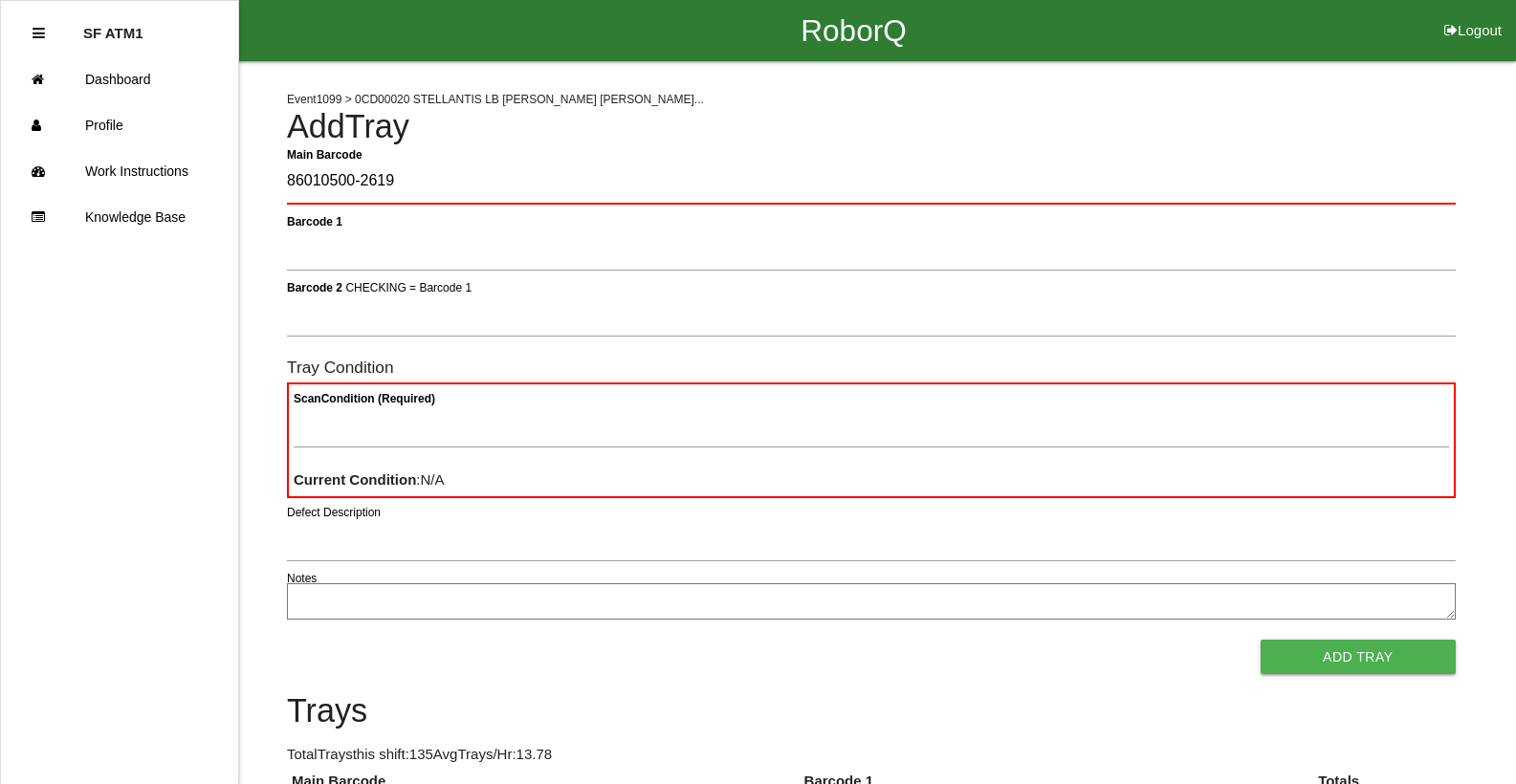
type Barcode "86010500-2619"
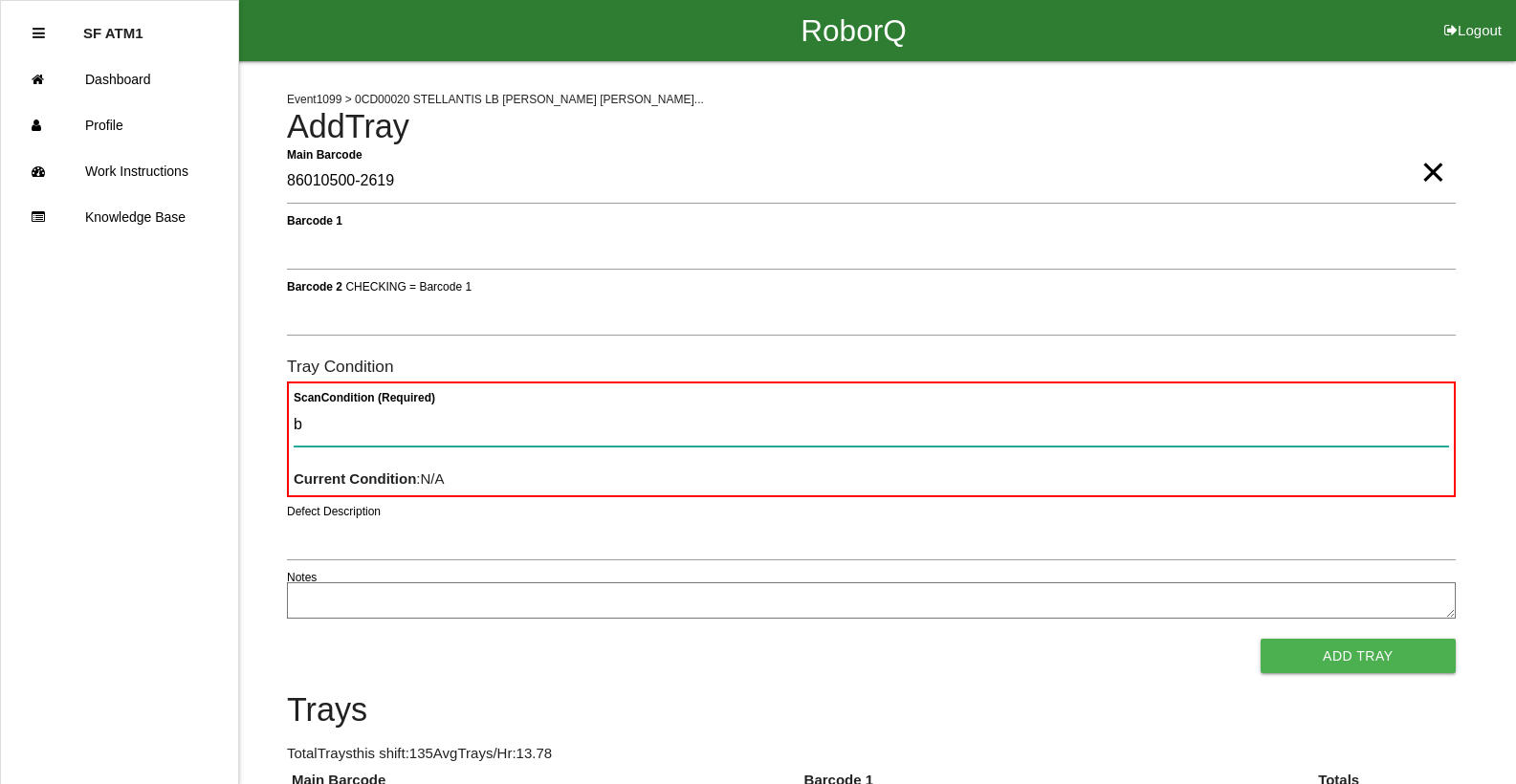
type Condition "ba"
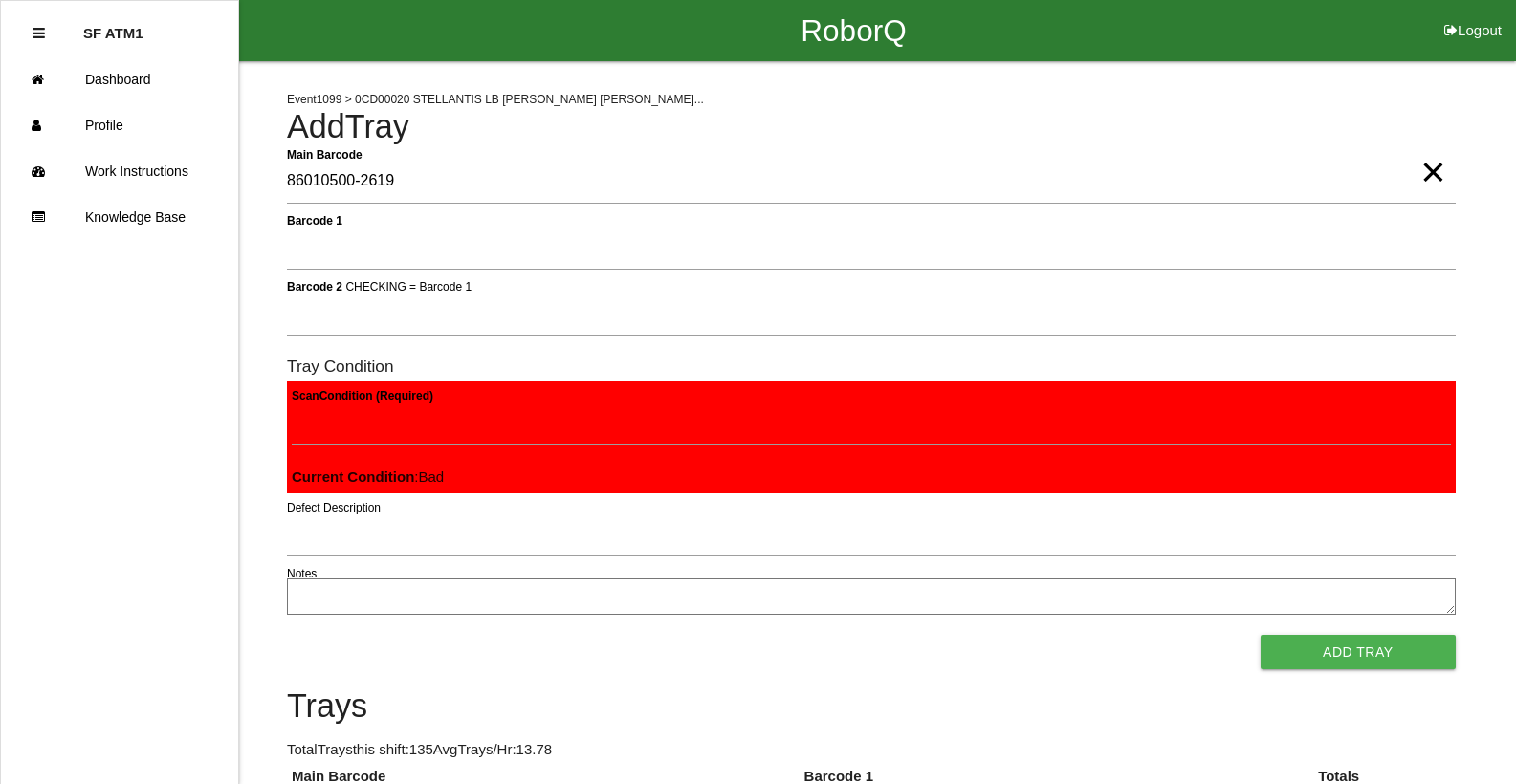
click at [1261, 635] on button "Add Tray" at bounding box center [1358, 653] width 195 height 35
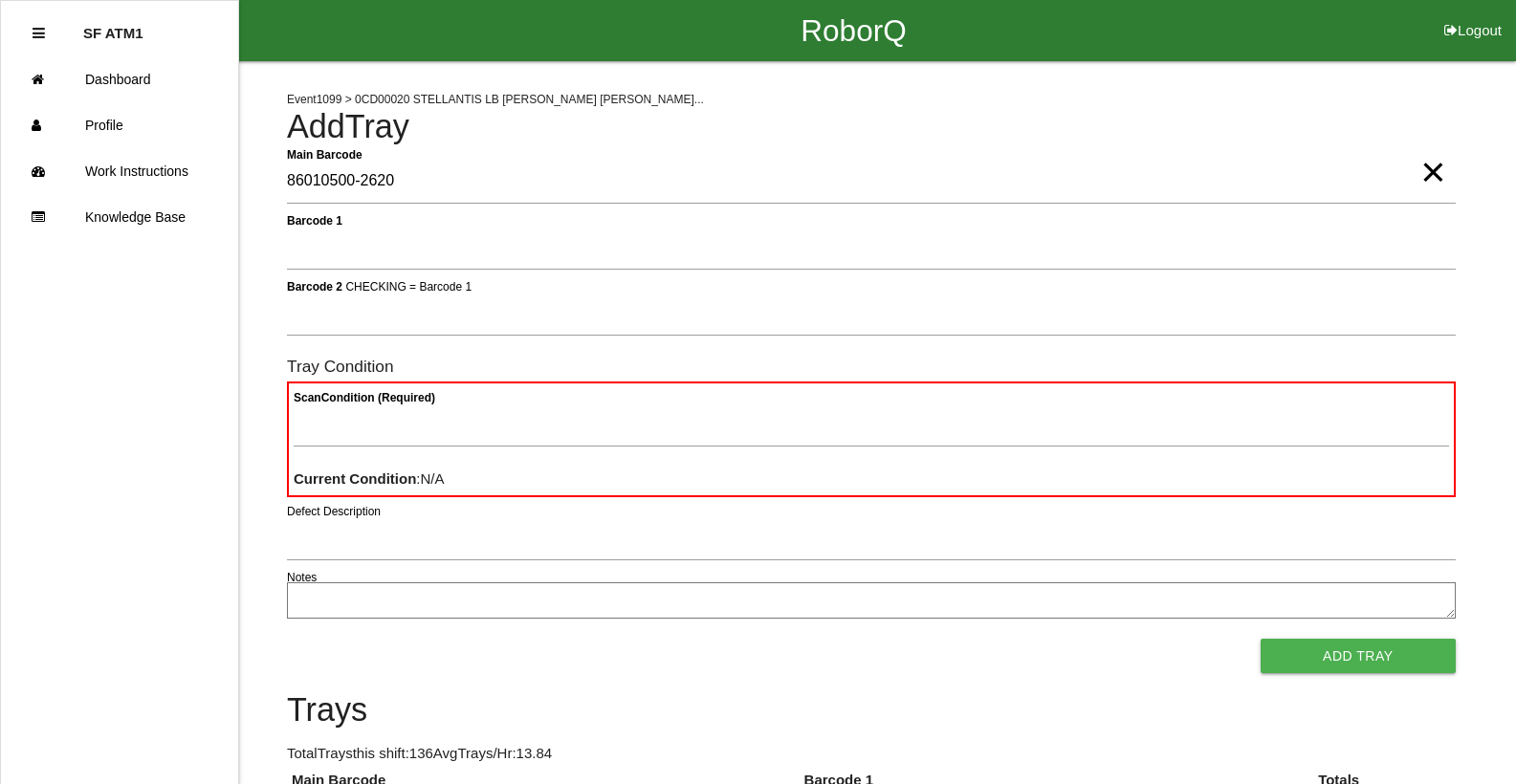
type Barcode "86010500-2620"
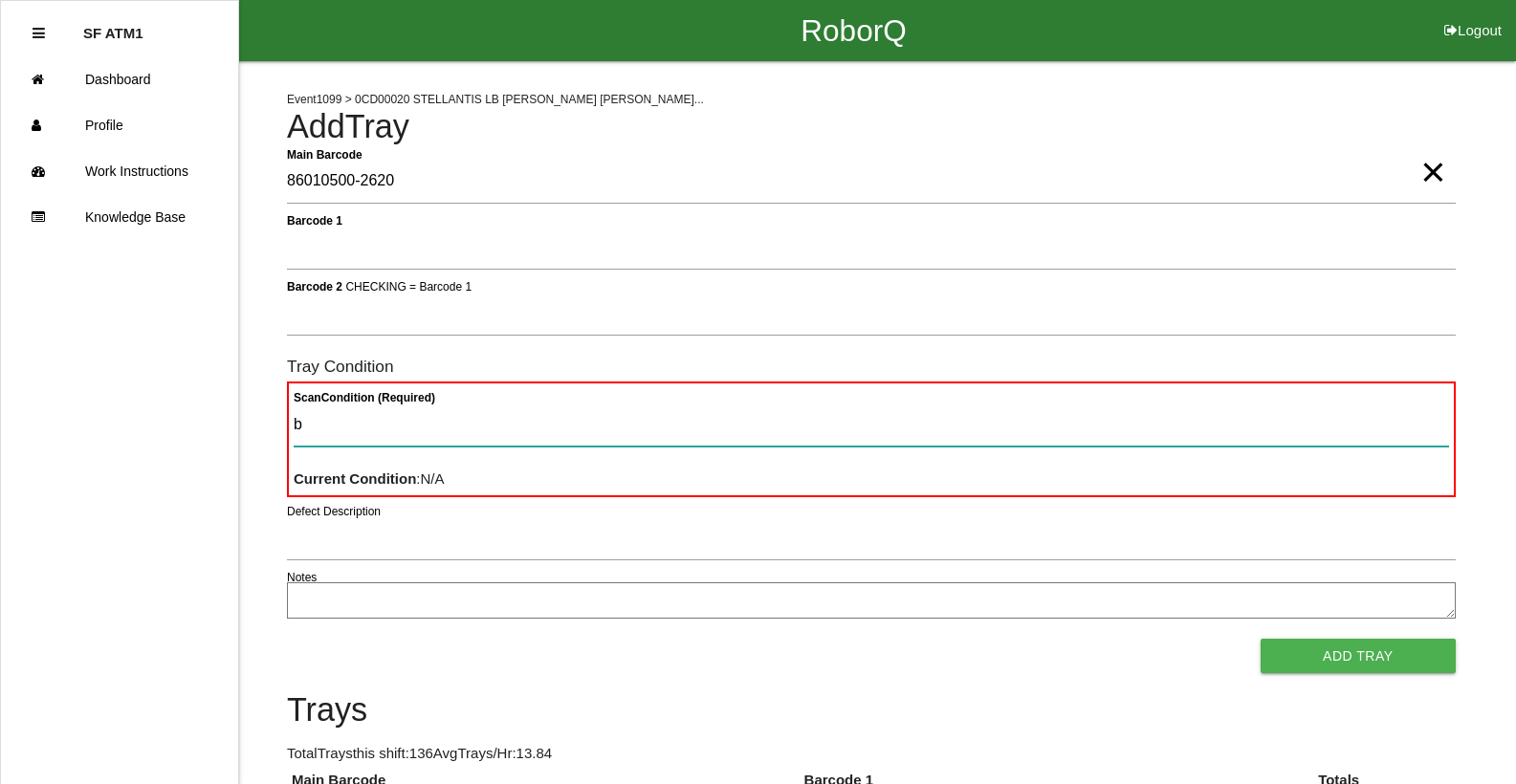
type Condition "ba"
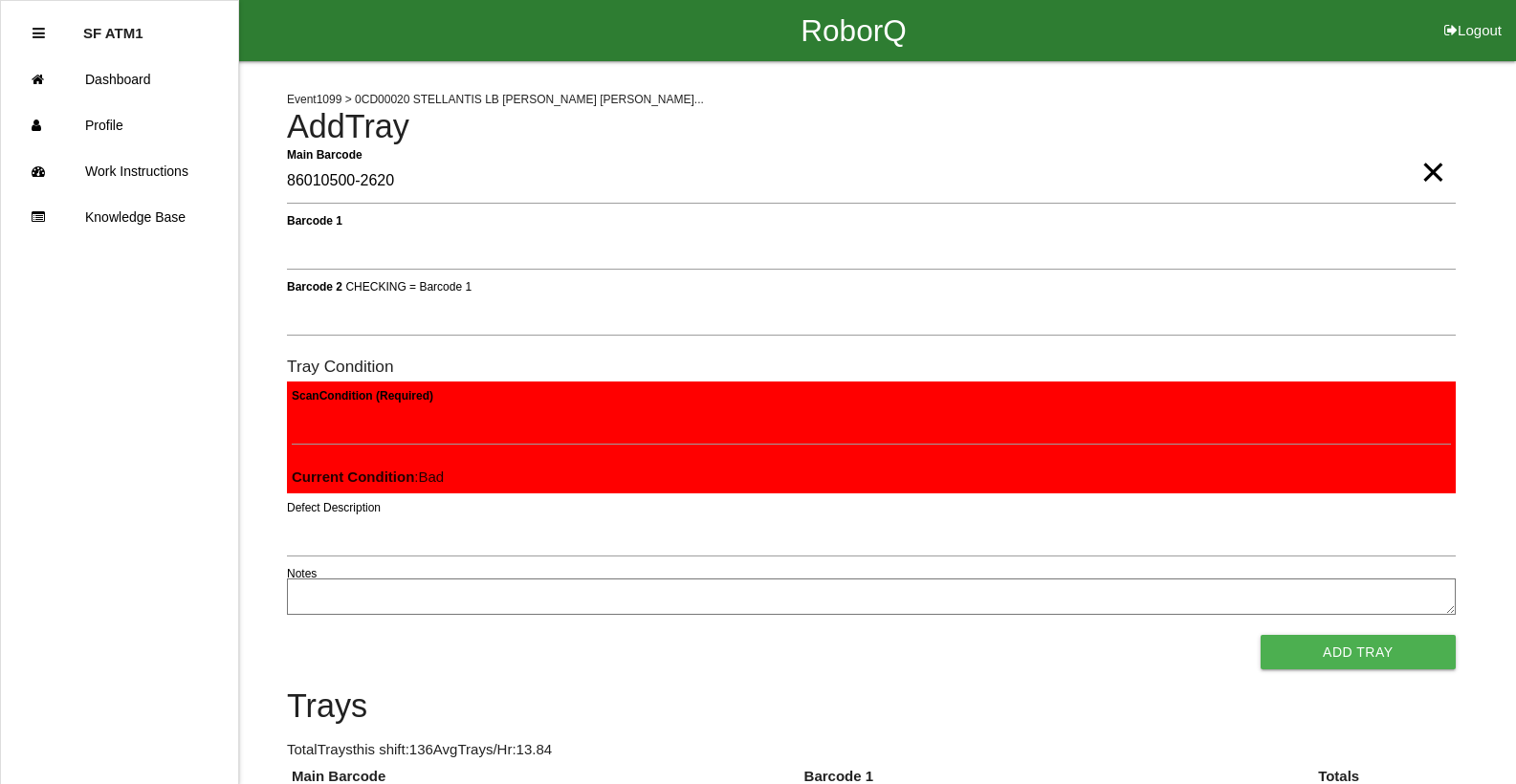
click at [1261, 635] on button "Add Tray" at bounding box center [1358, 653] width 195 height 35
